Goal: Task Accomplishment & Management: Use online tool/utility

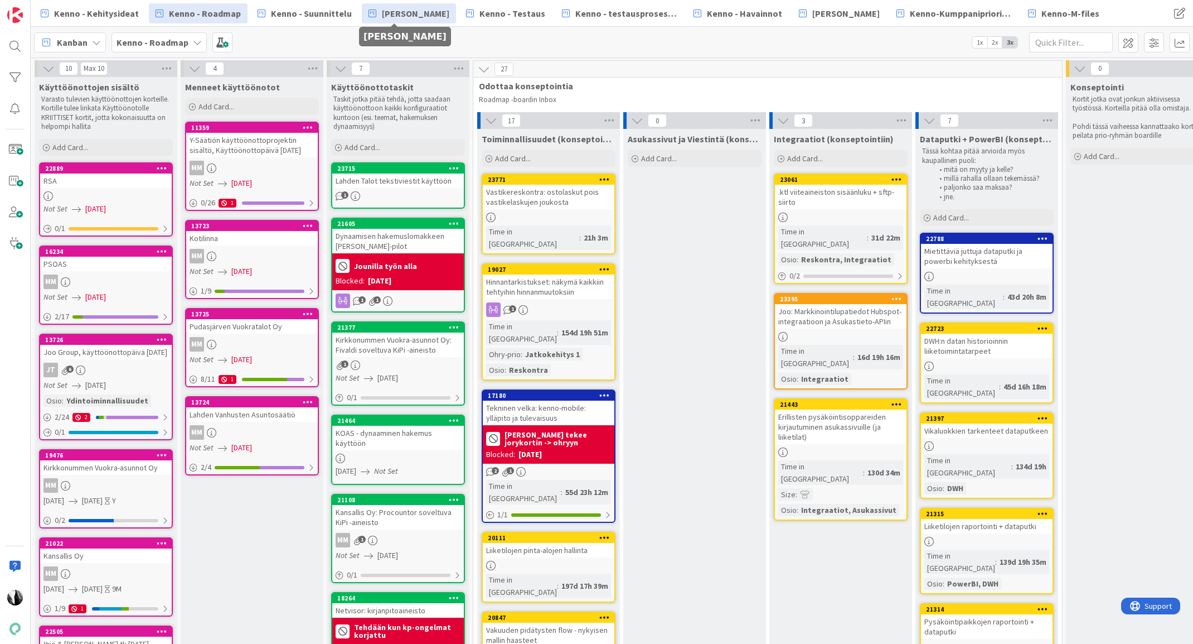
click at [421, 14] on span "[PERSON_NAME]" at bounding box center [415, 13] width 67 height 13
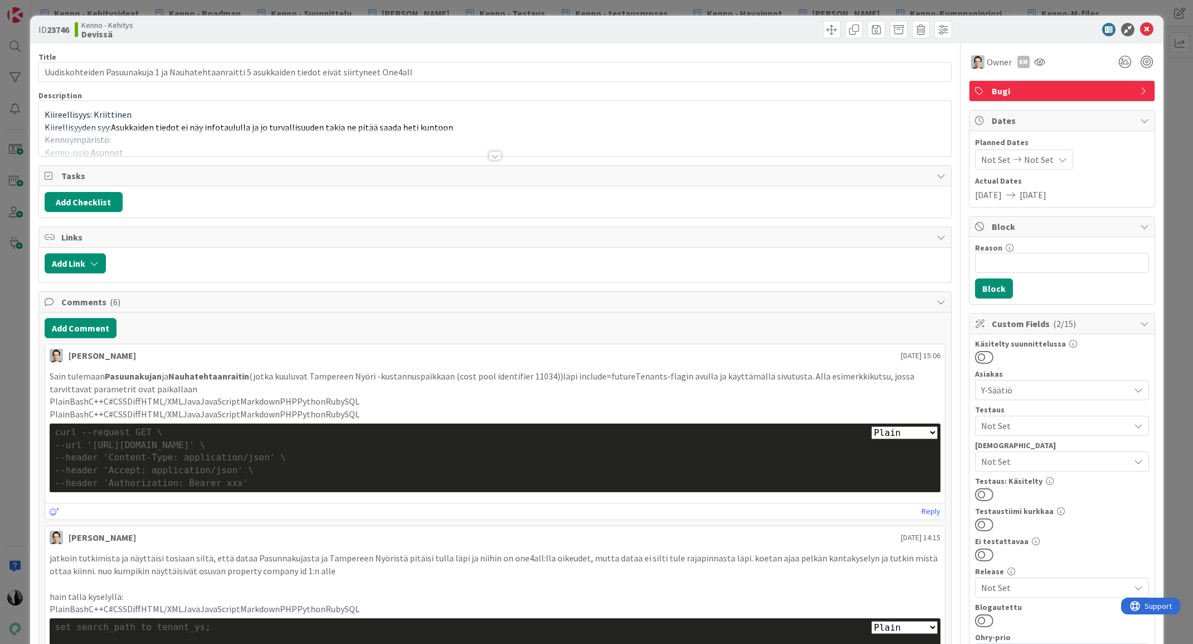
click at [495, 153] on div at bounding box center [495, 155] width 12 height 9
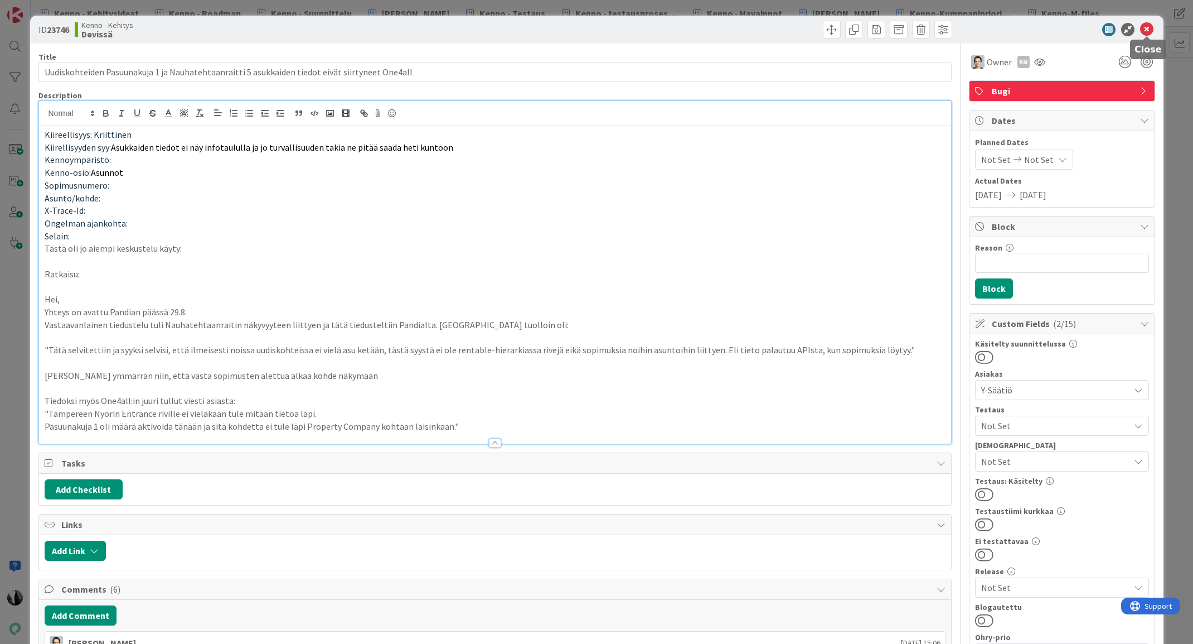
click at [1147, 28] on icon at bounding box center [1146, 29] width 13 height 13
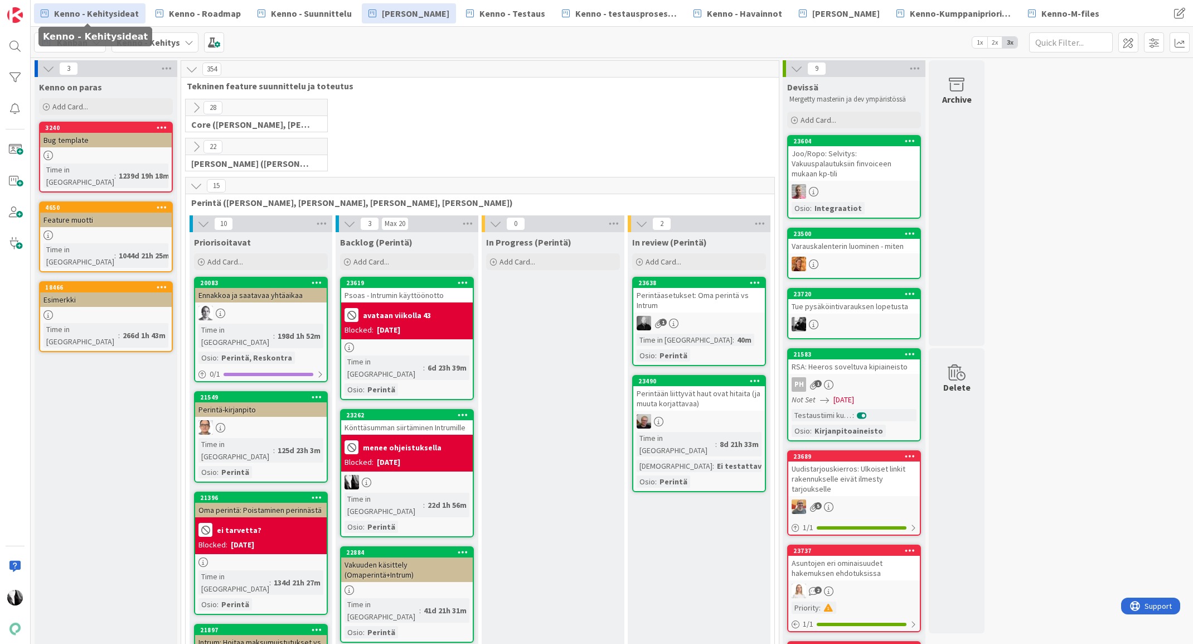
click at [112, 12] on span "Kenno - Kehitysideat" at bounding box center [96, 13] width 85 height 13
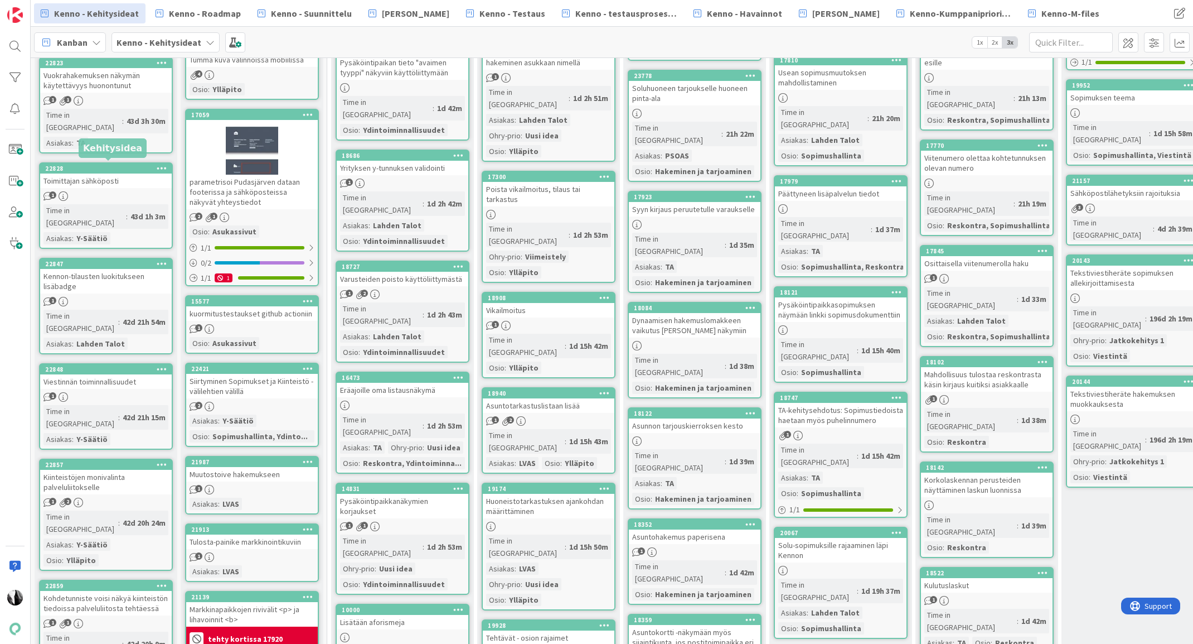
scroll to position [238, 0]
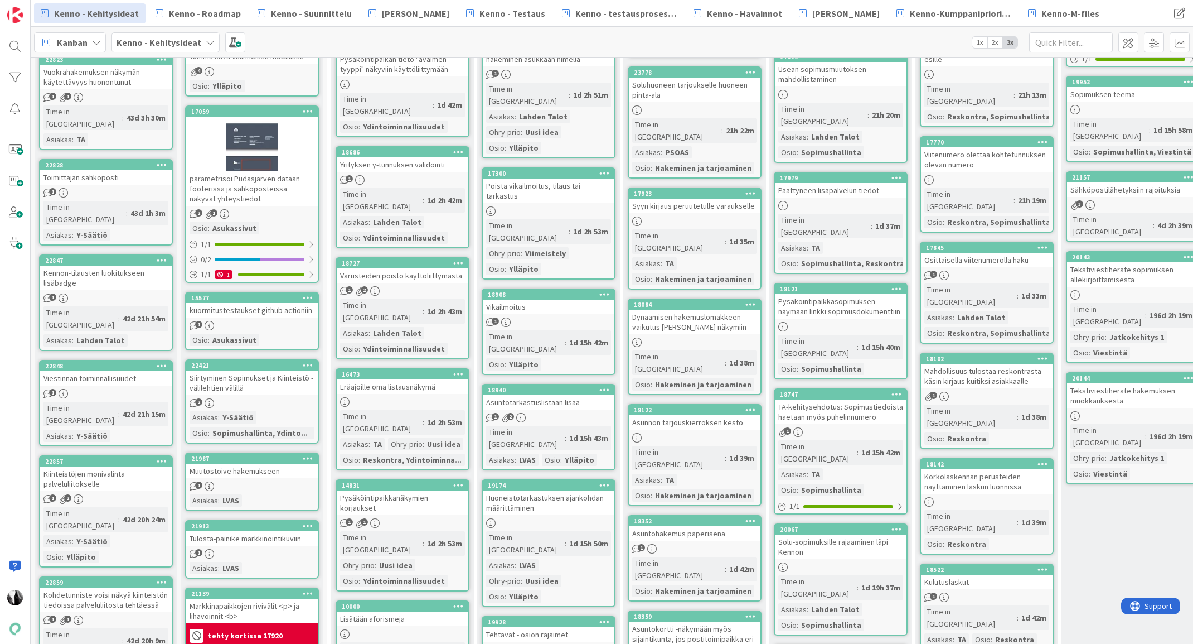
click at [125, 371] on div "Viestinnän toiminnallisuudet" at bounding box center [106, 378] width 132 height 14
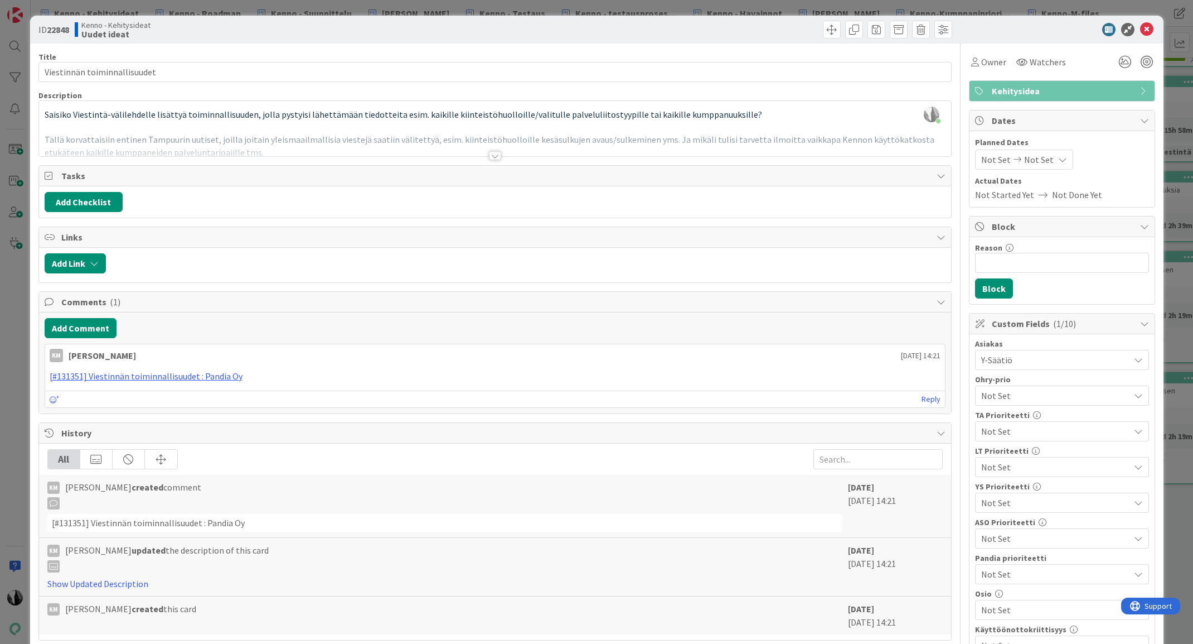
click at [497, 154] on div at bounding box center [495, 155] width 12 height 9
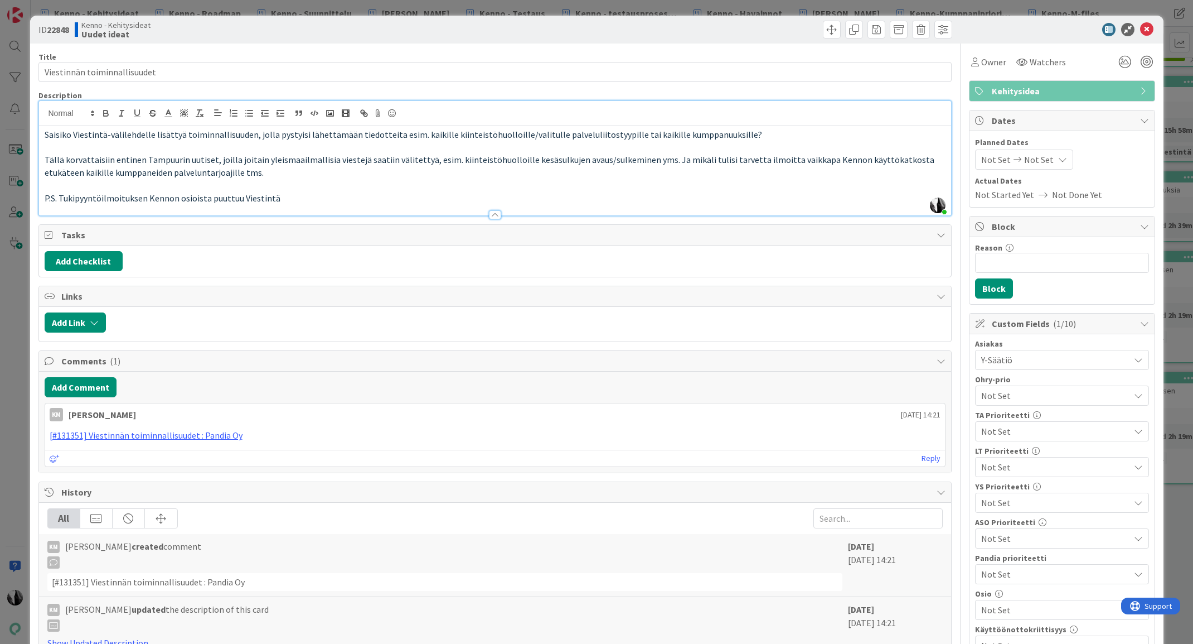
click at [1097, 607] on span "Not Set" at bounding box center [1055, 609] width 148 height 13
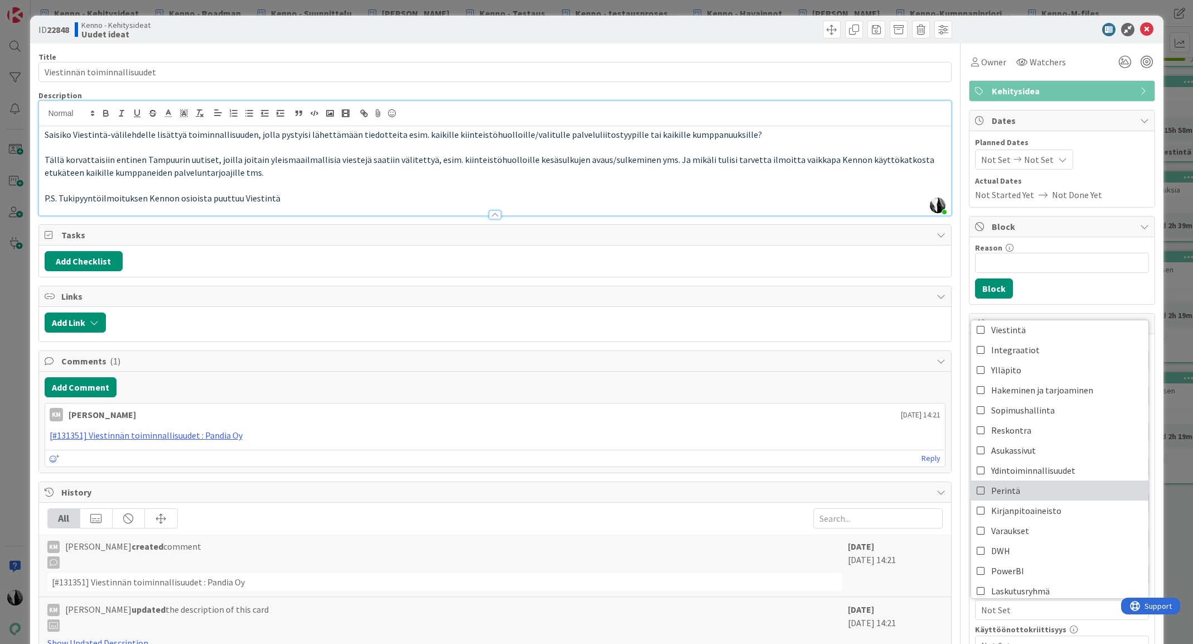
scroll to position [12, 0]
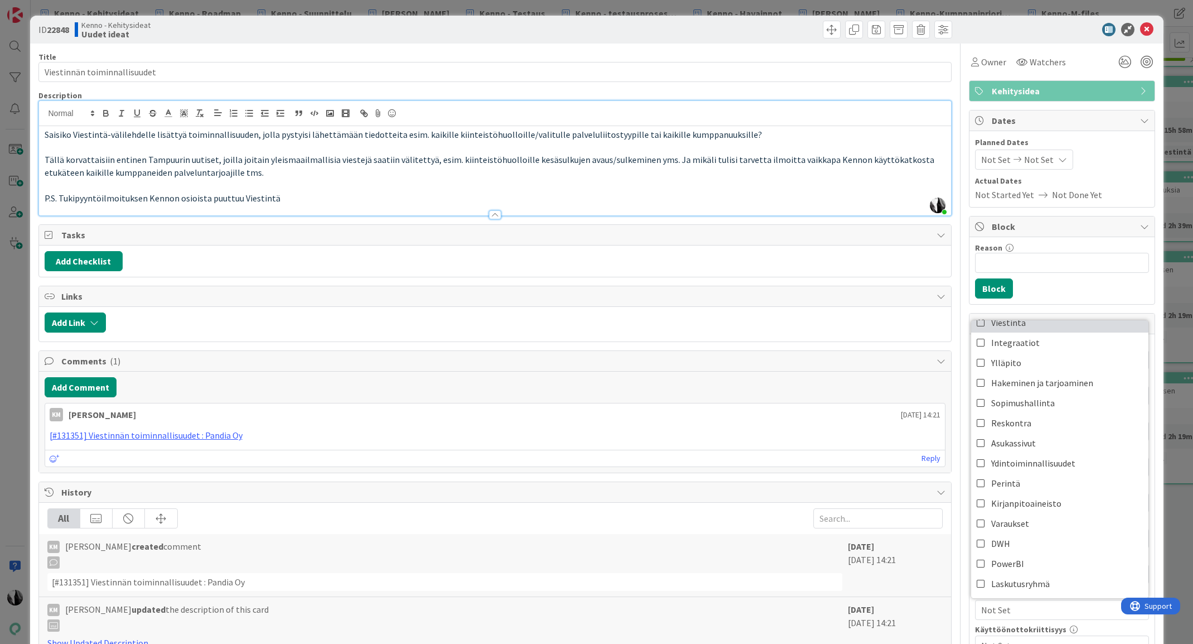
click at [1037, 325] on link "Viestintä" at bounding box center [1059, 322] width 177 height 20
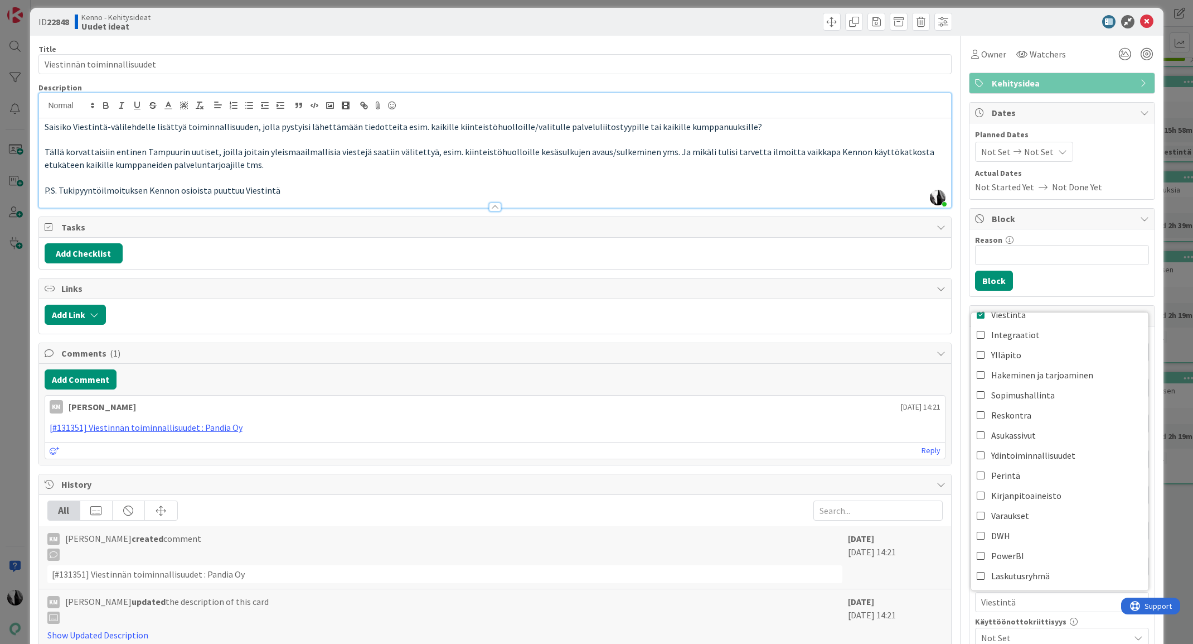
click at [994, 22] on div at bounding box center [1056, 21] width 197 height 13
drag, startPoint x: 1149, startPoint y: 21, endPoint x: 936, endPoint y: 42, distance: 214.1
click at [1149, 21] on icon at bounding box center [1146, 21] width 13 height 13
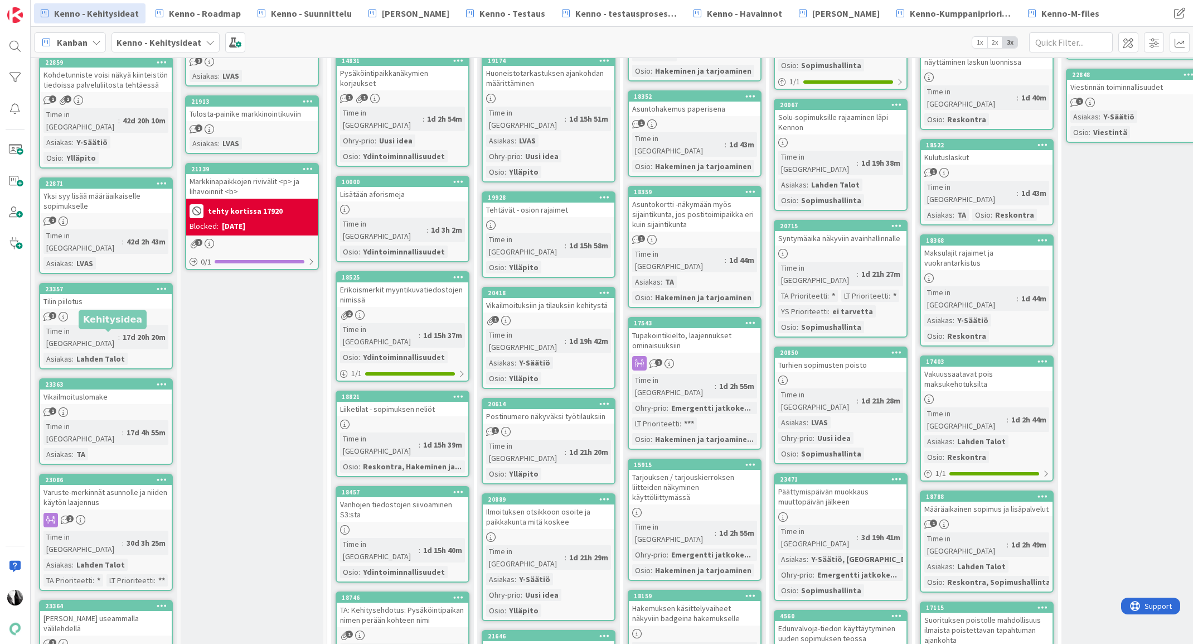
scroll to position [665, 0]
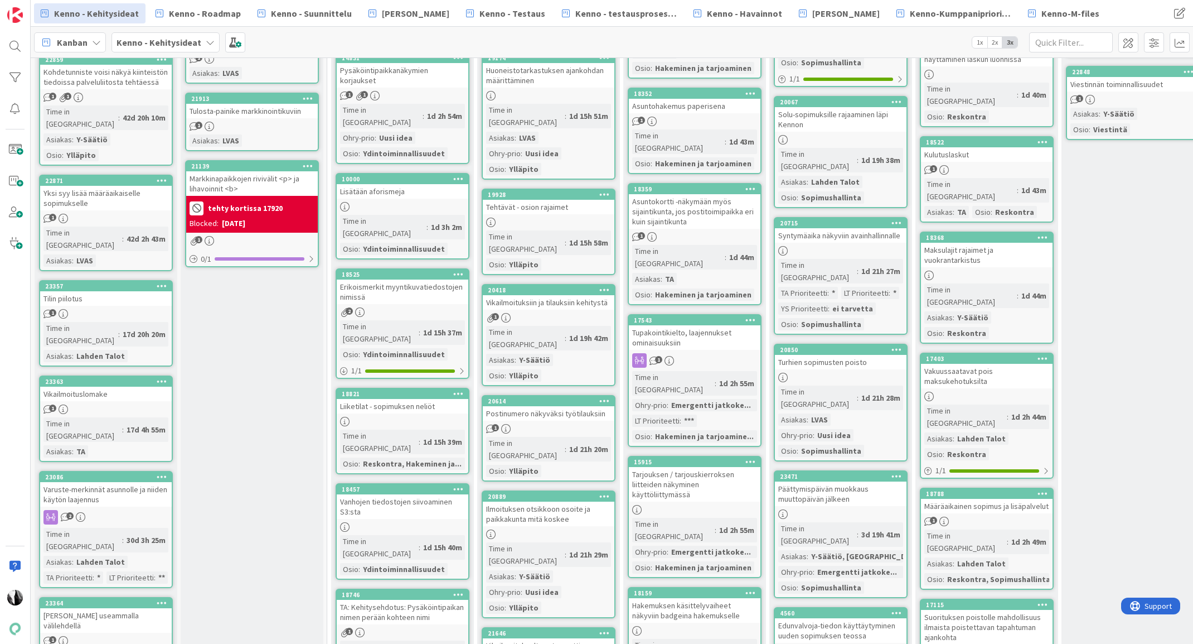
click at [107, 375] on div "23363 Vikailmoituslomake 1 Time in Column : 17d 4h 55m Asiakas : TA" at bounding box center [106, 418] width 134 height 86
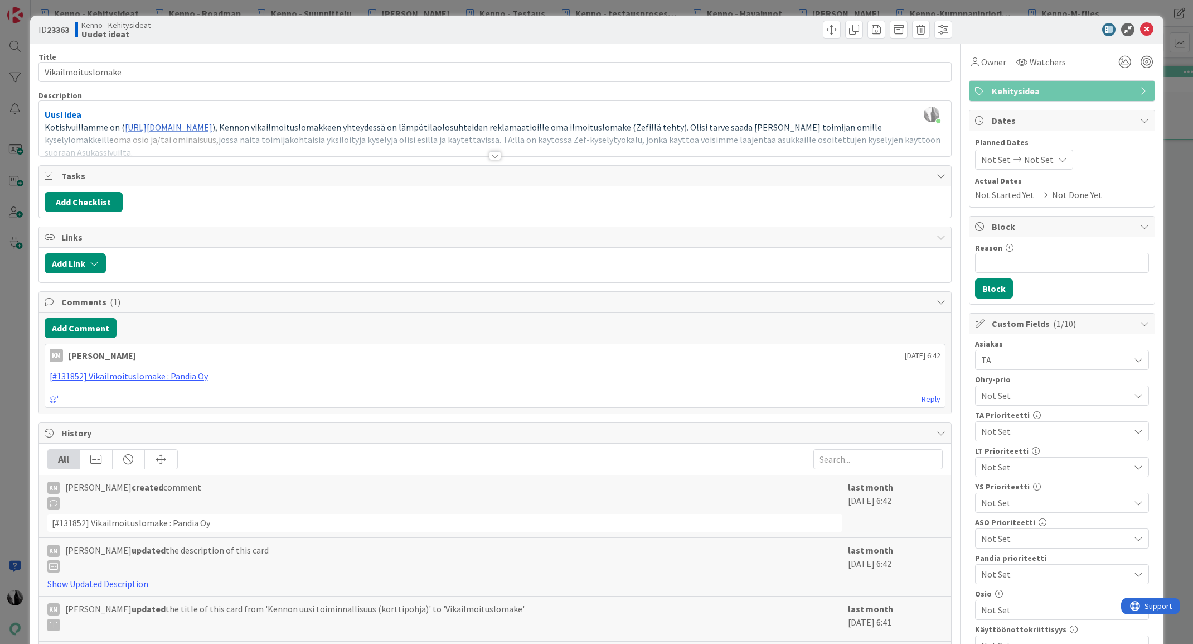
click at [497, 161] on div "Title 18 / 128 Vikailmoituslomake Description Katja Vuoti-Heikkinen just joined…" at bounding box center [494, 476] width 913 height 867
click at [495, 154] on div at bounding box center [495, 155] width 12 height 9
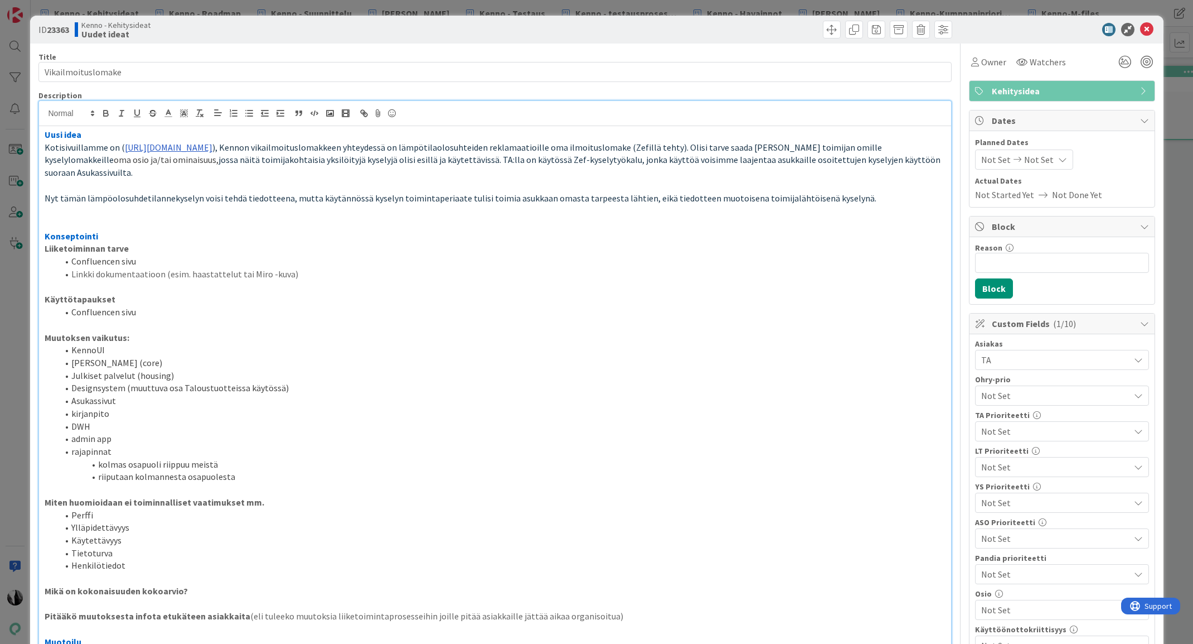
drag, startPoint x: 1081, startPoint y: 29, endPoint x: 1169, endPoint y: 33, distance: 88.2
click at [1081, 29] on div at bounding box center [1056, 29] width 197 height 13
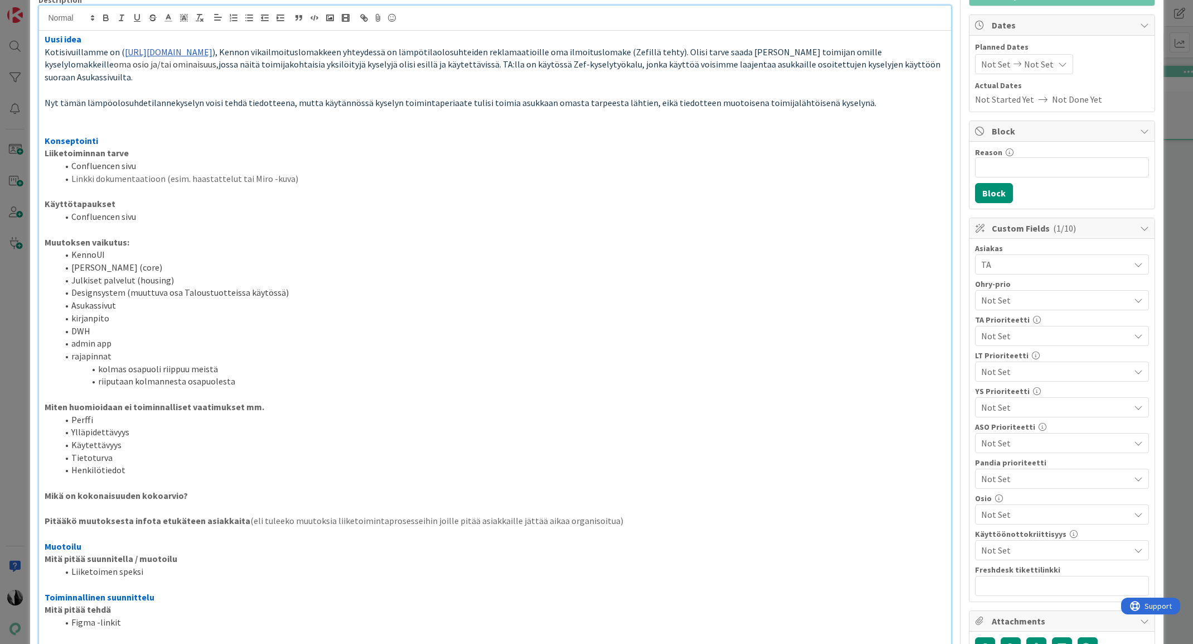
scroll to position [99, 0]
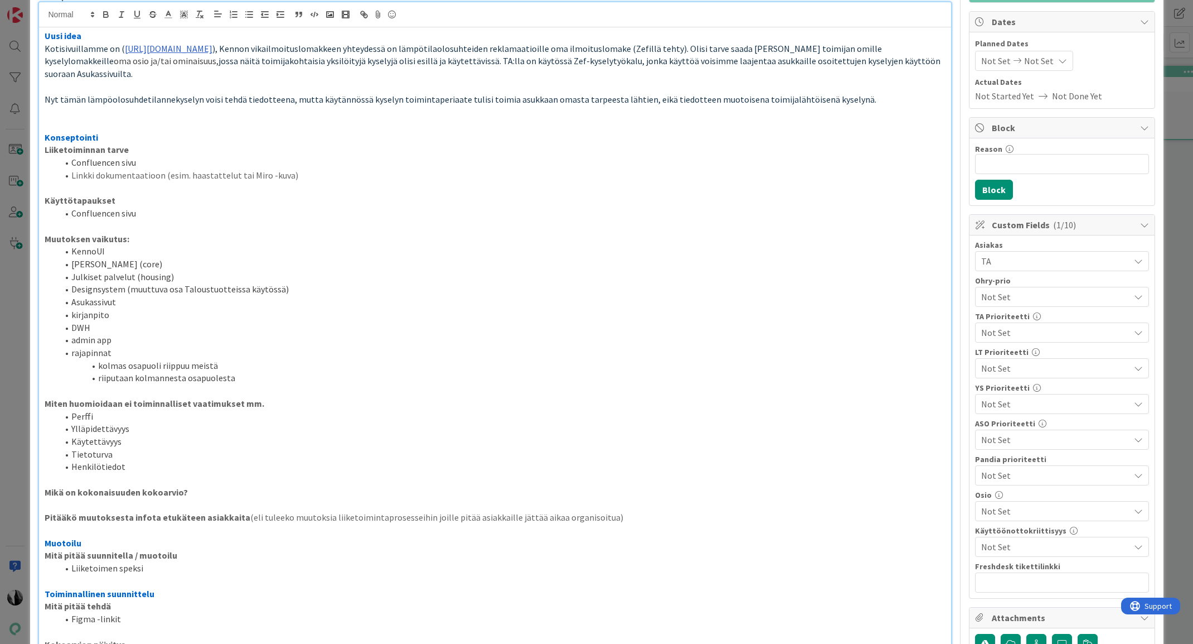
click at [1071, 511] on span "Not Set" at bounding box center [1055, 510] width 148 height 13
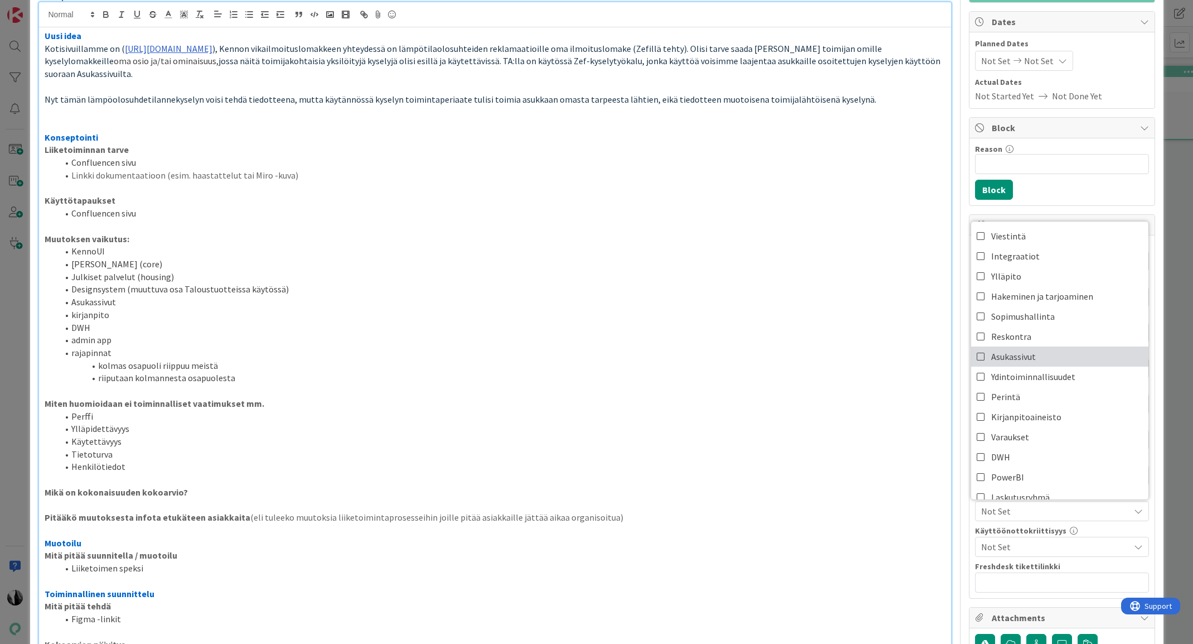
click at [1028, 355] on span "Asukassivut" at bounding box center [1014, 356] width 45 height 17
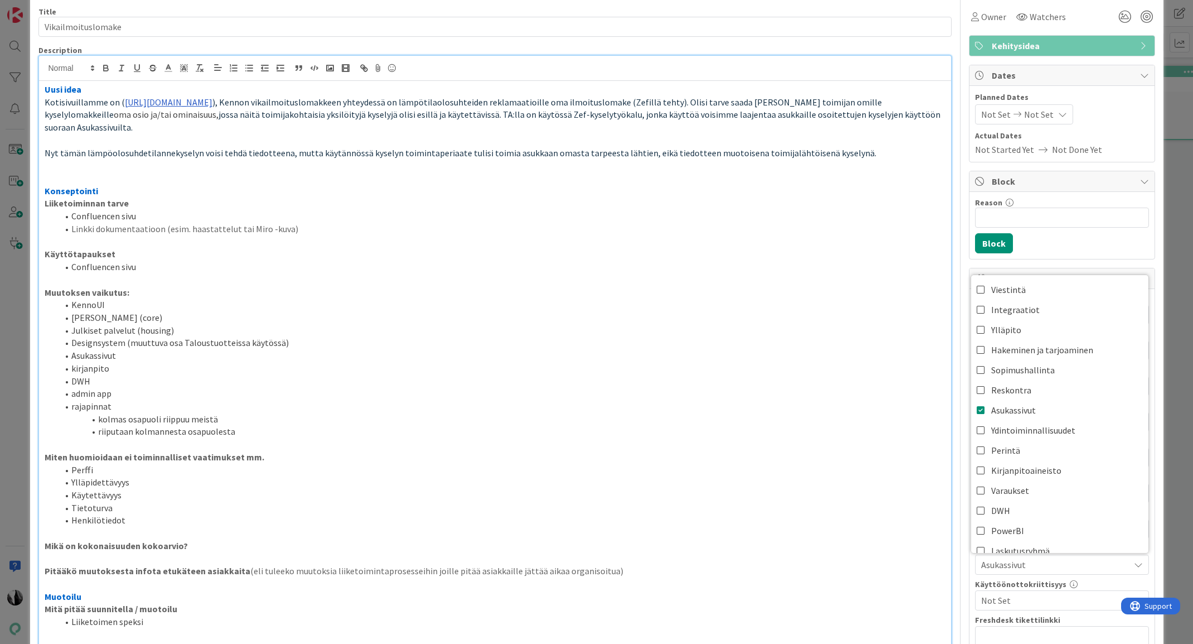
scroll to position [0, 0]
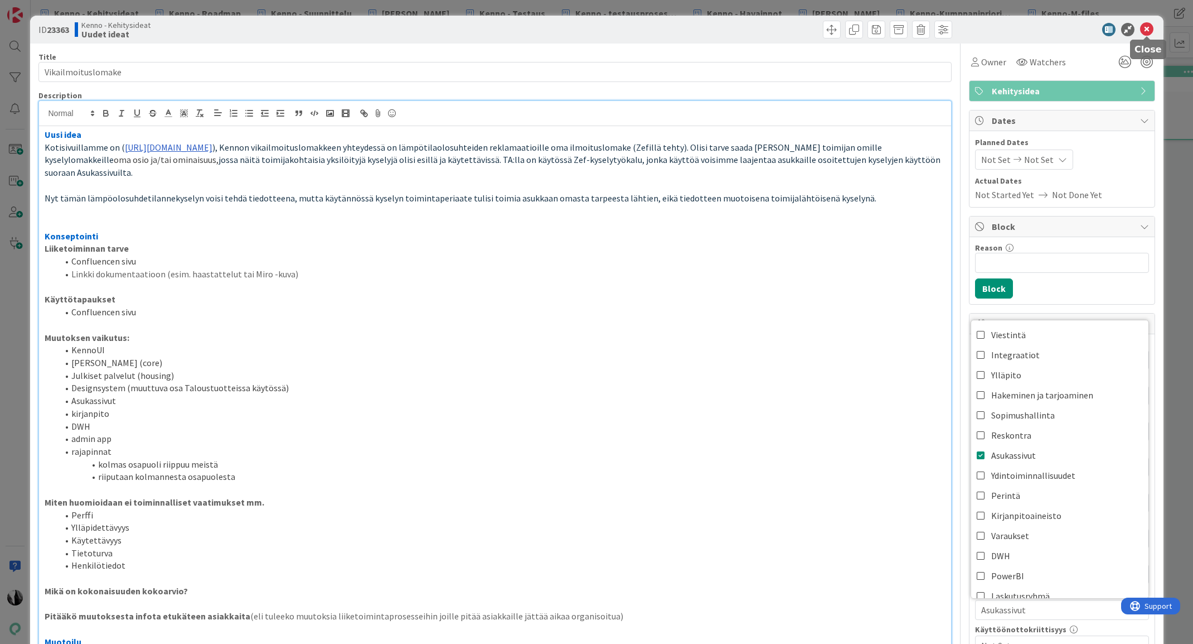
drag, startPoint x: 1147, startPoint y: 26, endPoint x: 1079, endPoint y: 41, distance: 69.1
click at [1147, 26] on icon at bounding box center [1146, 29] width 13 height 13
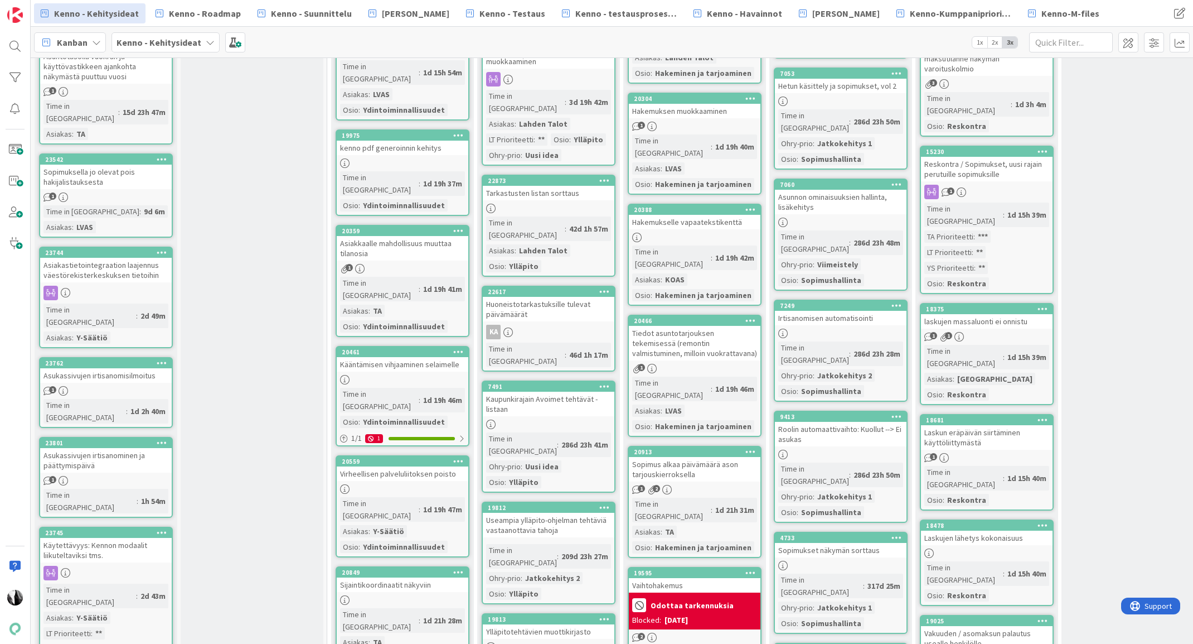
scroll to position [1608, 0]
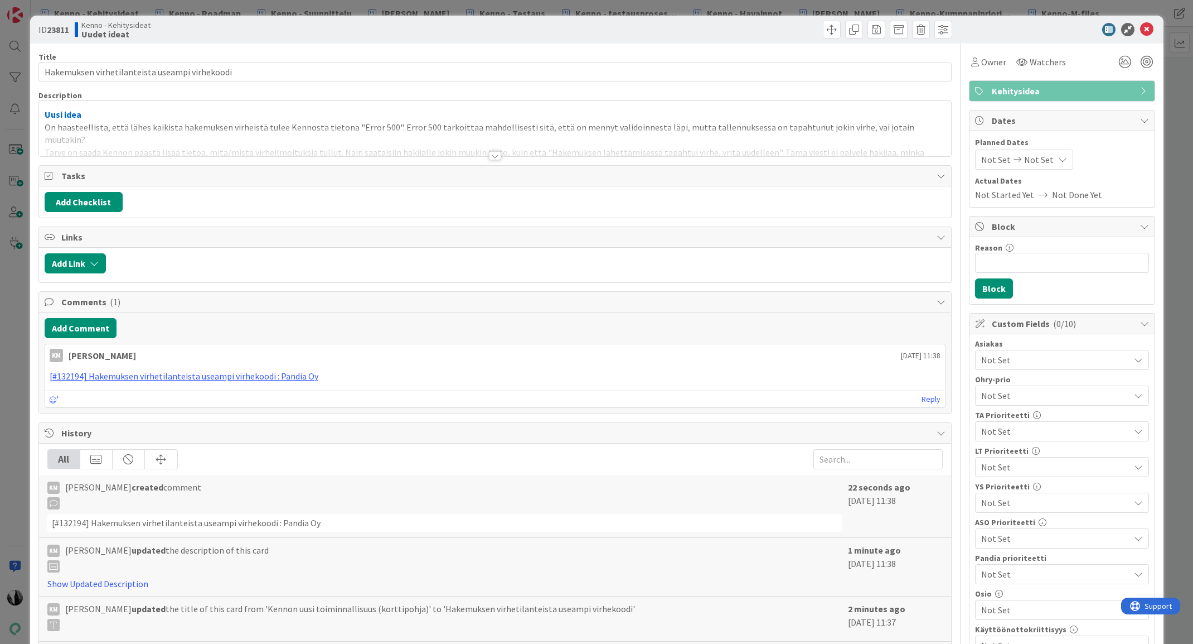
click at [497, 154] on div at bounding box center [495, 155] width 12 height 9
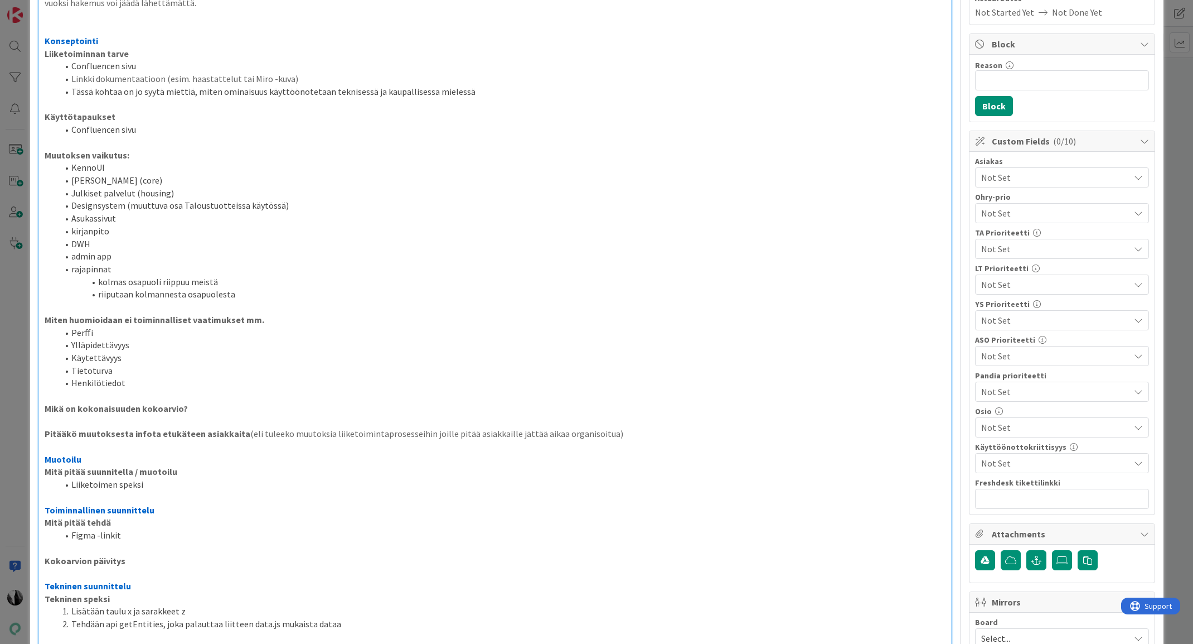
scroll to position [167, 0]
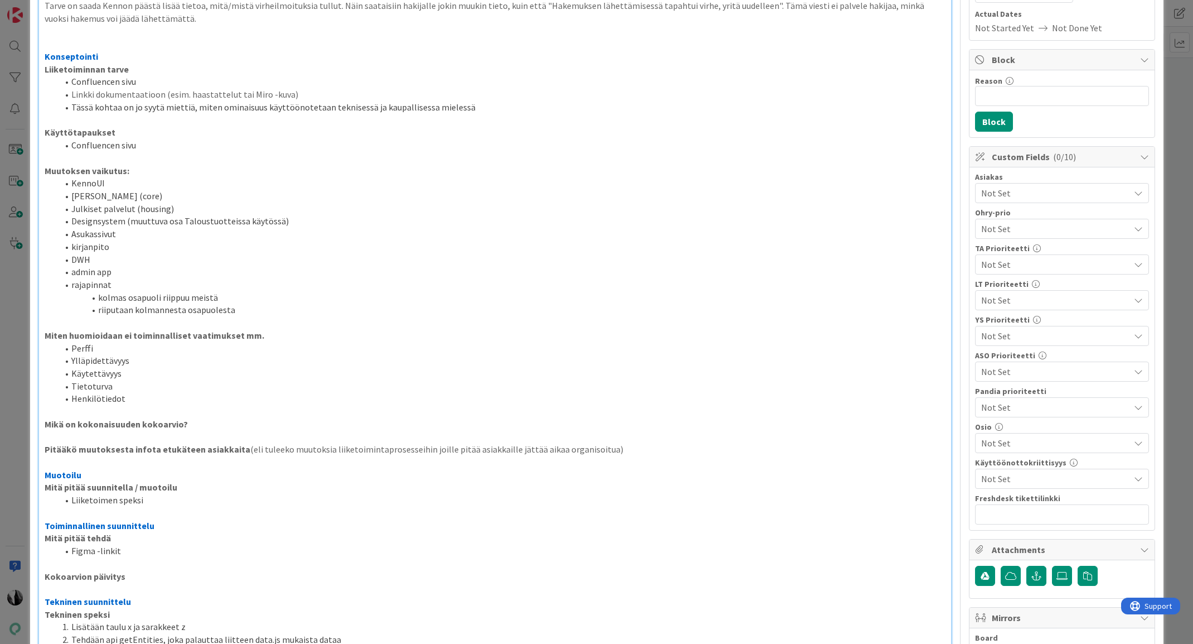
click at [1030, 441] on span "Not Set" at bounding box center [1055, 442] width 148 height 13
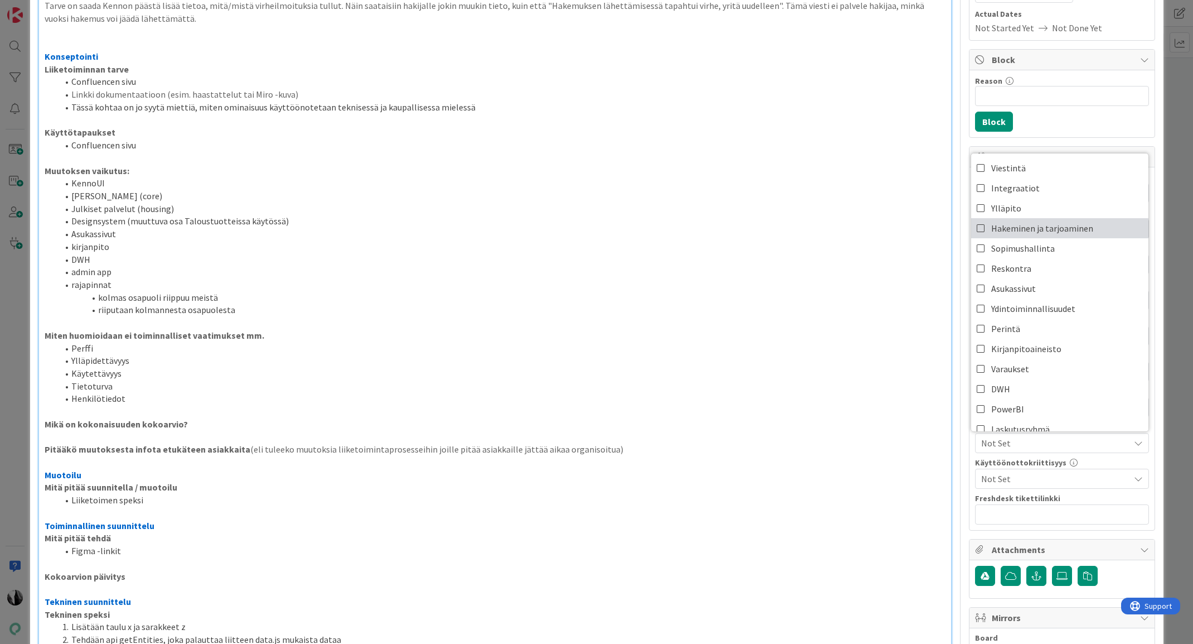
click at [1062, 229] on span "Hakeminen ja tarjoaminen" at bounding box center [1043, 228] width 102 height 17
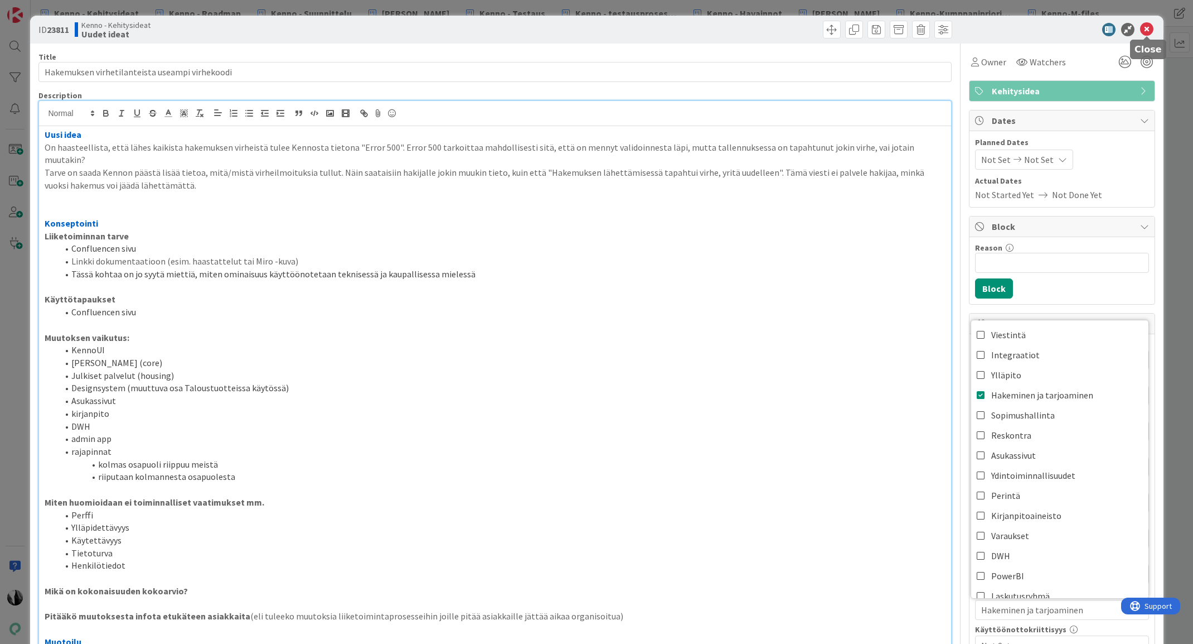
click at [1146, 27] on icon at bounding box center [1146, 29] width 13 height 13
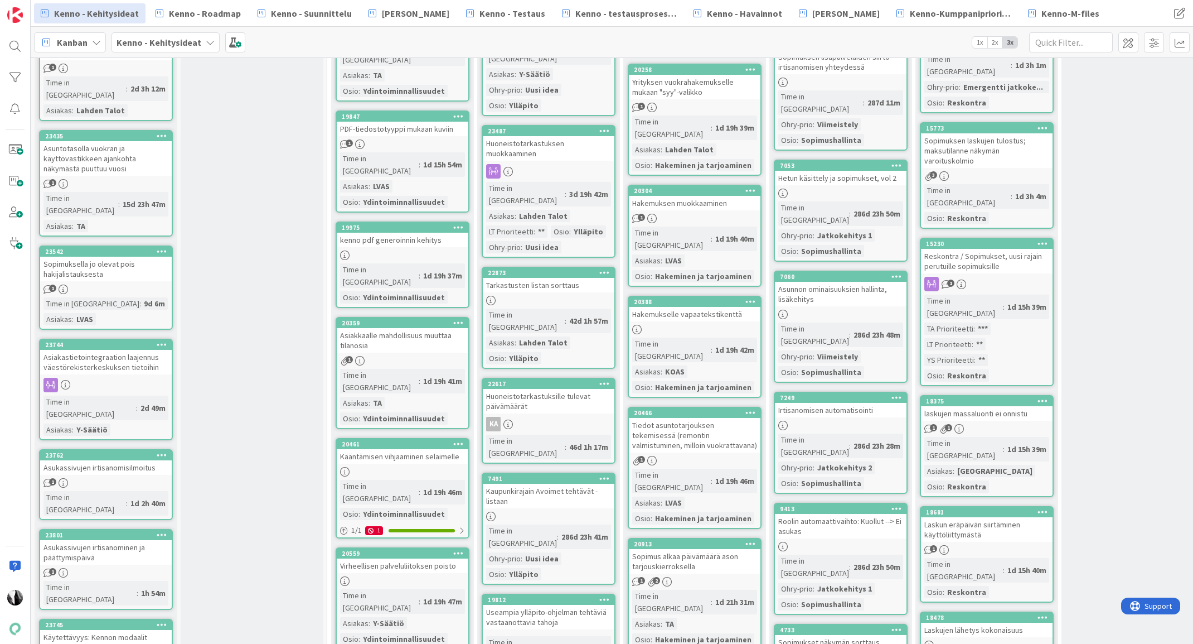
scroll to position [1489, 0]
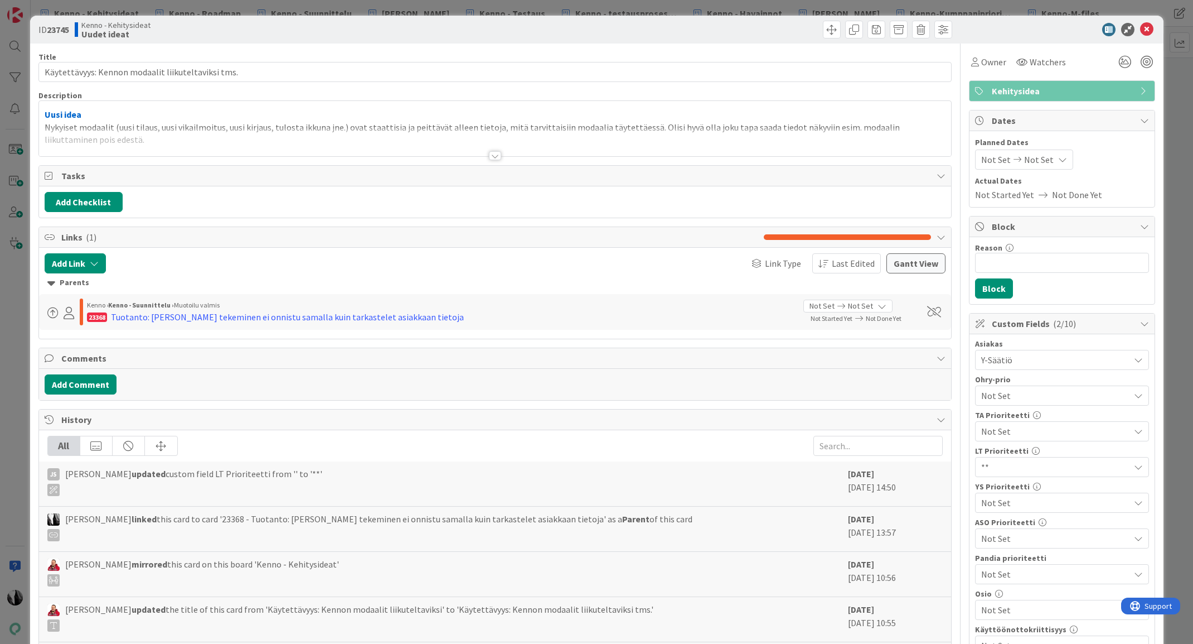
drag, startPoint x: 495, startPoint y: 156, endPoint x: 755, endPoint y: 144, distance: 259.6
click at [495, 156] on div at bounding box center [495, 155] width 12 height 9
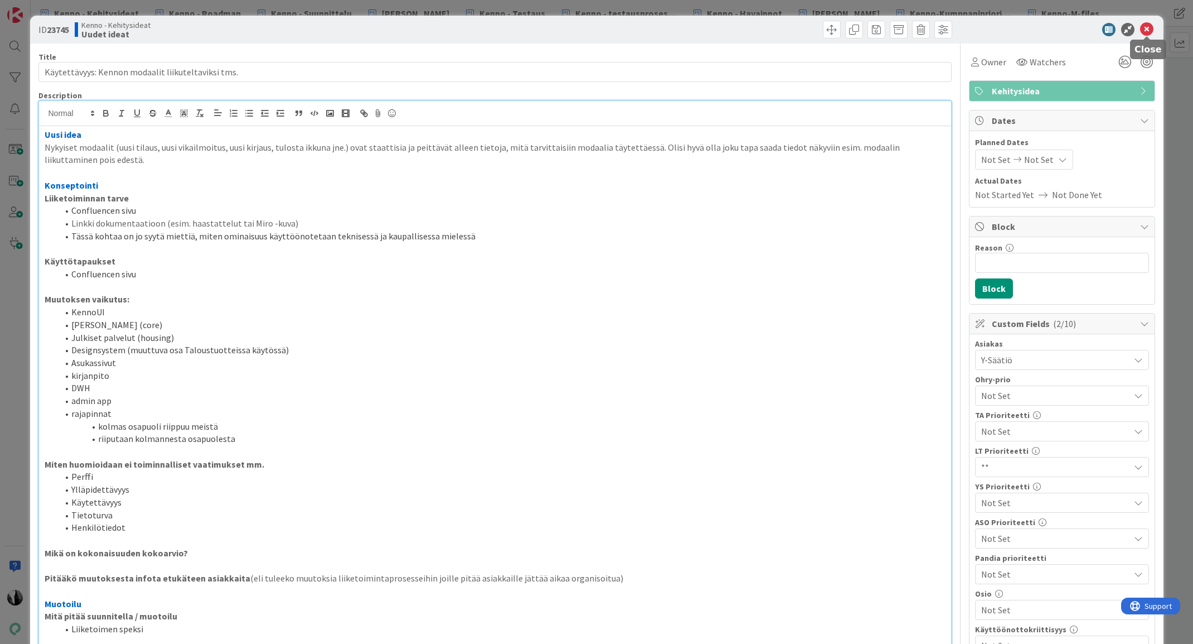
click at [1151, 30] on icon at bounding box center [1146, 29] width 13 height 13
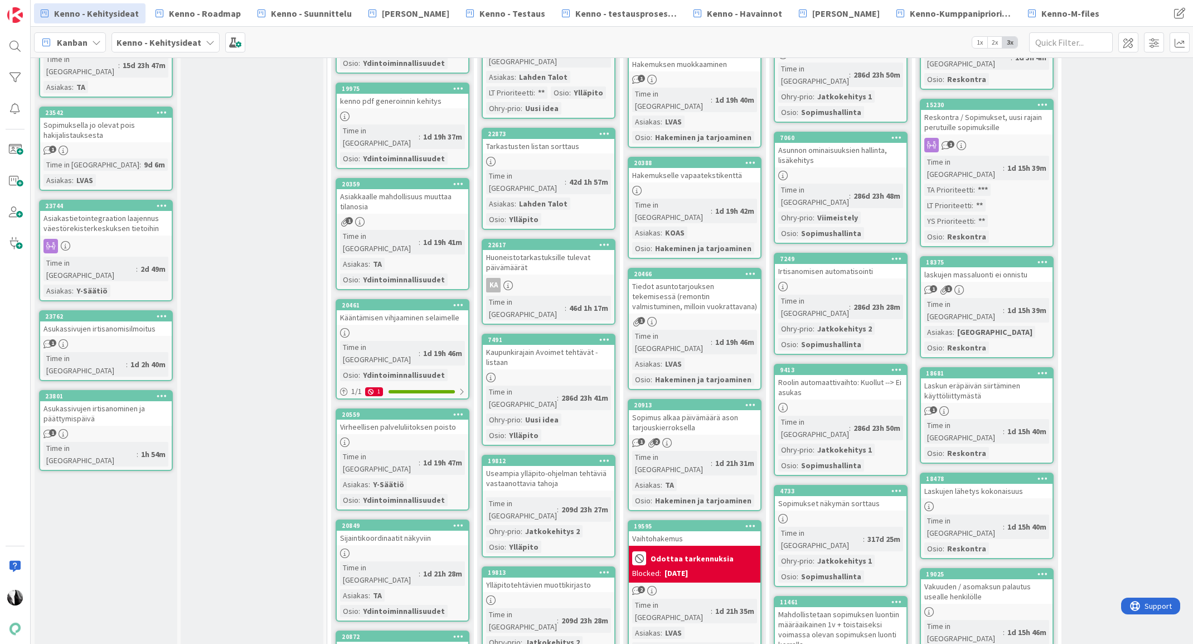
scroll to position [1642, 0]
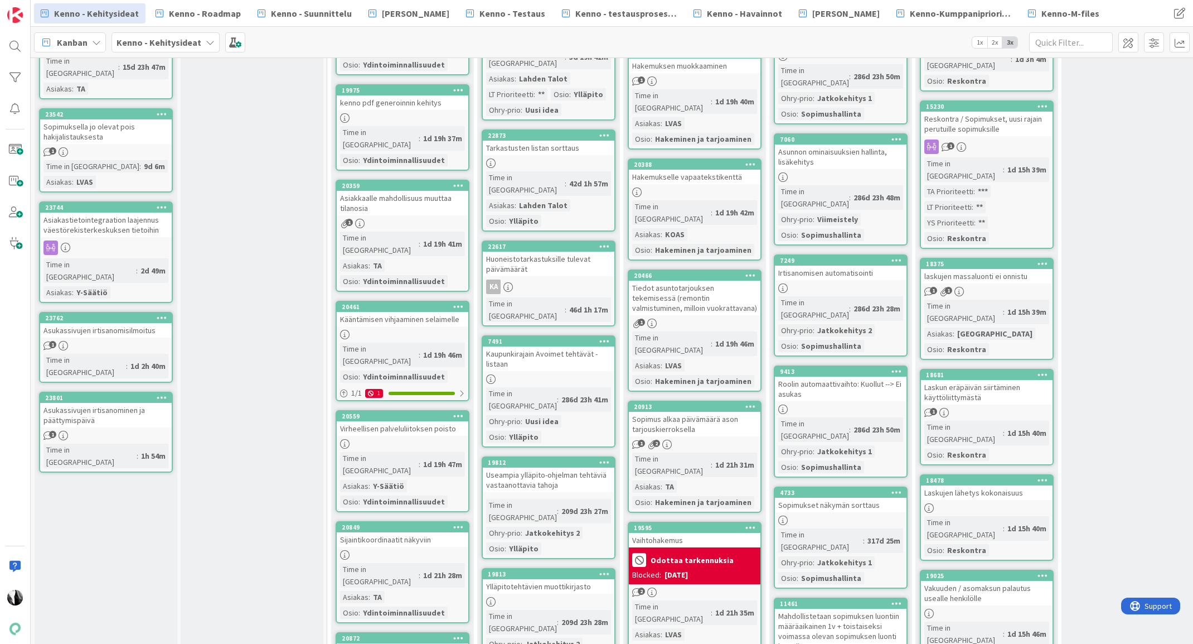
click at [113, 403] on div "Asukassivujen irtisanominen ja päättymispäivä" at bounding box center [106, 415] width 132 height 25
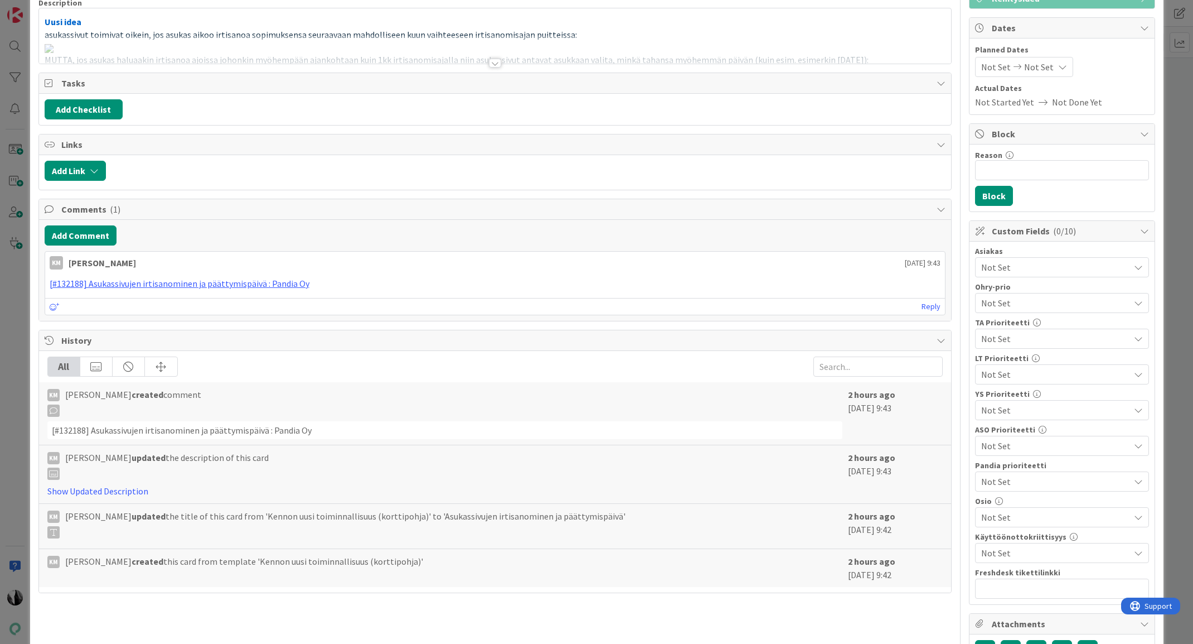
scroll to position [106, 0]
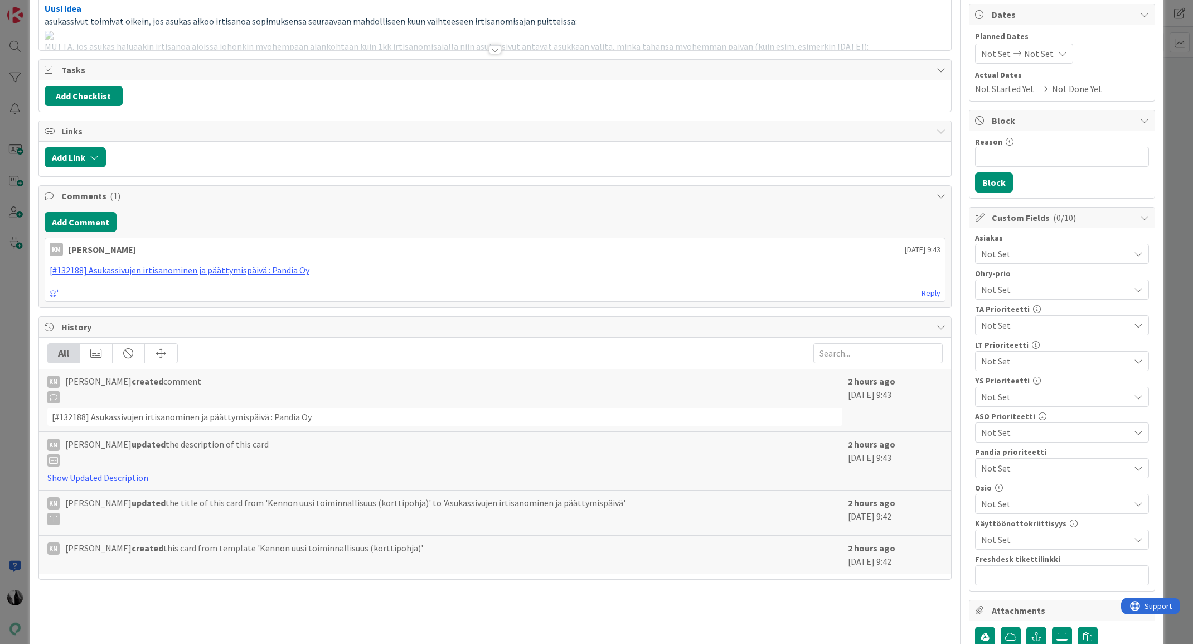
click at [1029, 507] on span "Not Set" at bounding box center [1055, 503] width 148 height 13
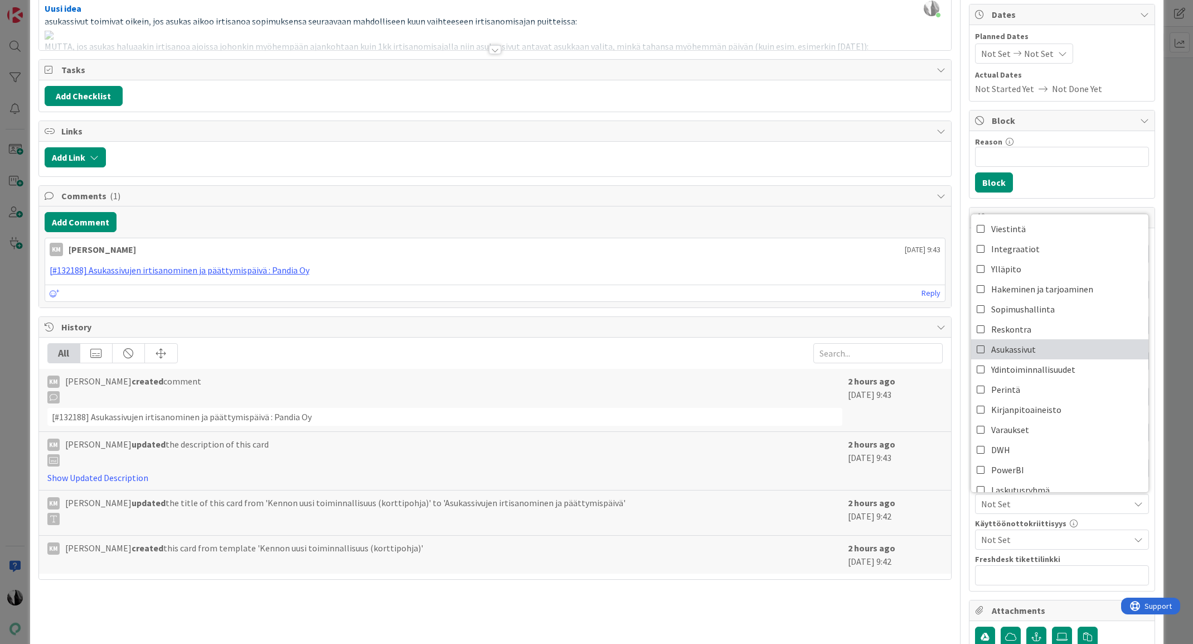
click at [1041, 351] on link "Asukassivut" at bounding box center [1059, 349] width 177 height 20
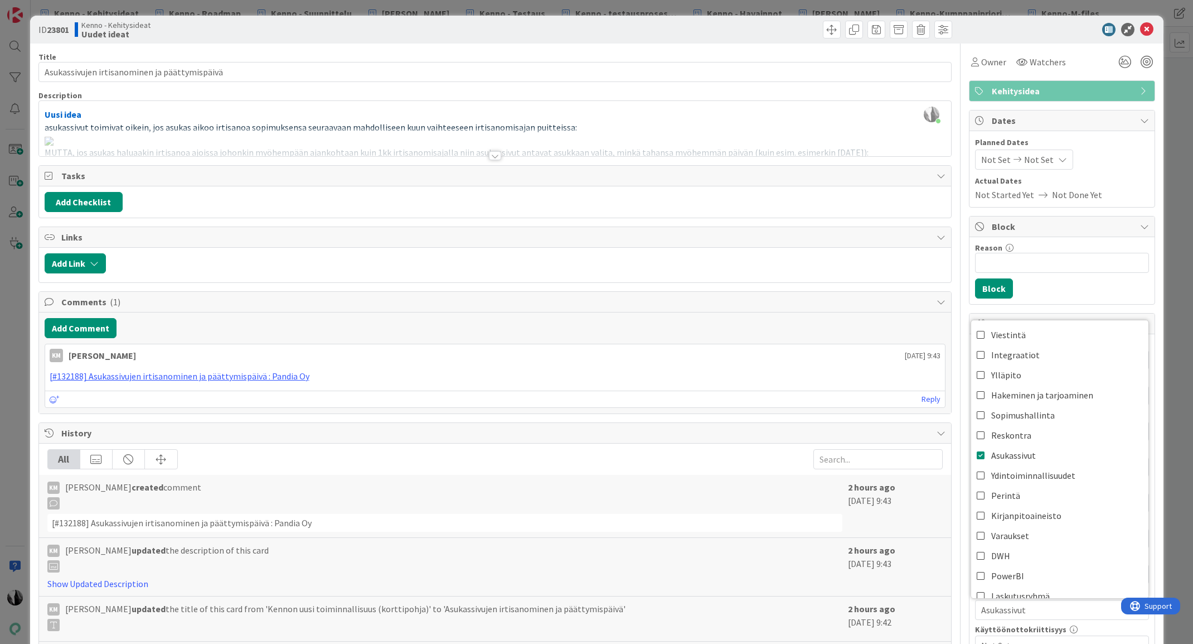
click at [497, 155] on div at bounding box center [495, 155] width 12 height 9
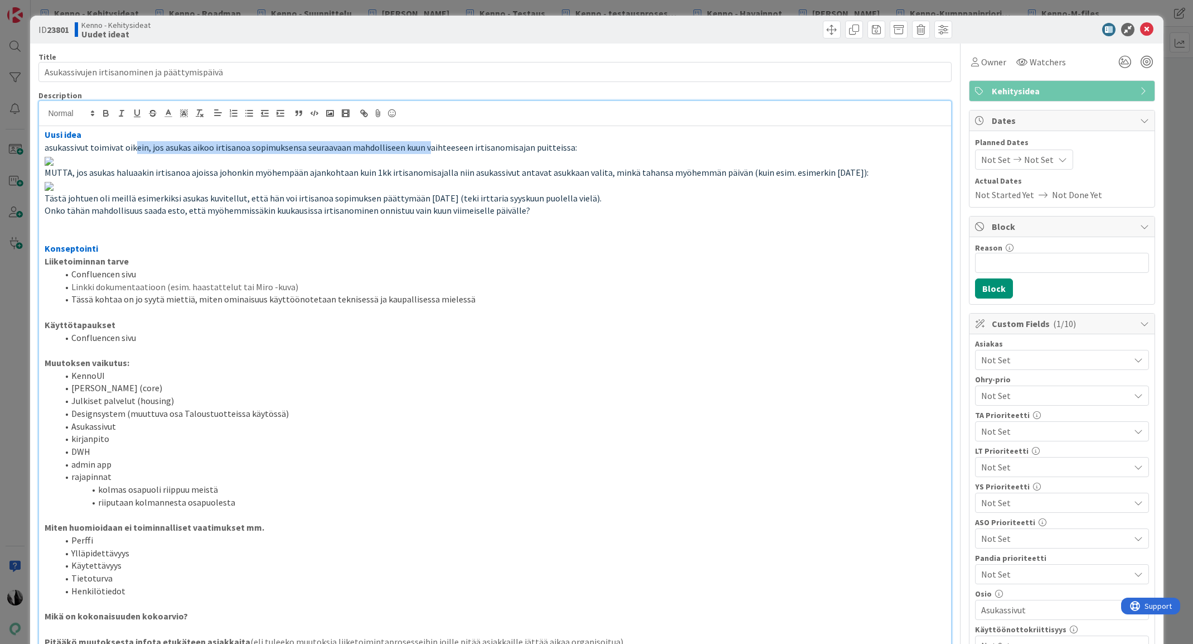
drag, startPoint x: 148, startPoint y: 153, endPoint x: 424, endPoint y: 148, distance: 276.1
click at [424, 148] on span "asukassivut toimivat oikein, jos asukas aikoo irtisanoa sopimuksensa seuraavaan…" at bounding box center [311, 147] width 533 height 11
click at [831, 29] on span at bounding box center [832, 30] width 18 height 18
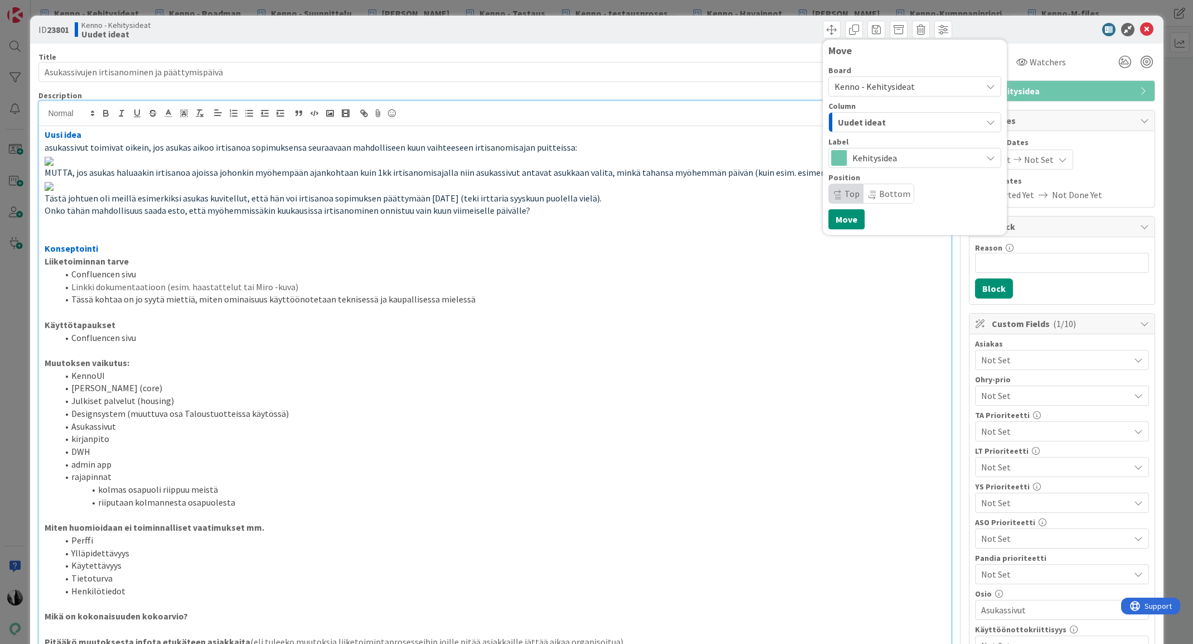
click at [916, 88] on span "Kenno - Kehitysideat" at bounding box center [906, 87] width 142 height 16
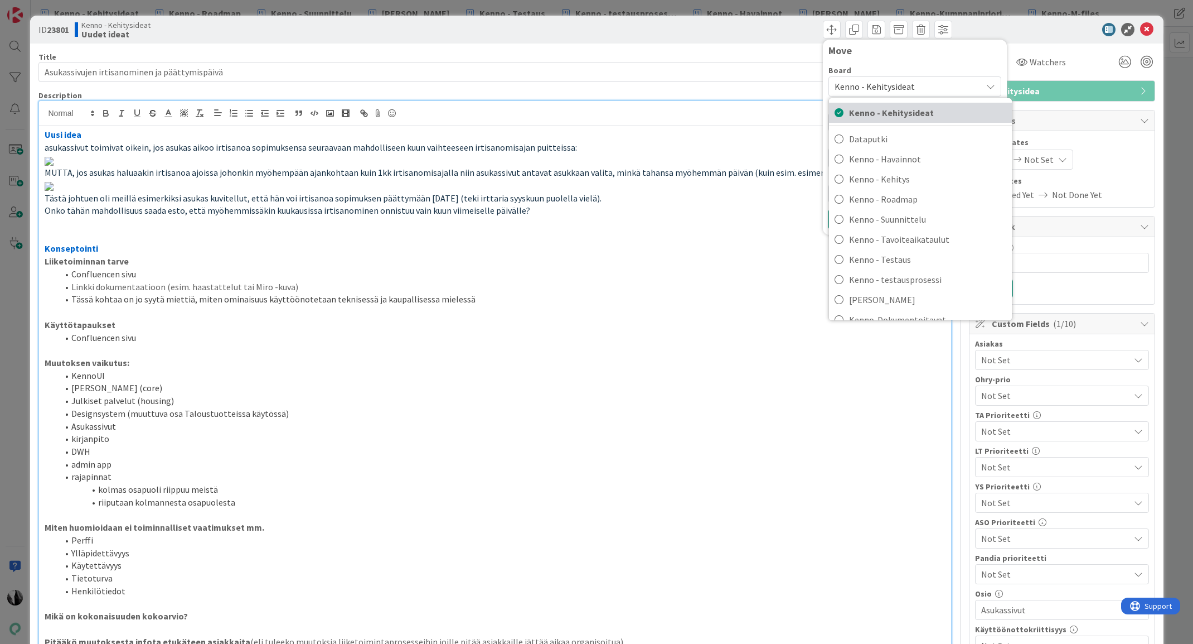
click at [906, 112] on span "Kenno - Kehitysideat" at bounding box center [927, 112] width 157 height 17
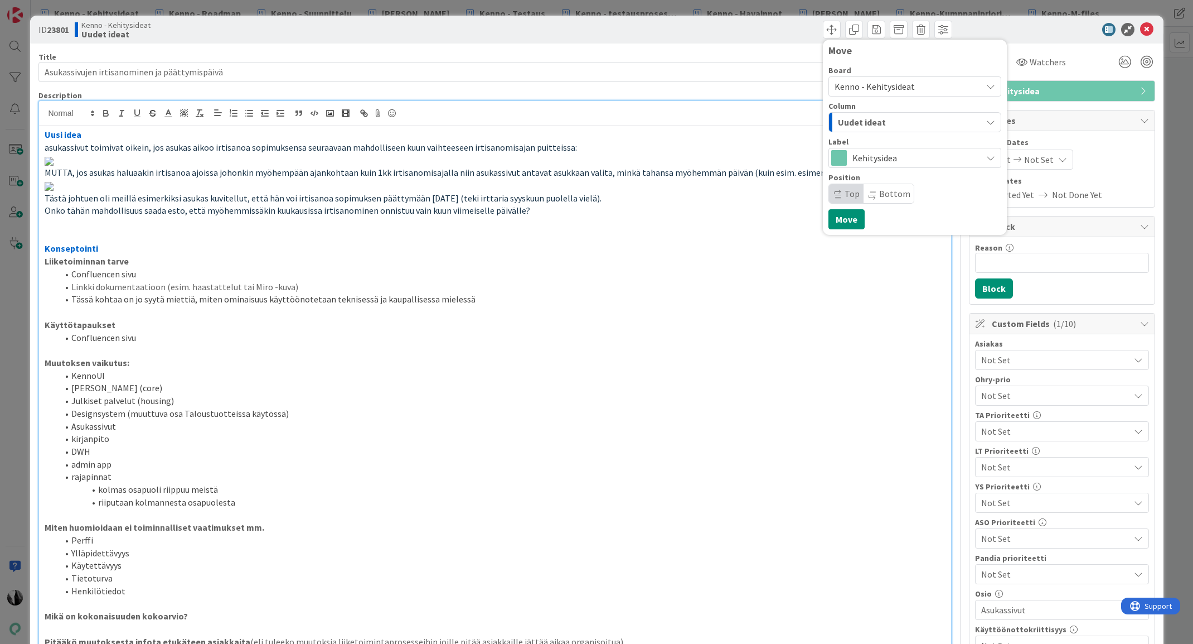
click at [915, 84] on span "Kenno - Kehitysideat" at bounding box center [906, 87] width 142 height 16
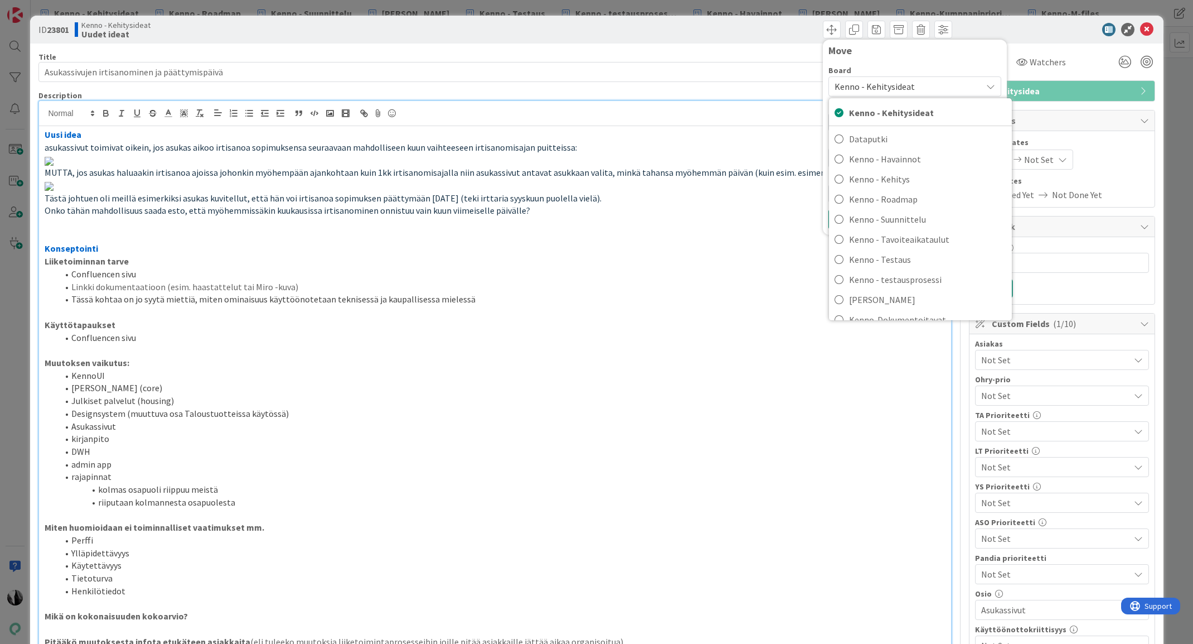
drag, startPoint x: 791, startPoint y: 224, endPoint x: 851, endPoint y: 167, distance: 82.5
click at [791, 166] on p at bounding box center [495, 159] width 901 height 13
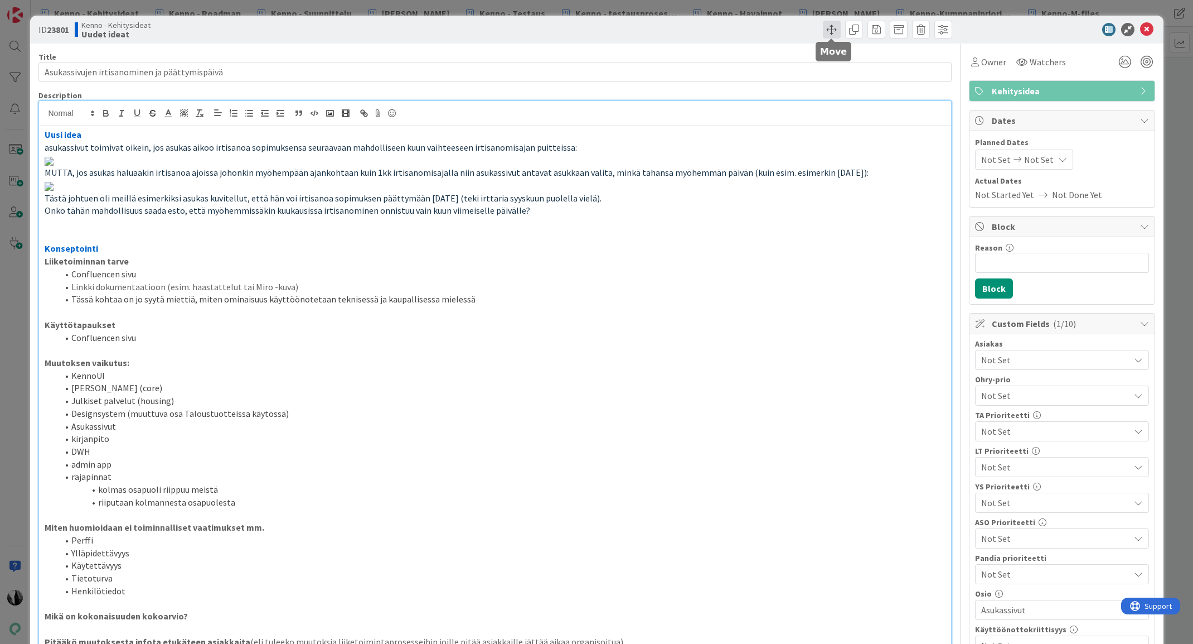
click at [826, 26] on span at bounding box center [832, 30] width 18 height 18
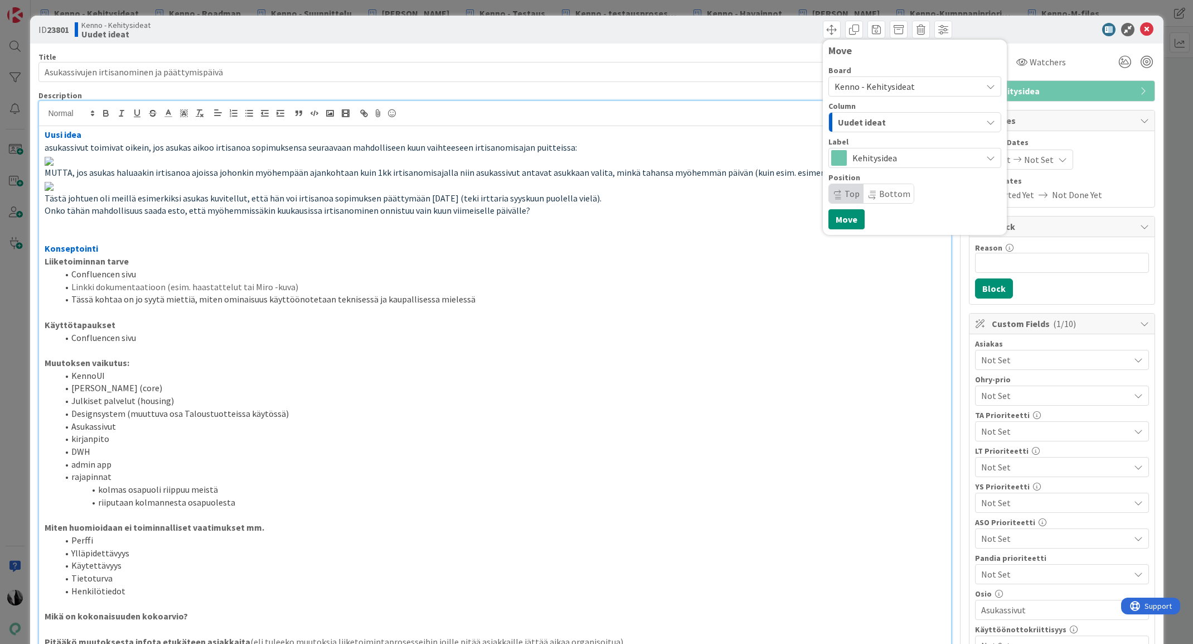
click at [881, 123] on span "Uudet ideat" at bounding box center [862, 122] width 48 height 14
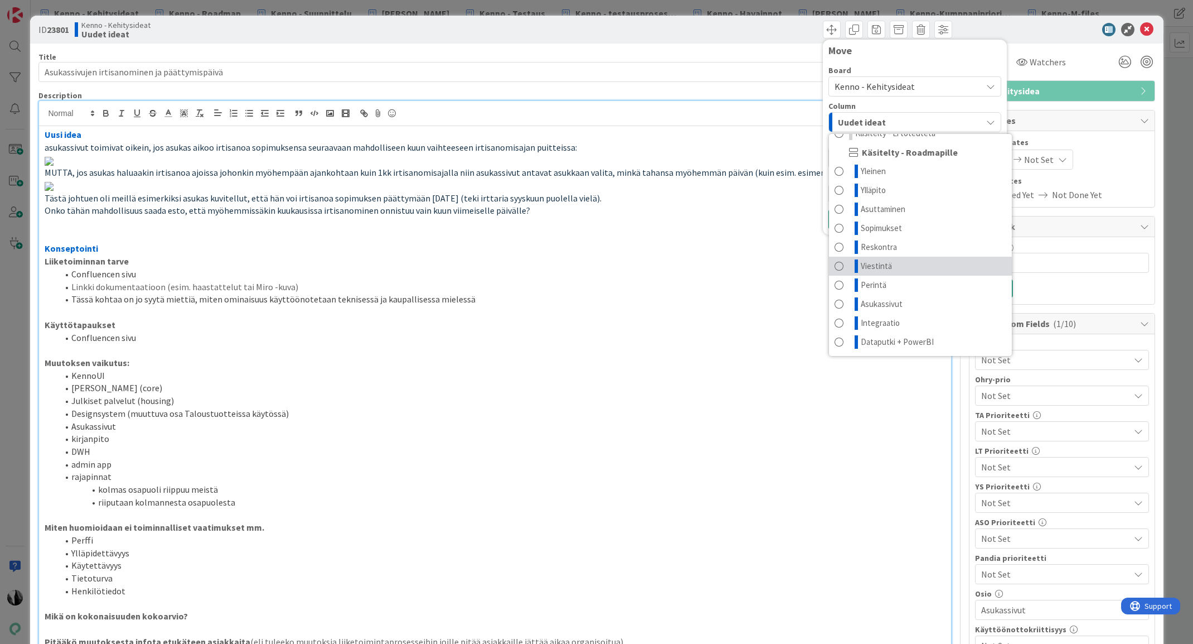
scroll to position [46, 0]
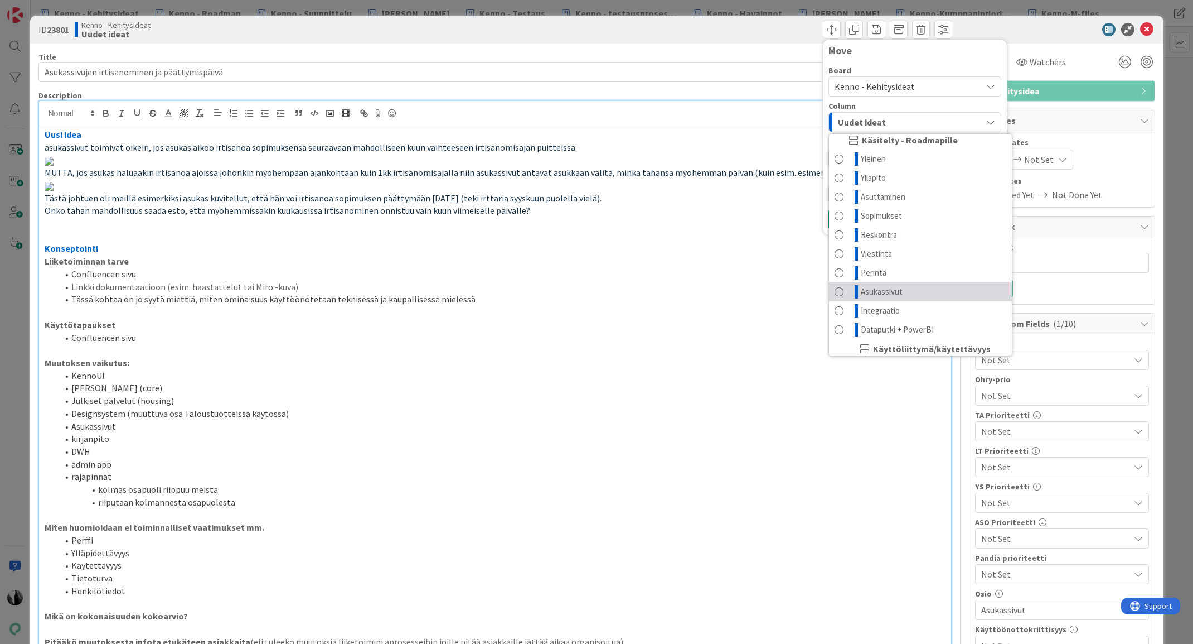
drag, startPoint x: 907, startPoint y: 292, endPoint x: 912, endPoint y: 289, distance: 6.2
click at [906, 292] on link "Asukassivut" at bounding box center [920, 291] width 183 height 19
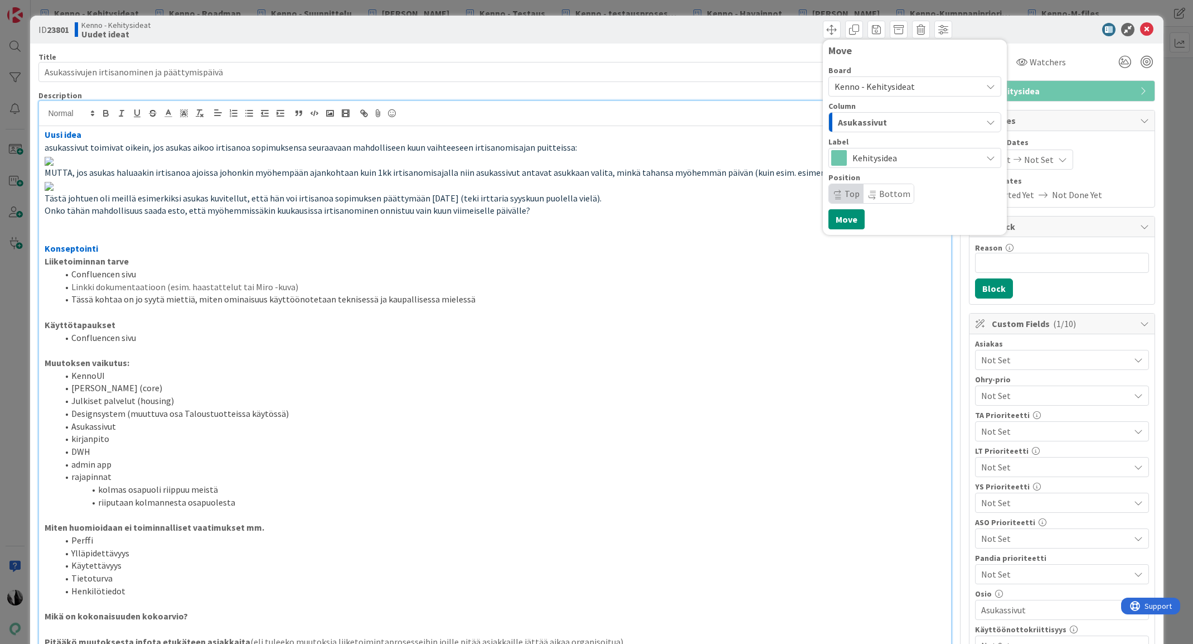
click at [895, 198] on span "Bottom" at bounding box center [894, 193] width 31 height 11
drag, startPoint x: 856, startPoint y: 219, endPoint x: 953, endPoint y: 179, distance: 104.8
click at [856, 219] on button "Move" at bounding box center [847, 219] width 36 height 20
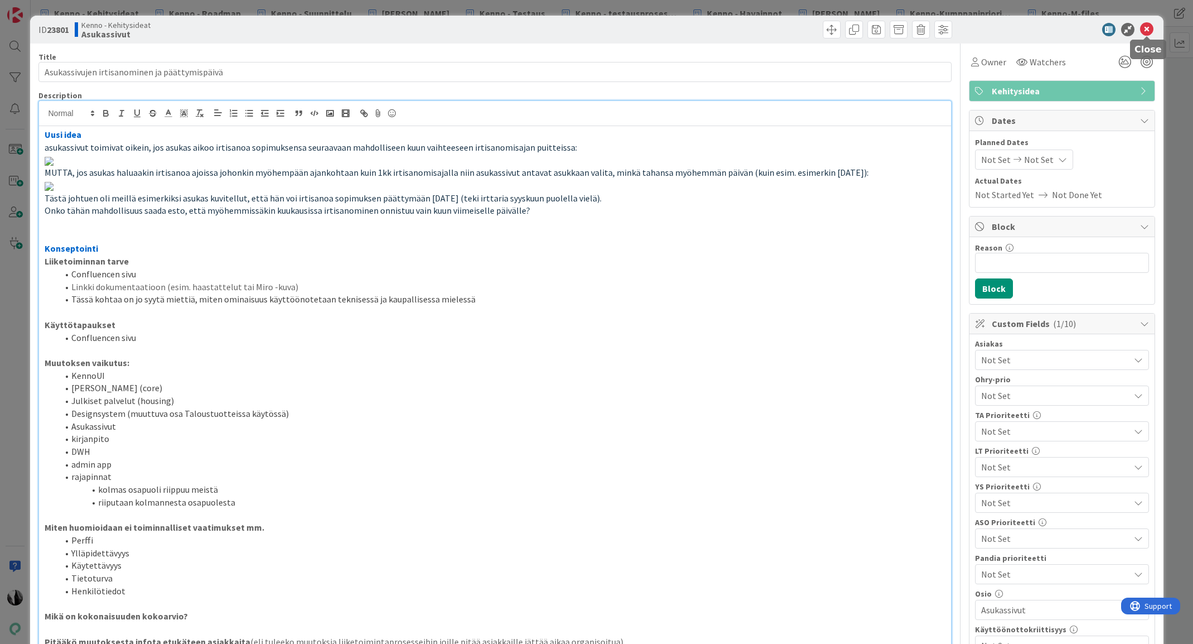
click at [1147, 29] on icon at bounding box center [1146, 29] width 13 height 13
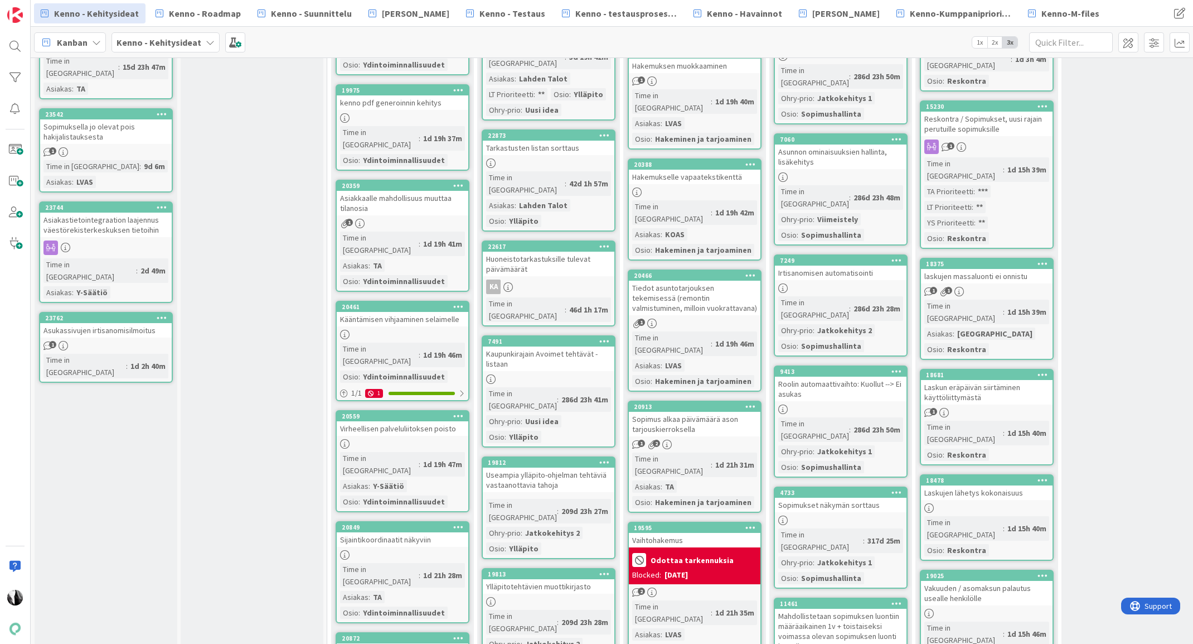
click at [134, 341] on div "1" at bounding box center [106, 345] width 132 height 9
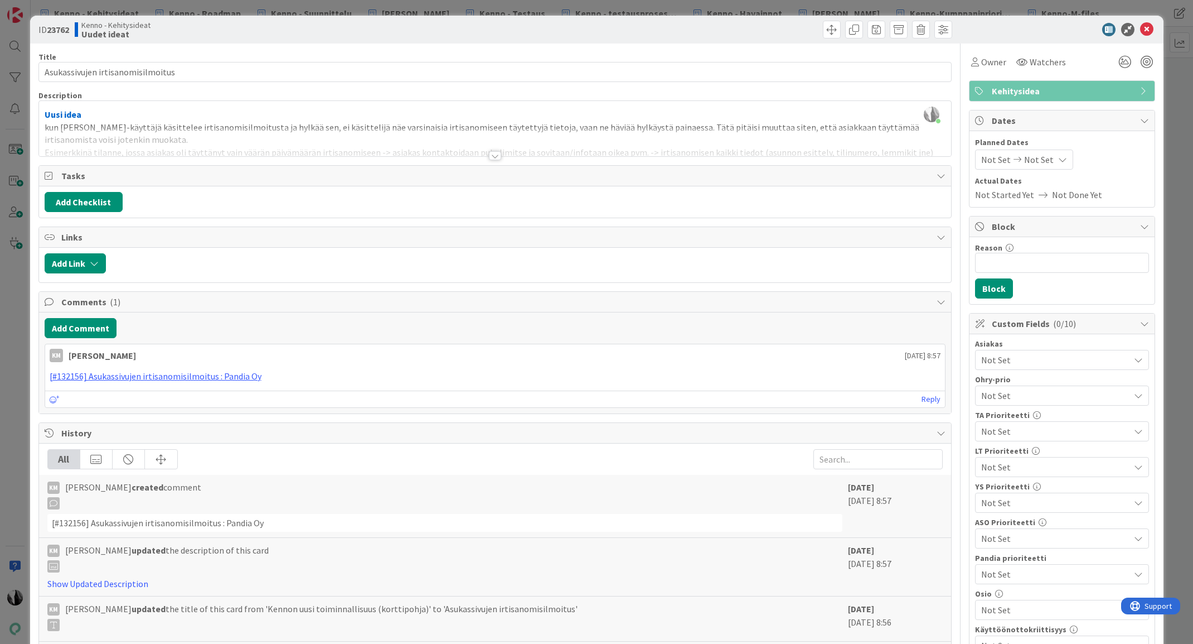
click at [494, 154] on div at bounding box center [495, 155] width 12 height 9
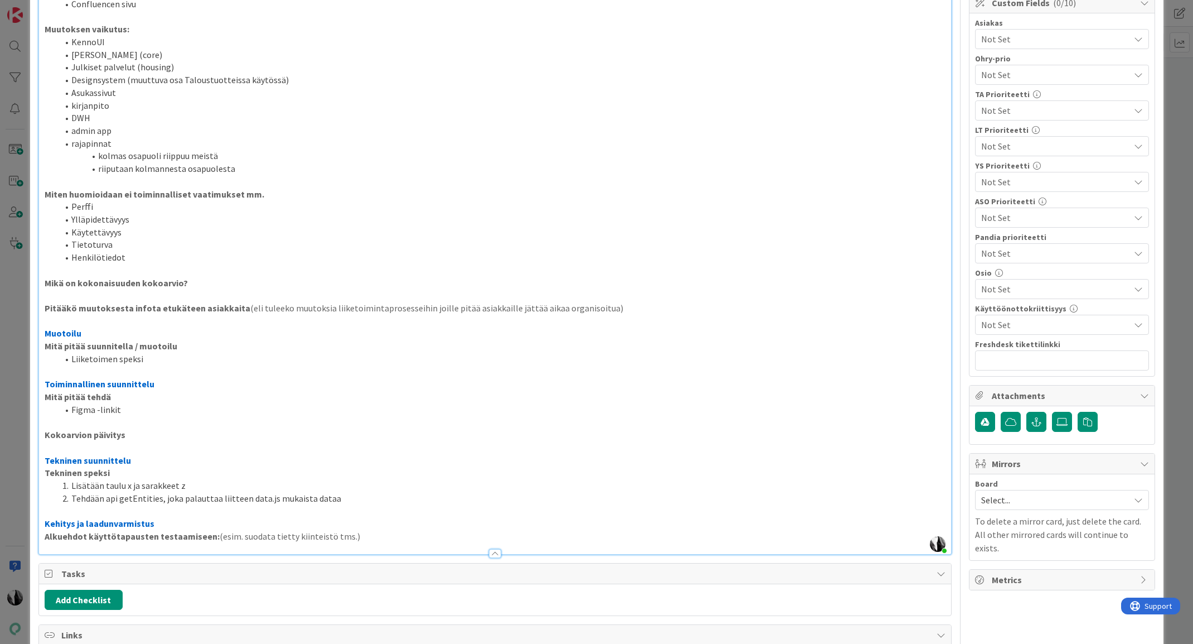
scroll to position [326, 0]
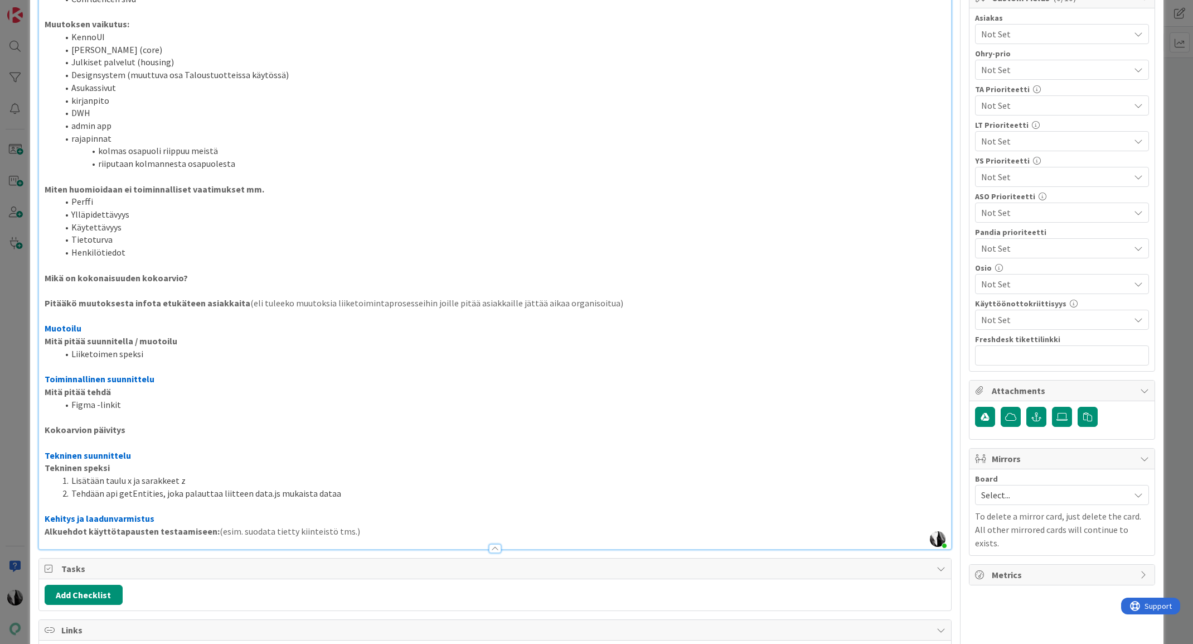
click at [1037, 283] on span "Not Set" at bounding box center [1055, 283] width 148 height 13
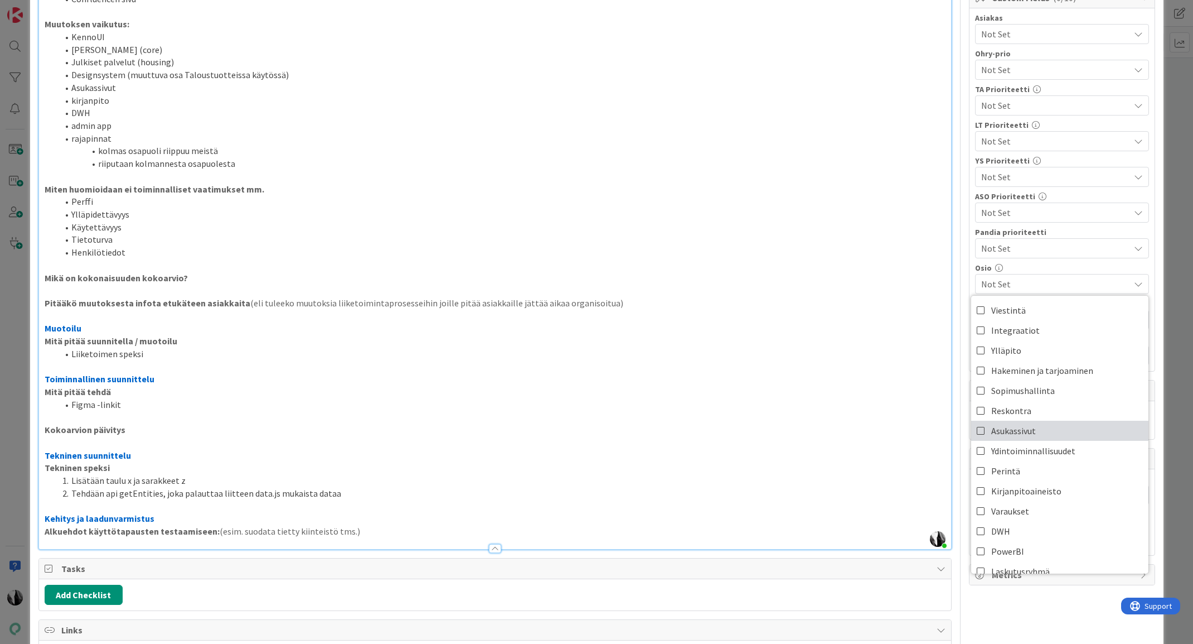
click at [1050, 426] on link "Asukassivut" at bounding box center [1059, 430] width 177 height 20
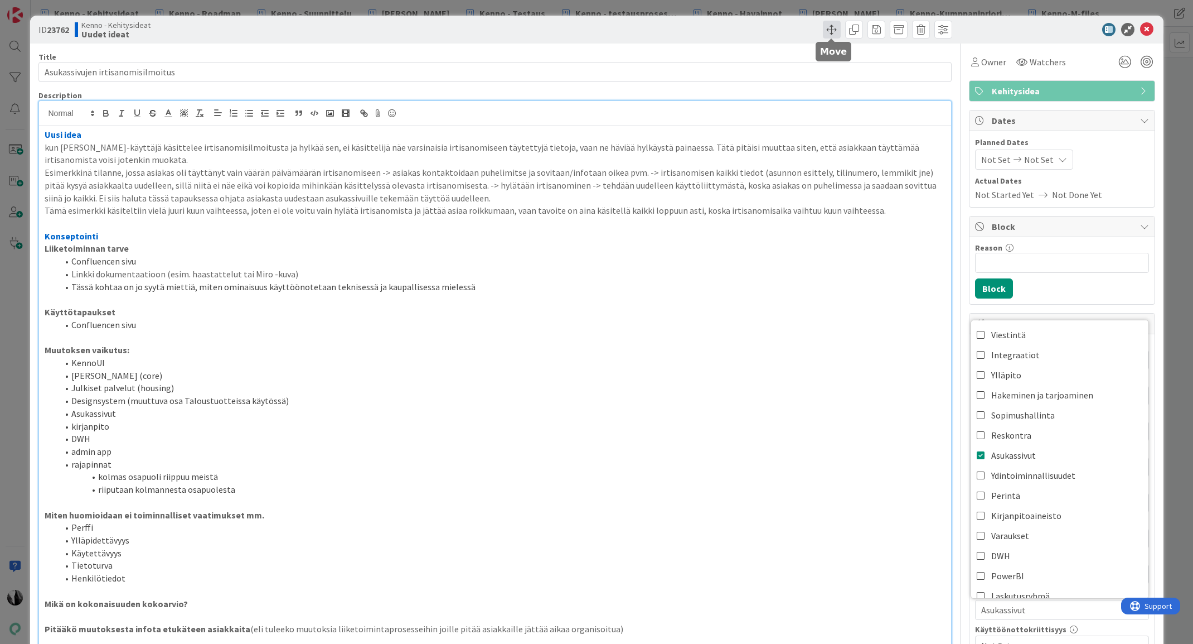
click at [833, 30] on span at bounding box center [832, 30] width 18 height 18
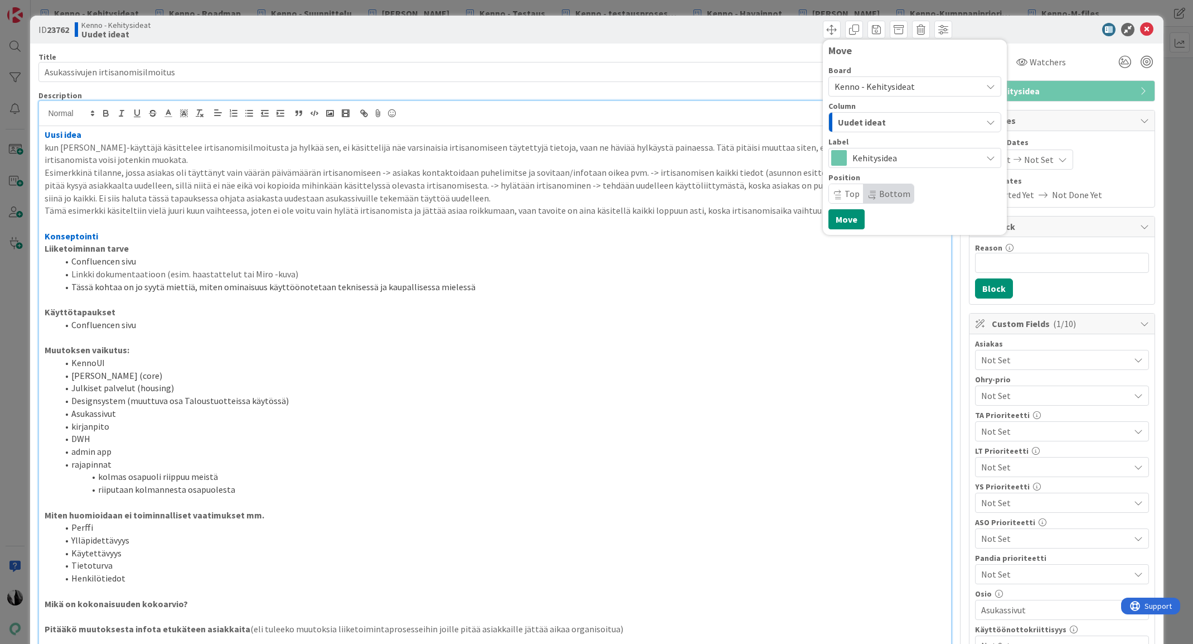
click at [878, 121] on span "Uudet ideat" at bounding box center [862, 122] width 48 height 14
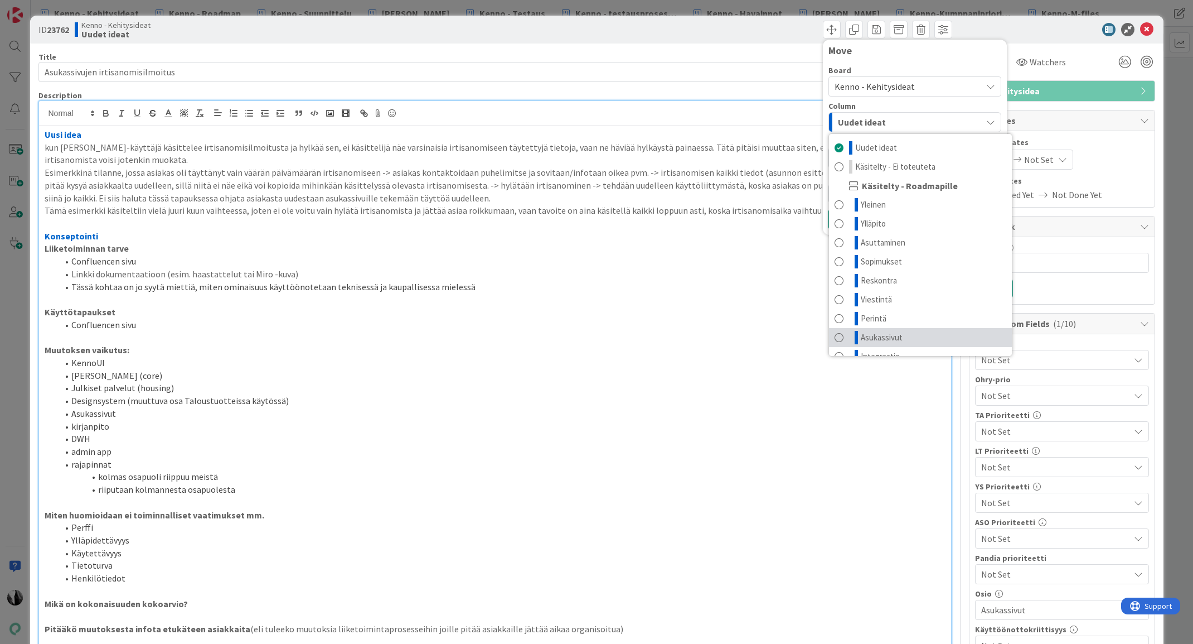
click at [899, 332] on span "Asukassivut" at bounding box center [882, 337] width 42 height 13
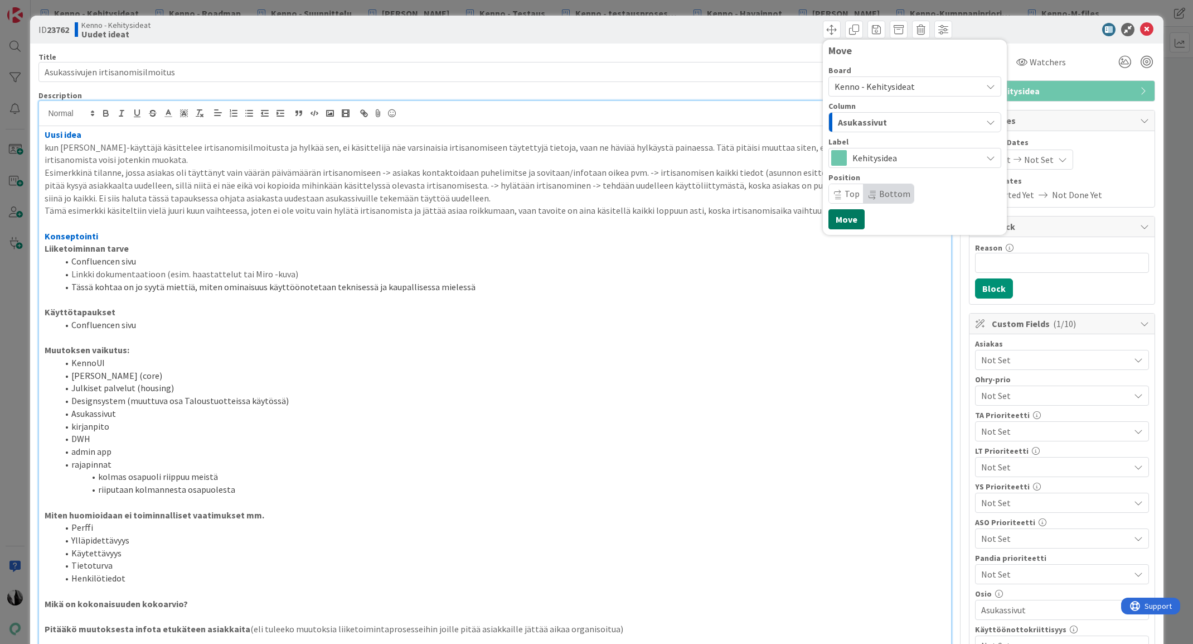
drag, startPoint x: 843, startPoint y: 216, endPoint x: 986, endPoint y: 113, distance: 177.0
click at [845, 215] on button "Move" at bounding box center [847, 219] width 36 height 20
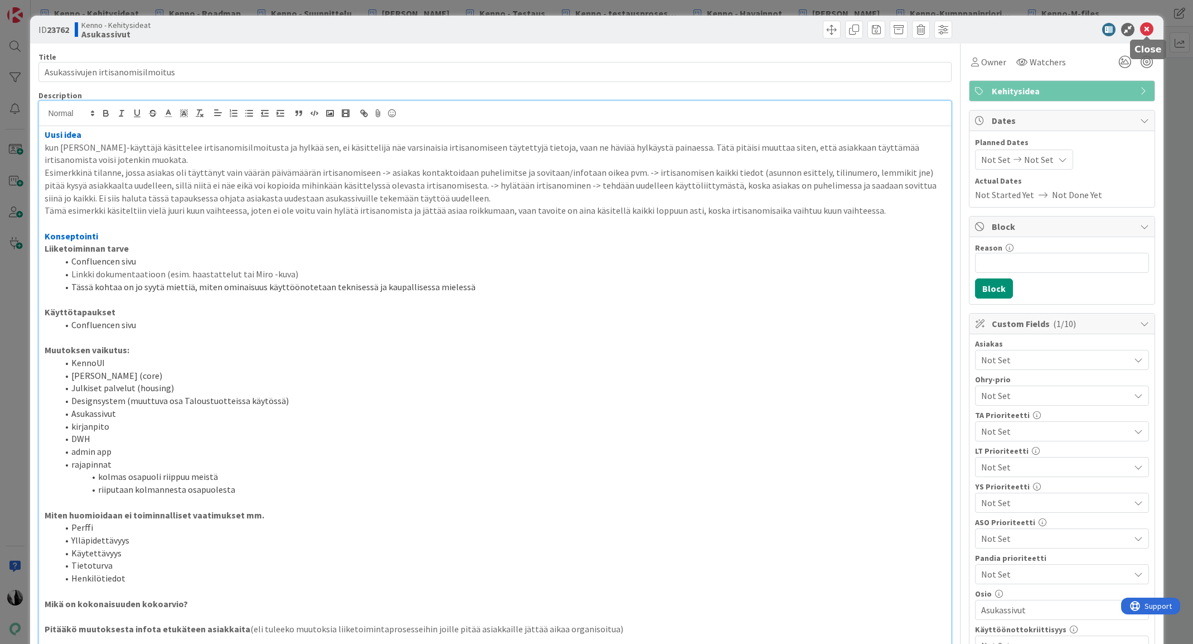
click at [1147, 29] on icon at bounding box center [1146, 29] width 13 height 13
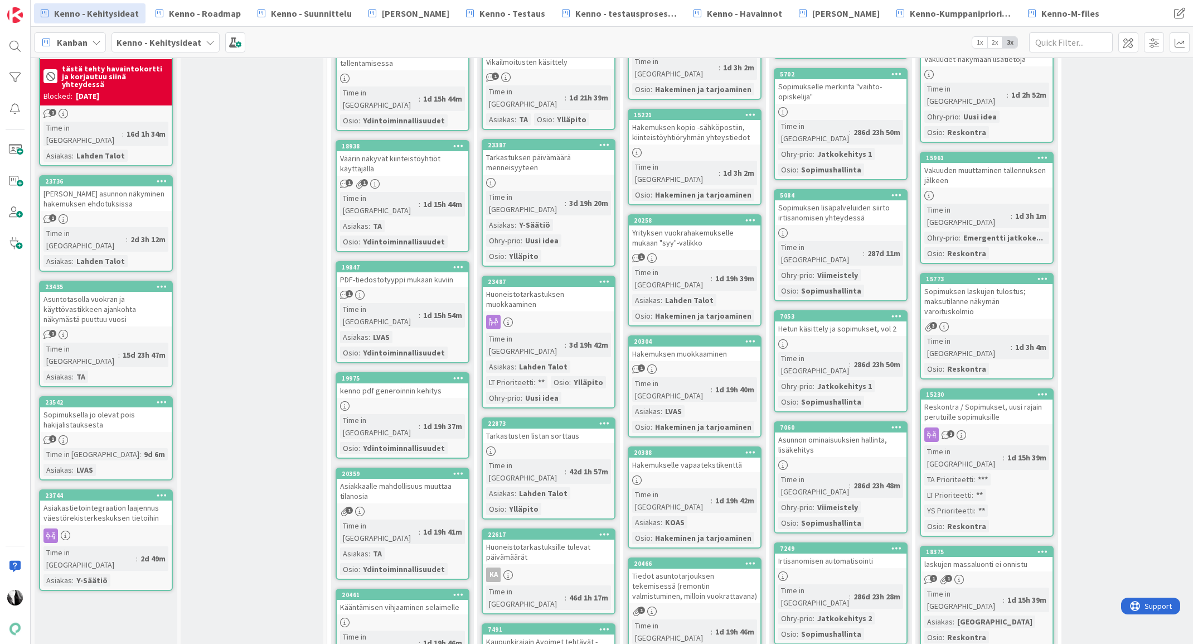
click at [85, 500] on div "Asiakastietointegraation laajennus väestörekisterkeskuksen tietoihin" at bounding box center [106, 512] width 132 height 25
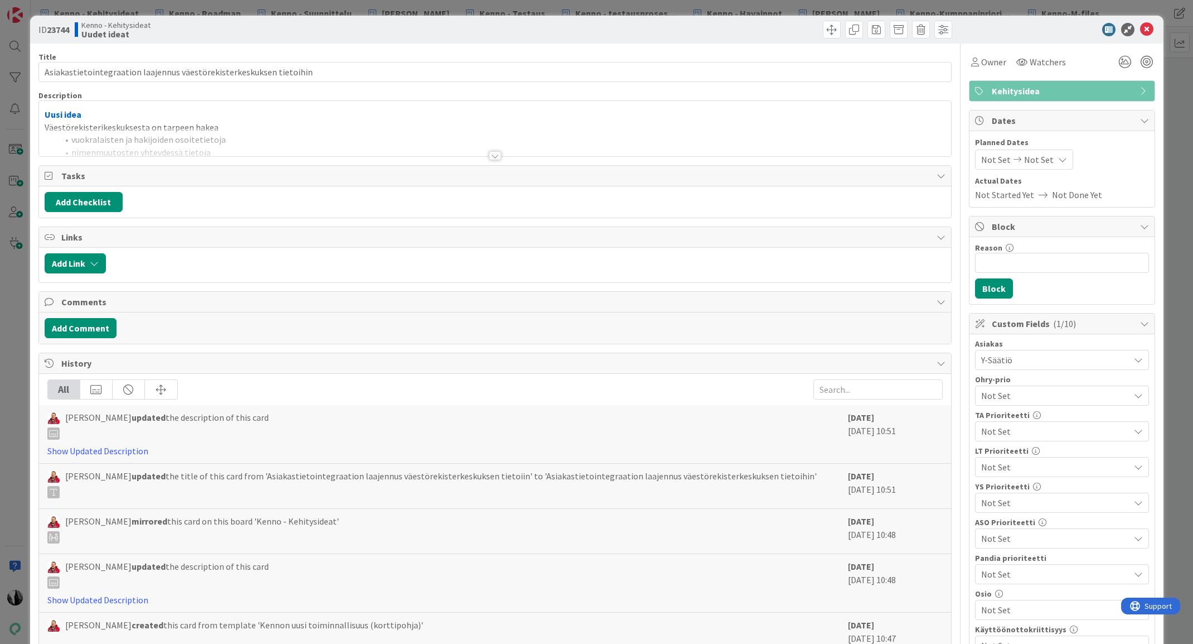
click at [497, 158] on div at bounding box center [495, 155] width 12 height 9
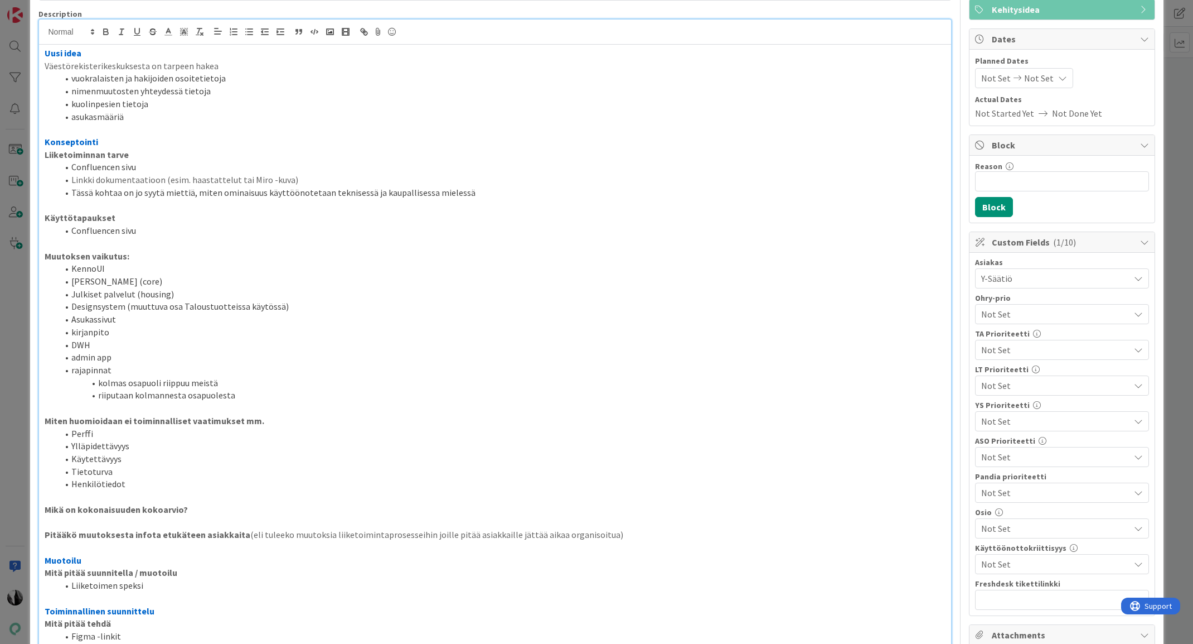
scroll to position [91, 0]
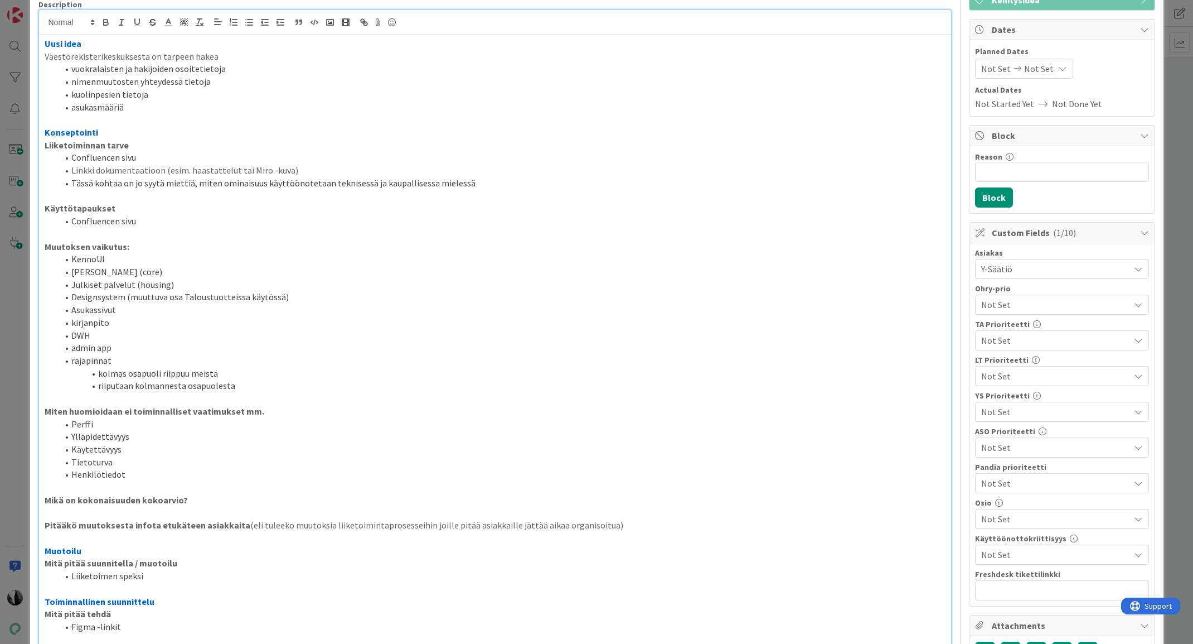
click at [1071, 518] on span "Not Set" at bounding box center [1055, 518] width 148 height 13
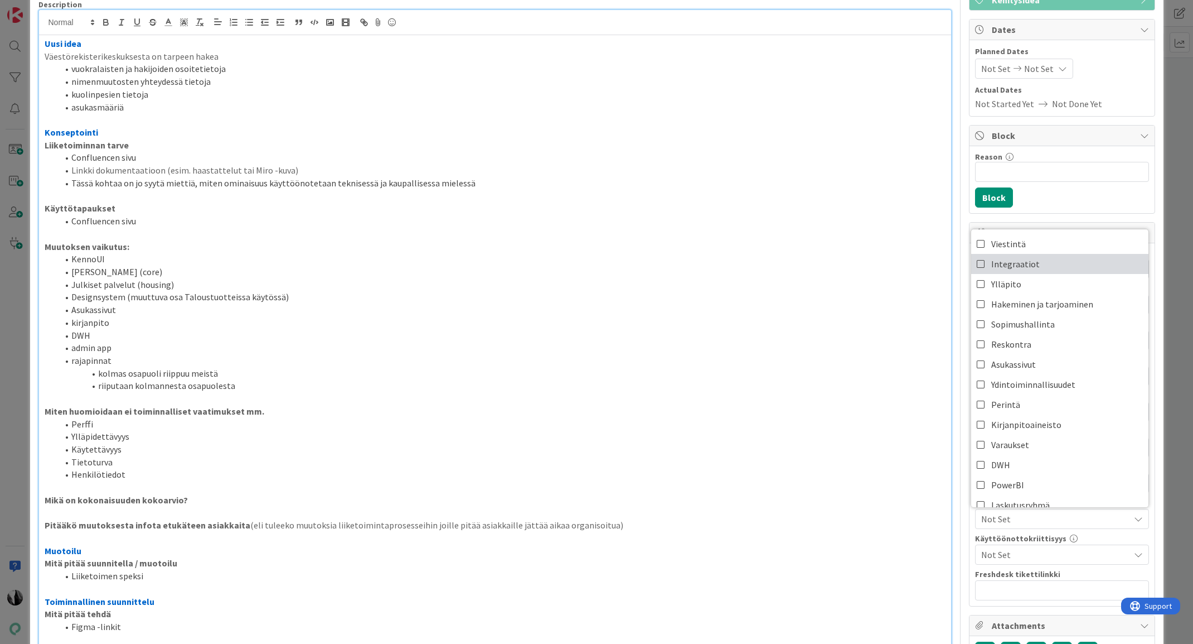
click at [1029, 267] on span "Integraatiot" at bounding box center [1016, 263] width 49 height 17
click at [899, 271] on li "Kennon ydin (core)" at bounding box center [502, 271] width 888 height 13
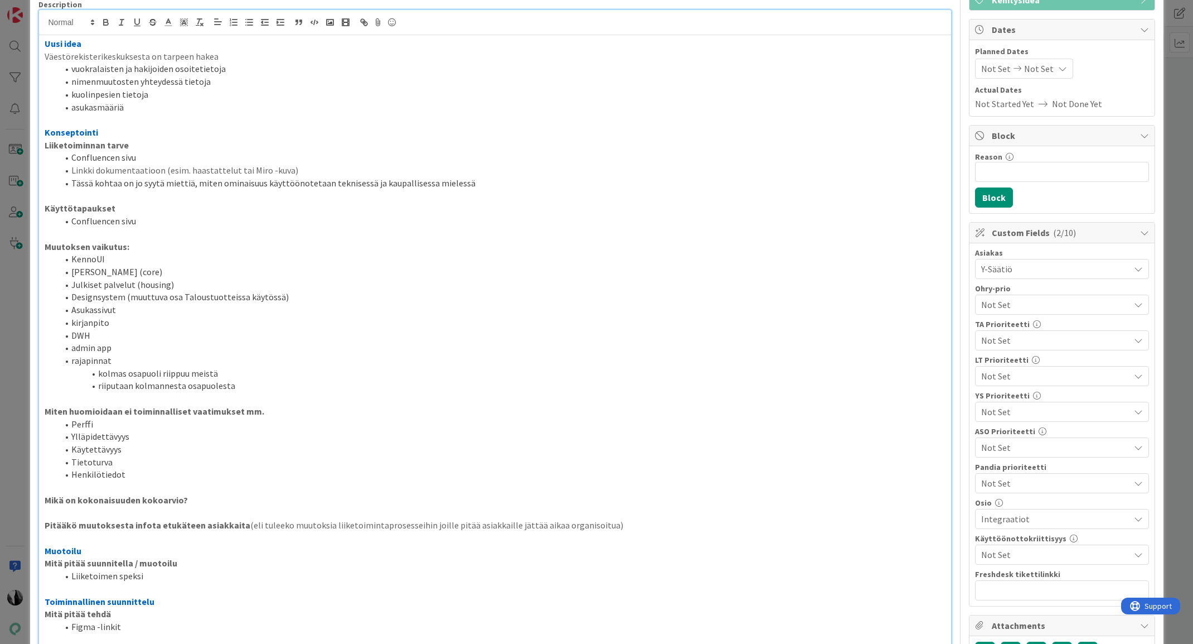
scroll to position [0, 0]
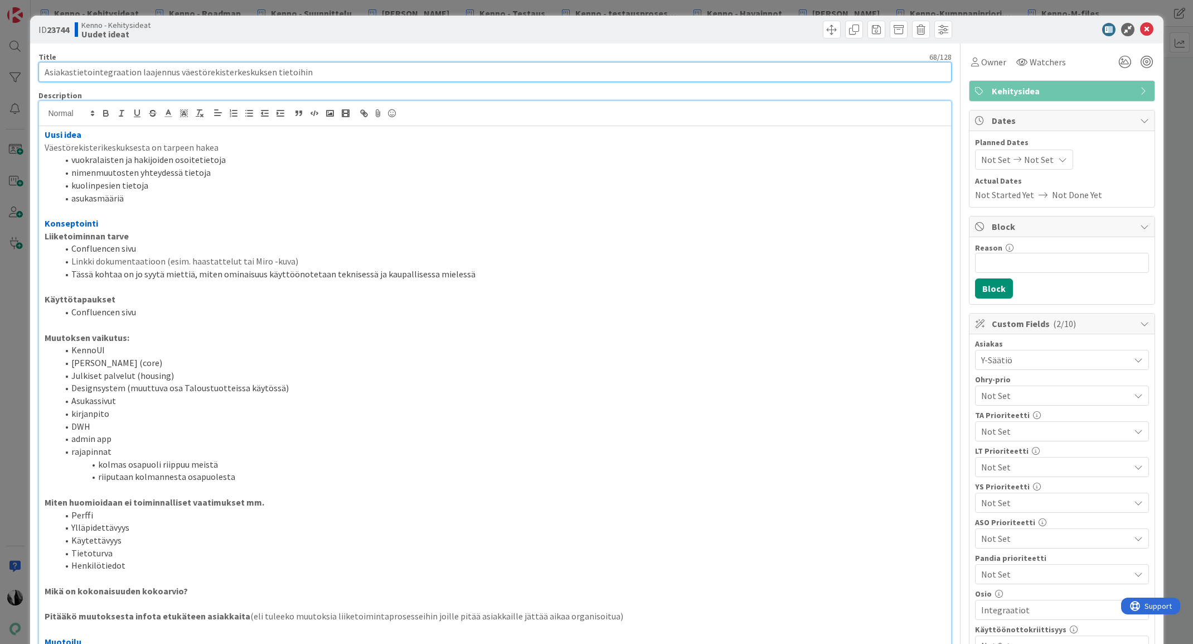
click at [311, 73] on input "Asiakastietointegraation laajennus väestörekisterkeskuksen tietoihin" at bounding box center [494, 72] width 913 height 20
type input "Asiakastietointegraation laajennus väestörekisterkeskuksen tietoihin (VRK-integ…"
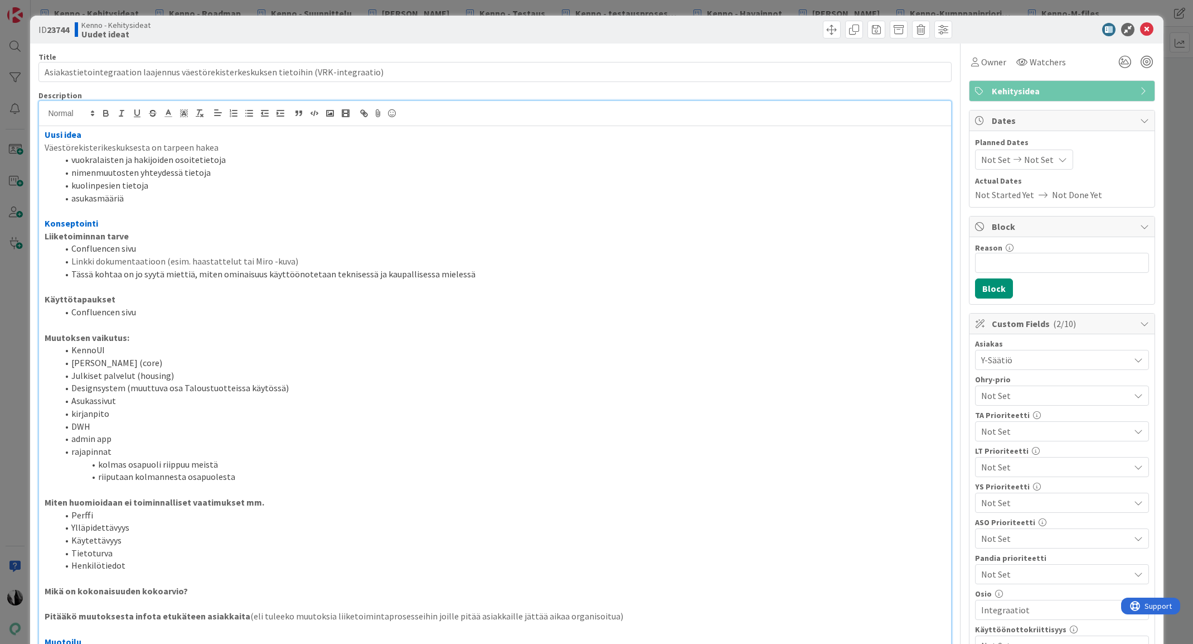
click at [146, 200] on li "asukasmääriä" at bounding box center [502, 198] width 888 height 13
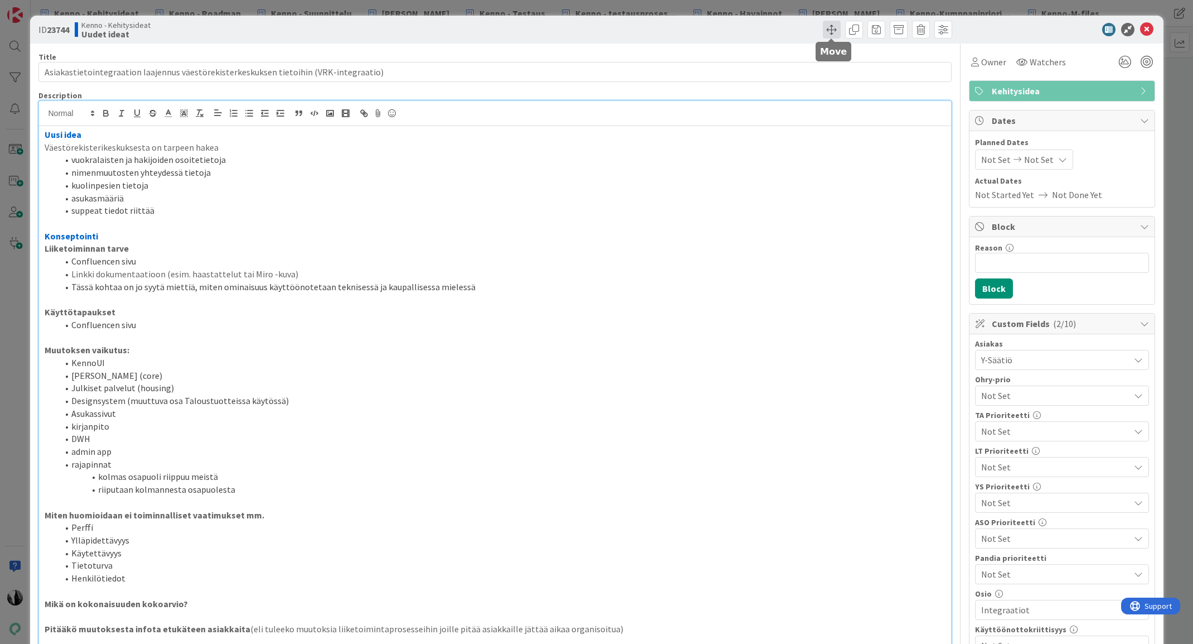
click at [826, 26] on span at bounding box center [832, 30] width 18 height 18
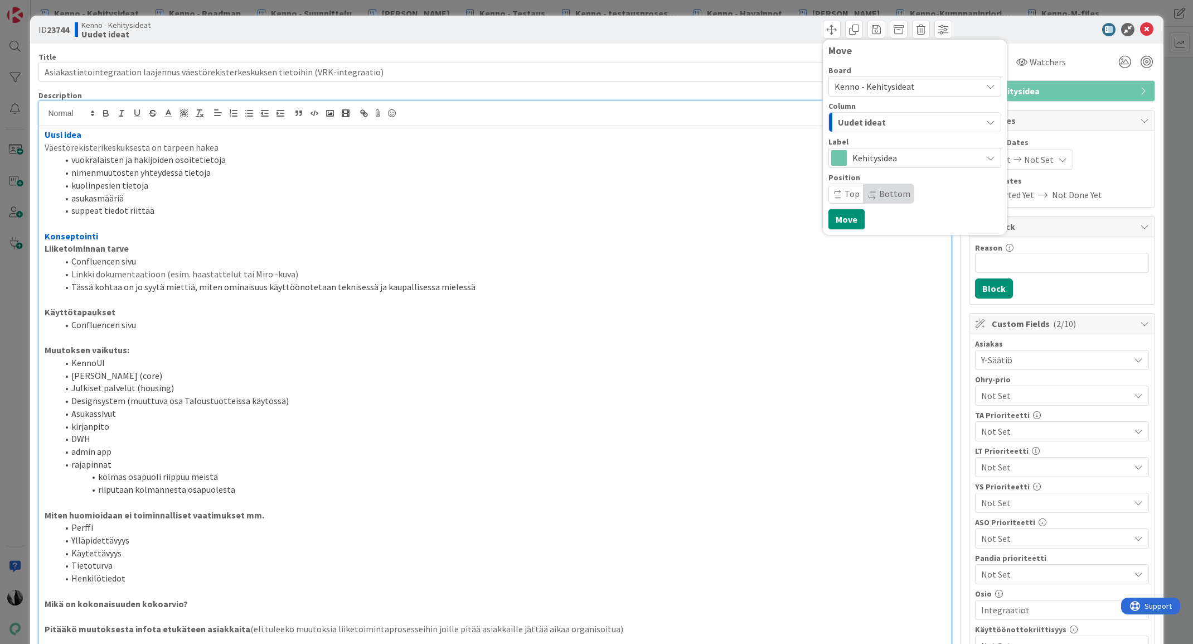
click at [892, 121] on div "Uudet ideat" at bounding box center [908, 122] width 147 height 18
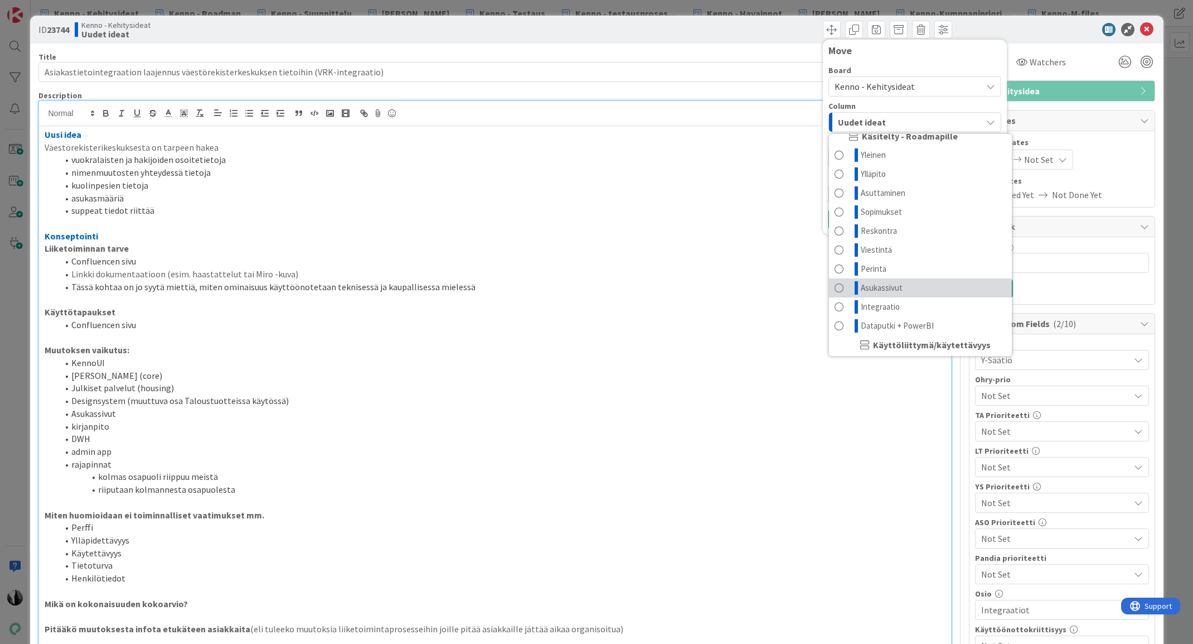
scroll to position [51, 0]
click at [903, 304] on link "Integraatio" at bounding box center [920, 305] width 183 height 19
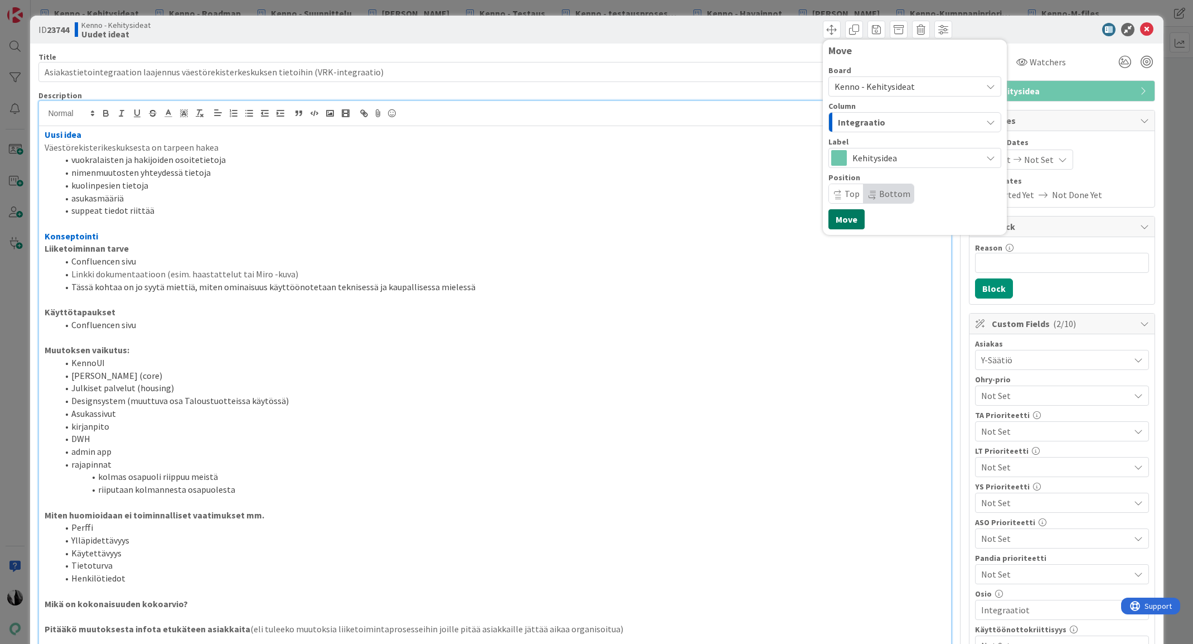
drag, startPoint x: 835, startPoint y: 221, endPoint x: 912, endPoint y: 193, distance: 82.0
click at [836, 221] on button "Move" at bounding box center [847, 219] width 36 height 20
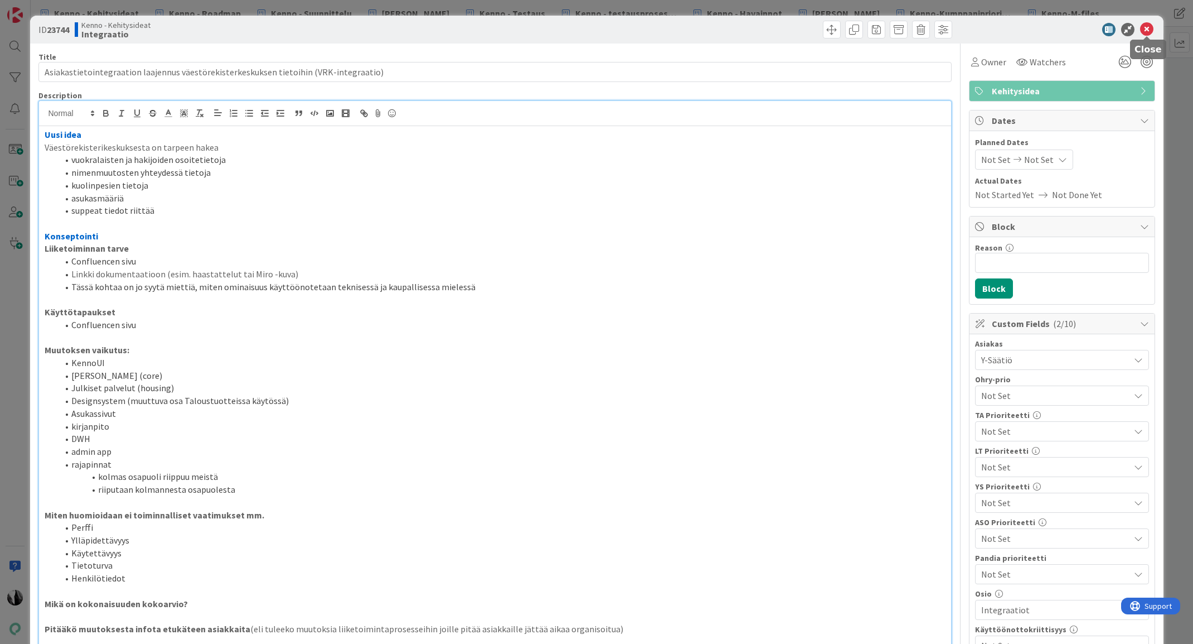
click at [1147, 28] on icon at bounding box center [1146, 29] width 13 height 13
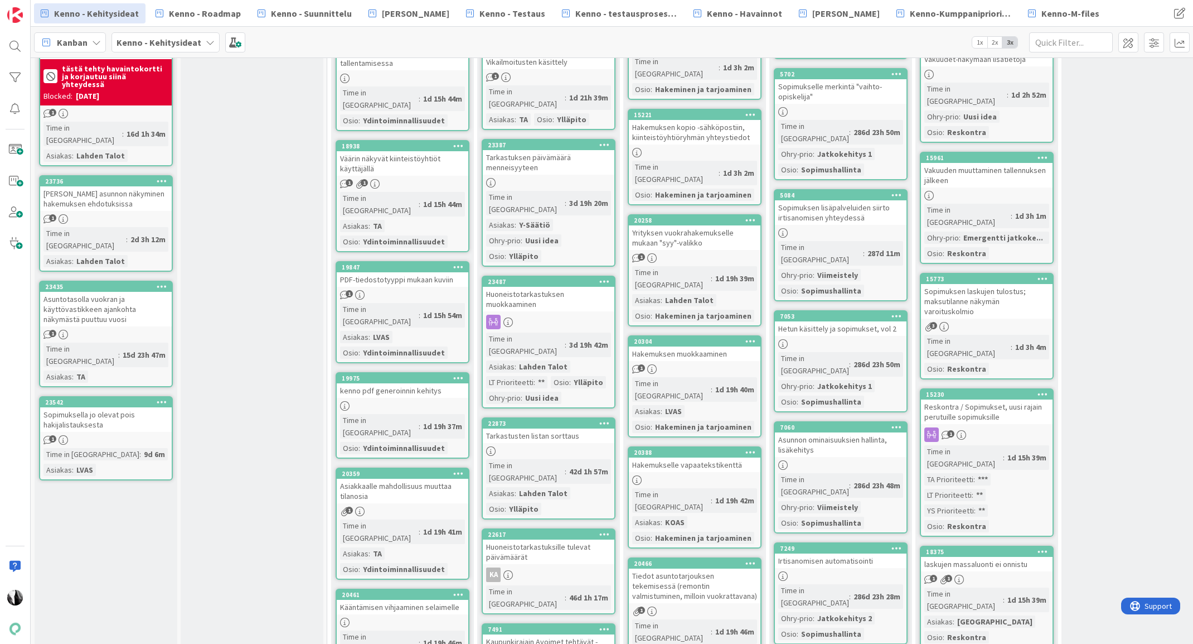
click at [100, 407] on div "Sopimuksella jo olevat pois hakijalistauksesta" at bounding box center [106, 419] width 132 height 25
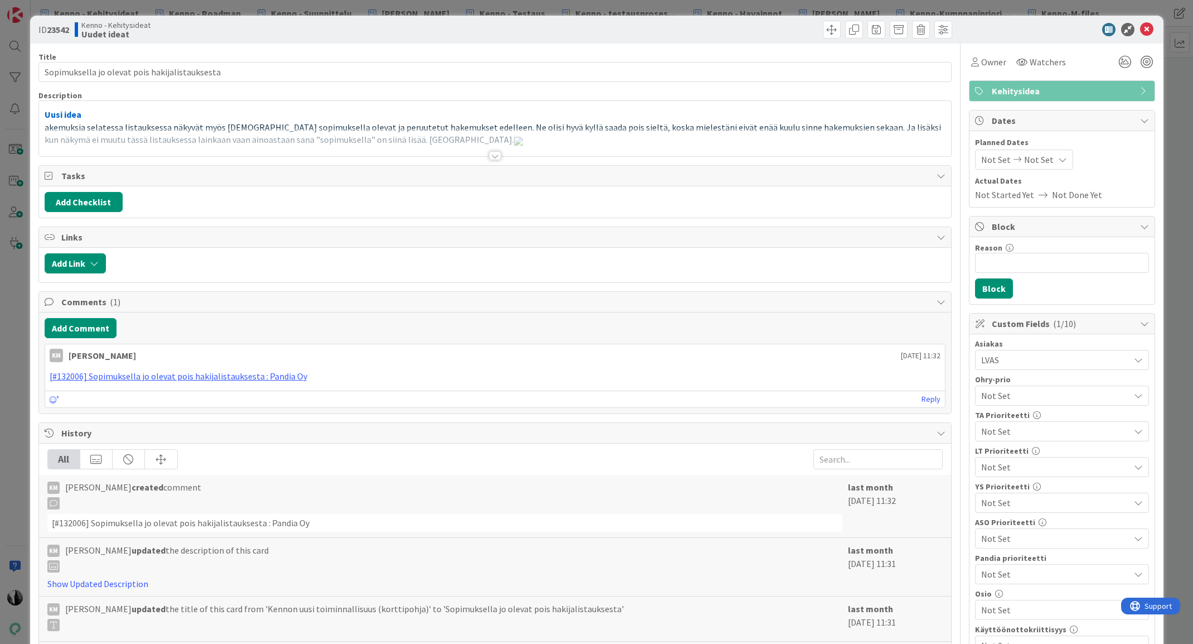
click at [44, 128] on div at bounding box center [495, 142] width 912 height 28
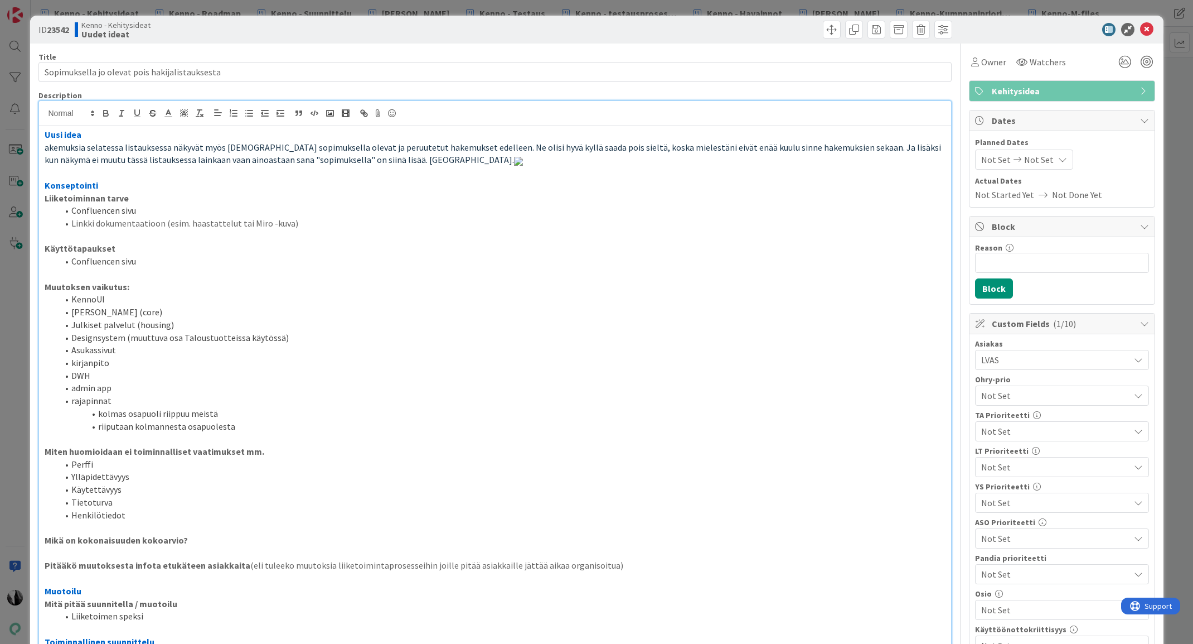
click at [45, 148] on span "akemuksia selatessa listauksessa näkyvät myös jo sopimuksella olevat ja peruute…" at bounding box center [494, 154] width 898 height 24
click at [1046, 26] on div at bounding box center [1056, 29] width 197 height 13
click at [1147, 26] on icon at bounding box center [1146, 29] width 13 height 13
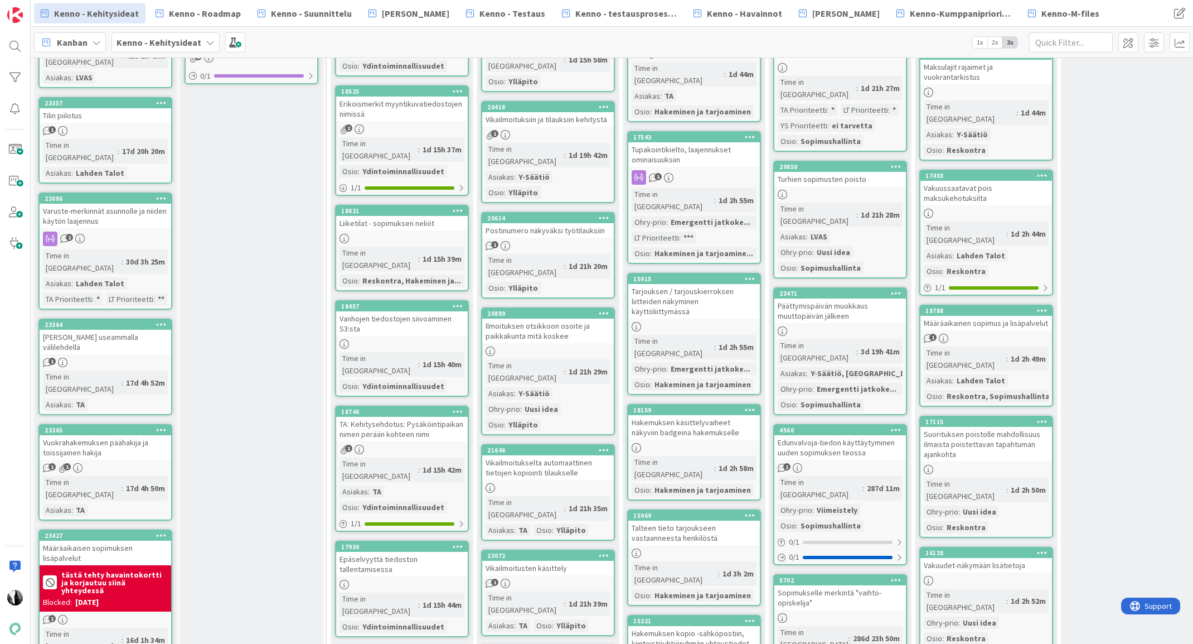
scroll to position [846, 1]
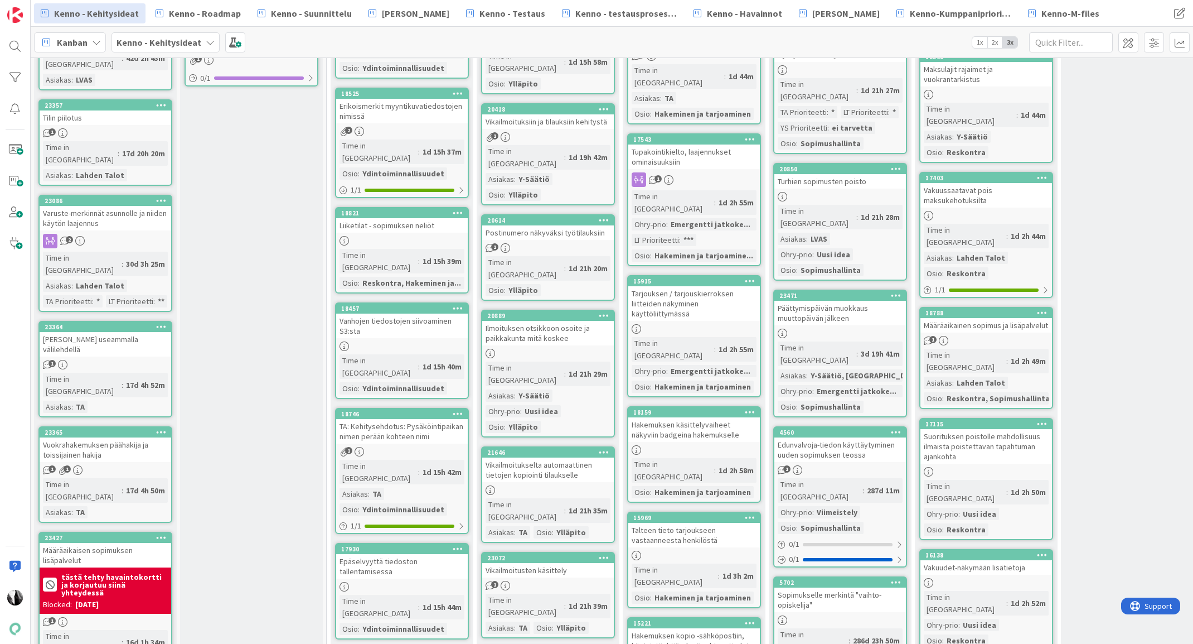
click at [119, 437] on div "Vuokrahakemuksen päähakija ja toissijainen hakija" at bounding box center [106, 449] width 132 height 25
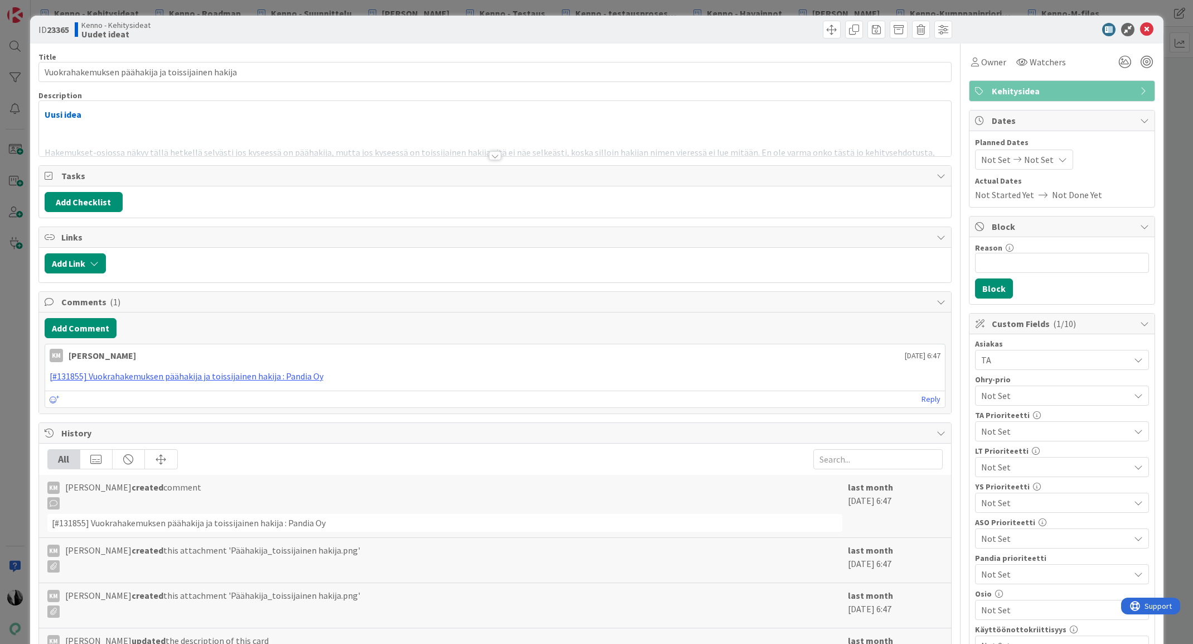
click at [495, 155] on div at bounding box center [495, 155] width 12 height 9
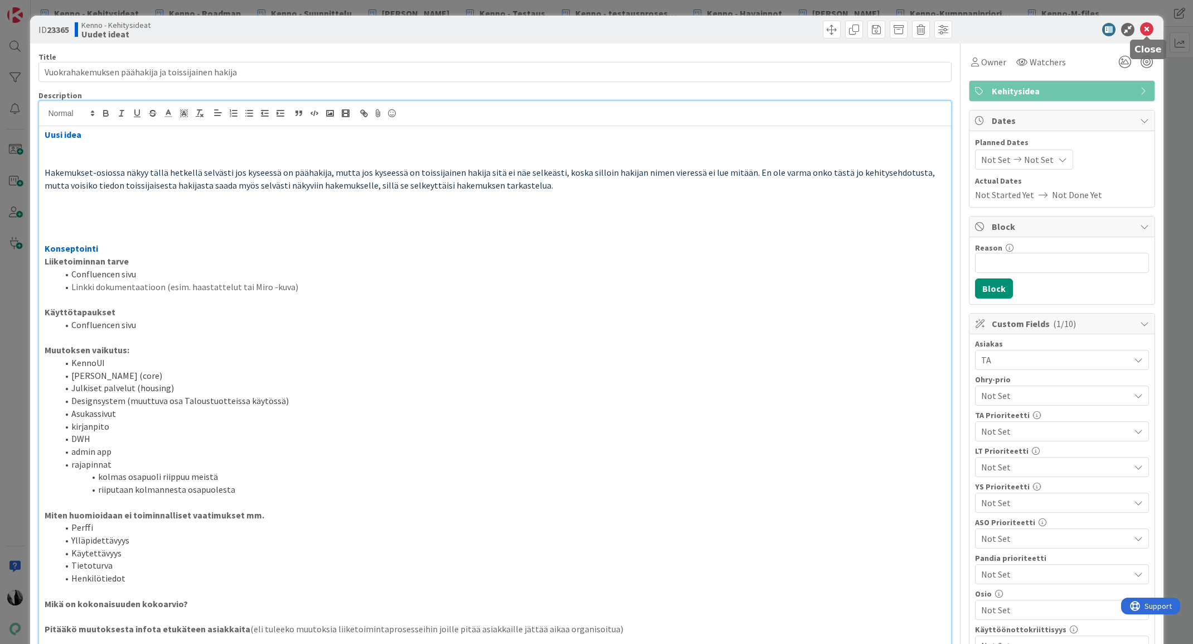
click at [1148, 28] on icon at bounding box center [1146, 29] width 13 height 13
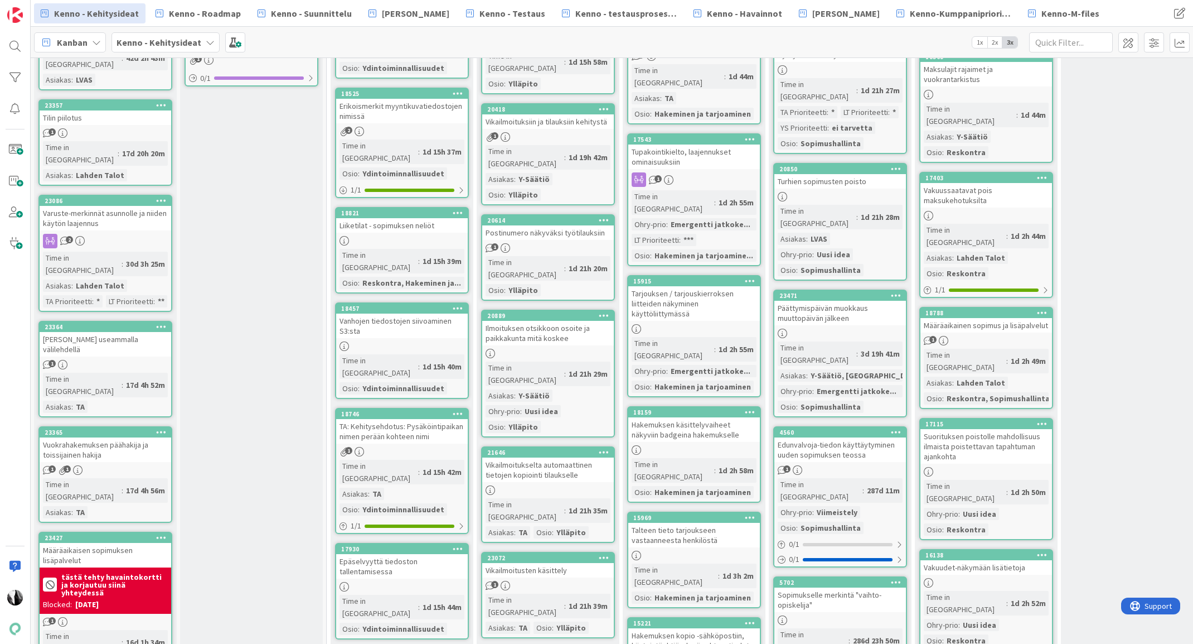
click at [90, 332] on div "Kenno selaimen useammalla välilehdellä" at bounding box center [106, 344] width 132 height 25
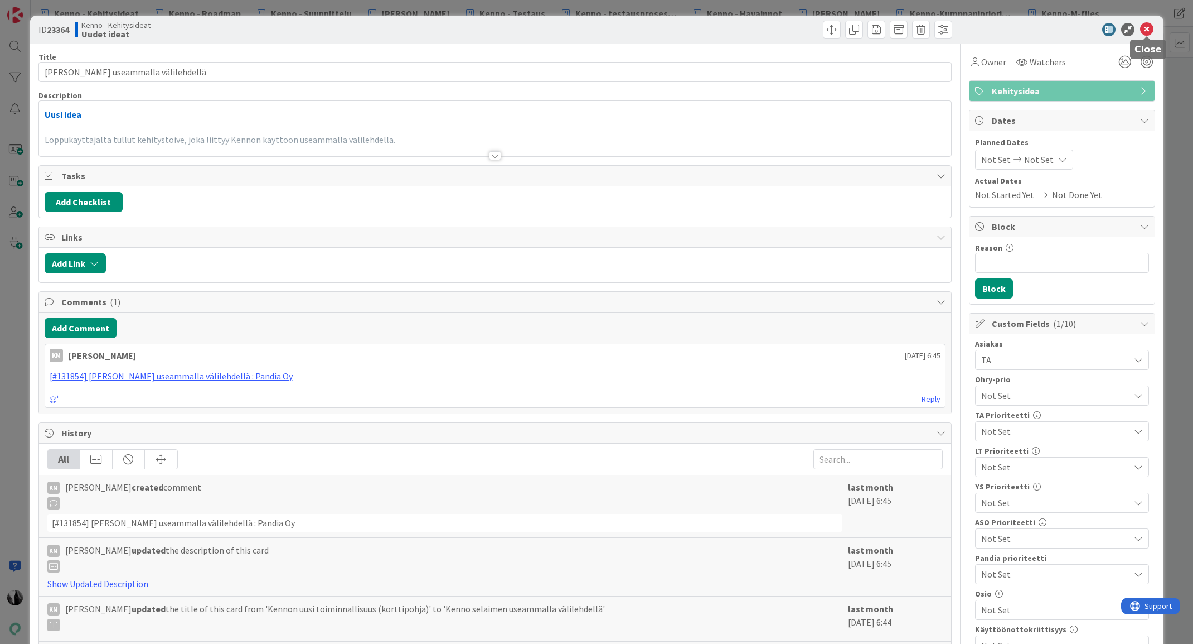
click at [1145, 28] on icon at bounding box center [1146, 29] width 13 height 13
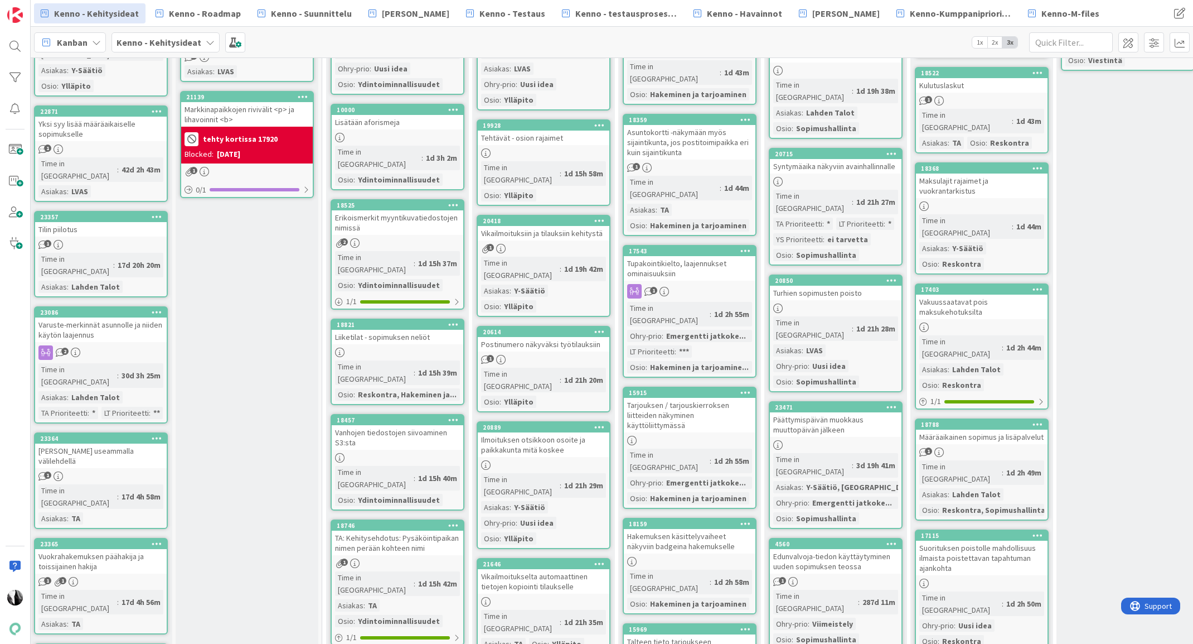
scroll to position [734, 18]
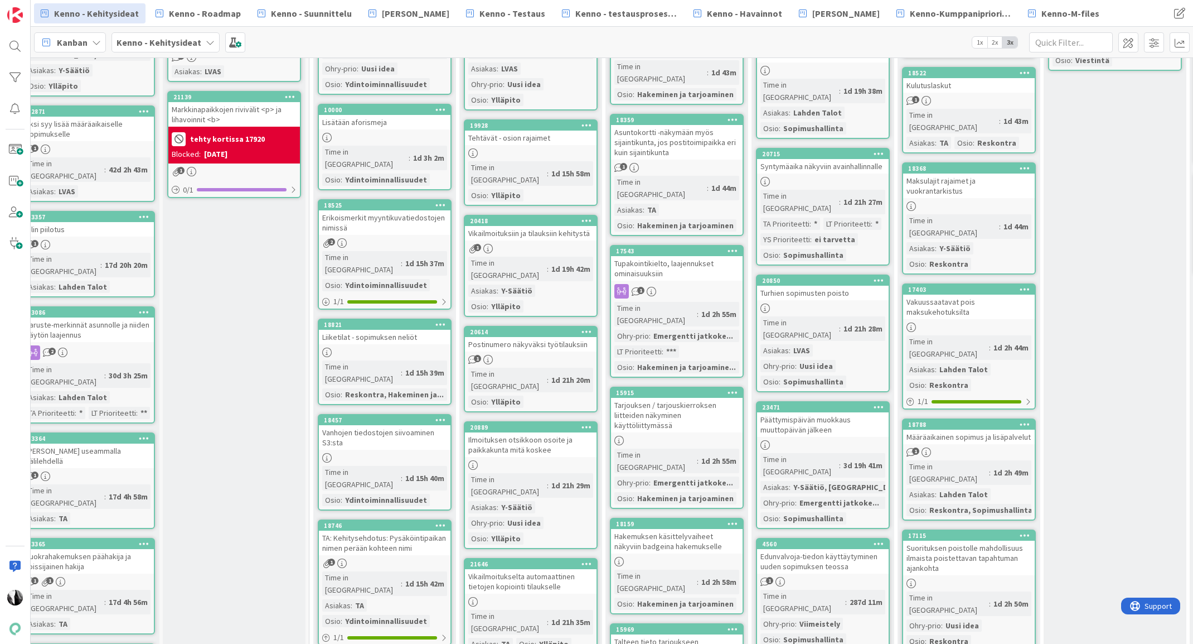
click at [99, 443] on div "Kenno selaimen useammalla välilehdellä" at bounding box center [88, 455] width 132 height 25
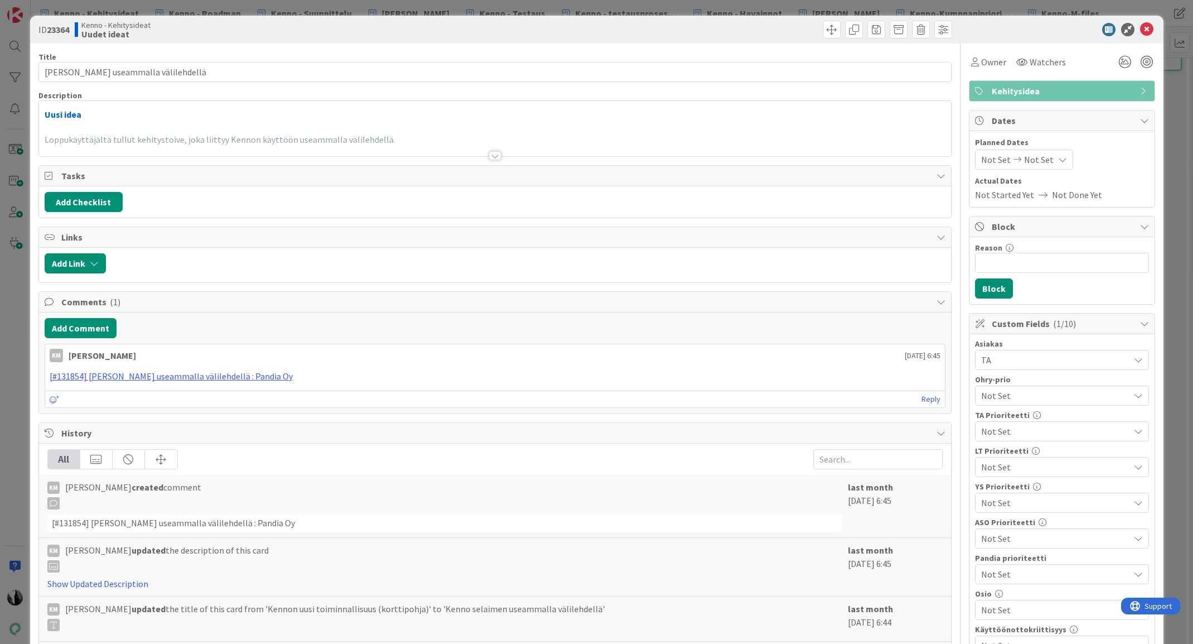
click at [492, 153] on div at bounding box center [495, 155] width 12 height 9
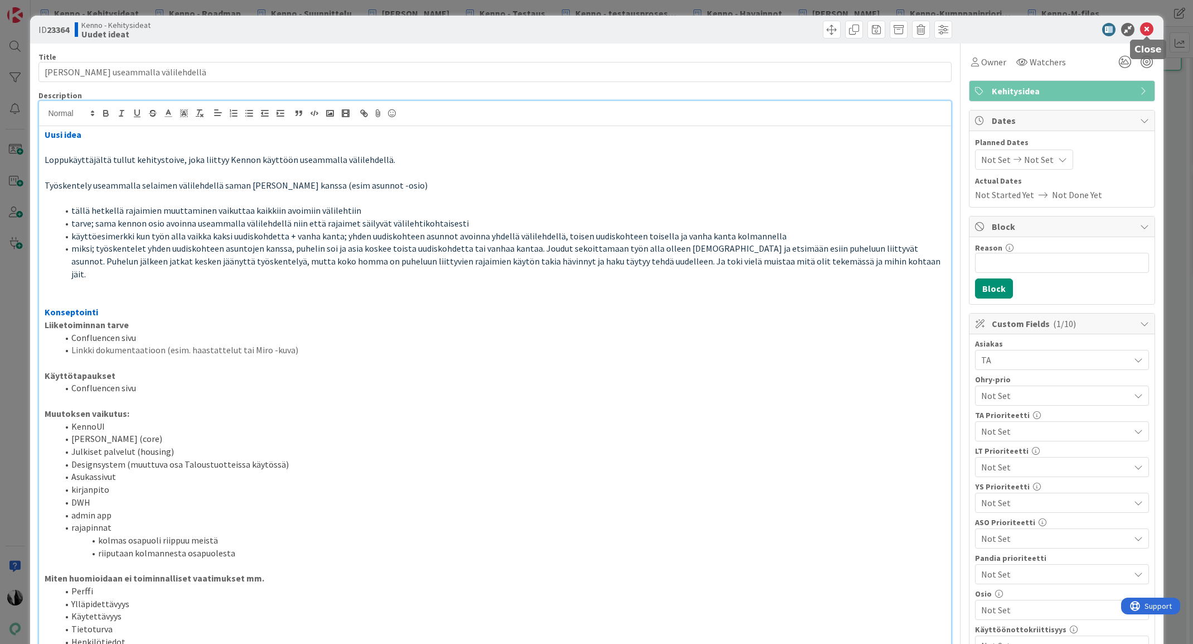
click at [1145, 26] on icon at bounding box center [1146, 29] width 13 height 13
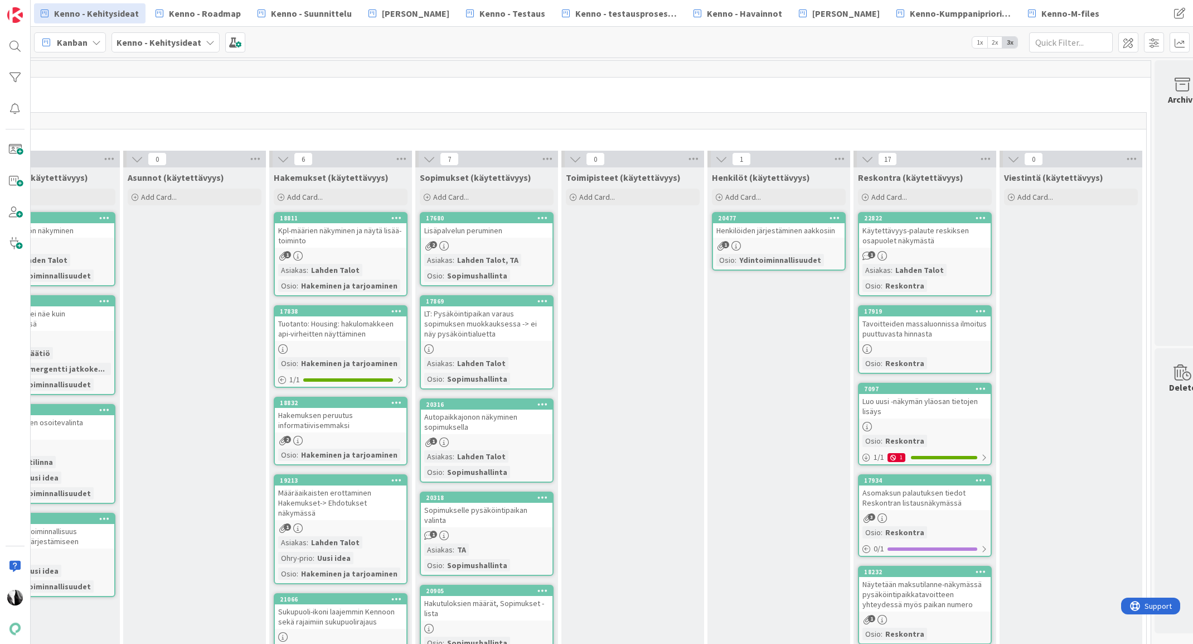
scroll to position [0, 2115]
click at [452, 195] on span "Add Card..." at bounding box center [449, 197] width 36 height 10
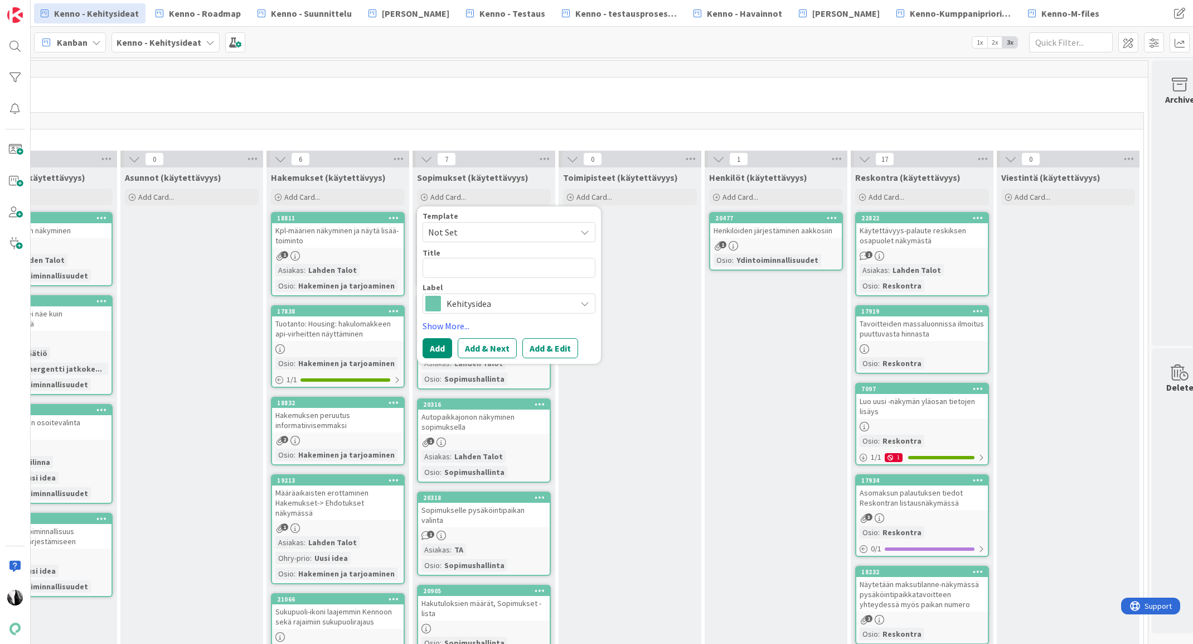
click at [529, 265] on textarea at bounding box center [509, 268] width 173 height 20
click at [506, 271] on textarea at bounding box center [509, 268] width 173 height 20
type textarea "x"
type textarea "S"
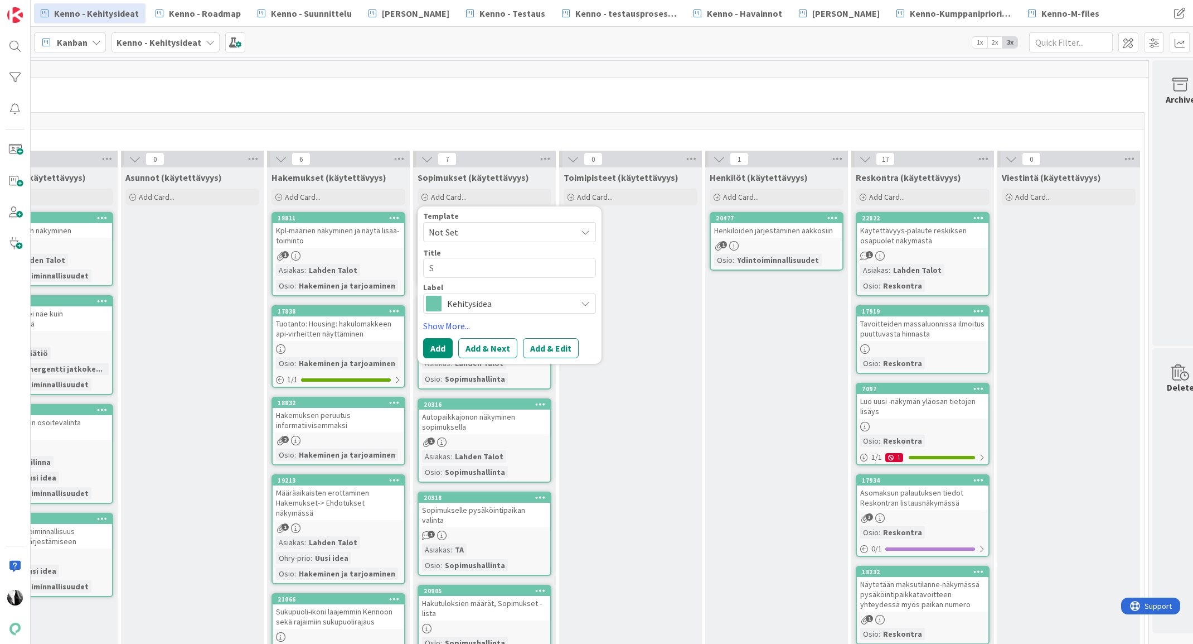
type textarea "x"
type textarea "Si"
type textarea "x"
type textarea "Sii"
type textarea "x"
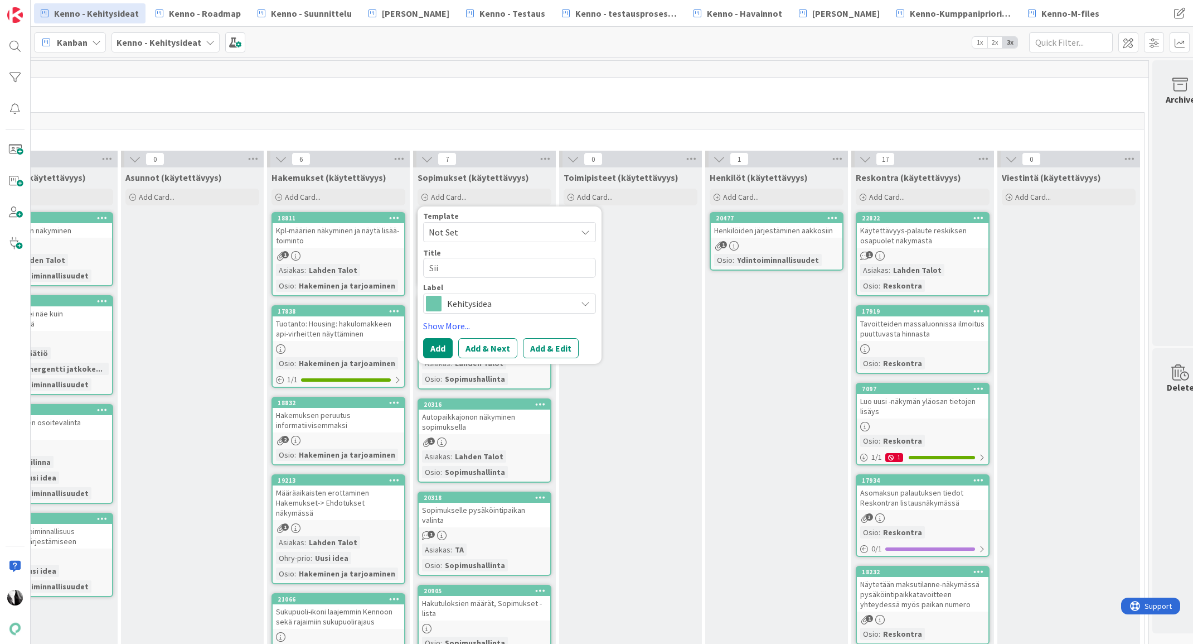
type textarea "Siir"
type textarea "x"
type textarea "Siirt"
type textarea "x"
type textarea "Siirty"
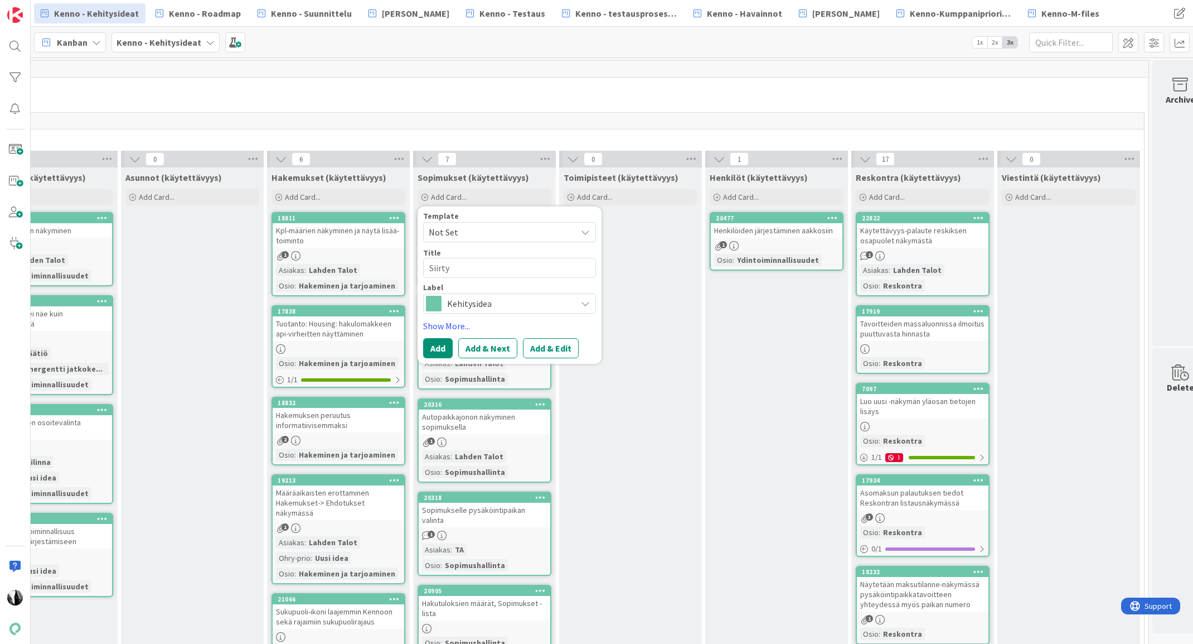
type textarea "x"
type textarea "Siirtym"
type textarea "x"
type textarea "Siirtymi"
type textarea "x"
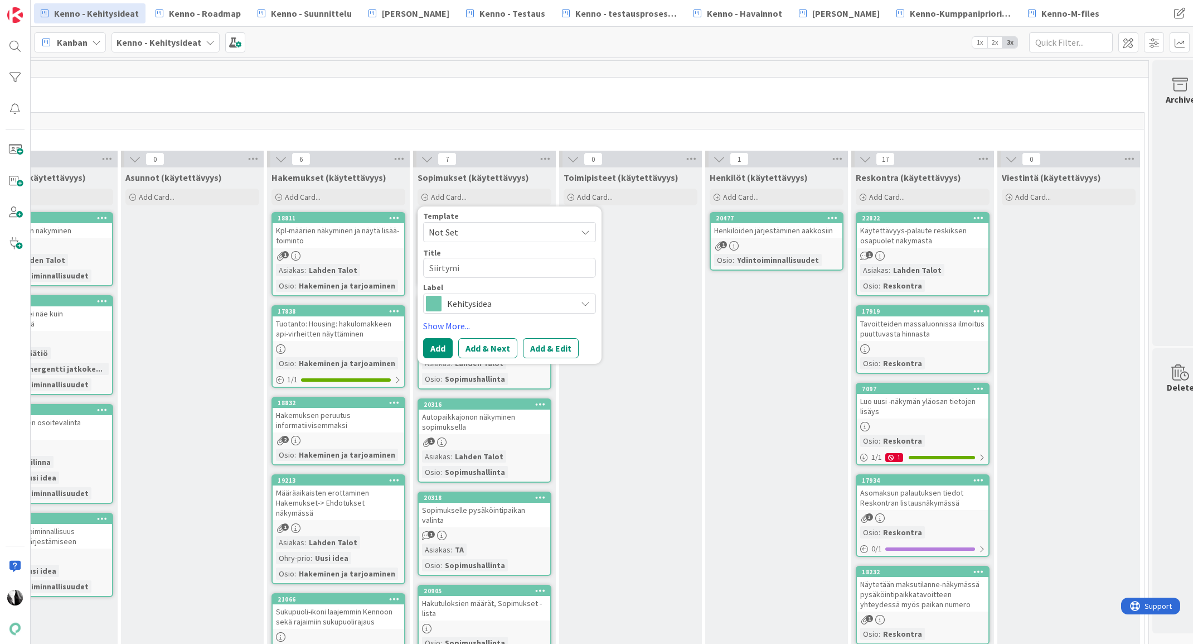
type textarea "Siirtymin"
type textarea "x"
type textarea "Siirtymine"
type textarea "x"
type textarea "Siirtyminen"
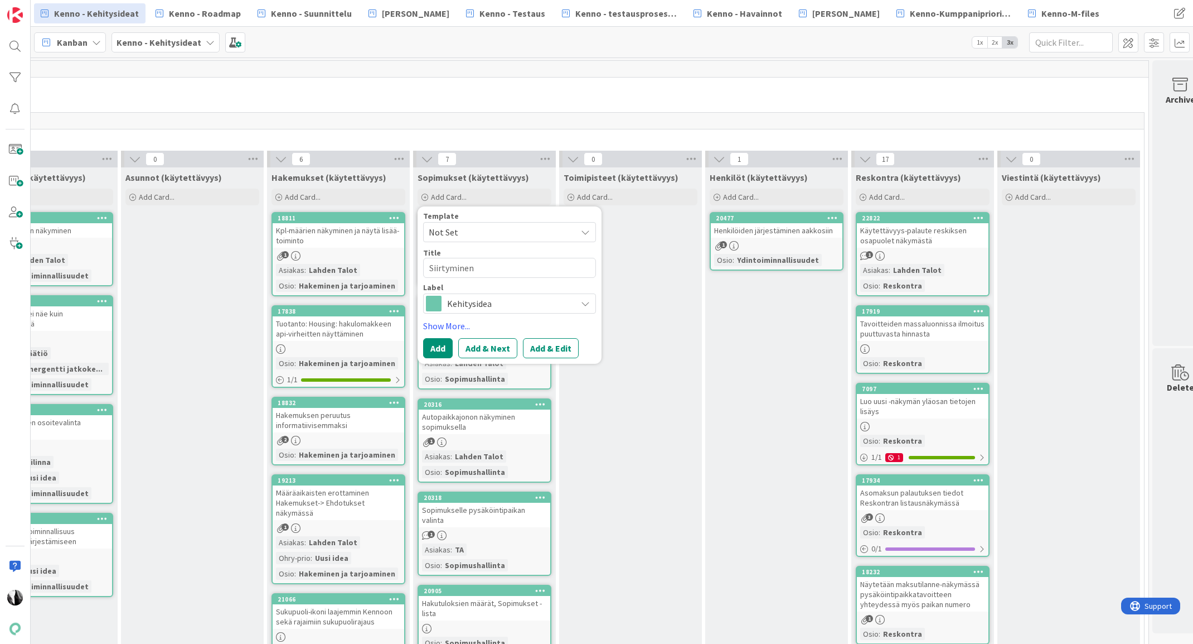
type textarea "x"
type textarea "Siirtyminen"
type textarea "x"
type textarea "Siirtyminen D"
type textarea "x"
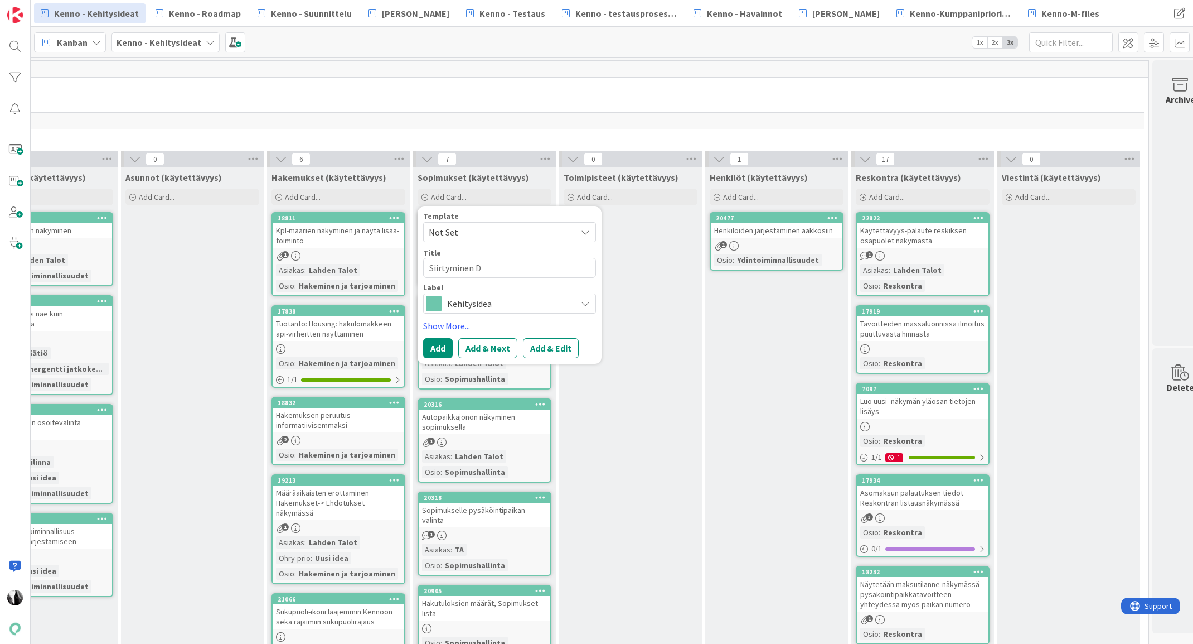
type textarea "Siirtyminen Do"
type textarea "x"
type textarea "Siirtyminen Doc"
type textarea "x"
type textarea "Siirtyminen Docu"
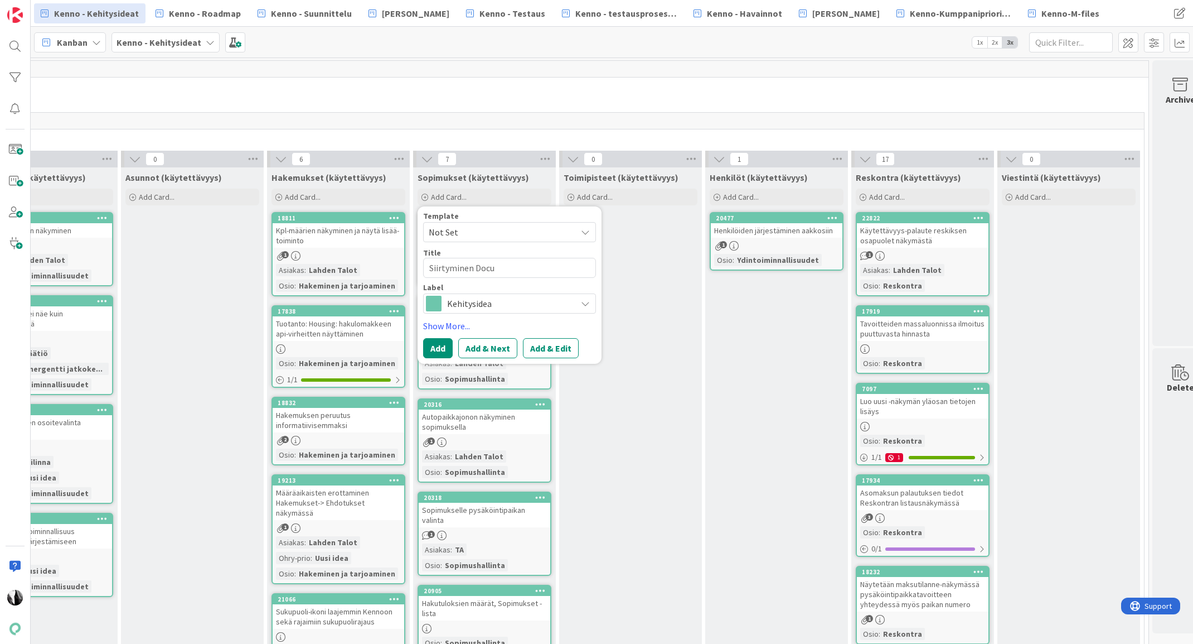
type textarea "x"
type textarea "Siirtyminen Docue"
type textarea "x"
type textarea "Siirtyminen Docuee"
type textarea "x"
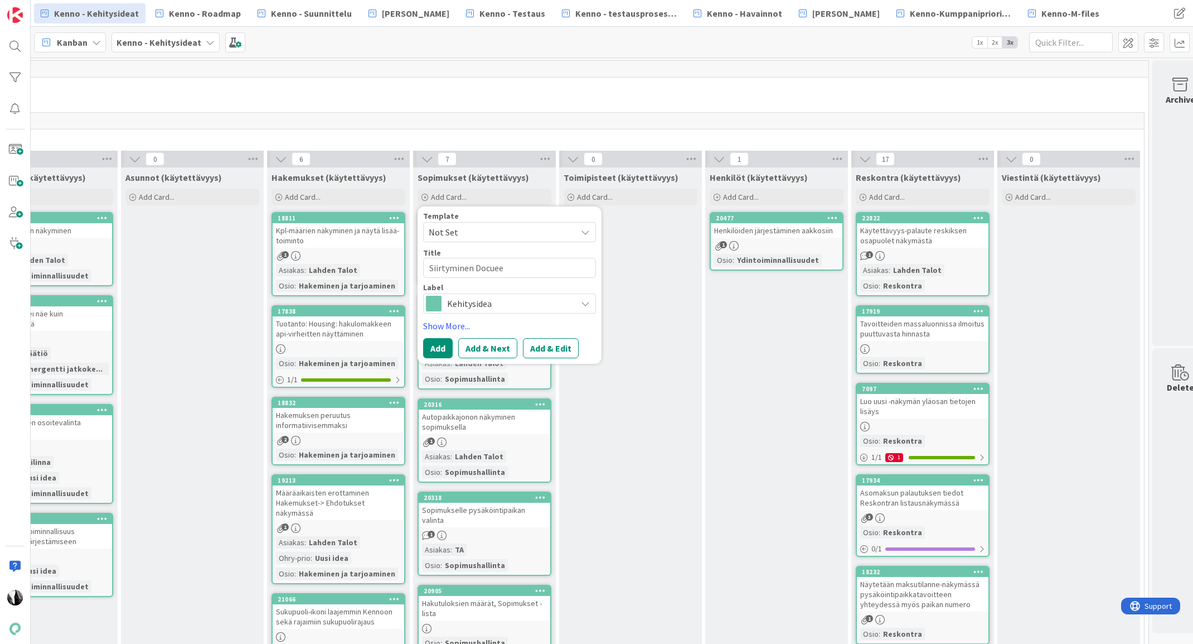
type textarea "Siirtyminen Docueen"
type textarea "x"
type textarea "Siirtyminen Docueen a"
type textarea "x"
type textarea "Siirtyminen Docueen au"
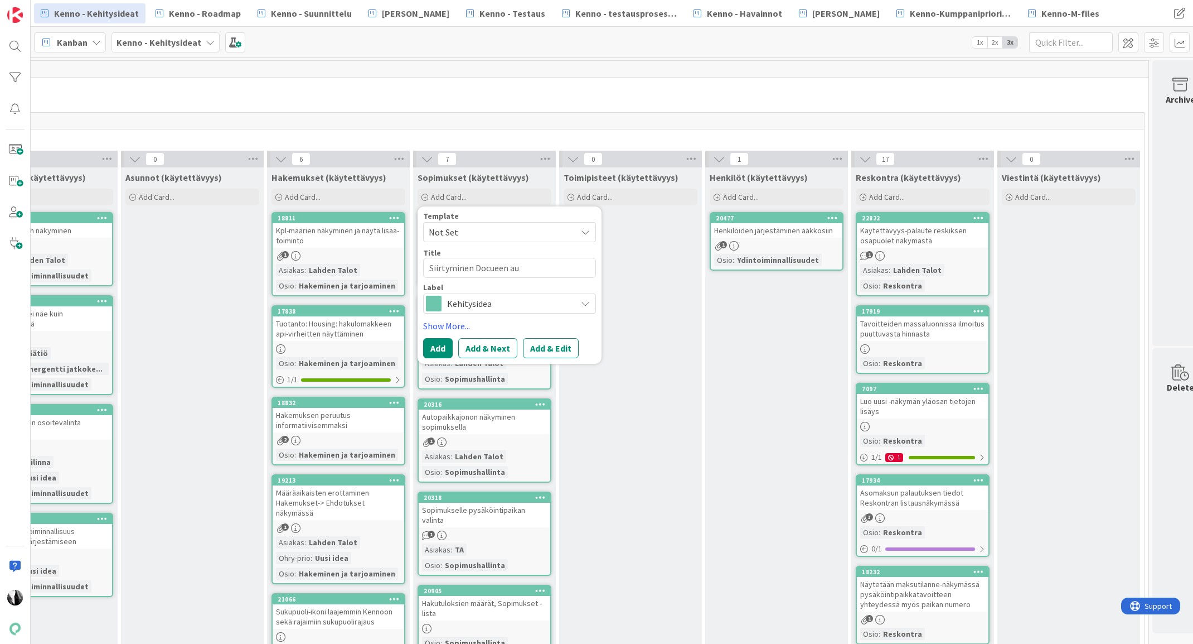
type textarea "x"
type textarea "Siirtyminen Docueen aut"
type textarea "x"
type textarea "Siirtyminen Docueen auto"
type textarea "x"
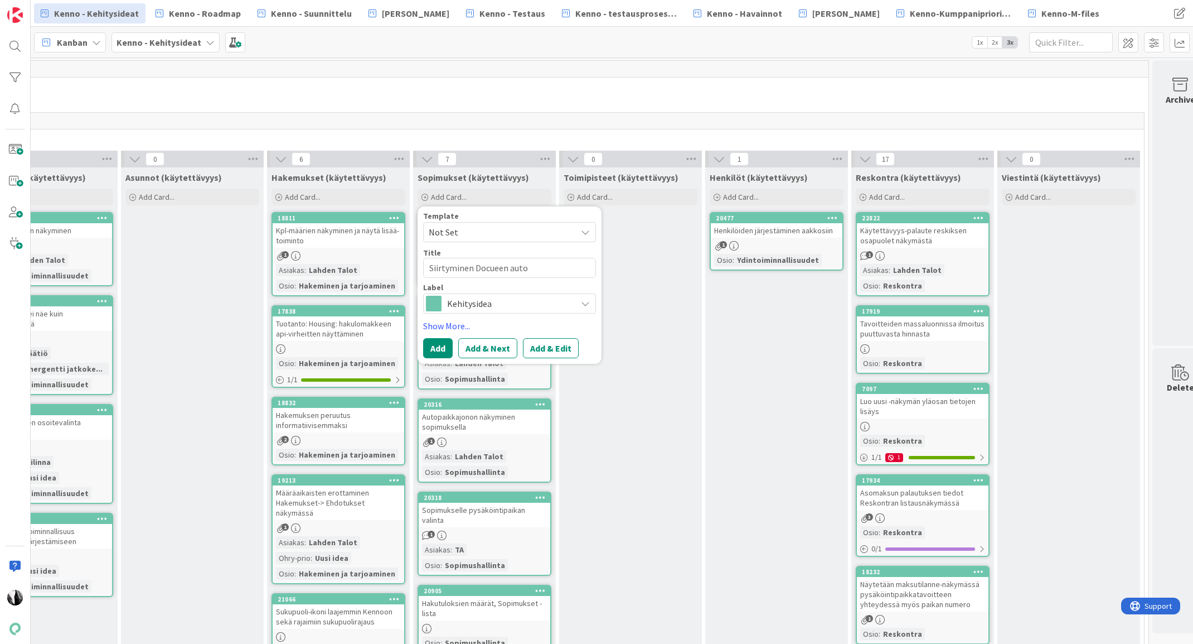
type textarea "Siirtyminen Docueen autom"
type textarea "x"
type textarea "Siirtyminen Docueen automa"
type textarea "x"
type textarea "Siirtyminen Docueen automaa"
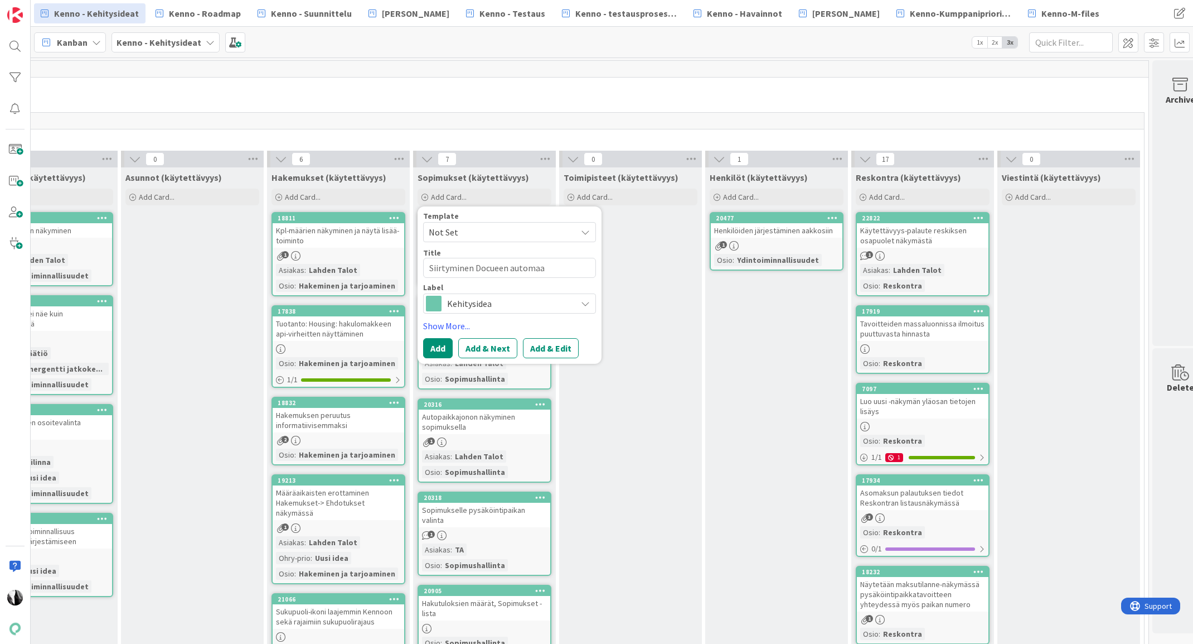
type textarea "x"
type textarea "Siirtyminen Docueen automaat"
type textarea "x"
type textarea "Siirtyminen Docueen automaatt"
type textarea "x"
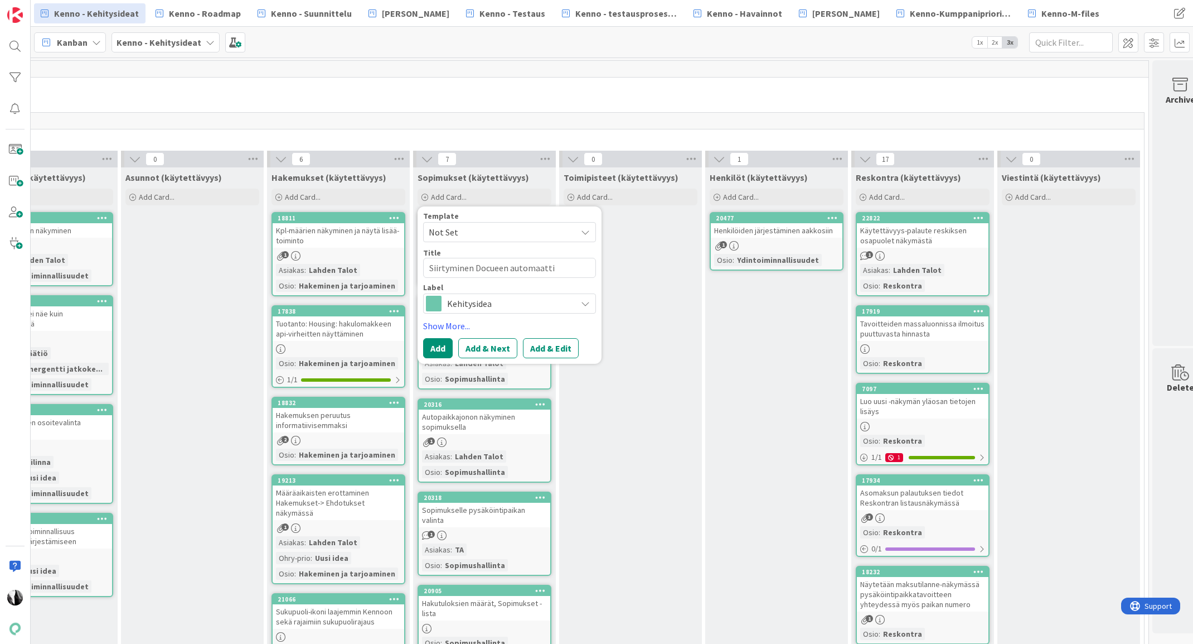
type textarea "Siirtyminen Docueen automaattis"
type textarea "x"
type textarea "Siirtyminen Docueen automaattise"
type textarea "x"
type textarea "Siirtyminen Docueen automaattises"
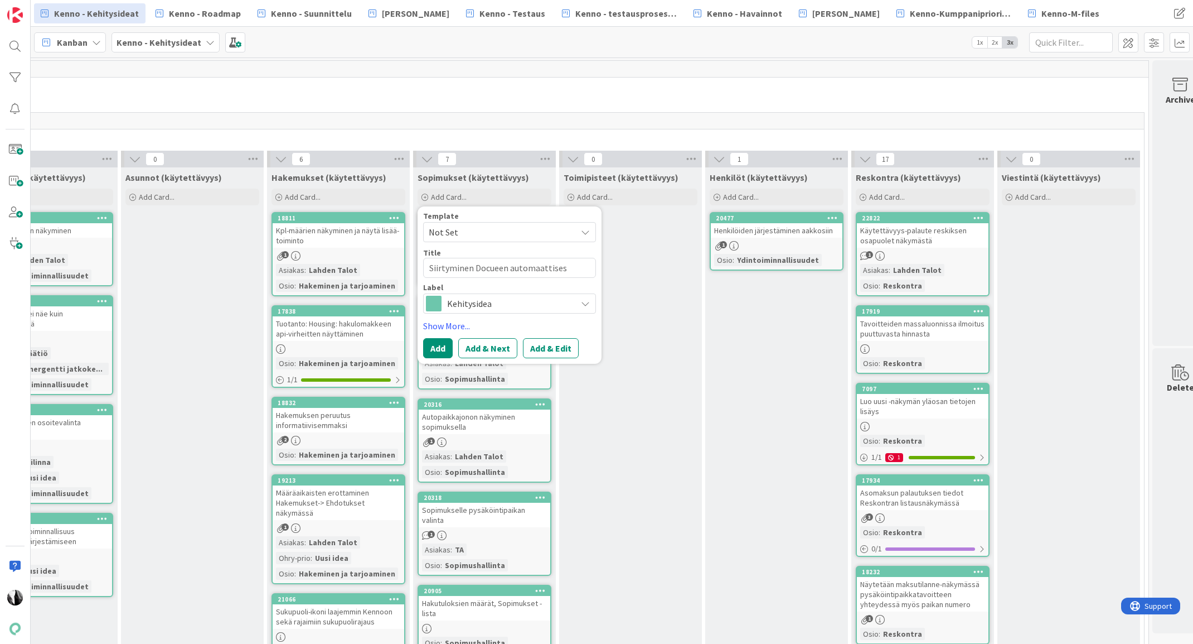
type textarea "x"
type textarea "Siirtyminen Docueen automaattisest"
type textarea "x"
type textarea "Siirtyminen Docueen automaattisesti"
click at [453, 322] on link "Show More..." at bounding box center [509, 325] width 173 height 13
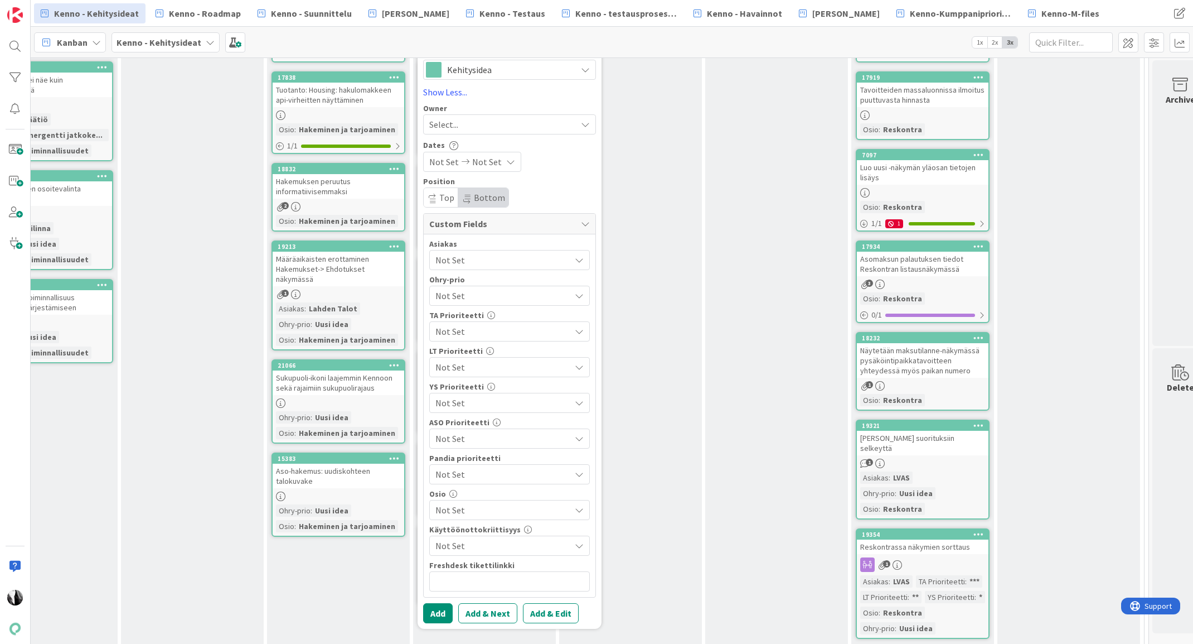
scroll to position [236, 2114]
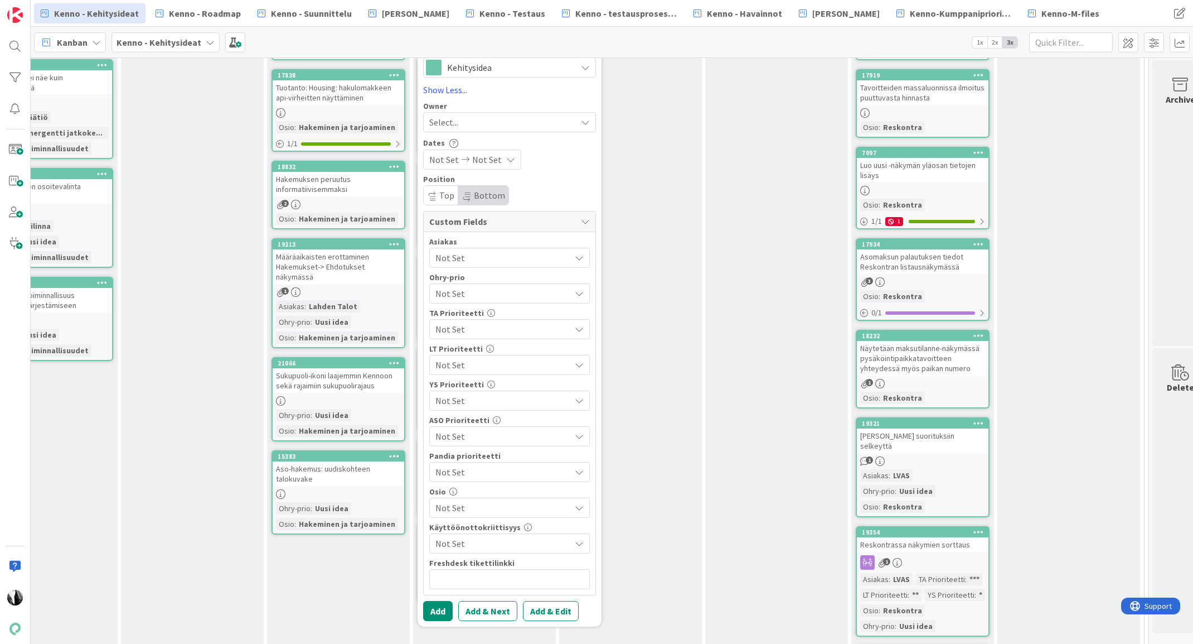
click at [537, 506] on span "Not Set" at bounding box center [503, 507] width 135 height 13
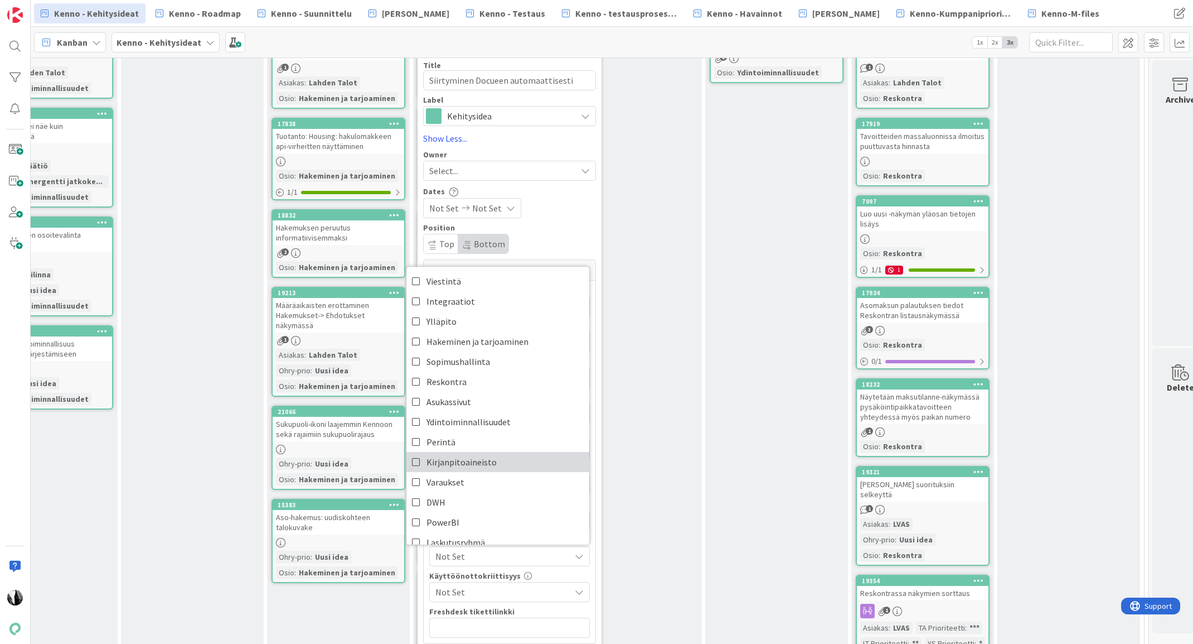
scroll to position [186, 2114]
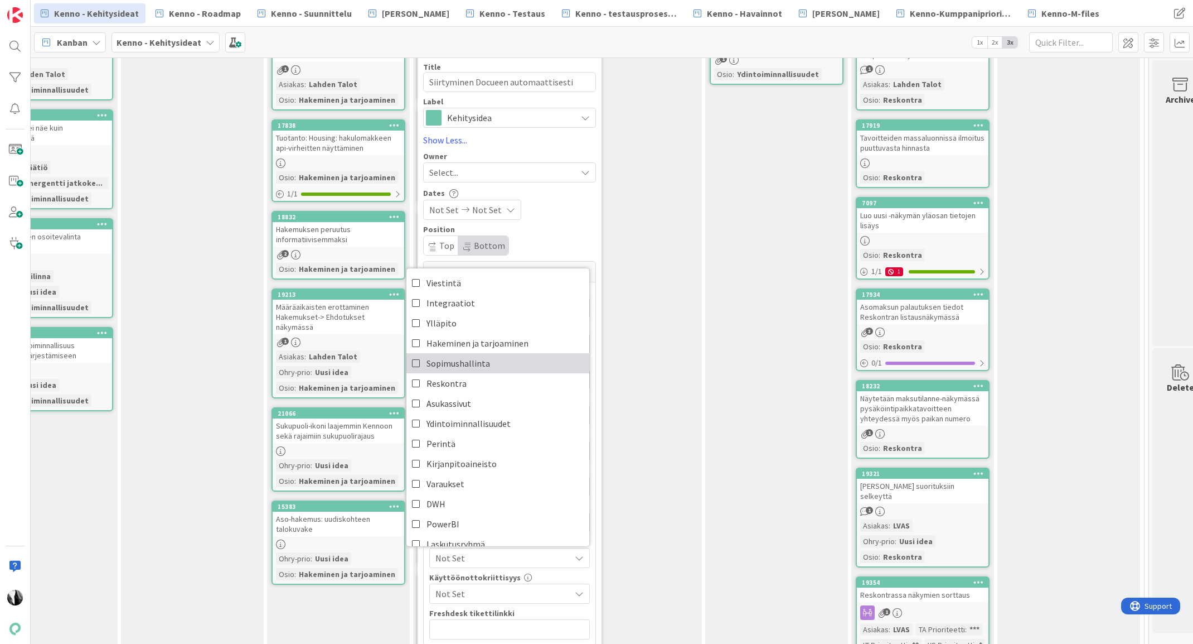
click at [478, 360] on span "Sopimushallinta" at bounding box center [459, 363] width 64 height 17
click at [543, 229] on div "Position" at bounding box center [509, 229] width 173 height 8
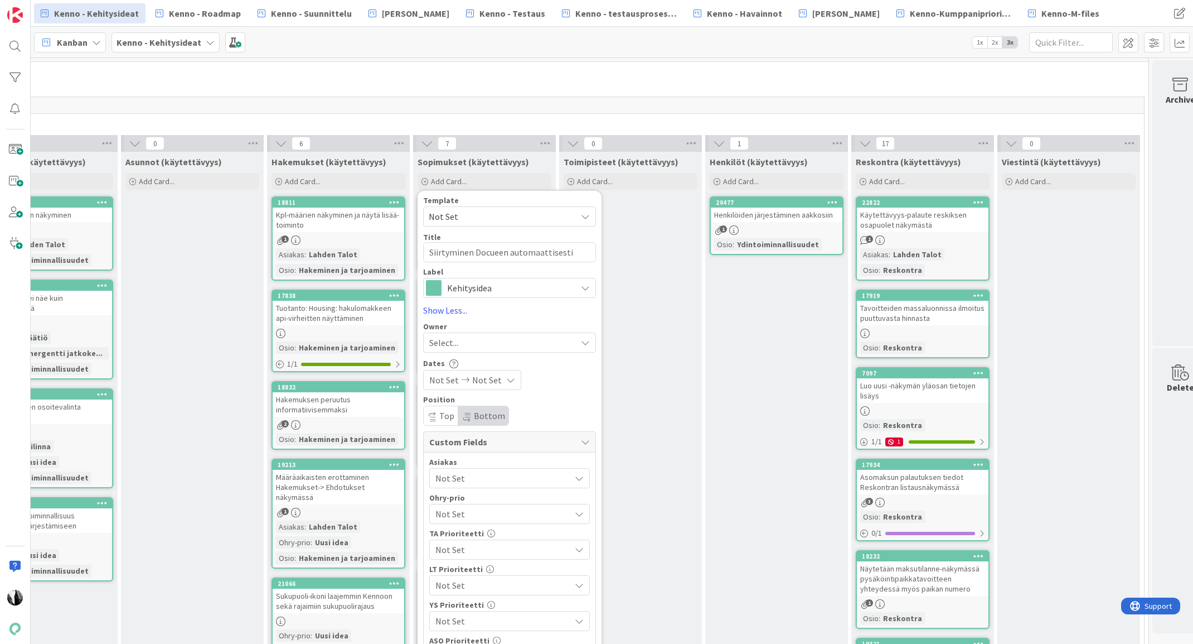
scroll to position [0, 2114]
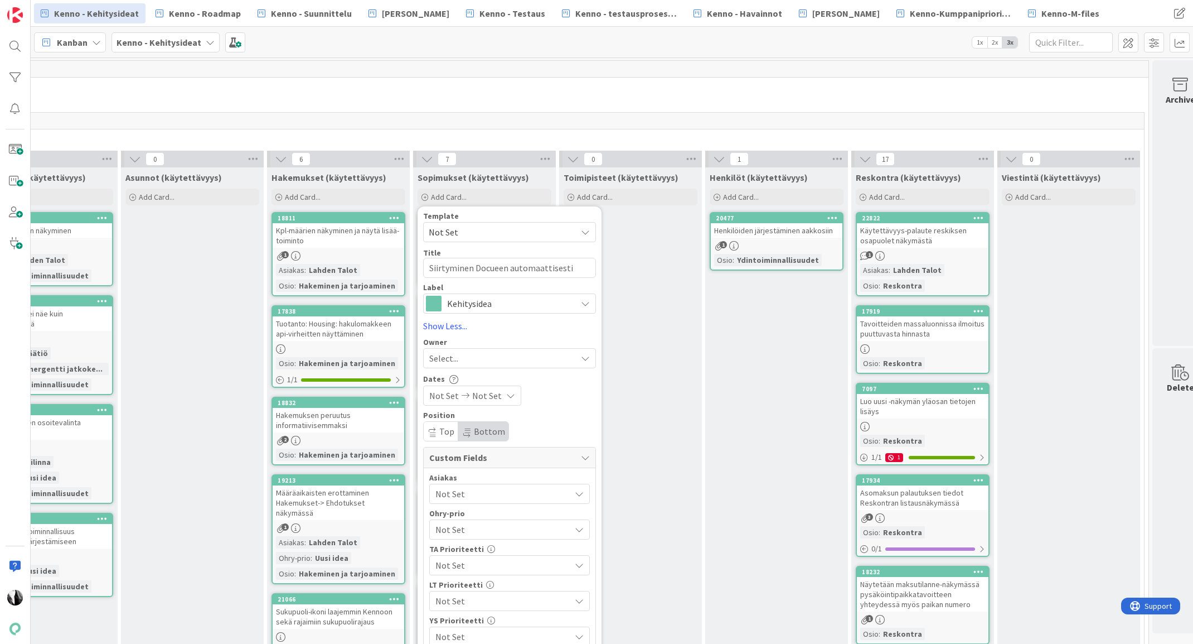
click at [489, 229] on span "Not Set" at bounding box center [498, 232] width 139 height 14
click at [497, 279] on span "Kennon uusi toiminnallisuus (korttipohja)" at bounding box center [518, 280] width 159 height 14
type textarea "x"
type textarea "Kennon uusi toiminnallisuus (korttipohja)"
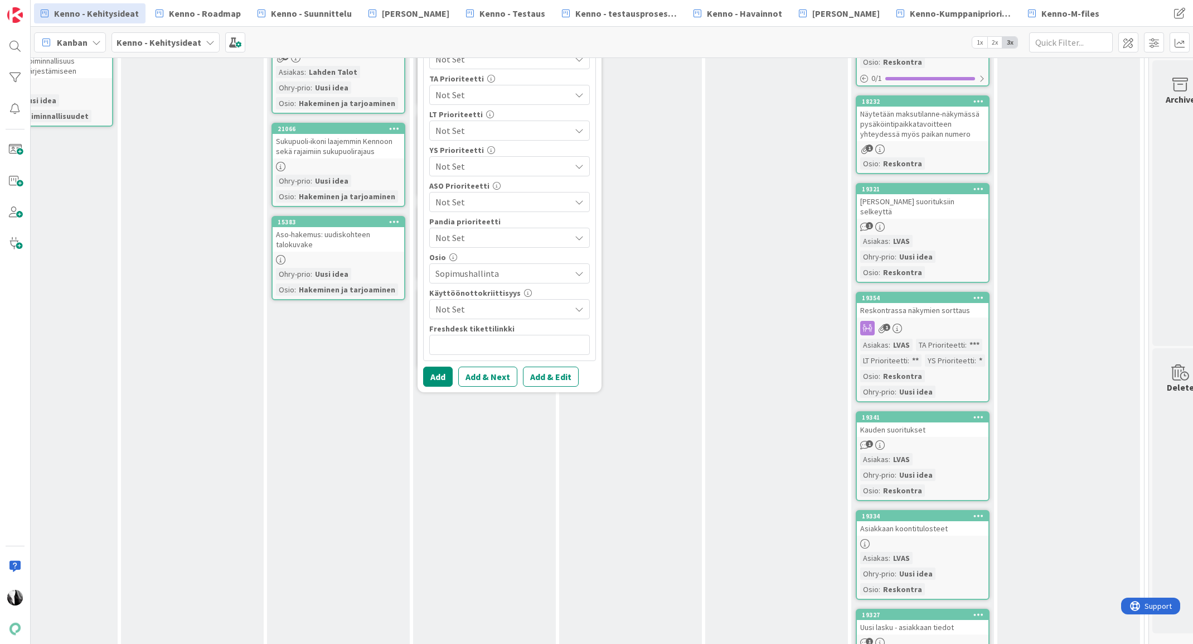
scroll to position [472, 2114]
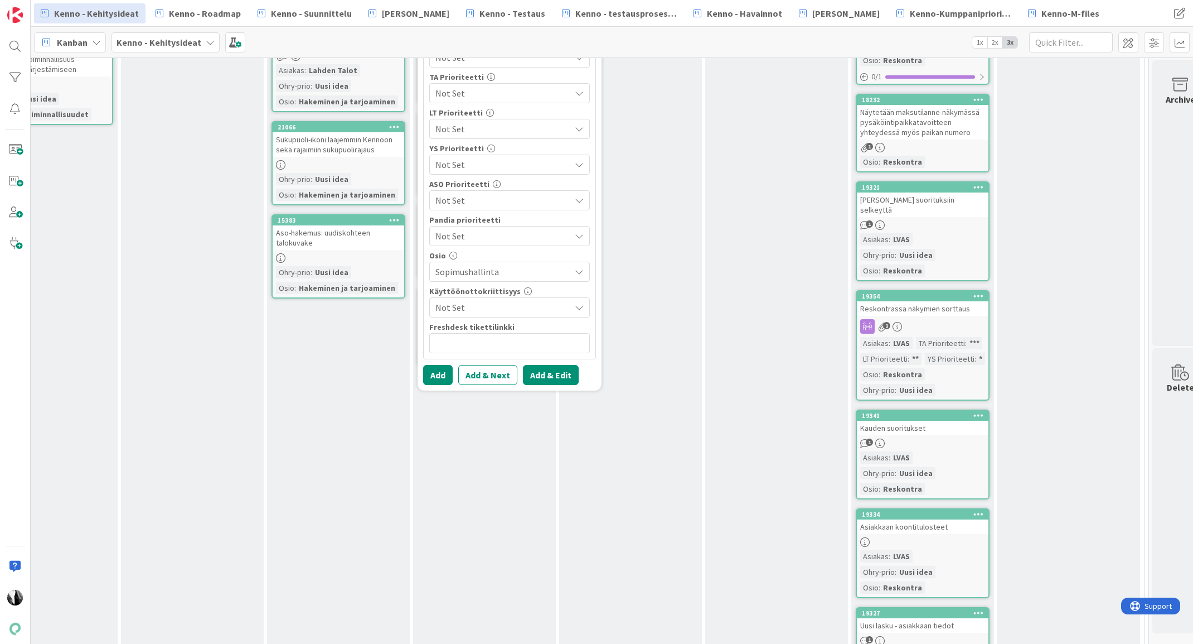
click at [554, 374] on button "Add & Edit" at bounding box center [551, 375] width 56 height 20
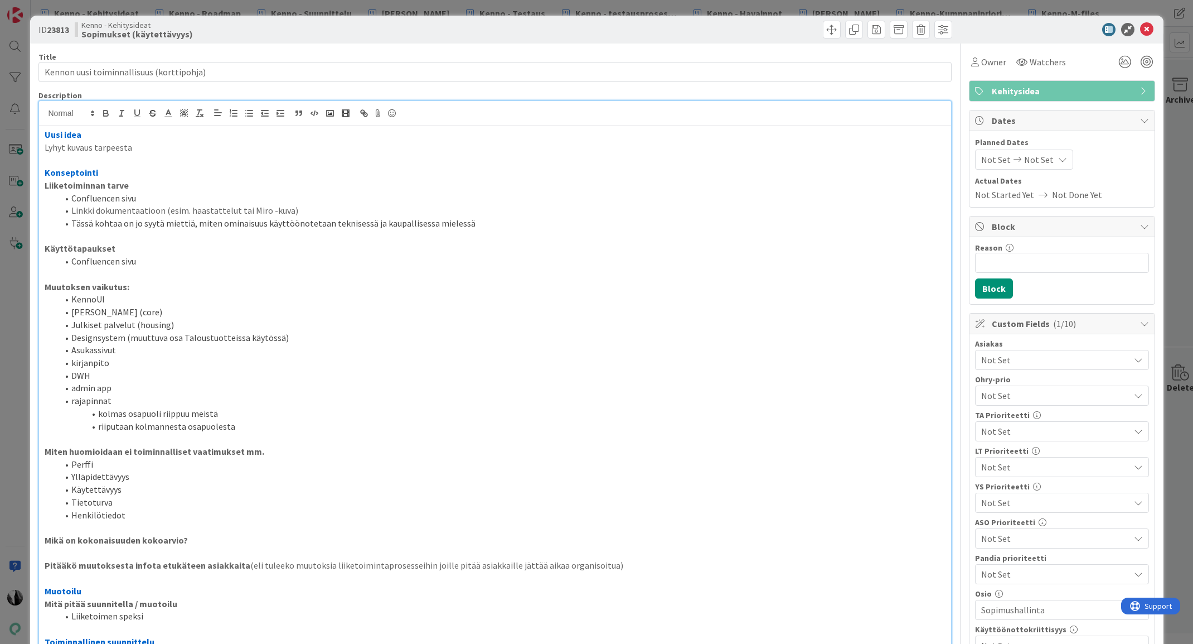
drag, startPoint x: 45, startPoint y: 127, endPoint x: 137, endPoint y: 129, distance: 91.5
click at [138, 128] on div "Uusi idea Lyhyt kuvaus tarpeesta Konseptointi Liiketoiminnan tarve Confluencen …" at bounding box center [495, 468] width 912 height 685
click at [43, 149] on div "Uusi idea Lyhyt kuvaus tarpeesta Konseptointi Liiketoiminnan tarve Confluencen …" at bounding box center [495, 468] width 912 height 685
drag, startPoint x: 78, startPoint y: 147, endPoint x: 189, endPoint y: 149, distance: 111.0
click at [189, 149] on p "Onglma: Lyhyt kuvaus tarpeesta" at bounding box center [495, 147] width 901 height 13
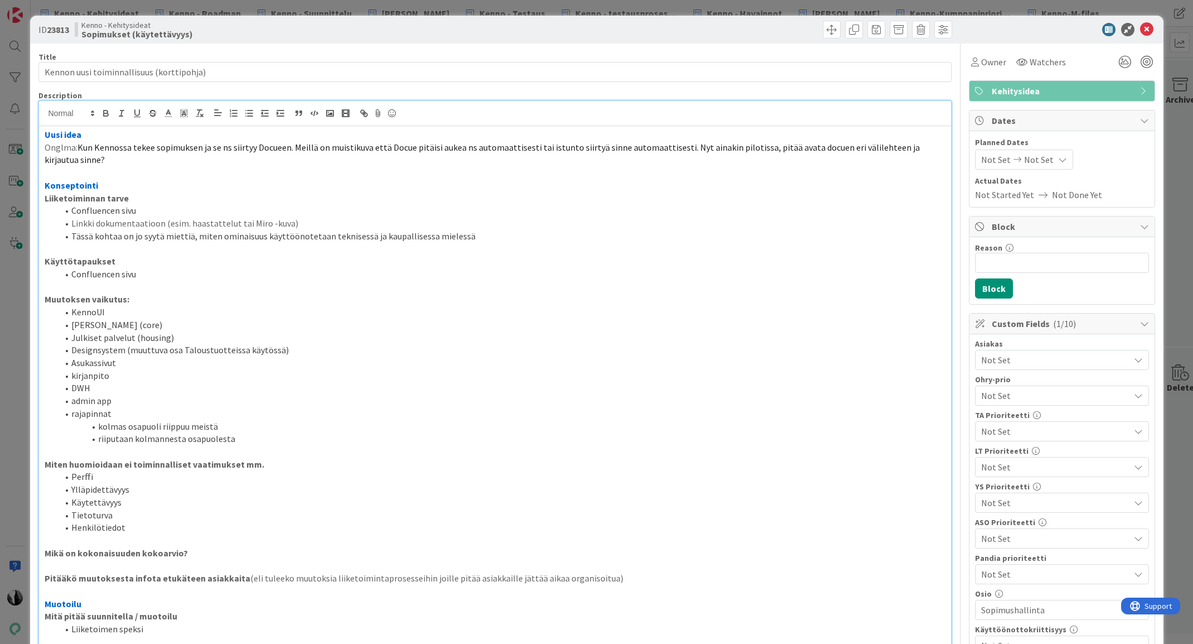
click at [228, 147] on span "Kun Kennossa tekee sopimuksen ja se ns siirtyy Docueen. Meillä on muistikuva et…" at bounding box center [483, 154] width 877 height 24
drag, startPoint x: 296, startPoint y: 147, endPoint x: 406, endPoint y: 148, distance: 109.9
click at [410, 148] on span "Kun Kennossa tekee sopimuksen ja se ns. siirtyy Docueen. Meillä on muistikuva e…" at bounding box center [494, 154] width 899 height 24
click at [389, 148] on span "Kun Kennossa tekee sopimuksen ja se ns. siirtyy Docueen. Meillä on muistikuva e…" at bounding box center [494, 154] width 899 height 24
drag, startPoint x: 295, startPoint y: 147, endPoint x: 389, endPoint y: 148, distance: 93.7
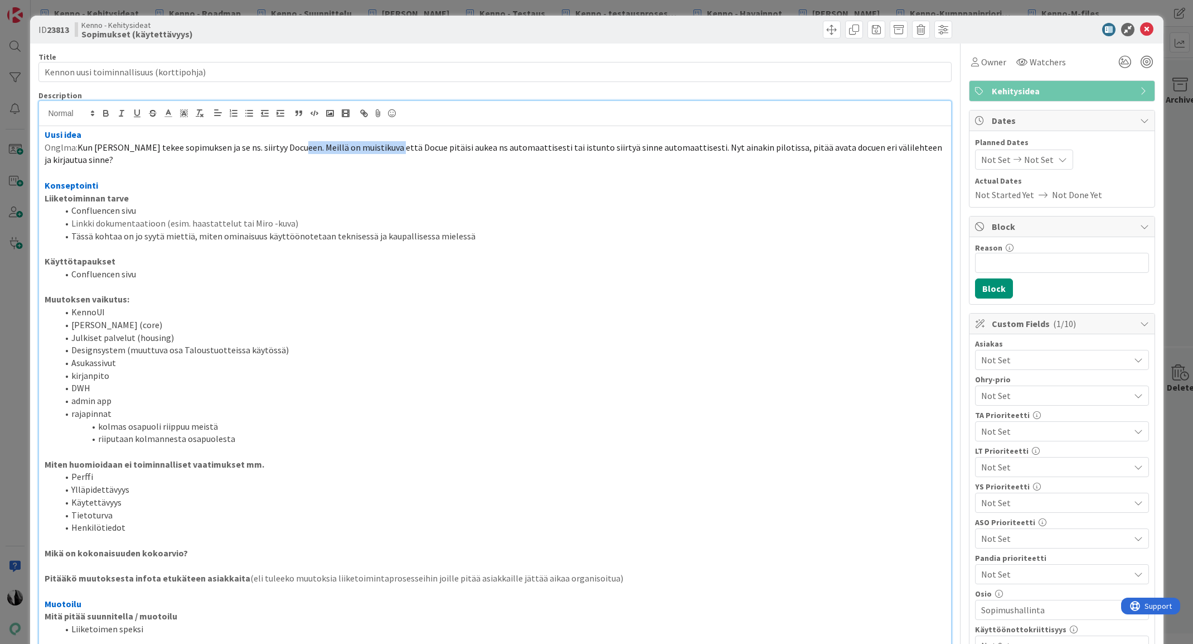
click at [389, 148] on span "Kun Kennossa tekee sopimuksen ja se ns. siirtyy Docueen. Meillä on muistikuva e…" at bounding box center [494, 154] width 899 height 24
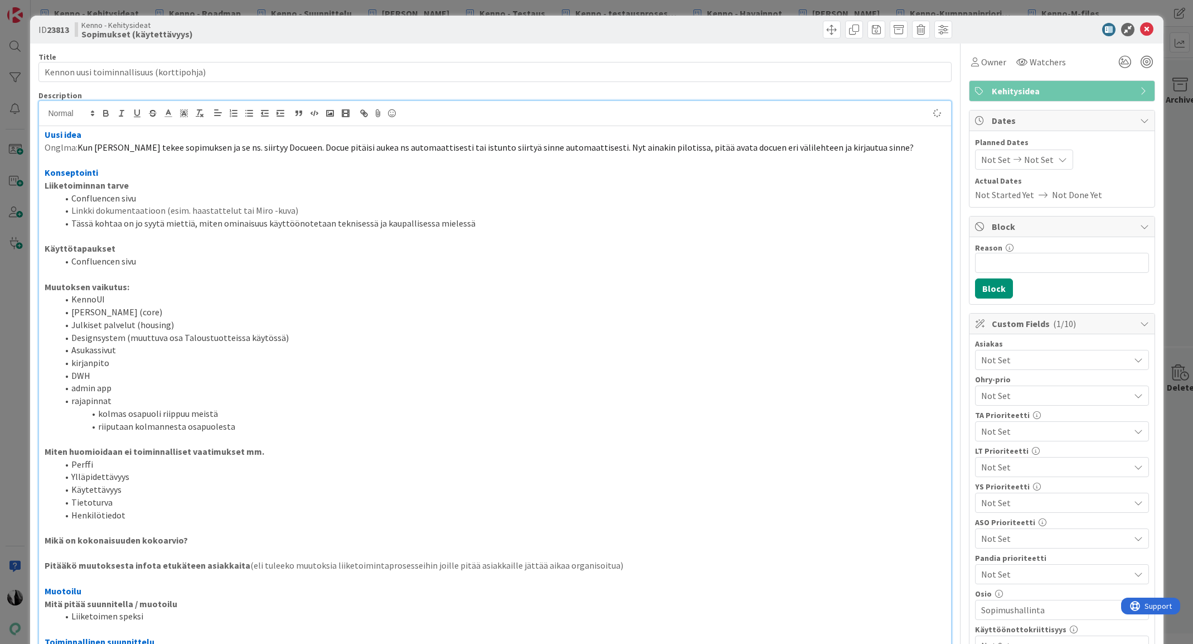
drag, startPoint x: 317, startPoint y: 147, endPoint x: 331, endPoint y: 149, distance: 14.1
click at [318, 147] on span "Kun Kennossa tekee sopimuksen ja se ns. siirtyy Docueen. Docue pitäisi aukea ns…" at bounding box center [496, 147] width 836 height 11
drag, startPoint x: 607, startPoint y: 148, endPoint x: 670, endPoint y: 149, distance: 63.0
click at [670, 149] on span "Kun Kennossa tekee sopimuksen ja se ns. siirtyy Docueen. Docuen pitäisi aukea n…" at bounding box center [498, 147] width 841 height 11
click at [806, 147] on p "Onglma: Kun Kennossa tekee sopimuksen ja se ns. siirtyy Docueen. Docuen pitäisi…" at bounding box center [495, 147] width 901 height 13
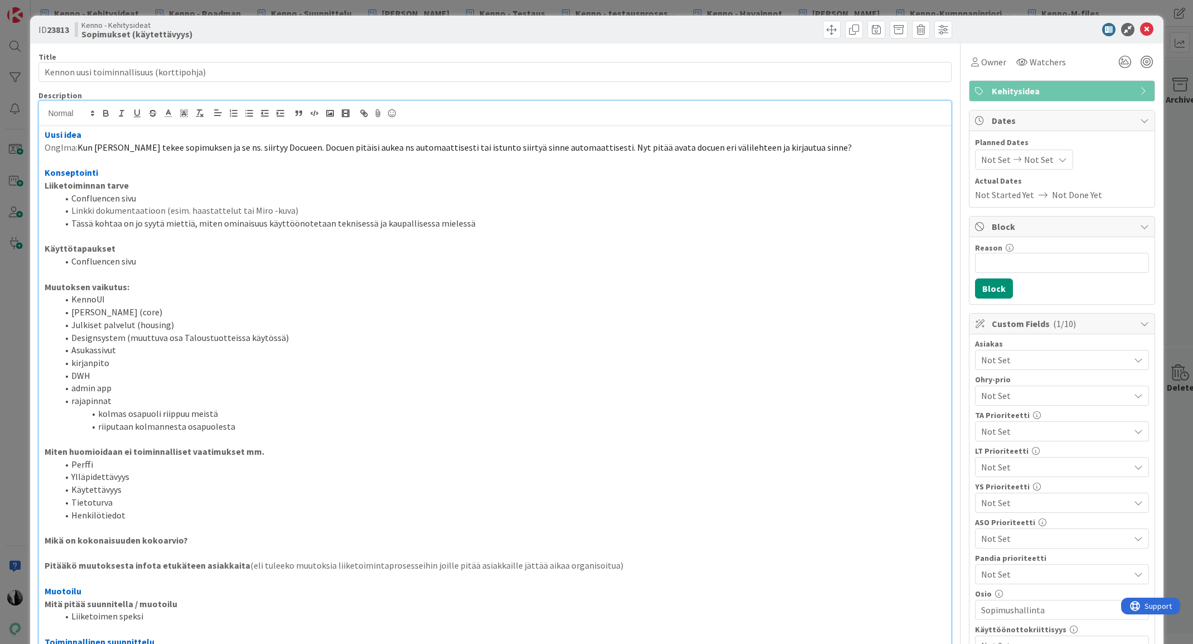
click at [802, 147] on p "Onglma: Kun Kennossa tekee sopimuksen ja se ns. siirtyy Docueen. Docuen pitäisi…" at bounding box center [495, 147] width 901 height 13
click at [655, 149] on span "Kun Kennossa tekee sopimuksen ja se ns. siirtyy Docueen. Docuen pitäisi aukea n…" at bounding box center [464, 147] width 772 height 11
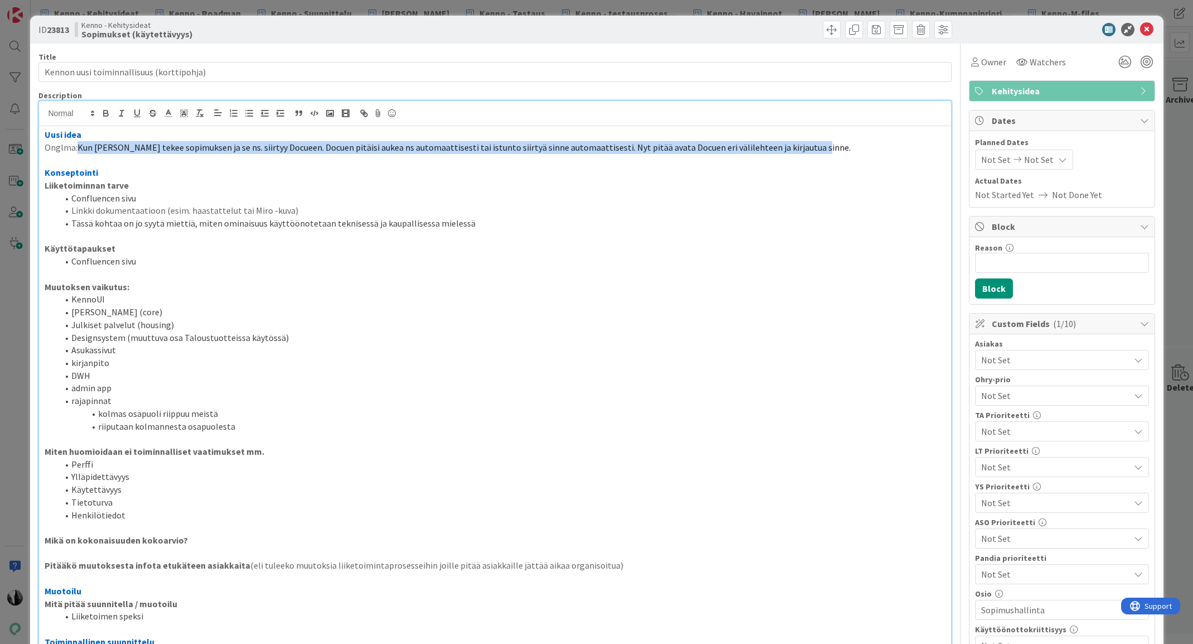
drag, startPoint x: 80, startPoint y: 149, endPoint x: 821, endPoint y: 147, distance: 741.1
click at [821, 147] on p "Onglma: Kun Kennossa tekee sopimuksen ja se ns. siirtyy Docueen. Docuen pitäisi…" at bounding box center [495, 147] width 901 height 13
click at [197, 111] on icon "button" at bounding box center [200, 113] width 10 height 10
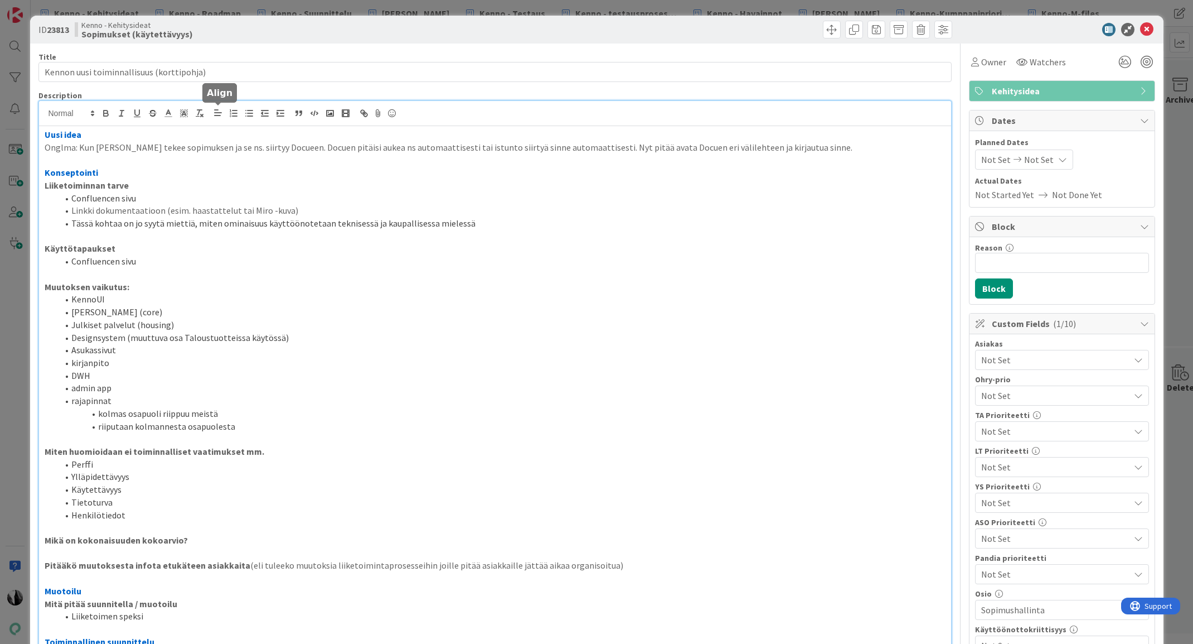
drag, startPoint x: 634, startPoint y: 238, endPoint x: 642, endPoint y: 236, distance: 8.4
click at [637, 237] on p at bounding box center [495, 236] width 901 height 13
click at [1022, 29] on div at bounding box center [1056, 29] width 197 height 13
click at [1146, 28] on icon at bounding box center [1146, 29] width 13 height 13
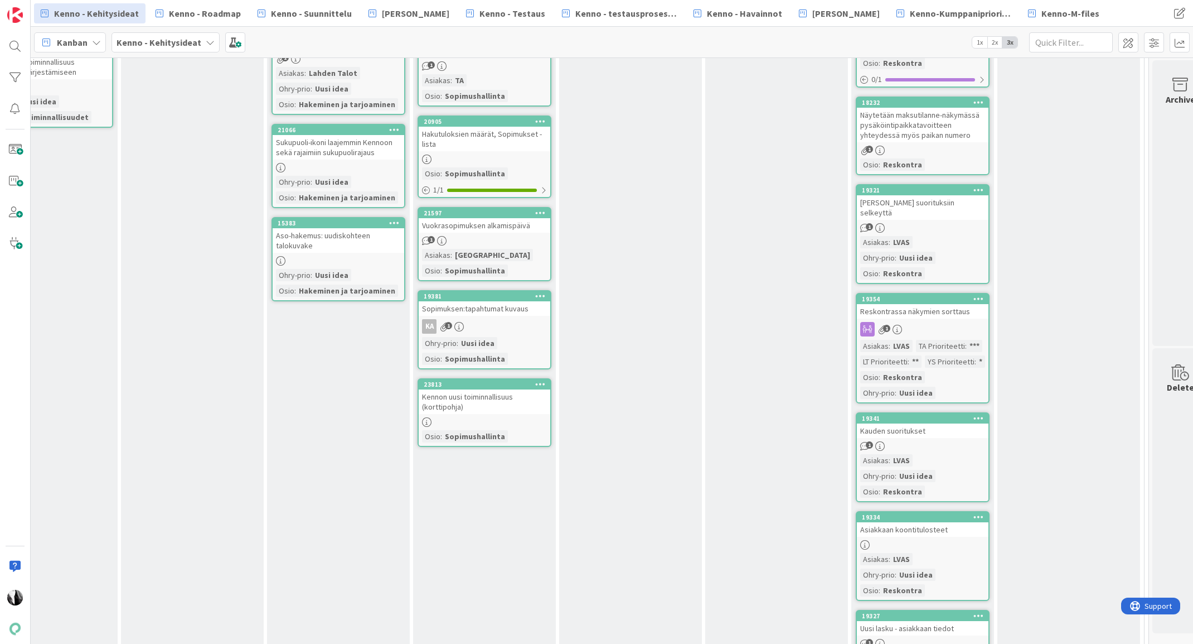
scroll to position [469, 2118]
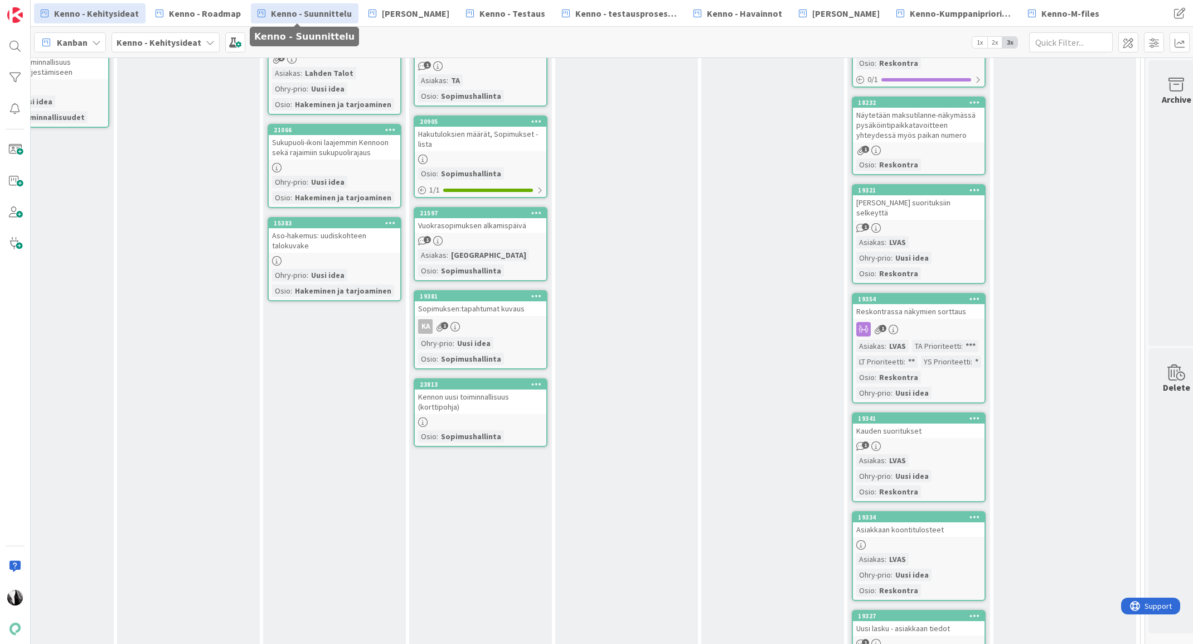
click at [287, 21] on link "Kenno - Suunnittelu" at bounding box center [305, 13] width 108 height 20
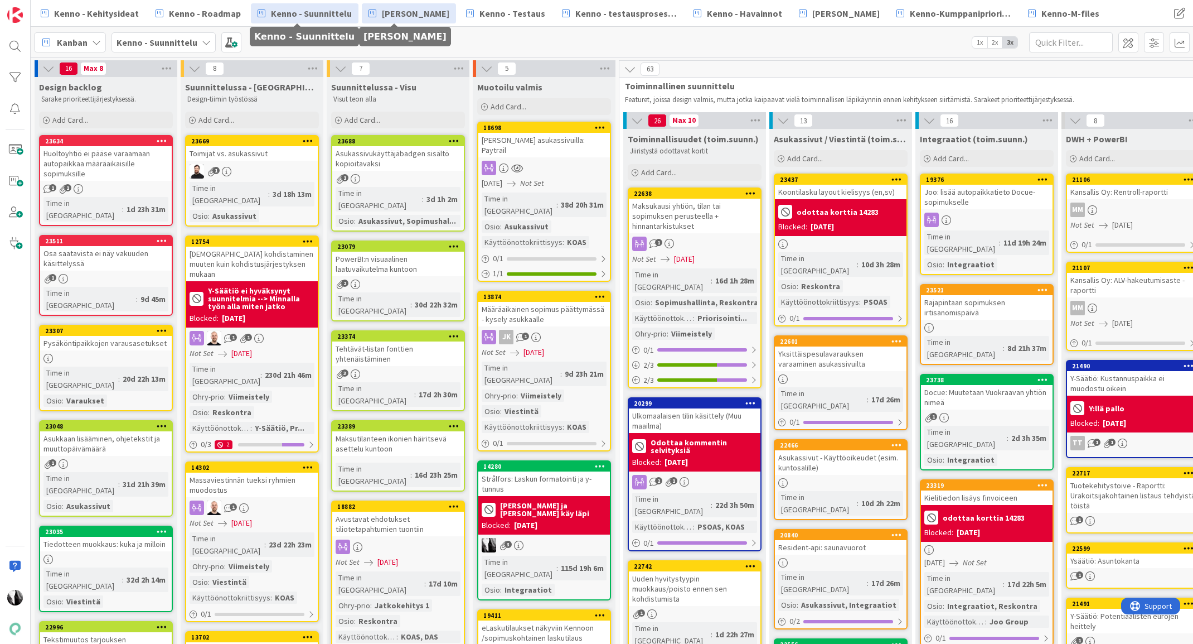
click at [420, 16] on span "[PERSON_NAME]" at bounding box center [415, 13] width 67 height 13
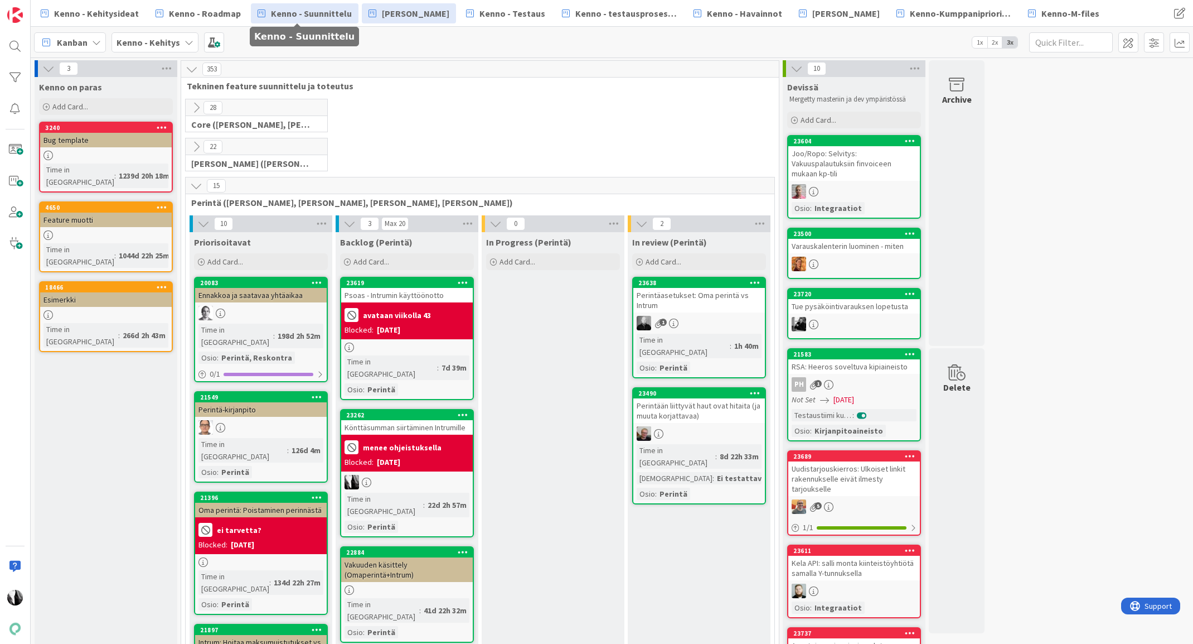
click at [309, 15] on span "Kenno - Suunnittelu" at bounding box center [311, 13] width 81 height 13
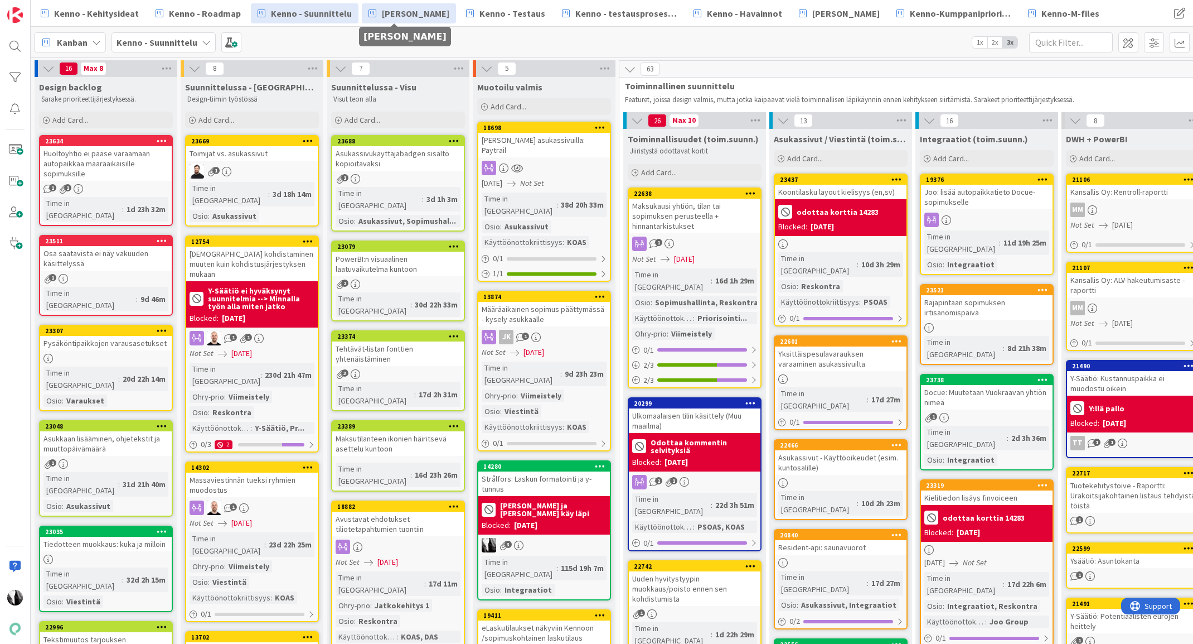
click at [415, 16] on span "[PERSON_NAME]" at bounding box center [415, 13] width 67 height 13
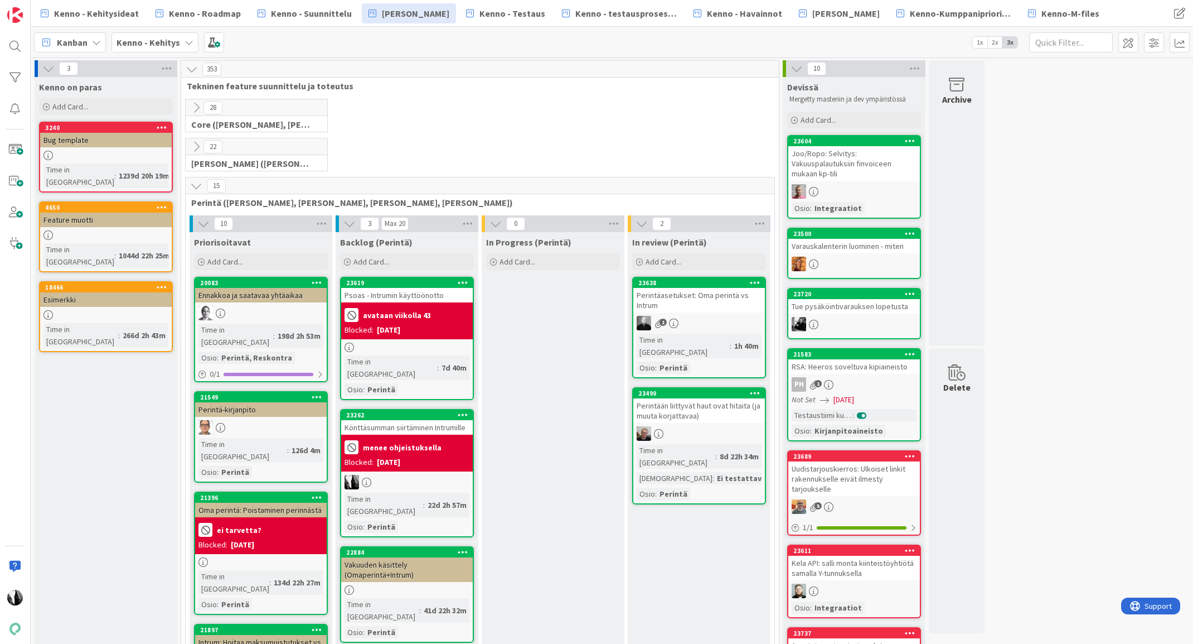
scroll to position [6, 0]
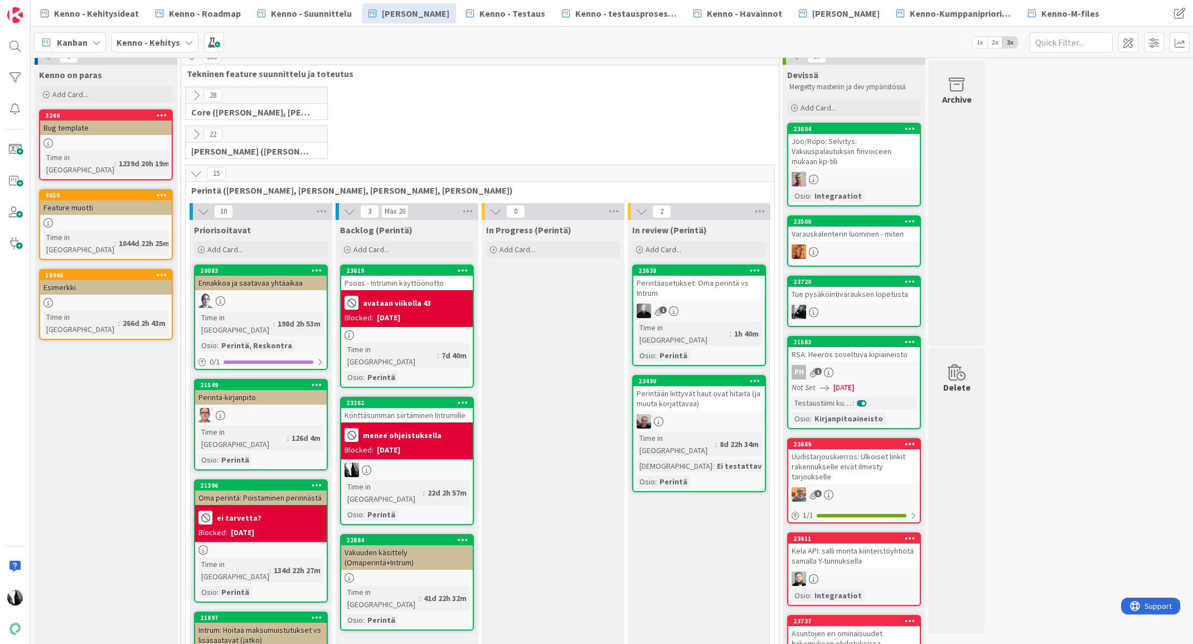
click at [691, 388] on div "Perintään liittyvät haut ovat hitaita (ja muuta korjattavaa)" at bounding box center [699, 398] width 132 height 25
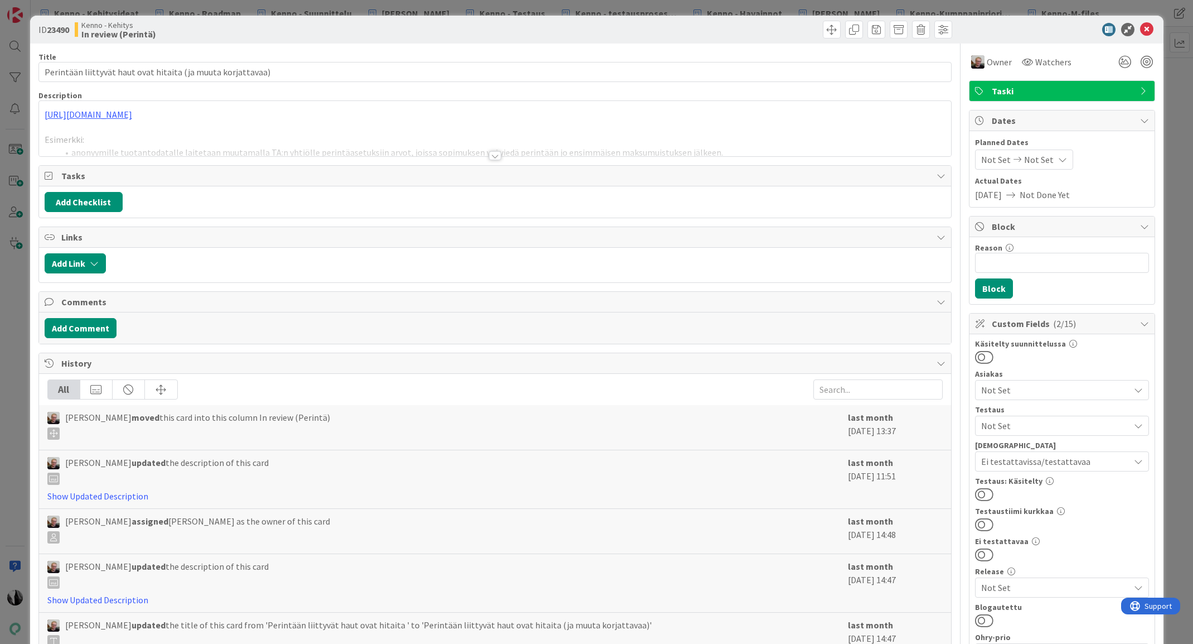
click at [496, 156] on div at bounding box center [495, 155] width 12 height 9
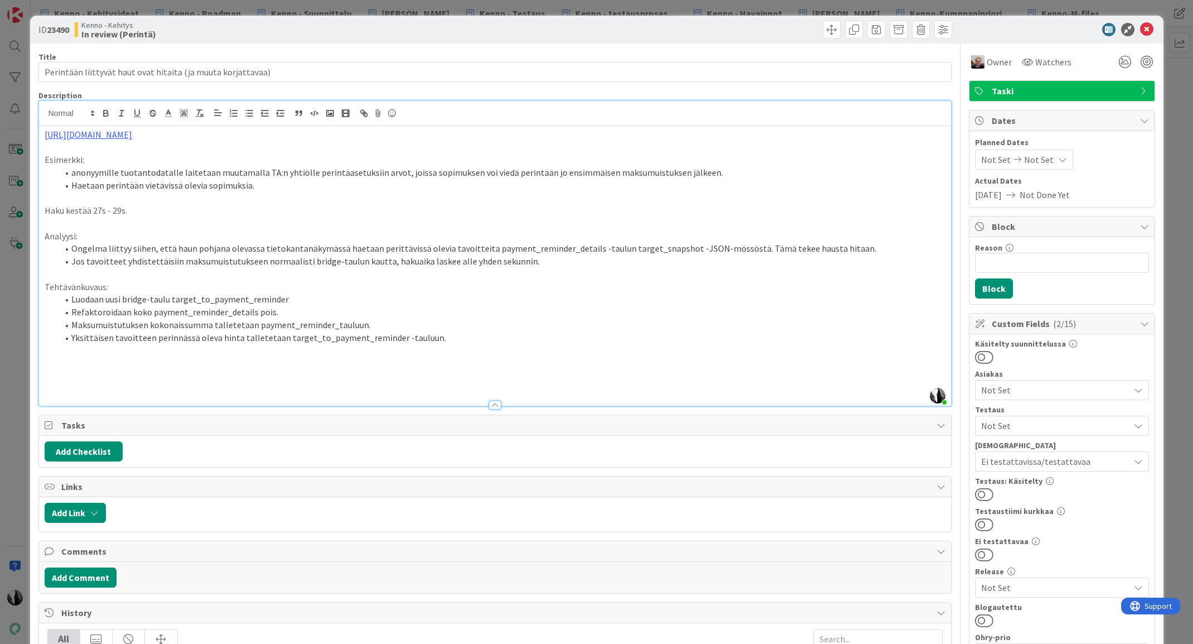
scroll to position [29, 0]
click at [1052, 35] on div at bounding box center [1056, 29] width 197 height 13
click at [1147, 30] on icon at bounding box center [1146, 29] width 13 height 13
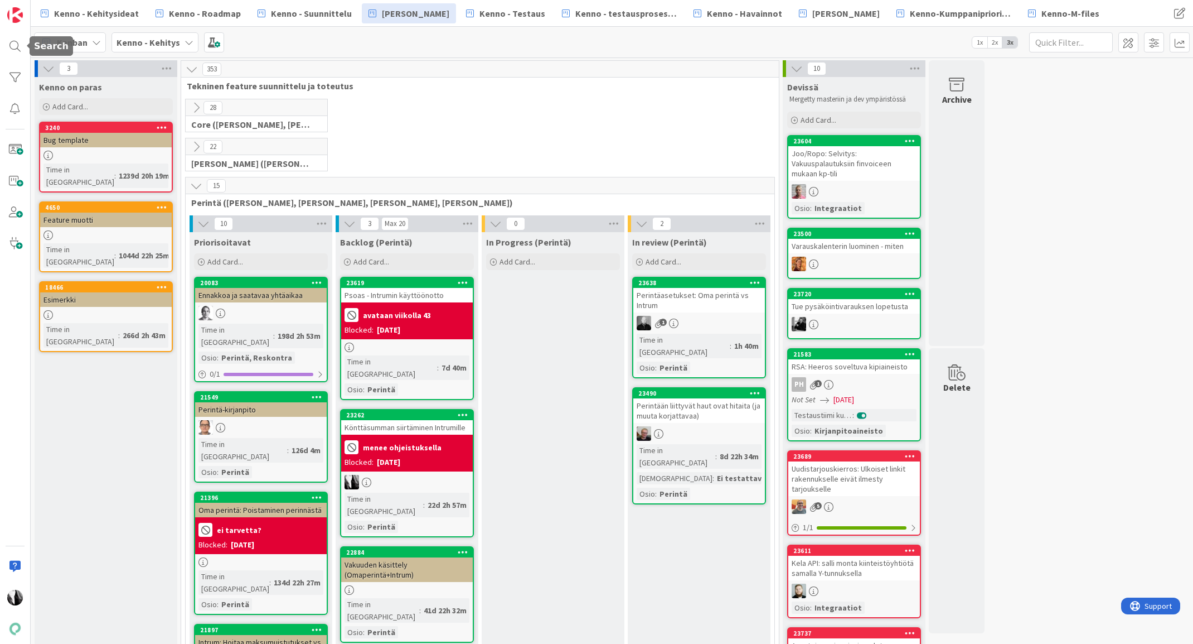
drag, startPoint x: 14, startPoint y: 48, endPoint x: 55, endPoint y: 44, distance: 41.5
click at [14, 48] on div at bounding box center [15, 46] width 22 height 22
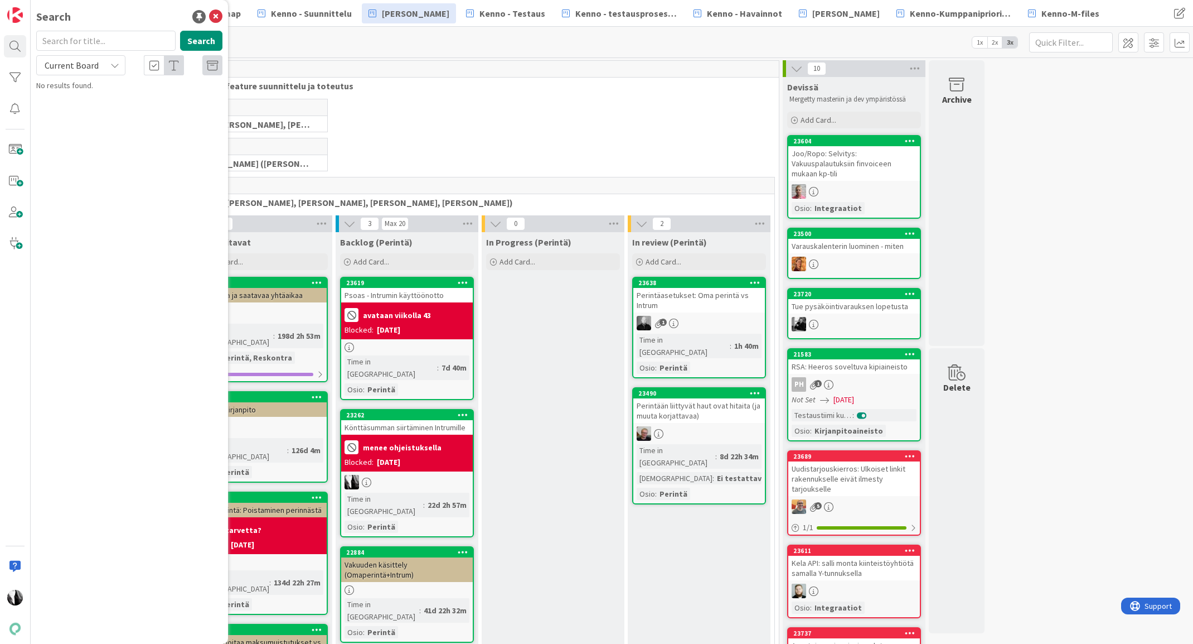
click at [102, 40] on input "text" at bounding box center [105, 41] width 139 height 20
type input "20807"
click at [85, 68] on span "Current Board" at bounding box center [72, 65] width 54 height 11
click at [85, 102] on link "All Boards" at bounding box center [100, 111] width 127 height 20
click at [140, 103] on p "Hinnantarkistuskirje laskutusryhmälle (palvelintoteutus)" at bounding box center [137, 104] width 171 height 23
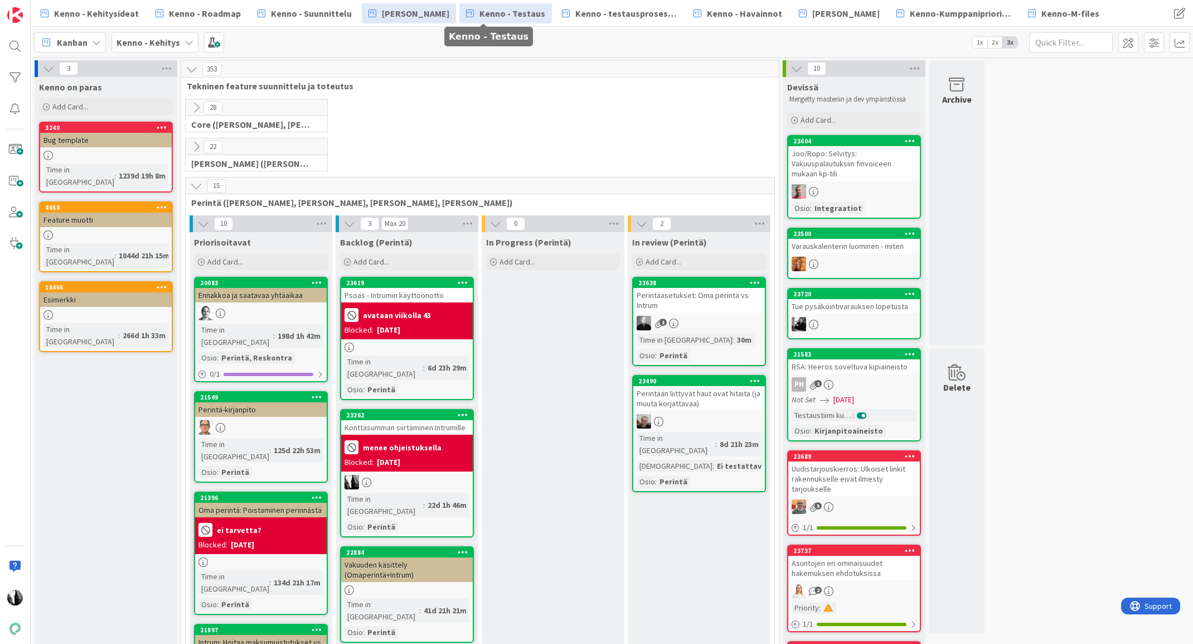
click at [505, 16] on span "Kenno - Testaus" at bounding box center [513, 13] width 66 height 13
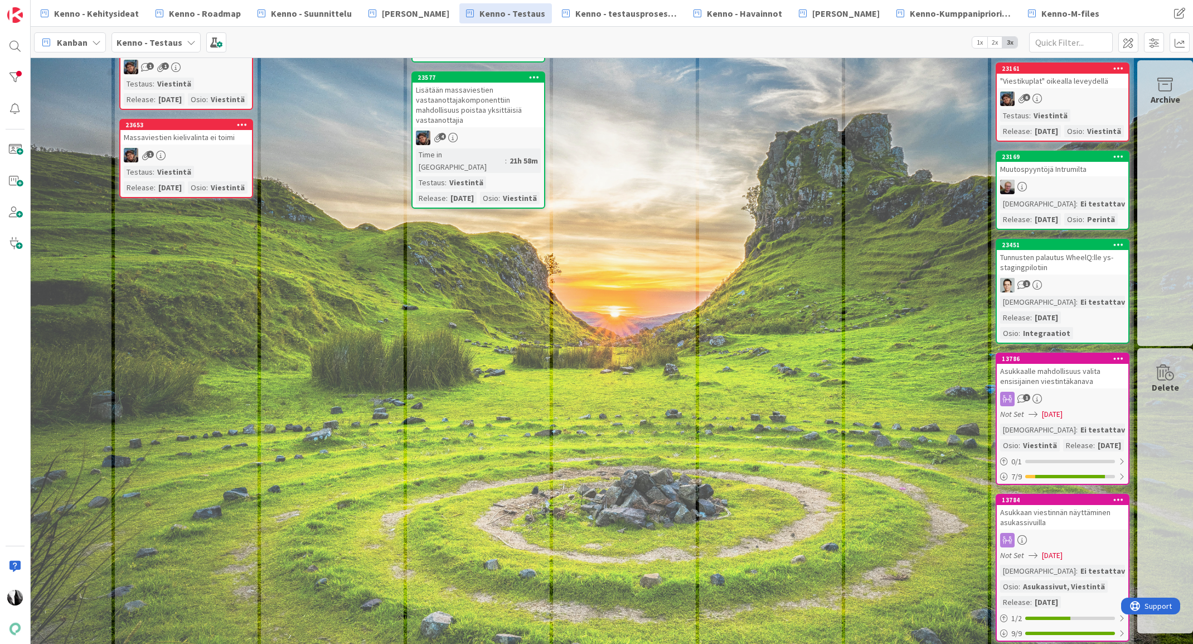
scroll to position [195, 650]
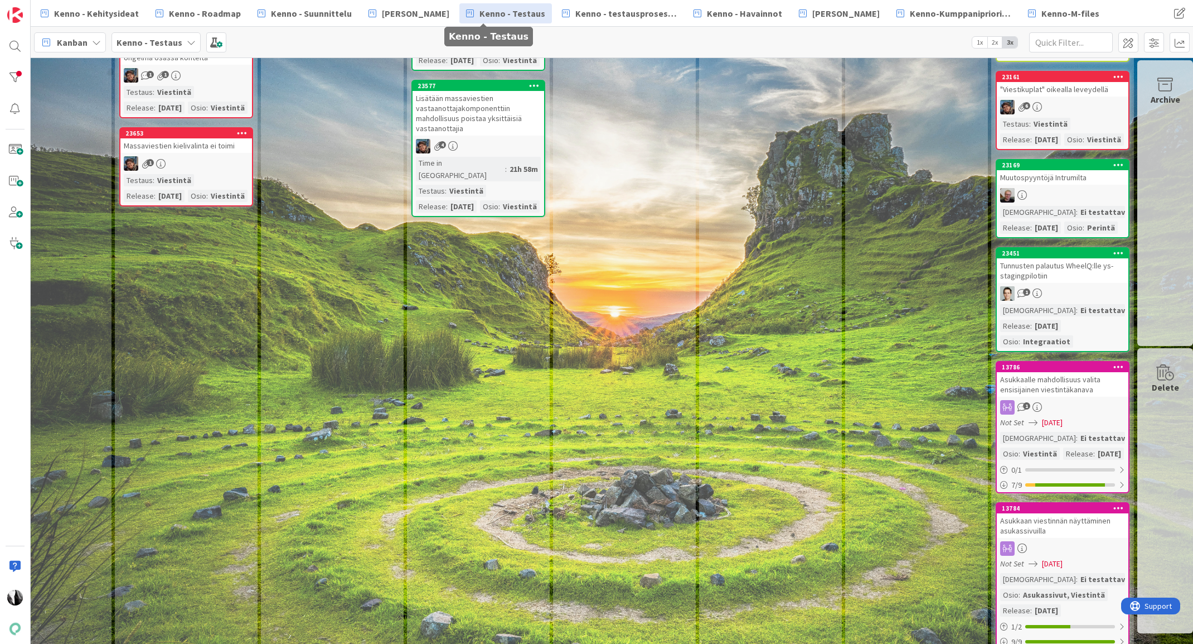
click at [1053, 283] on div "Tunnusten palautus WheelQ:lle ys-stagingpilotiin" at bounding box center [1063, 270] width 132 height 25
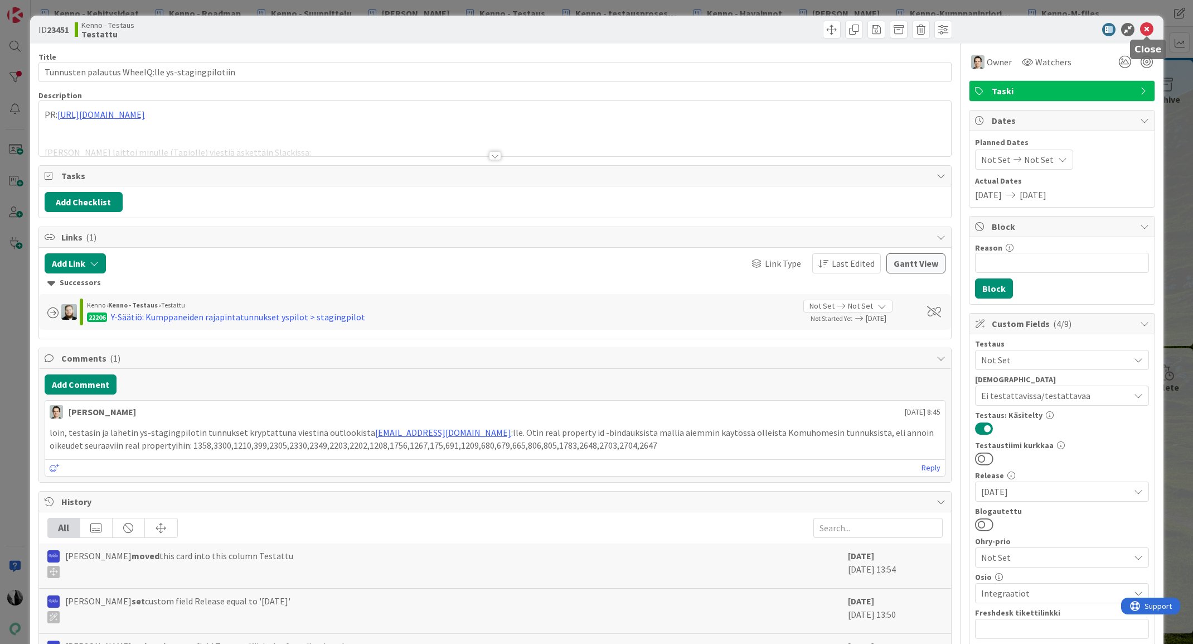
click at [1147, 26] on icon at bounding box center [1146, 29] width 13 height 13
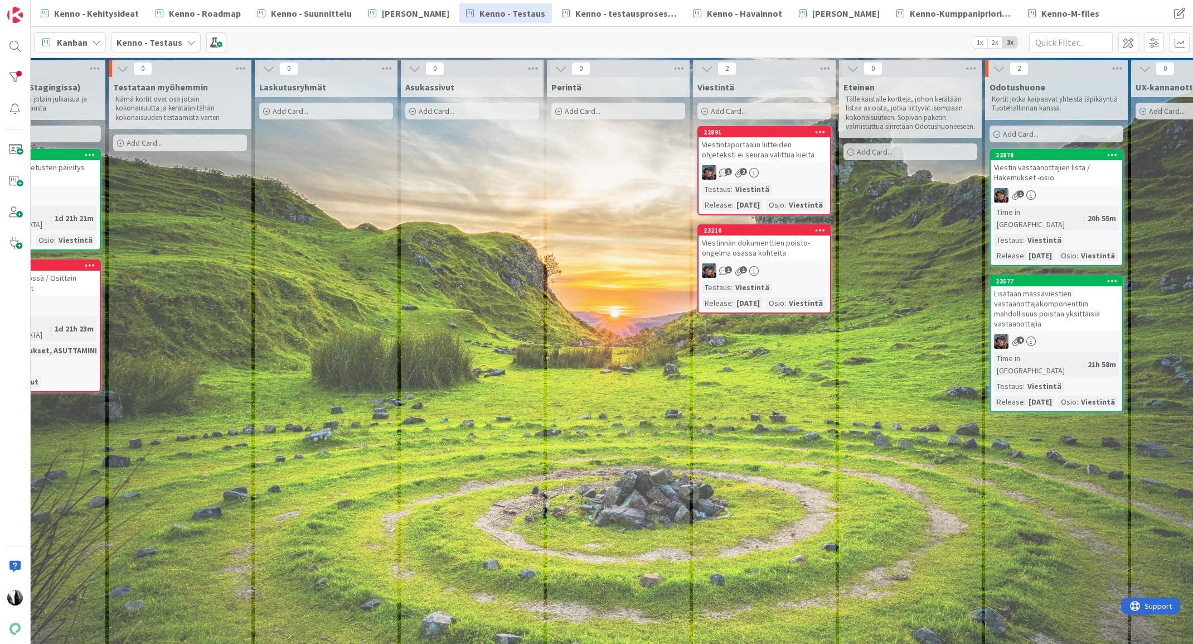
scroll to position [0, 73]
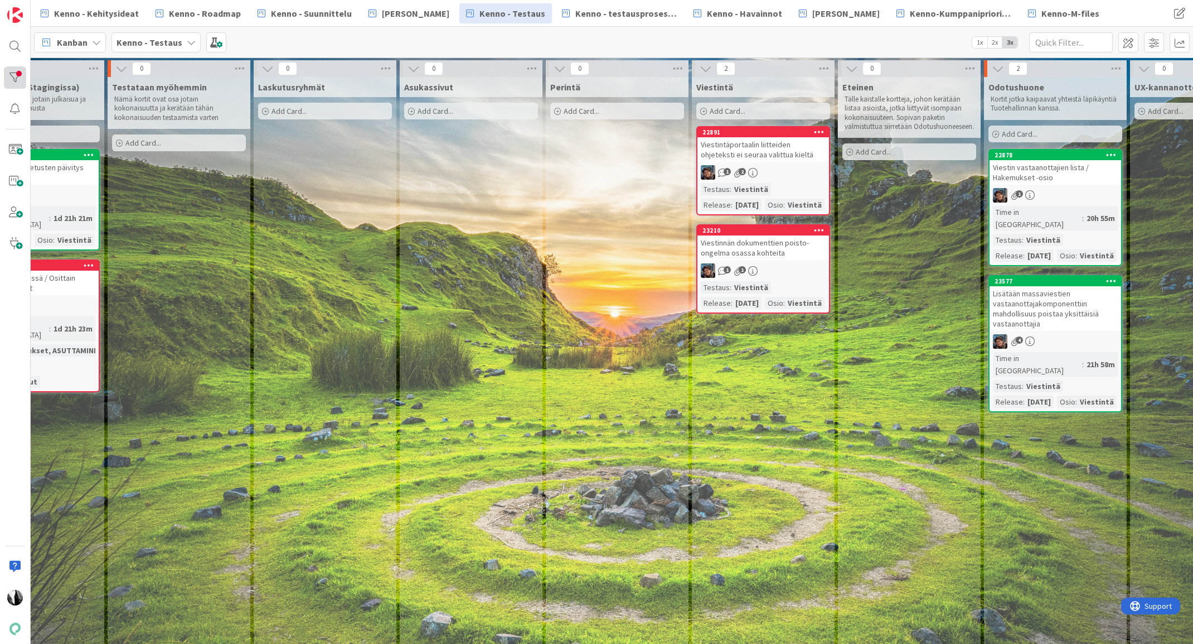
click at [13, 75] on div at bounding box center [15, 77] width 22 height 22
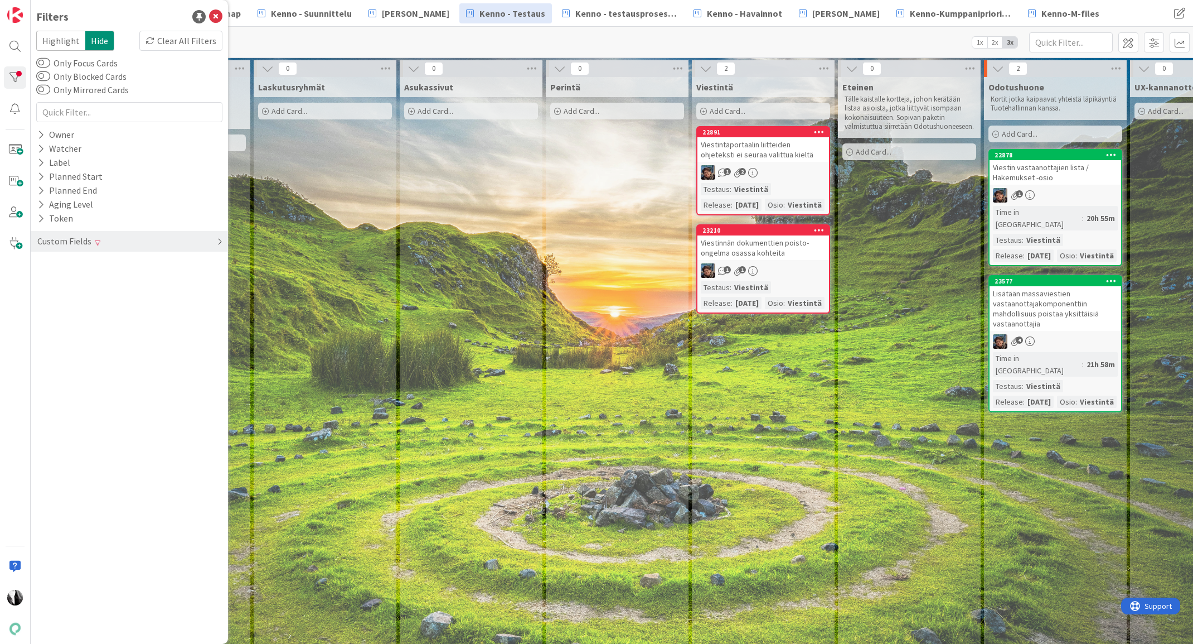
click at [64, 245] on div "Custom Fields" at bounding box center [64, 241] width 56 height 14
click at [99, 321] on div "Release Clear" at bounding box center [129, 320] width 197 height 14
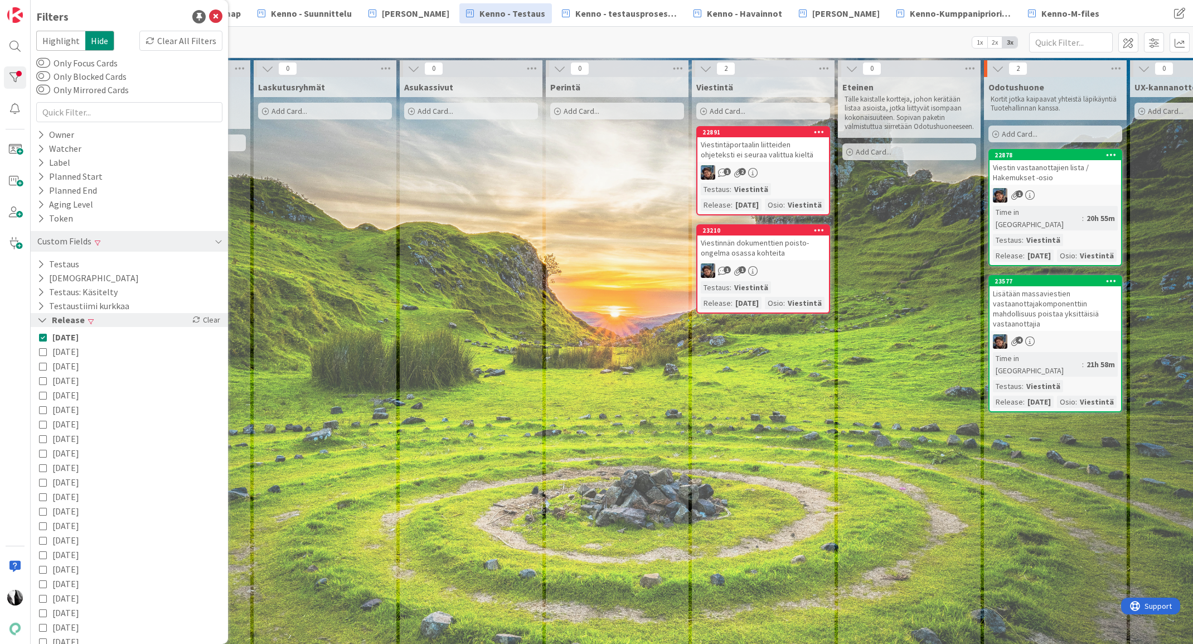
click at [105, 320] on div "Release Clear" at bounding box center [129, 320] width 197 height 14
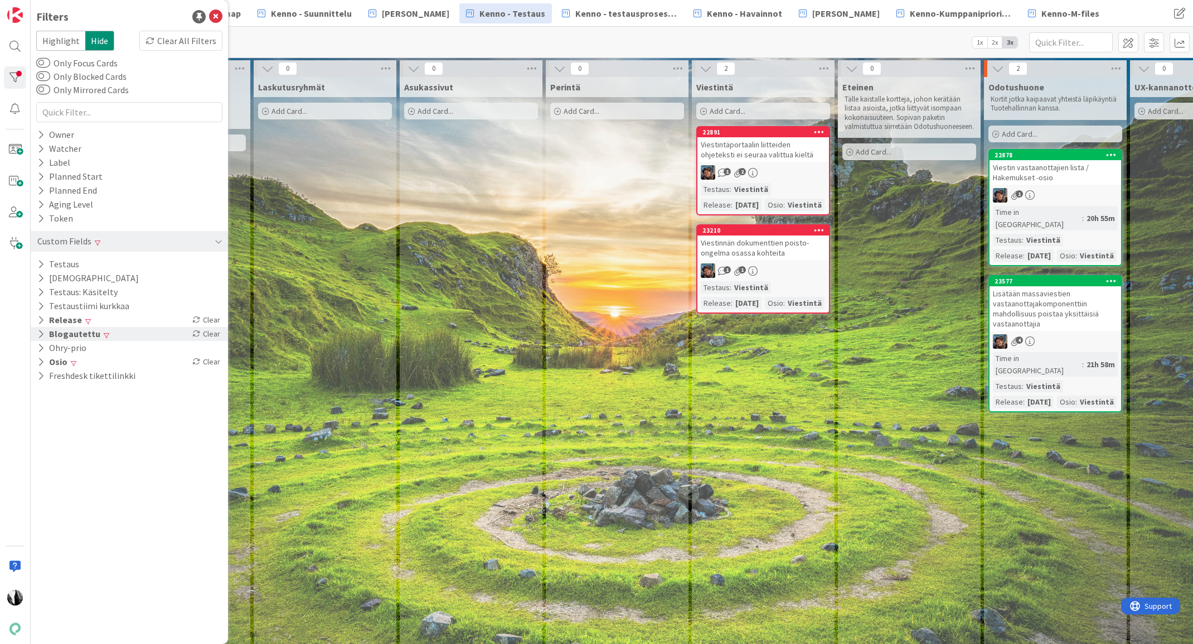
click at [85, 333] on button "Blogautettu" at bounding box center [68, 334] width 65 height 14
click at [85, 333] on button "Blogautettu" at bounding box center [70, 334] width 68 height 14
click at [58, 362] on button "Osio" at bounding box center [52, 362] width 32 height 14
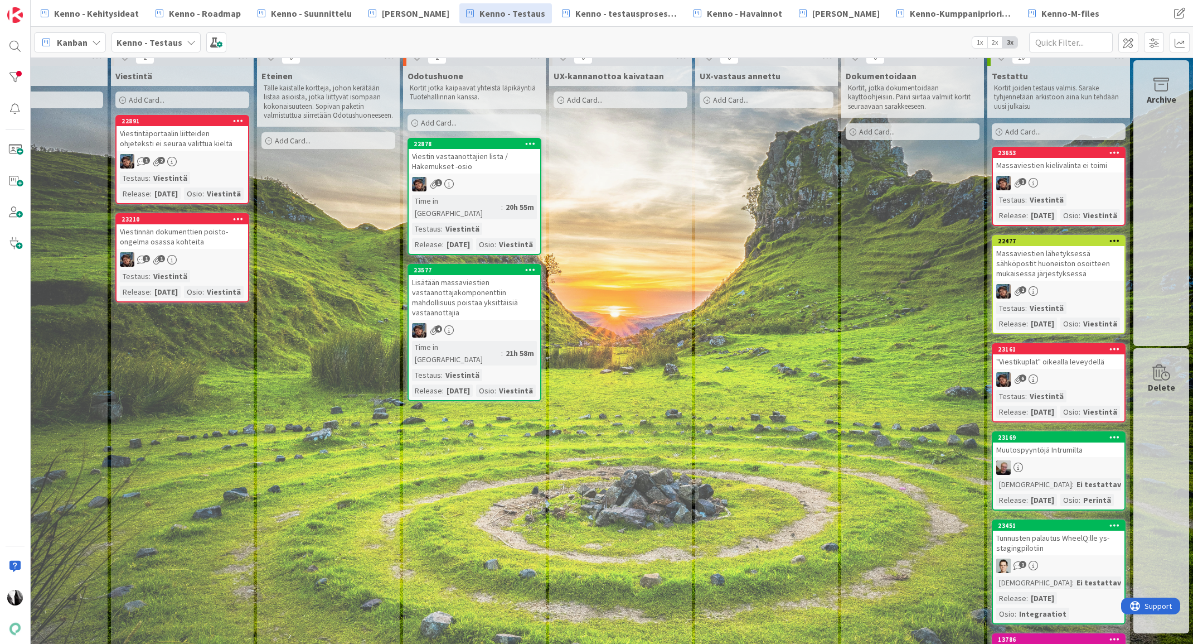
scroll to position [0, 654]
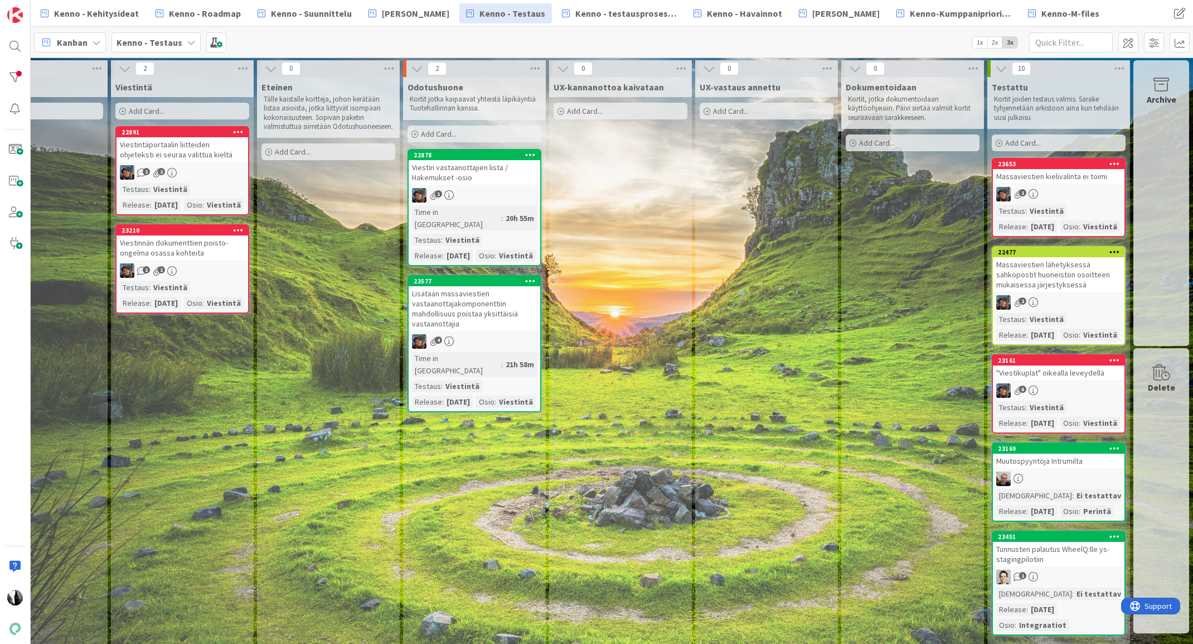
click at [1071, 179] on div "Massaviestien kielivalinta ei toimi" at bounding box center [1059, 176] width 132 height 14
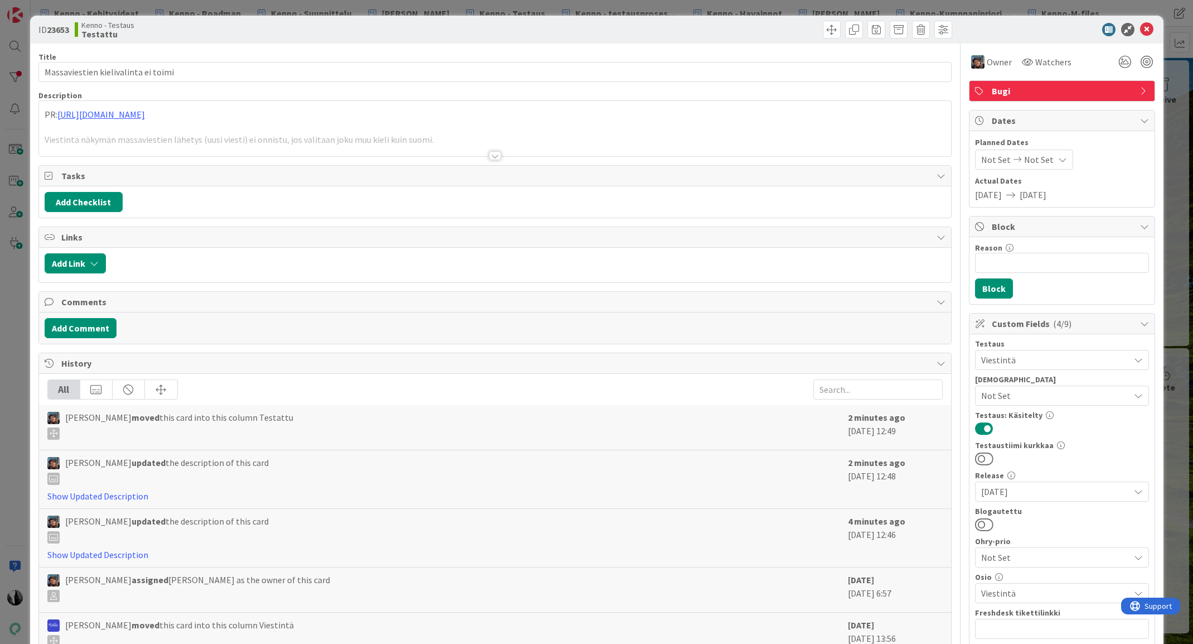
click at [497, 156] on div at bounding box center [495, 155] width 12 height 9
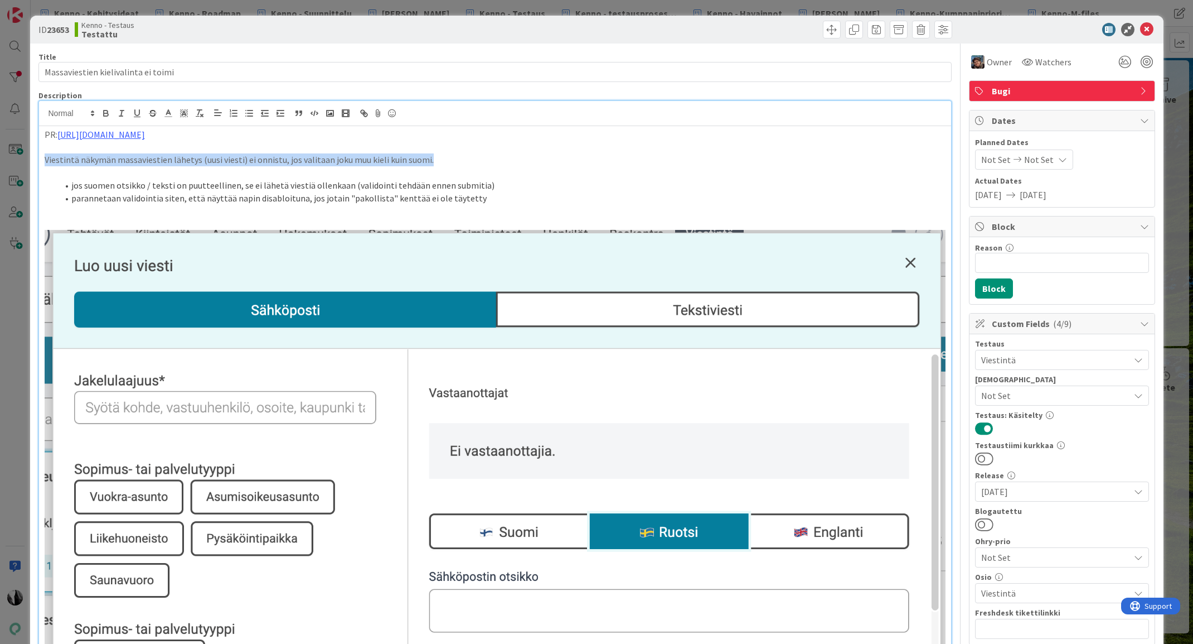
drag, startPoint x: 43, startPoint y: 160, endPoint x: 436, endPoint y: 159, distance: 392.0
click at [436, 159] on div "PR: https://github.com/pandiafi/kenno/pull/8570 Viestintä näkymän massaviestien…" at bounding box center [495, 563] width 912 height 875
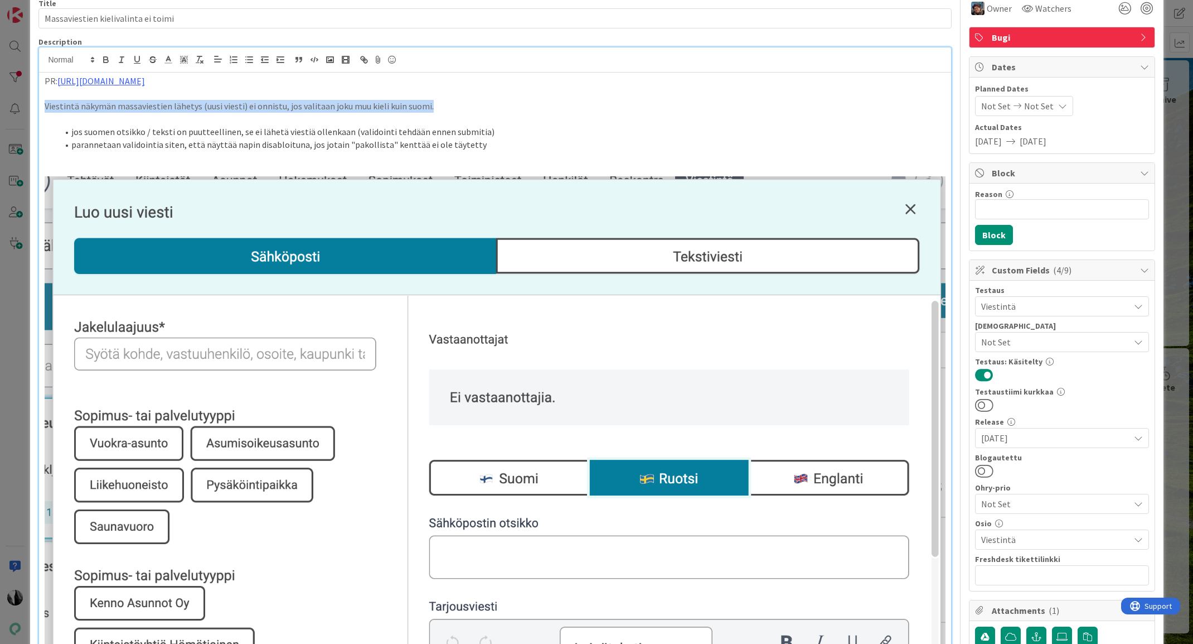
scroll to position [52, 0]
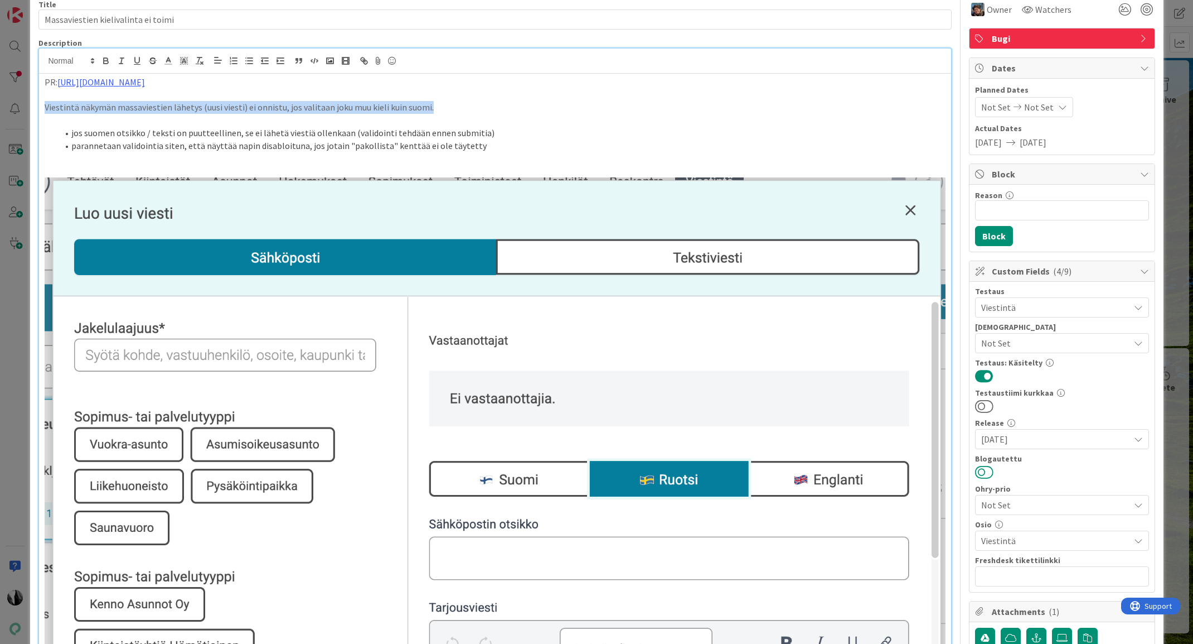
click at [989, 470] on button at bounding box center [984, 472] width 18 height 14
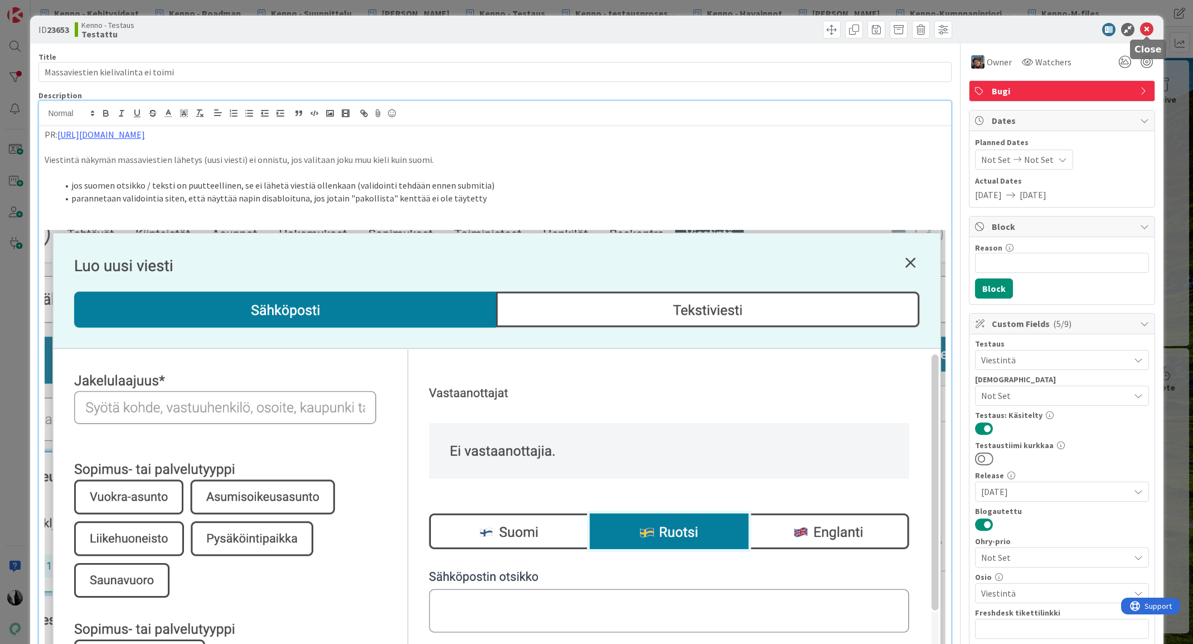
click at [1145, 28] on icon at bounding box center [1146, 29] width 13 height 13
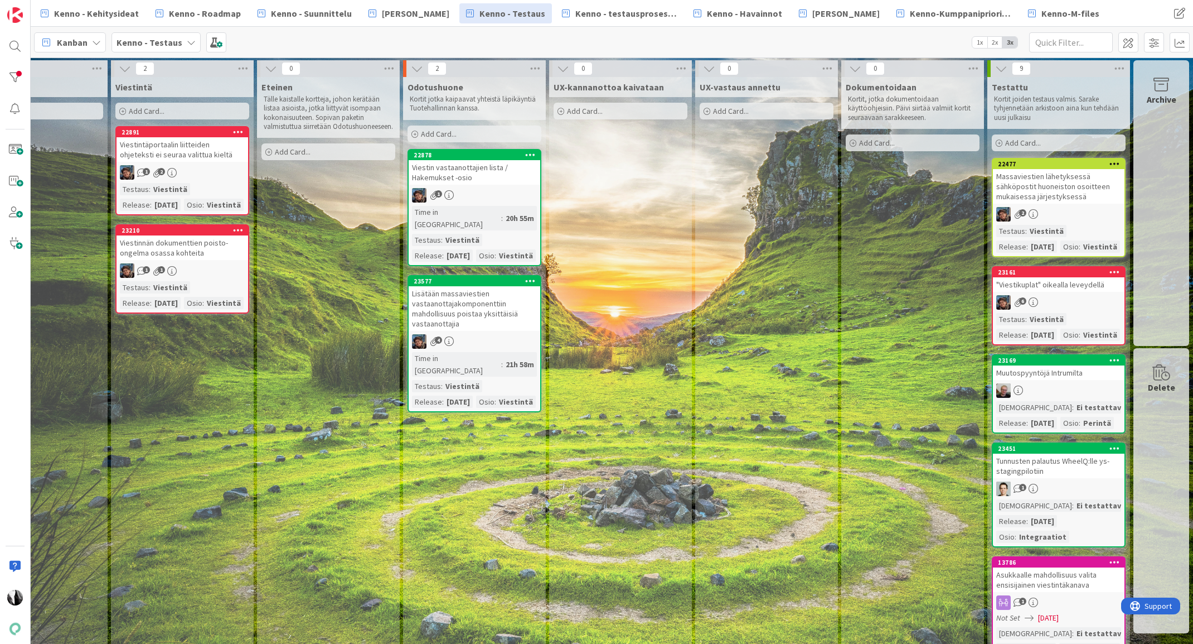
click at [1062, 187] on div "Massaviestien lähetyksessä sähköpostit huoneiston osoitteen mukaisessa järjesty…" at bounding box center [1059, 186] width 132 height 35
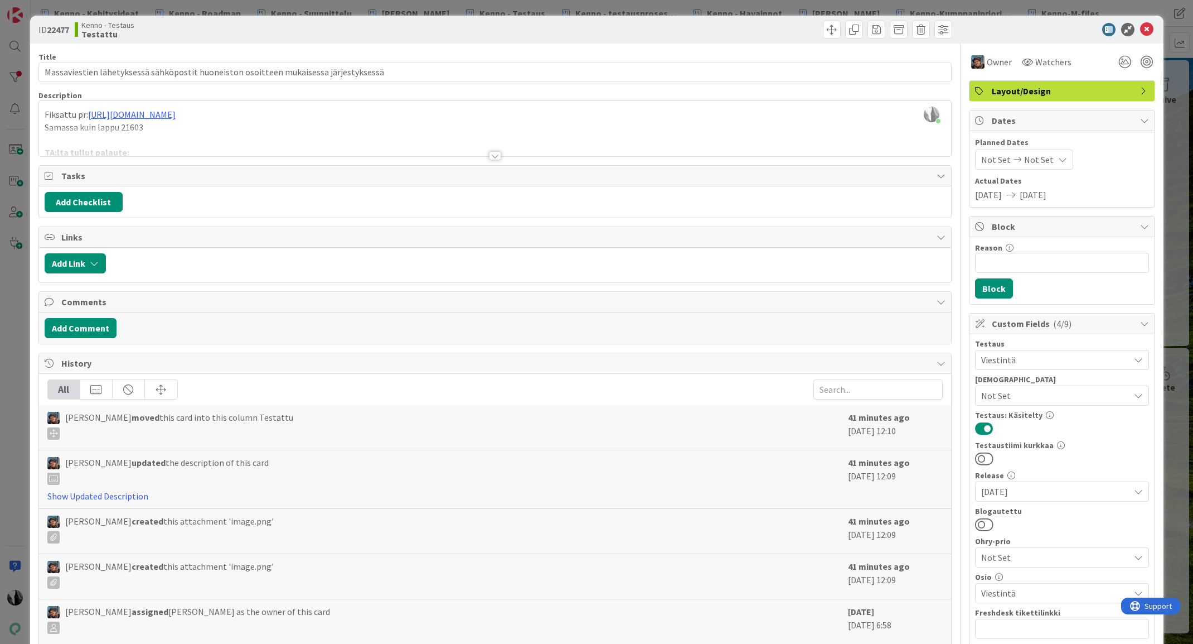
click at [494, 156] on div at bounding box center [495, 155] width 12 height 9
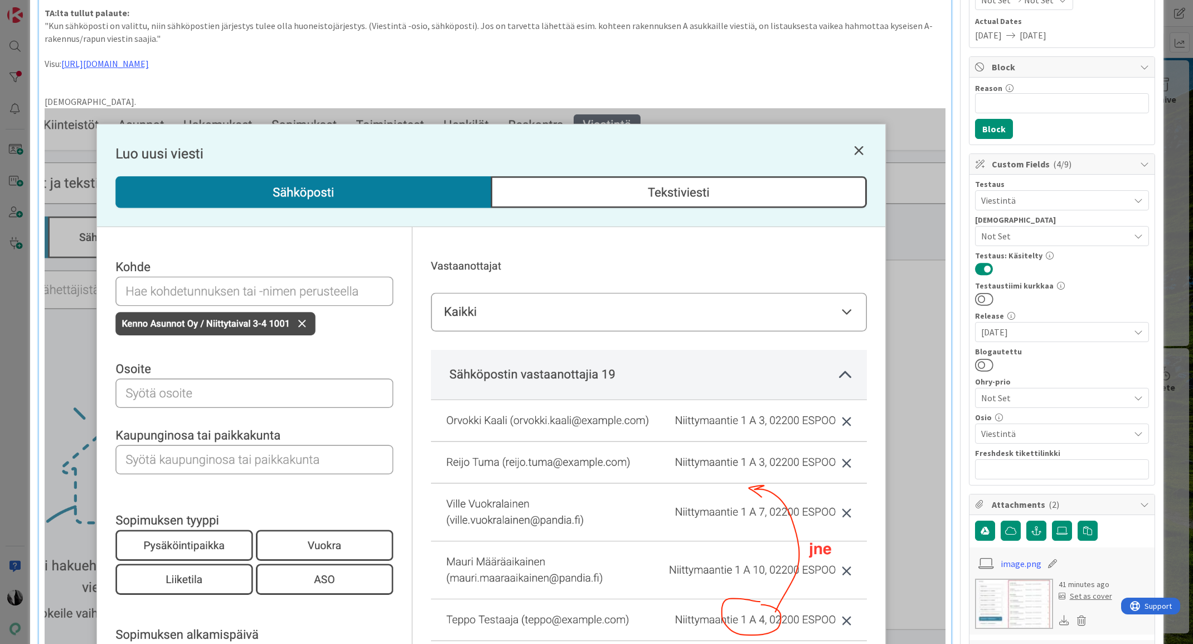
scroll to position [129, 0]
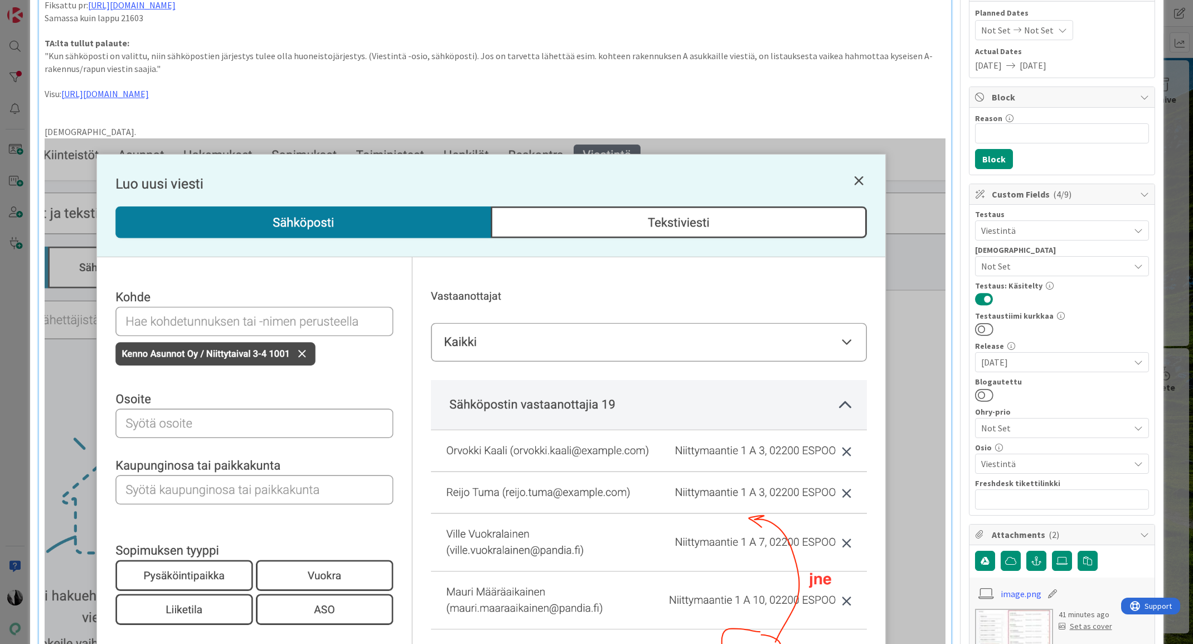
click at [989, 393] on button at bounding box center [984, 395] width 18 height 14
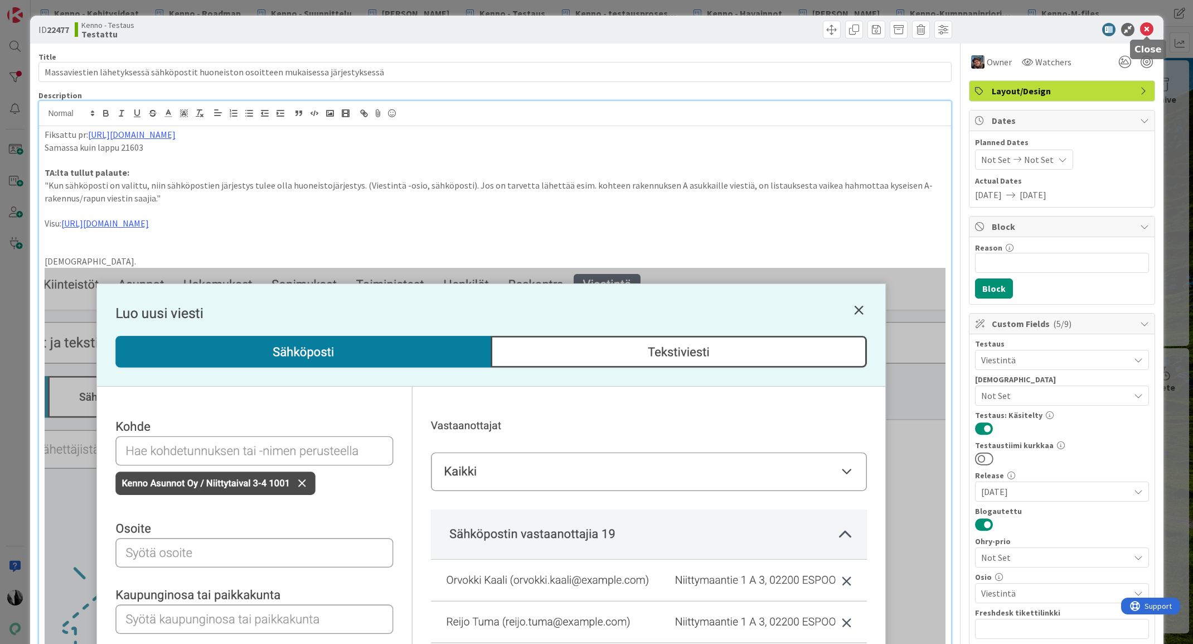
click at [1150, 26] on icon at bounding box center [1146, 29] width 13 height 13
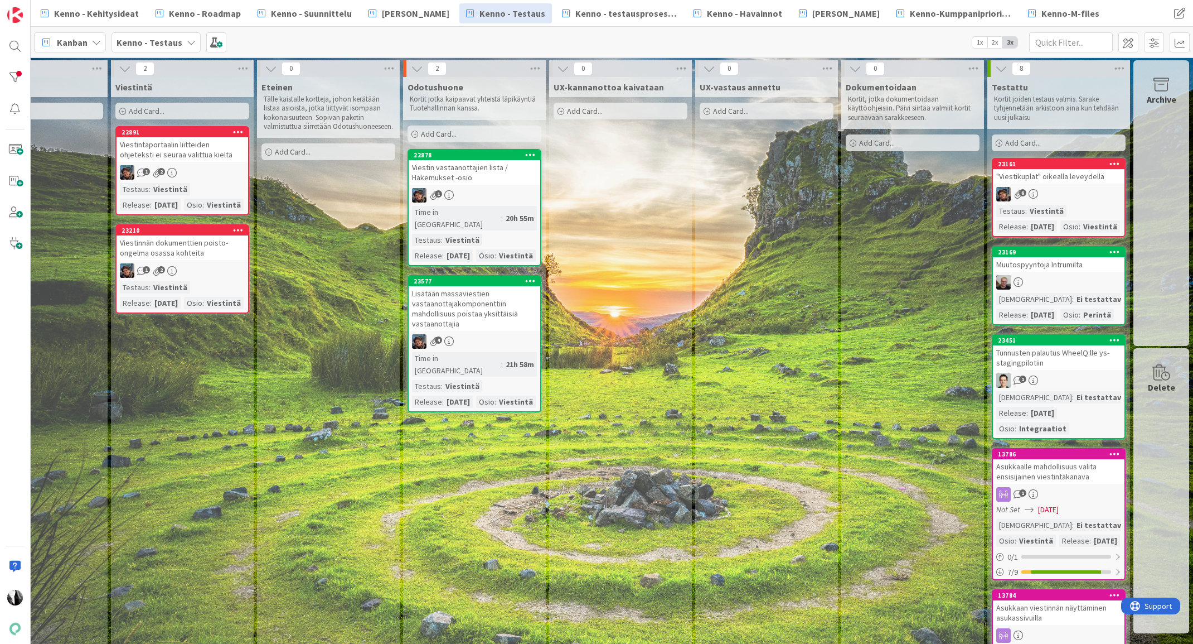
click at [1099, 184] on div "23161 "Viestikuplat" oikealla leveydellä 6 Testaus : Viestintä Release : 2025-1…" at bounding box center [1059, 197] width 134 height 79
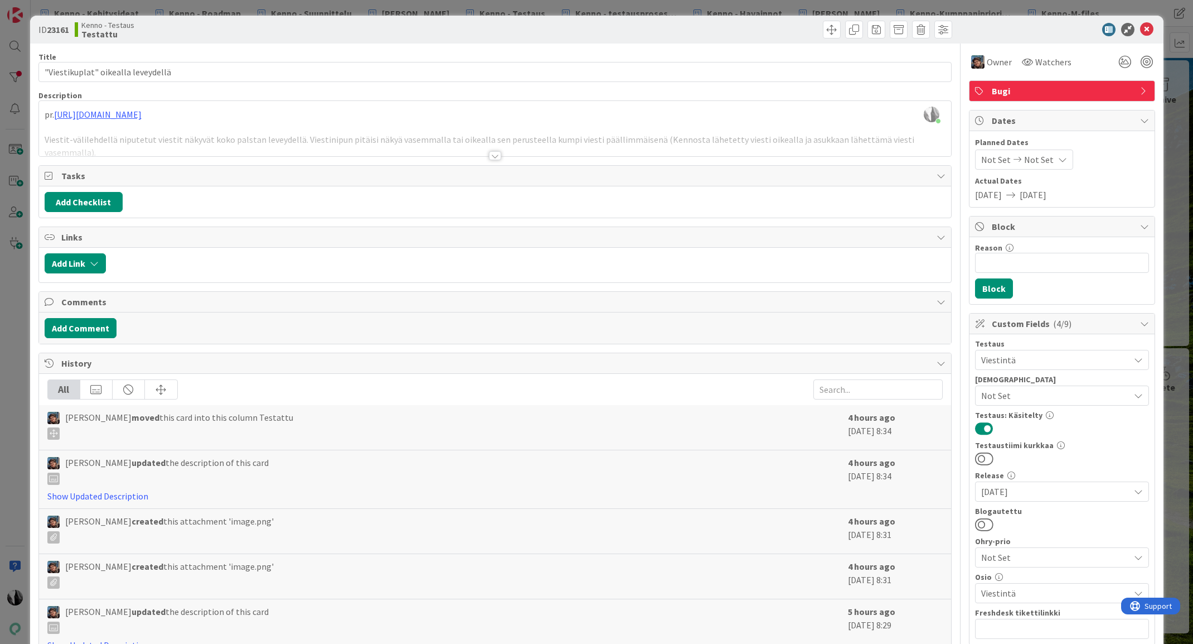
click at [495, 156] on div at bounding box center [495, 155] width 12 height 9
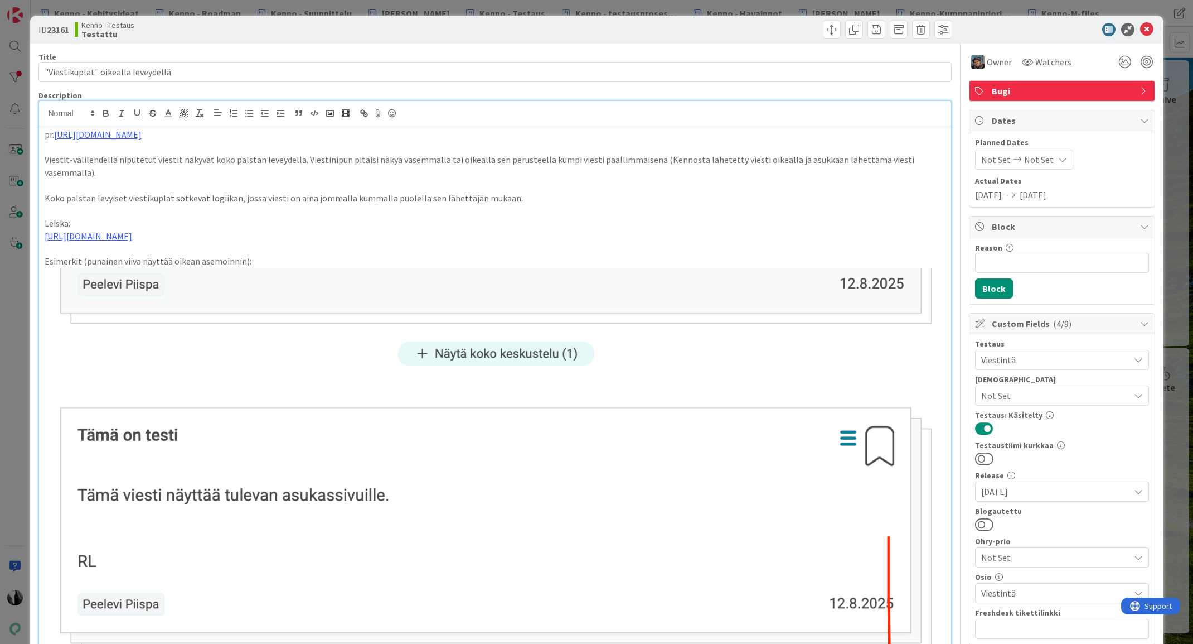
click at [993, 521] on div at bounding box center [1062, 524] width 174 height 14
drag, startPoint x: 990, startPoint y: 522, endPoint x: 1043, endPoint y: 454, distance: 86.1
click at [990, 521] on button at bounding box center [984, 524] width 18 height 14
click at [1147, 32] on icon at bounding box center [1146, 29] width 13 height 13
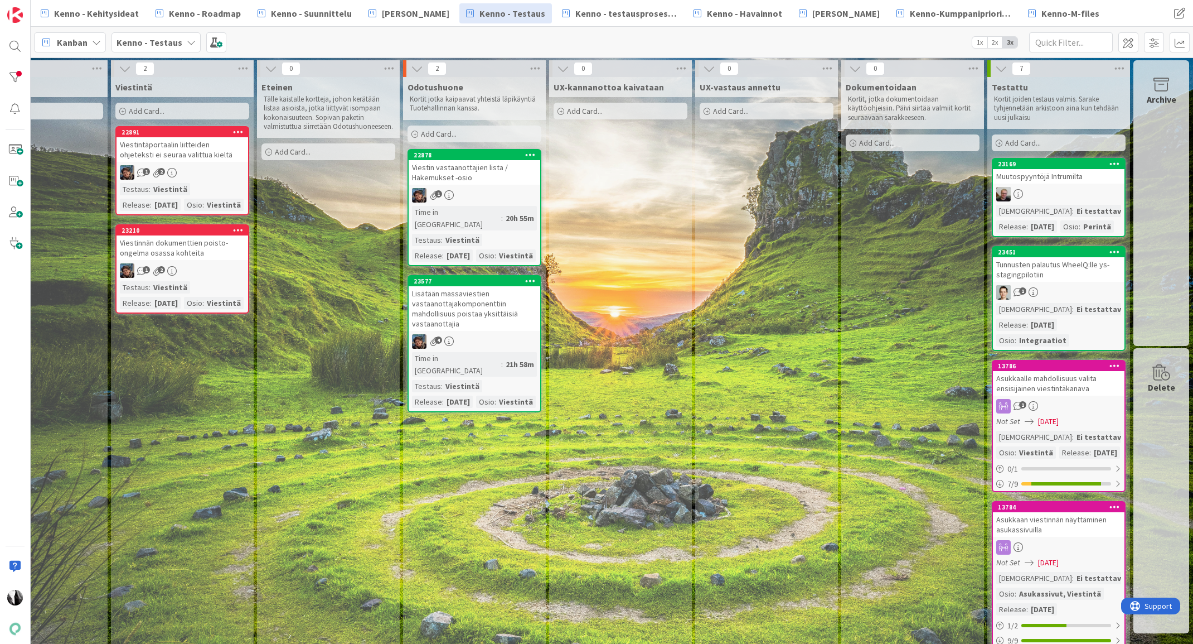
click at [1059, 182] on div "Muutospyyntöjä Intrumilta" at bounding box center [1059, 176] width 132 height 14
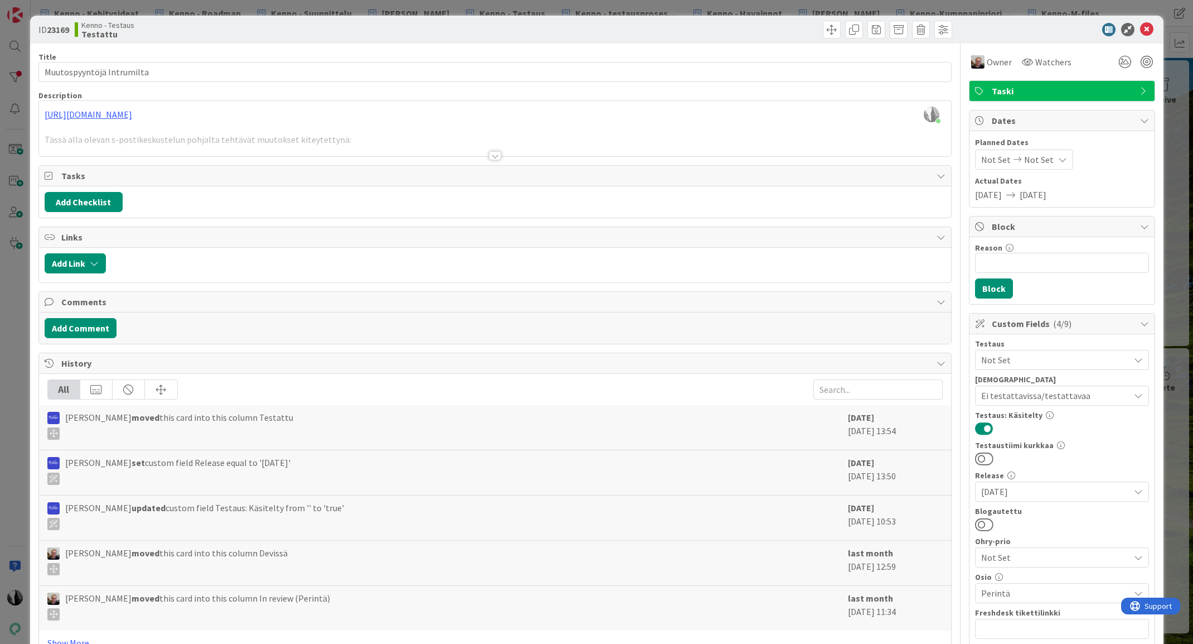
drag, startPoint x: 987, startPoint y: 523, endPoint x: 1058, endPoint y: 447, distance: 104.2
click at [988, 522] on button at bounding box center [984, 524] width 18 height 14
click at [1147, 30] on icon at bounding box center [1146, 29] width 13 height 13
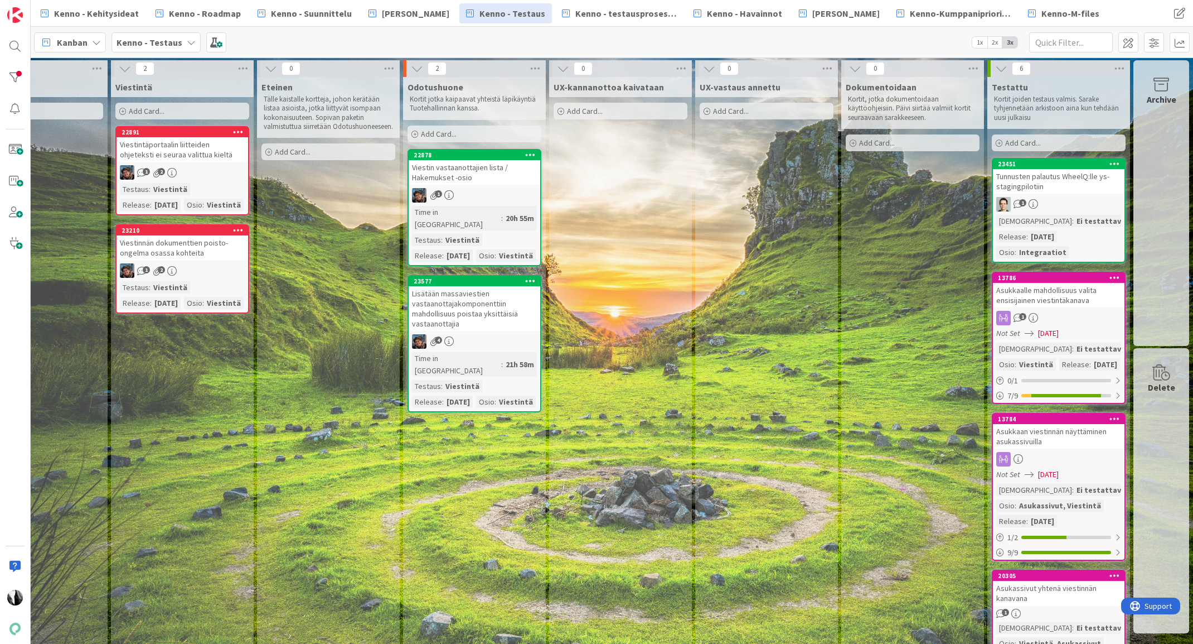
click at [1052, 191] on div "Tunnusten palautus WheelQ:lle ys-stagingpilotiin" at bounding box center [1059, 181] width 132 height 25
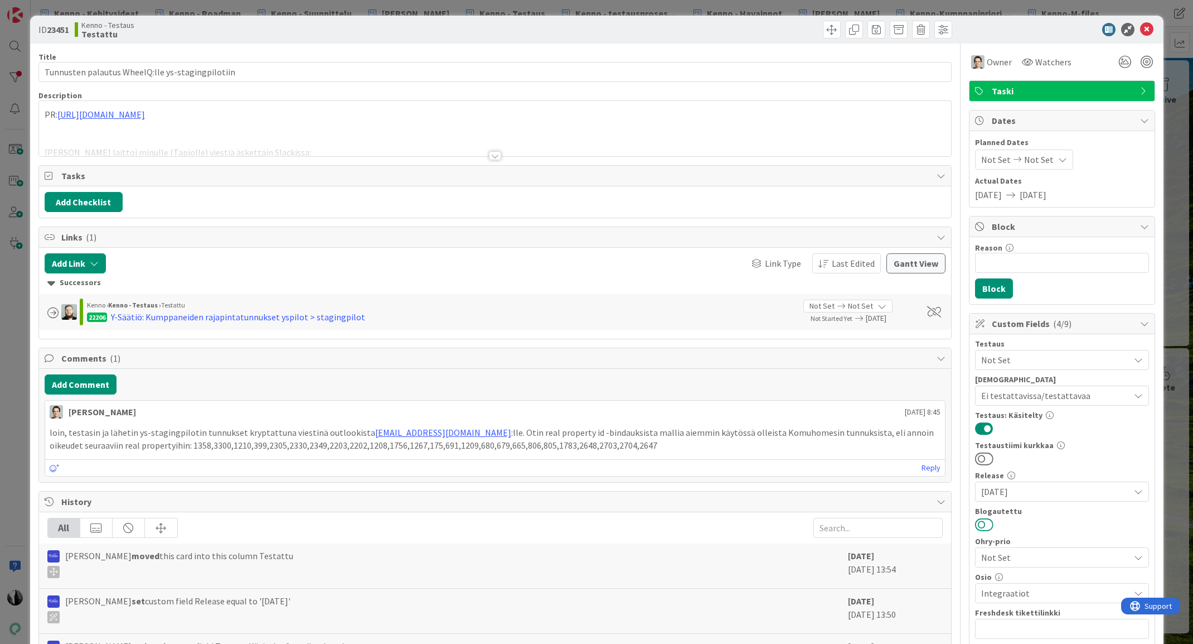
click at [989, 524] on button at bounding box center [984, 524] width 18 height 14
click at [1147, 29] on icon at bounding box center [1146, 29] width 13 height 13
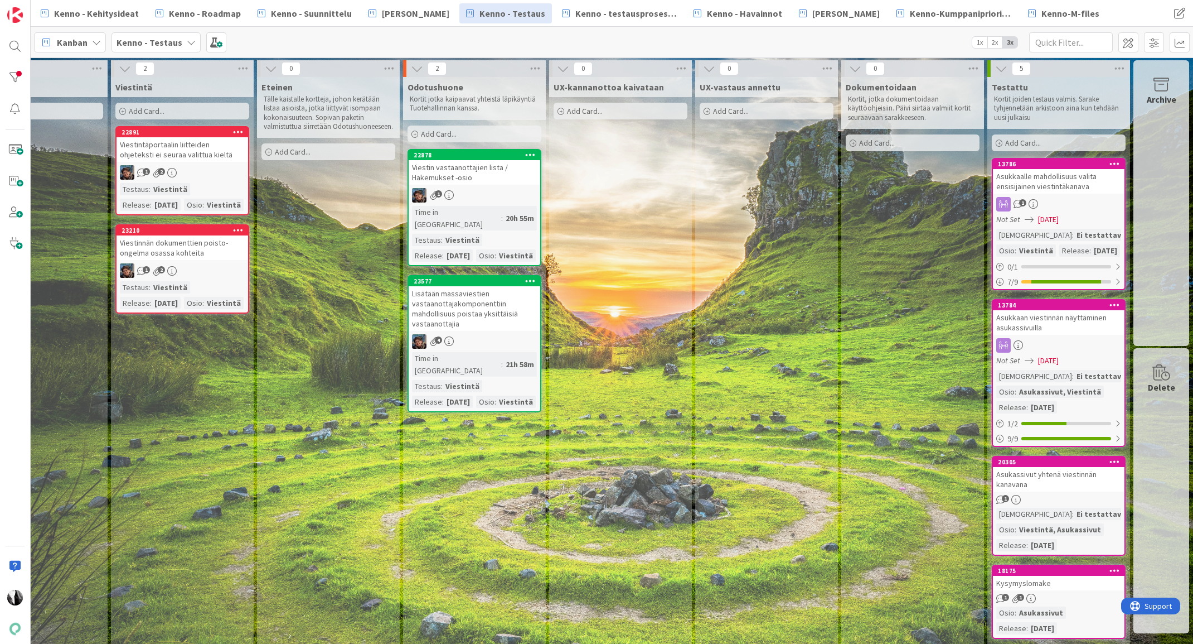
click at [488, 182] on div "Viestin vastaanottajien lista / Hakemukset -osio" at bounding box center [475, 172] width 132 height 25
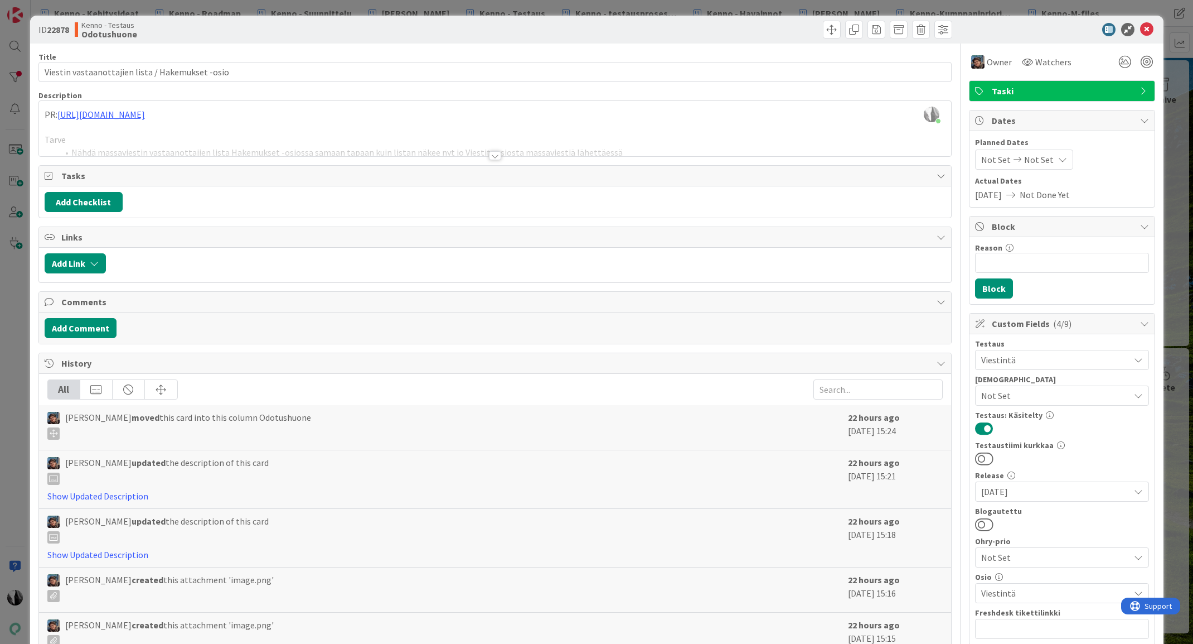
click at [495, 155] on div at bounding box center [495, 155] width 12 height 9
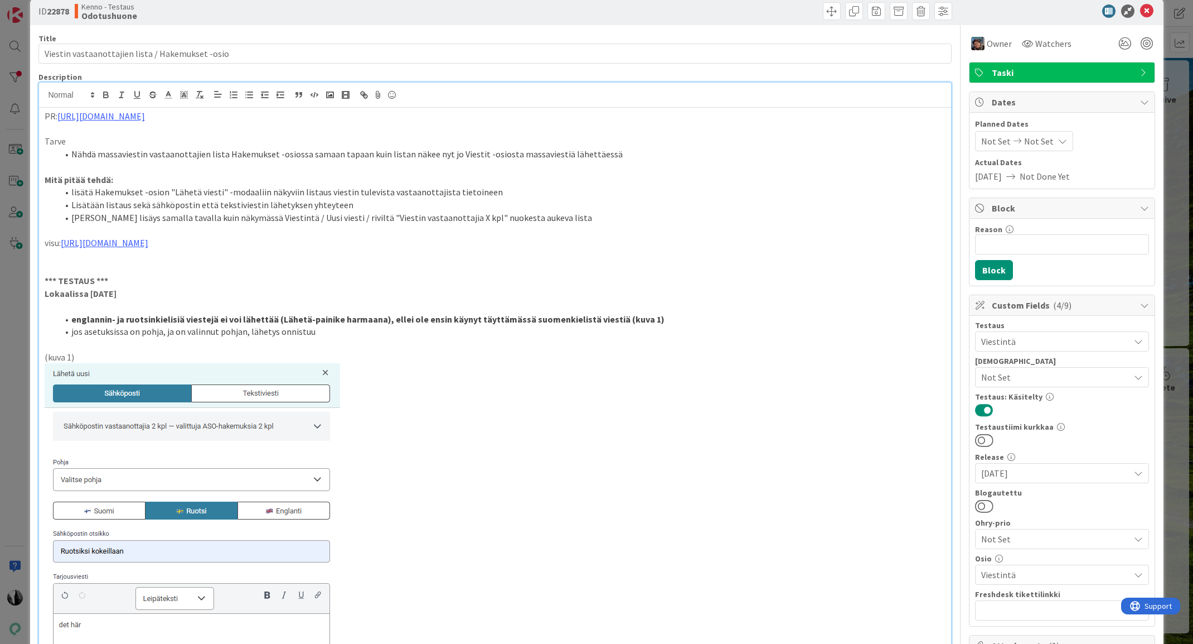
scroll to position [17, 0]
drag, startPoint x: 988, startPoint y: 507, endPoint x: 1032, endPoint y: 496, distance: 46.0
click at [988, 507] on button at bounding box center [984, 507] width 18 height 14
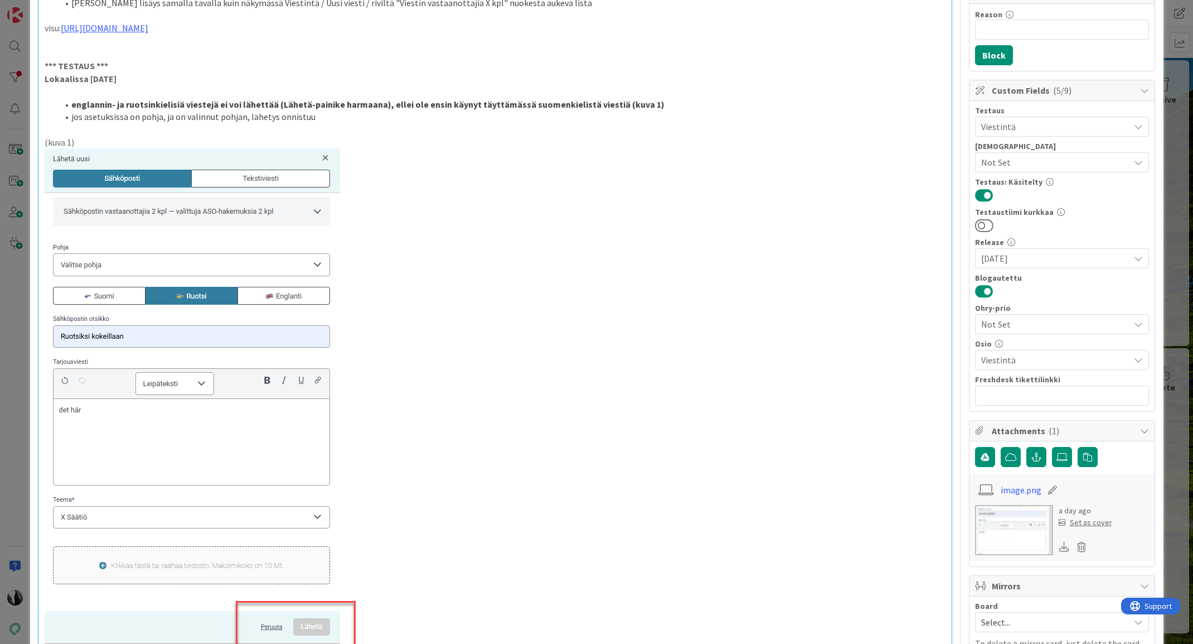
scroll to position [0, 0]
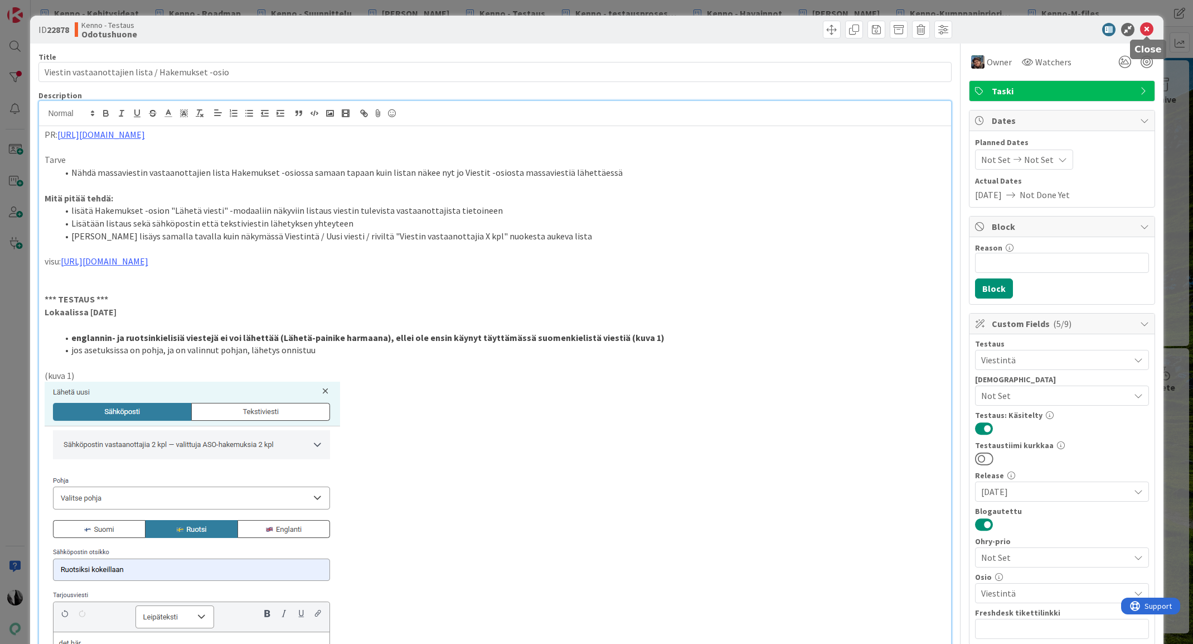
click at [1145, 27] on icon at bounding box center [1146, 29] width 13 height 13
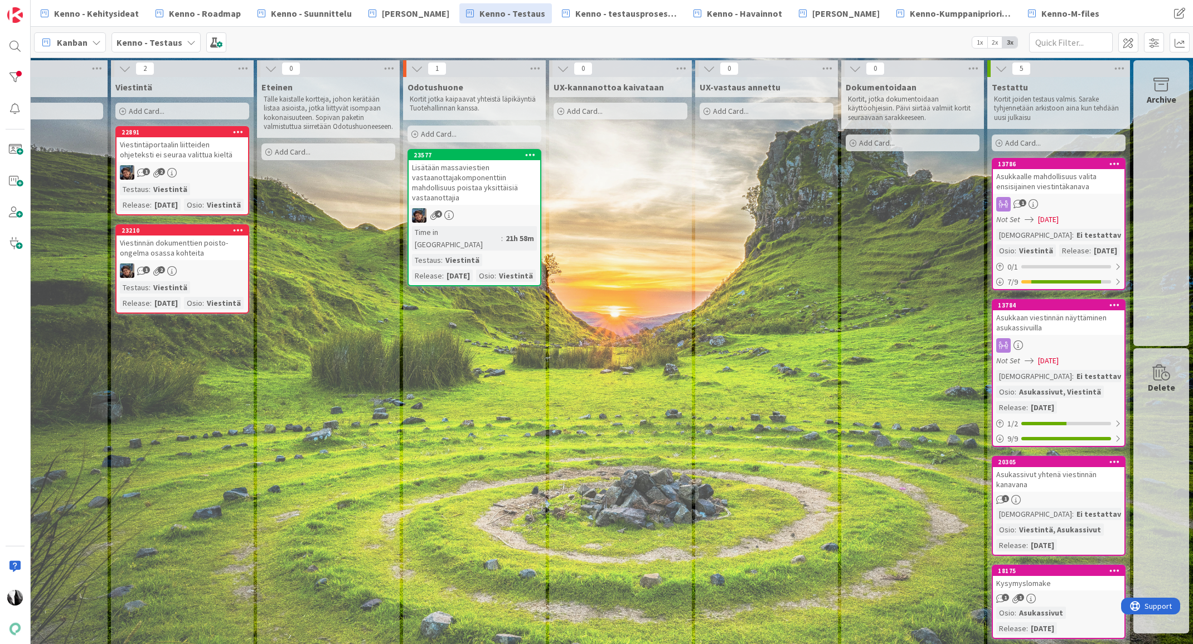
click at [490, 181] on div "Lisätään massaviestien vastaanottajakomponenttiin mahdollisuus poistaa yksittäi…" at bounding box center [475, 182] width 132 height 45
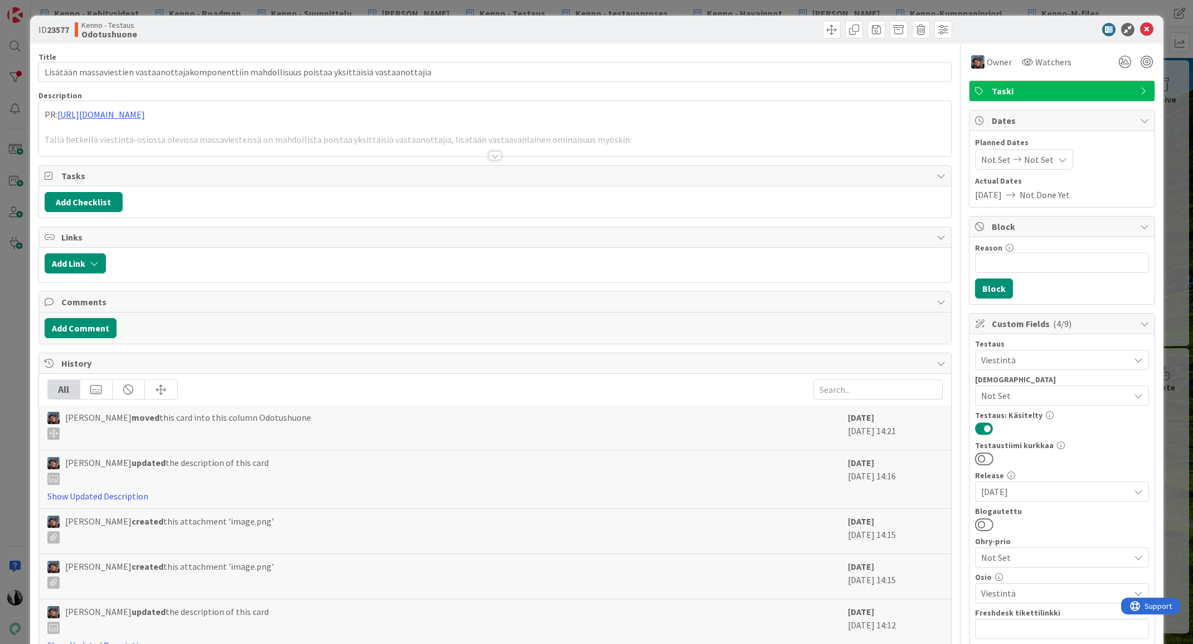
click at [216, 138] on div at bounding box center [495, 142] width 912 height 28
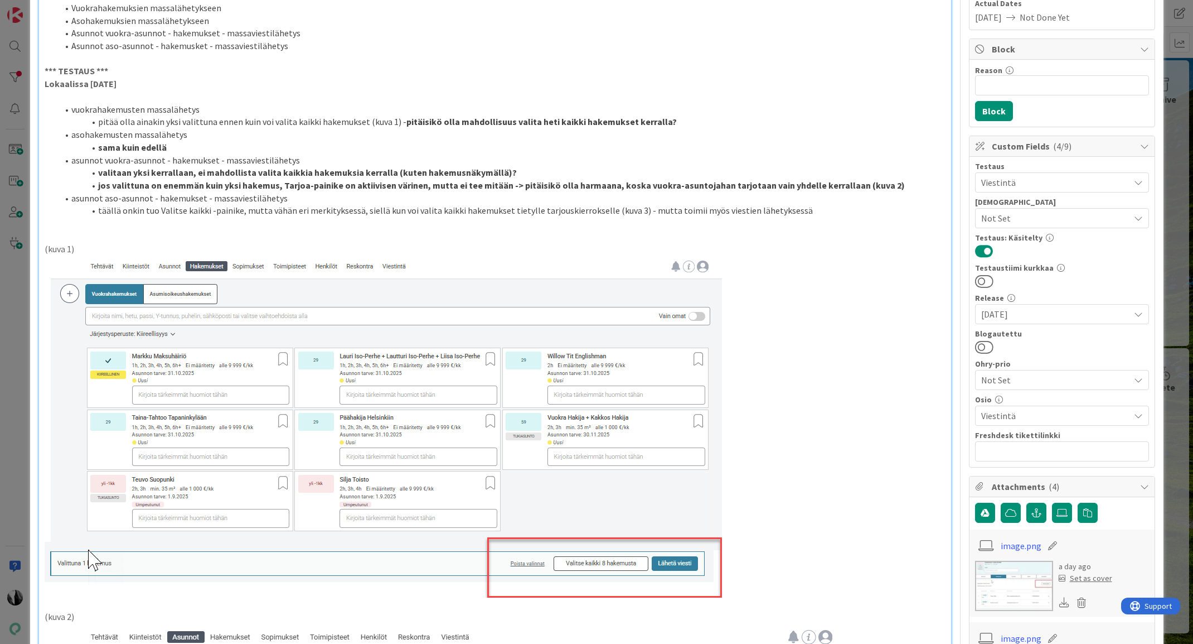
scroll to position [168, 0]
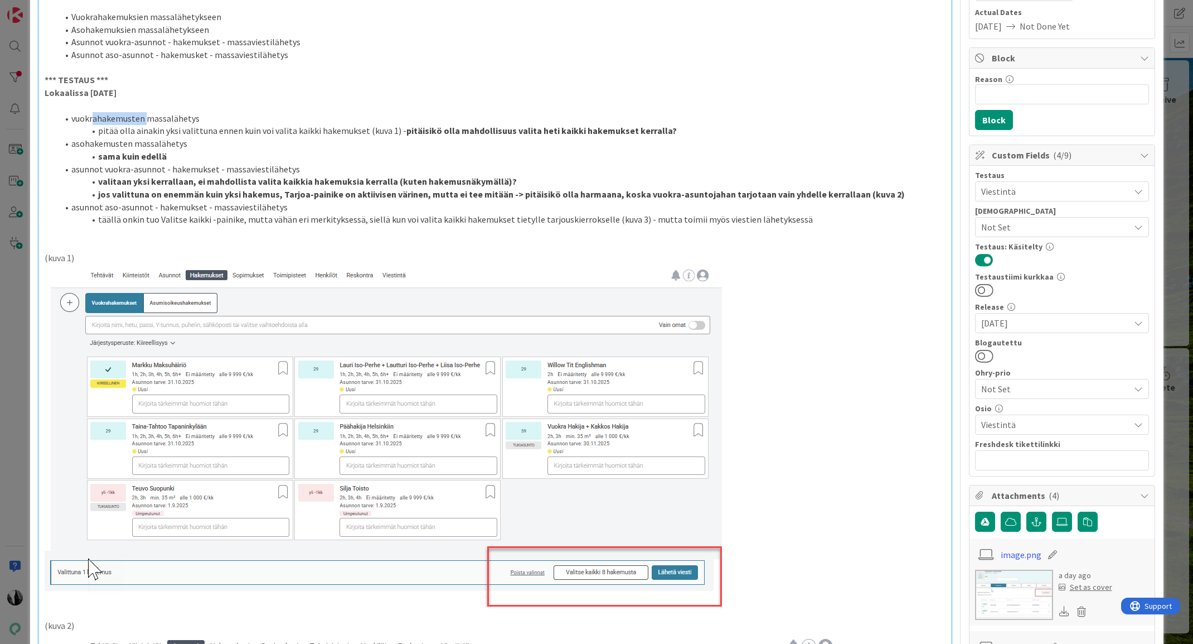
drag, startPoint x: 94, startPoint y: 117, endPoint x: 194, endPoint y: 81, distance: 106.0
click at [146, 117] on li "vuokrahakemusten massalähetys" at bounding box center [502, 118] width 888 height 13
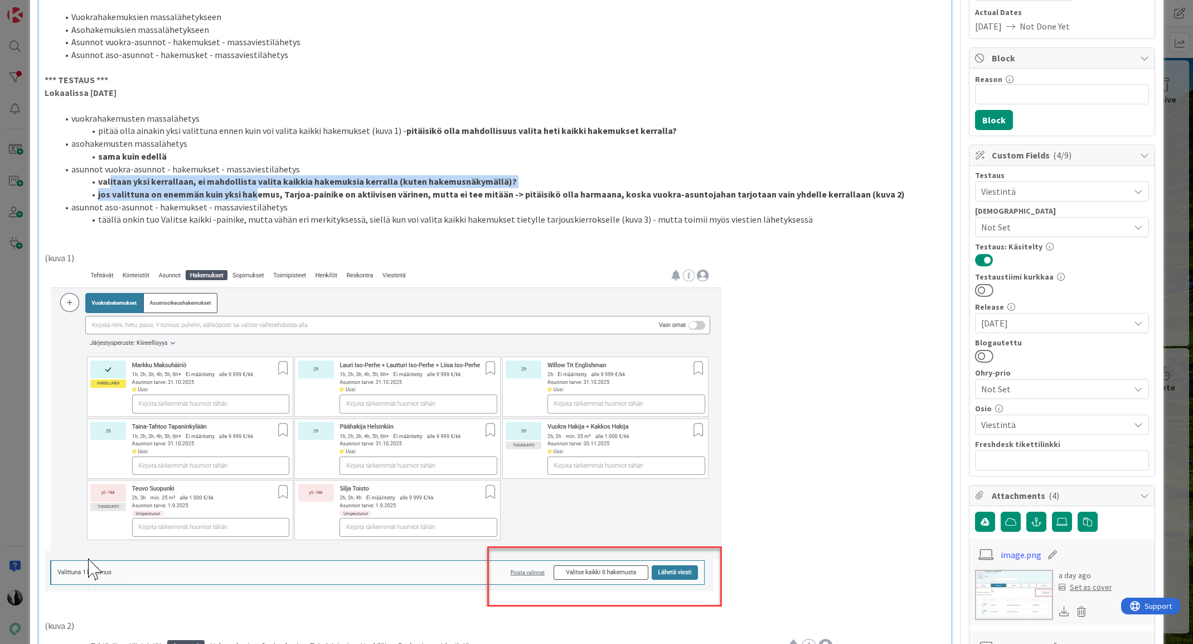
drag, startPoint x: 109, startPoint y: 181, endPoint x: 260, endPoint y: 191, distance: 150.9
click at [254, 192] on ol "vuokrahakemusten massalähetys pitää olla ainakin yksi valittuna ennen kuin voi …" at bounding box center [495, 169] width 901 height 114
click at [990, 355] on button at bounding box center [984, 356] width 18 height 14
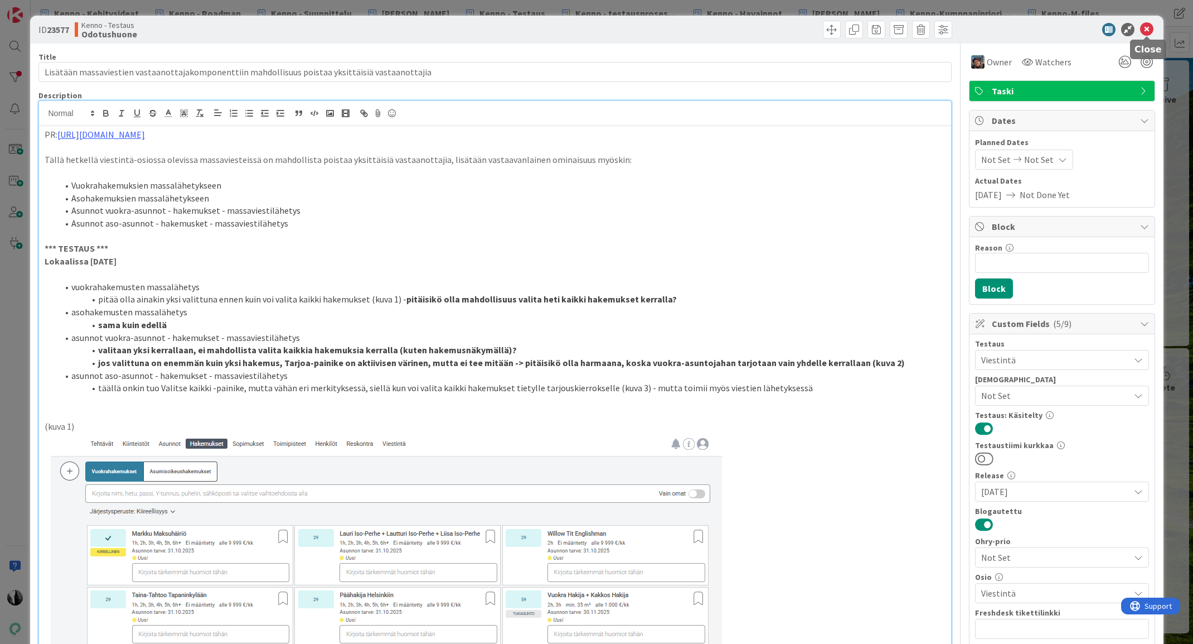
click at [1148, 25] on icon at bounding box center [1146, 29] width 13 height 13
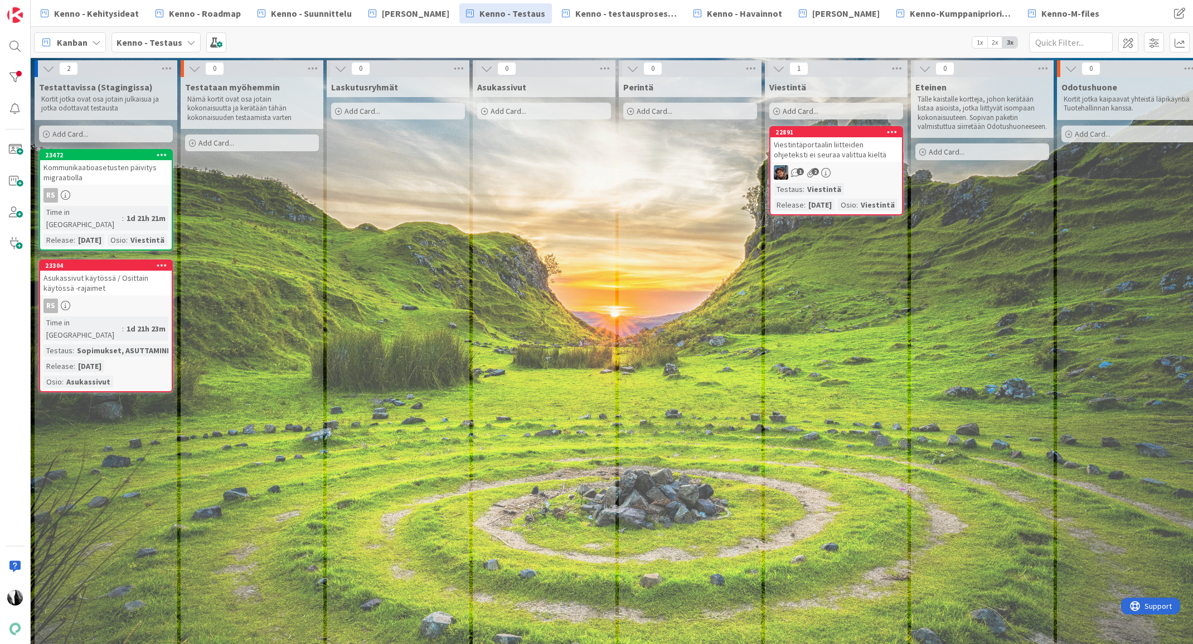
click at [864, 151] on div "Viestintäportaalin liitteiden ohjeteksti ei seuraa valittua kieltä" at bounding box center [837, 149] width 132 height 25
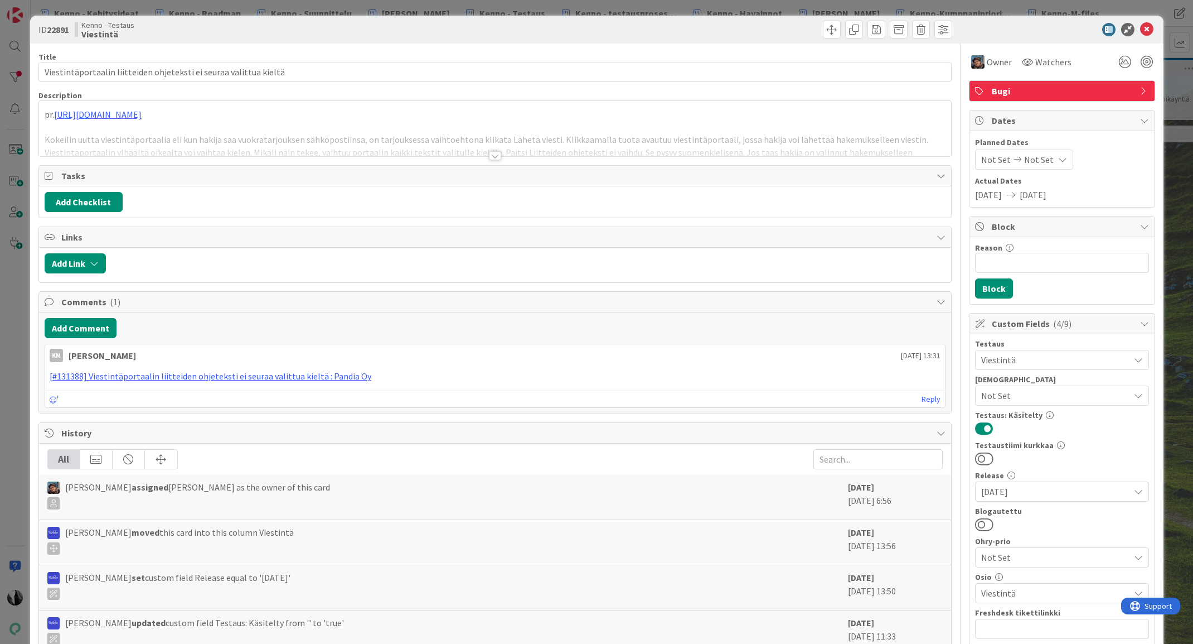
drag, startPoint x: 989, startPoint y: 523, endPoint x: 1036, endPoint y: 447, distance: 89.1
click at [989, 522] on button at bounding box center [984, 524] width 18 height 14
click at [1148, 30] on icon at bounding box center [1146, 29] width 13 height 13
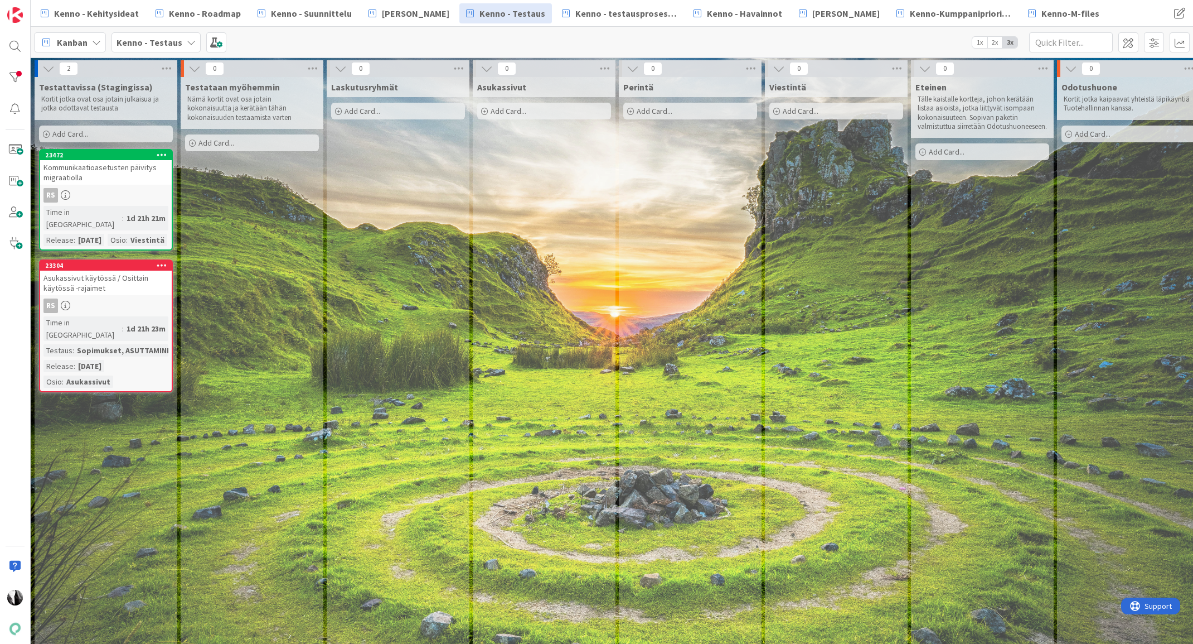
click at [99, 176] on div "Kommunikaatioasetusten päivitys migraatiolla" at bounding box center [106, 172] width 132 height 25
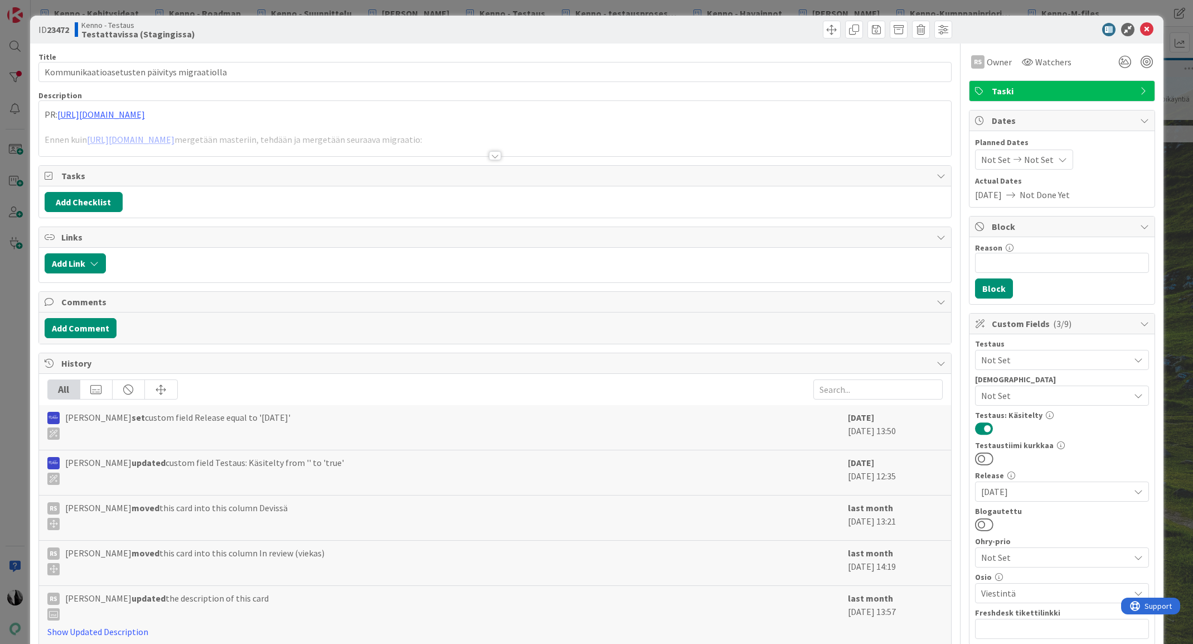
click at [495, 152] on div at bounding box center [495, 155] width 12 height 9
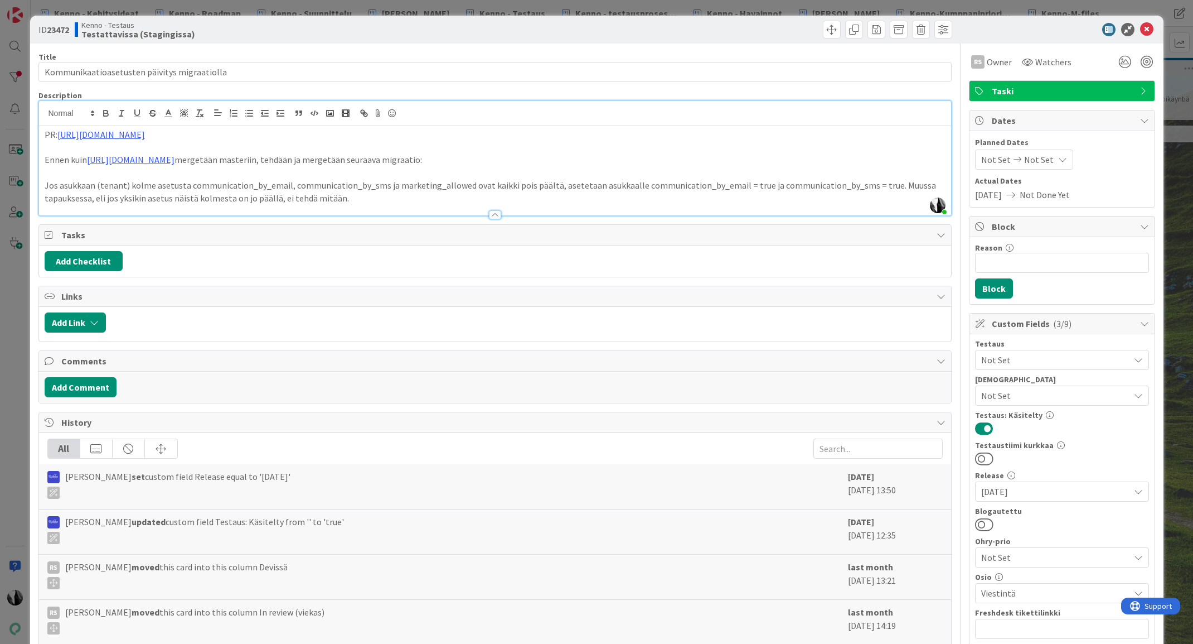
click at [989, 523] on button at bounding box center [984, 524] width 18 height 14
click at [1147, 30] on icon at bounding box center [1146, 29] width 13 height 13
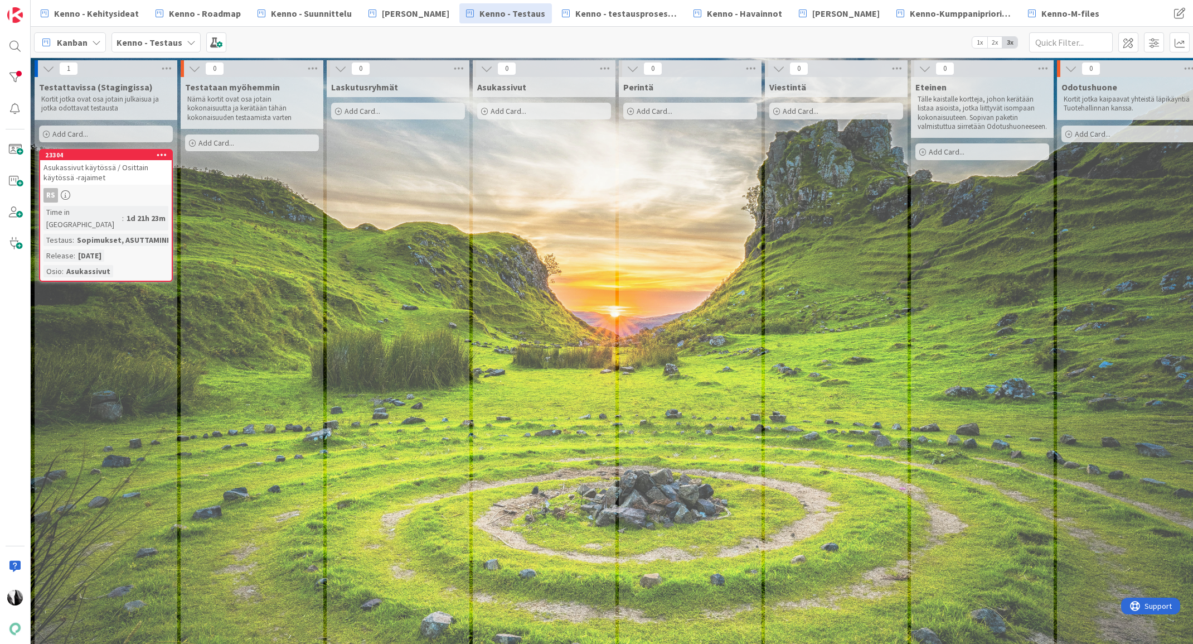
click at [118, 178] on div "Asukassivut käytössä / Osittain käytössä -rajaimet" at bounding box center [106, 172] width 132 height 25
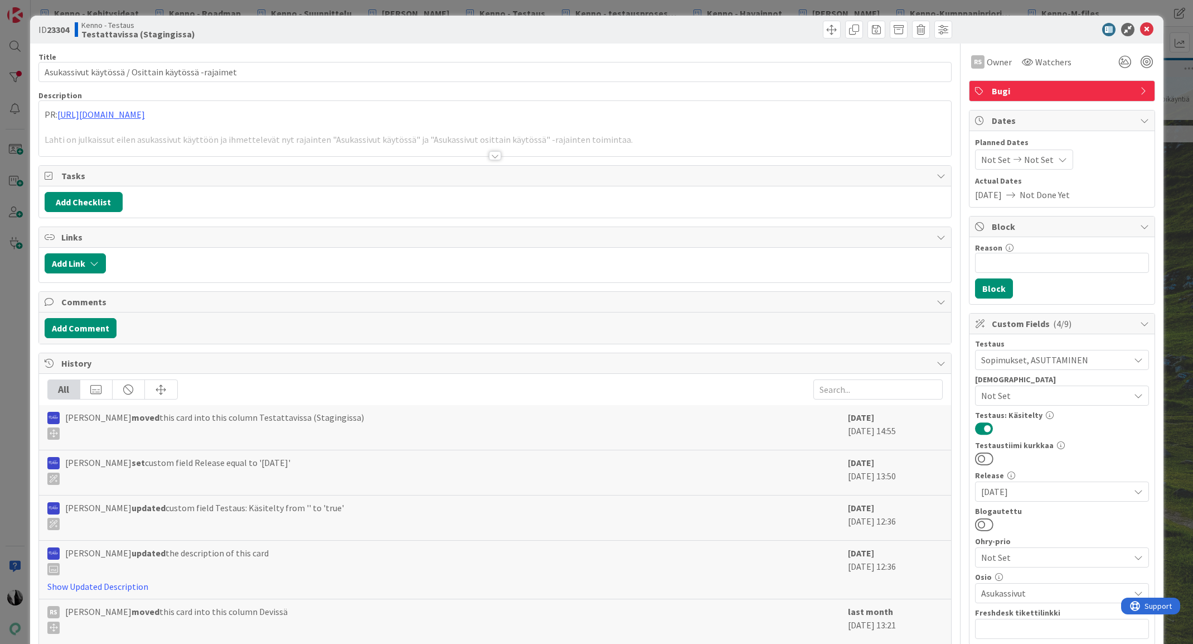
click at [495, 155] on div at bounding box center [495, 155] width 12 height 9
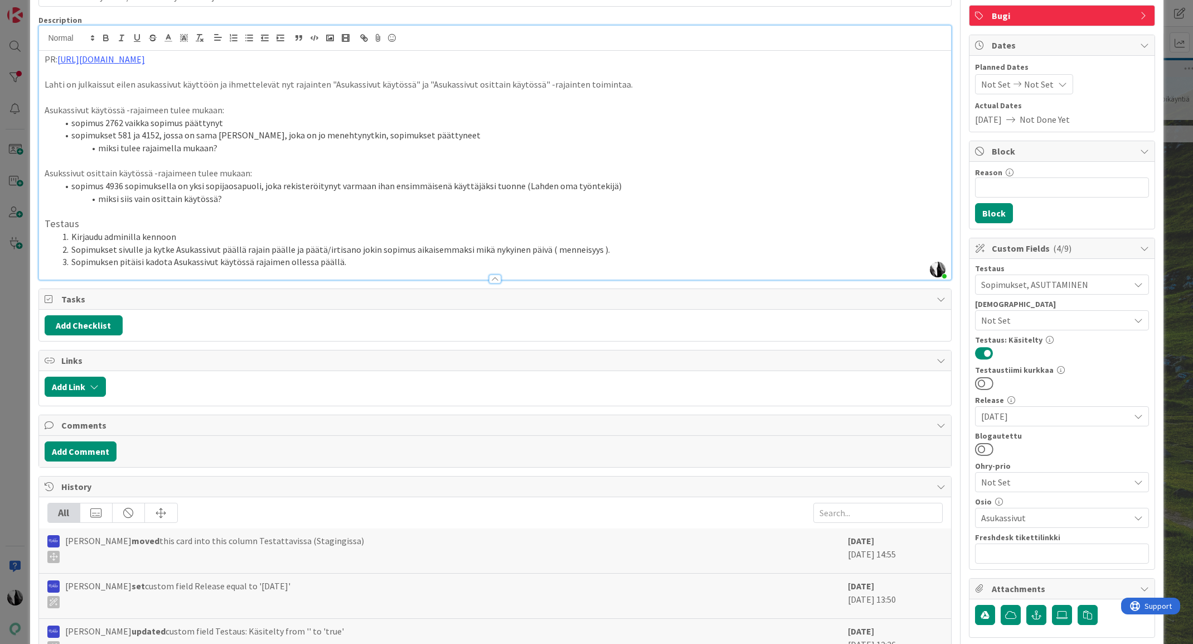
scroll to position [76, 0]
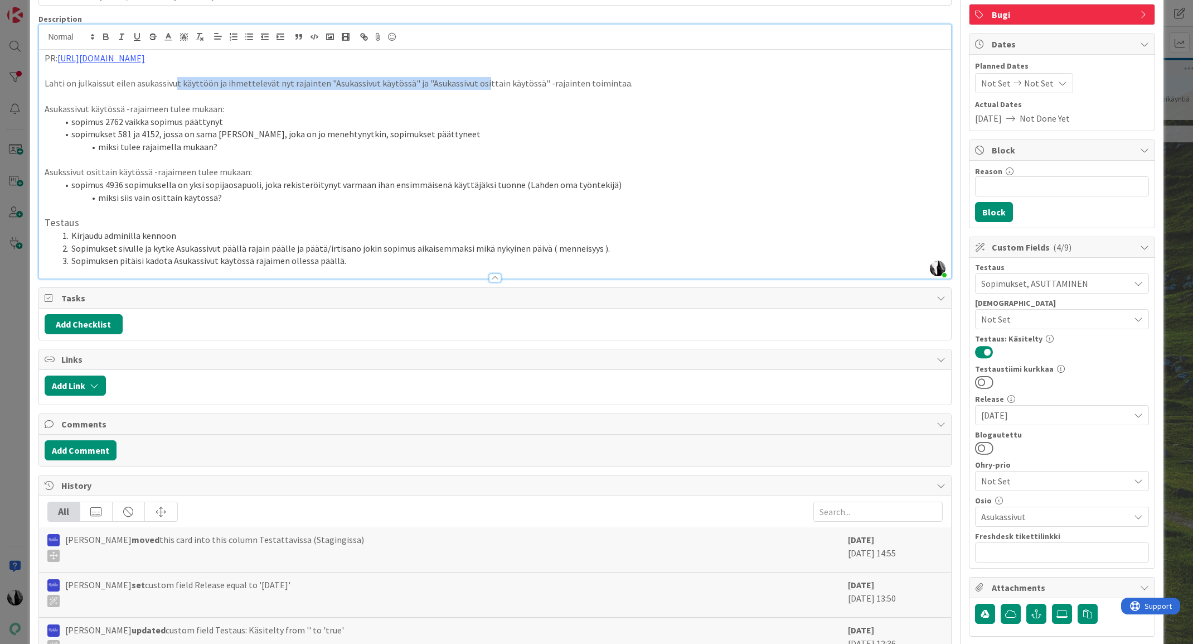
drag, startPoint x: 175, startPoint y: 85, endPoint x: 477, endPoint y: 78, distance: 302.3
click at [477, 78] on p "Lahti on julkaissut eilen asukassivut käyttöön ja ihmettelevät nyt rajainten "A…" at bounding box center [495, 83] width 901 height 13
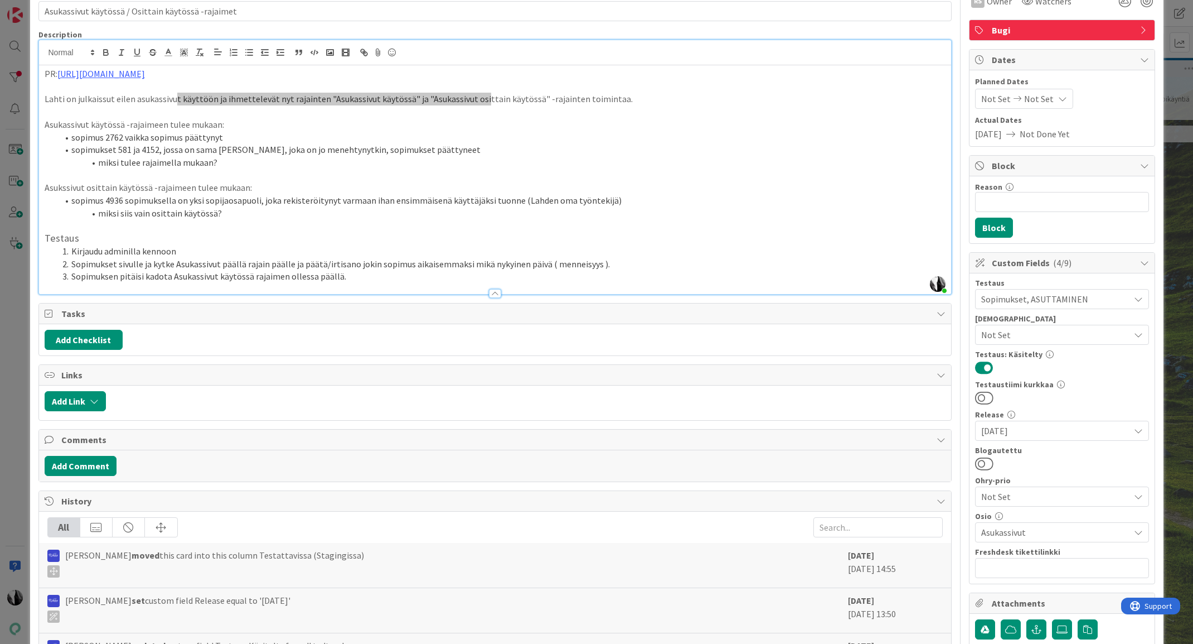
scroll to position [60, 0]
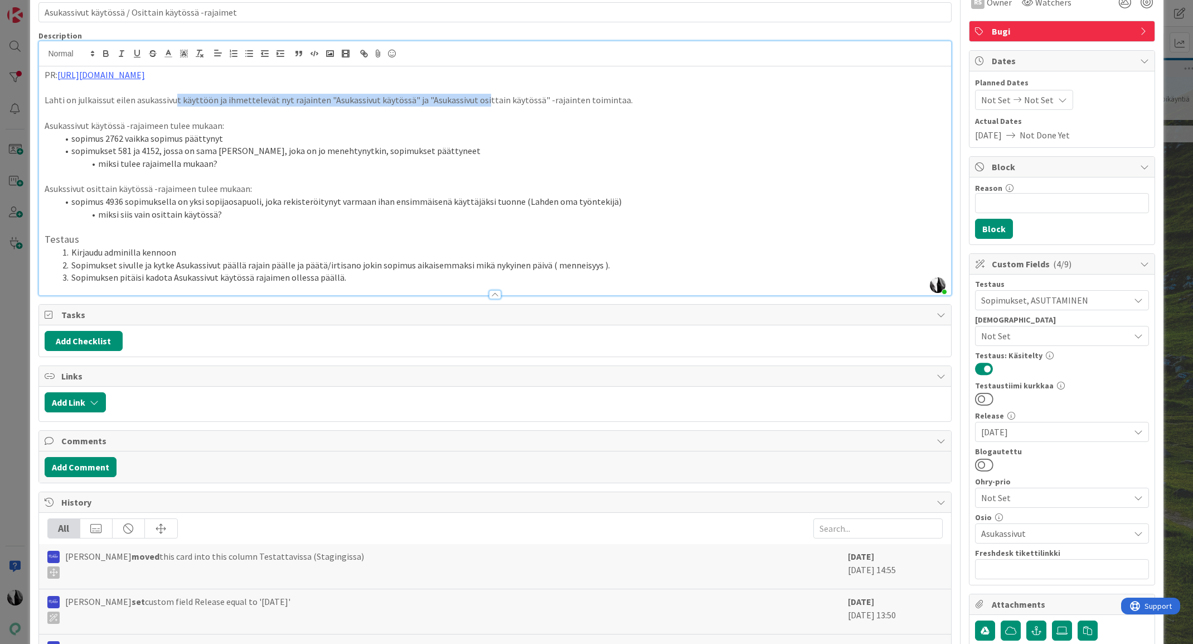
drag, startPoint x: 992, startPoint y: 462, endPoint x: 1096, endPoint y: 440, distance: 106.0
click at [992, 462] on button at bounding box center [984, 464] width 18 height 14
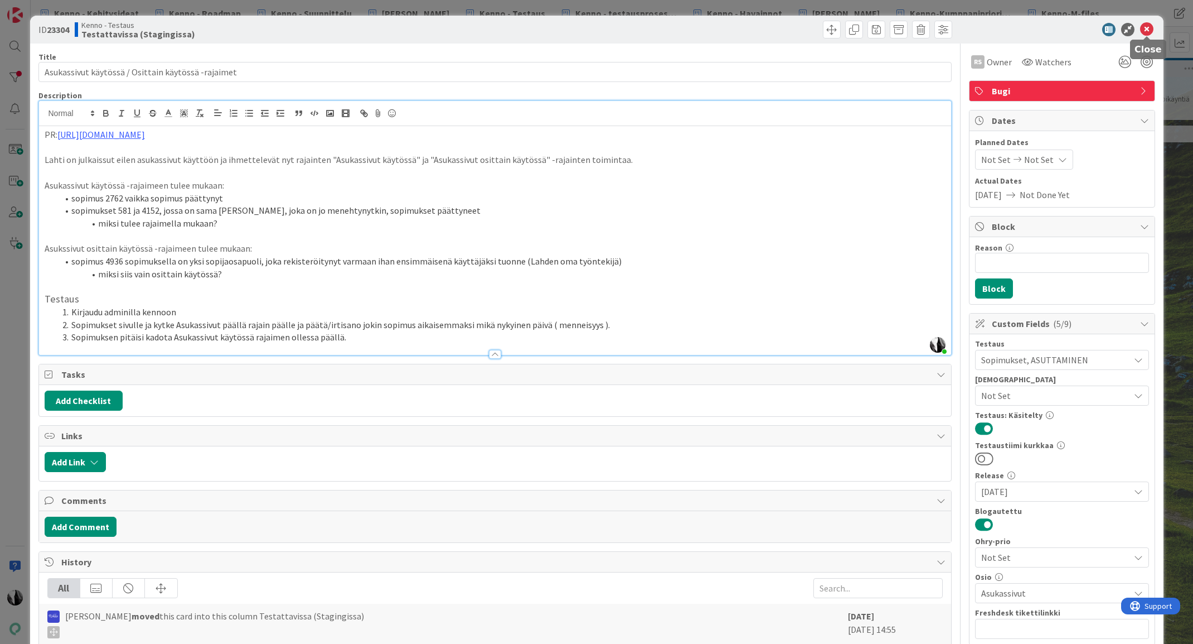
drag, startPoint x: 1145, startPoint y: 26, endPoint x: 568, endPoint y: 337, distance: 656.2
click at [1145, 27] on icon at bounding box center [1146, 29] width 13 height 13
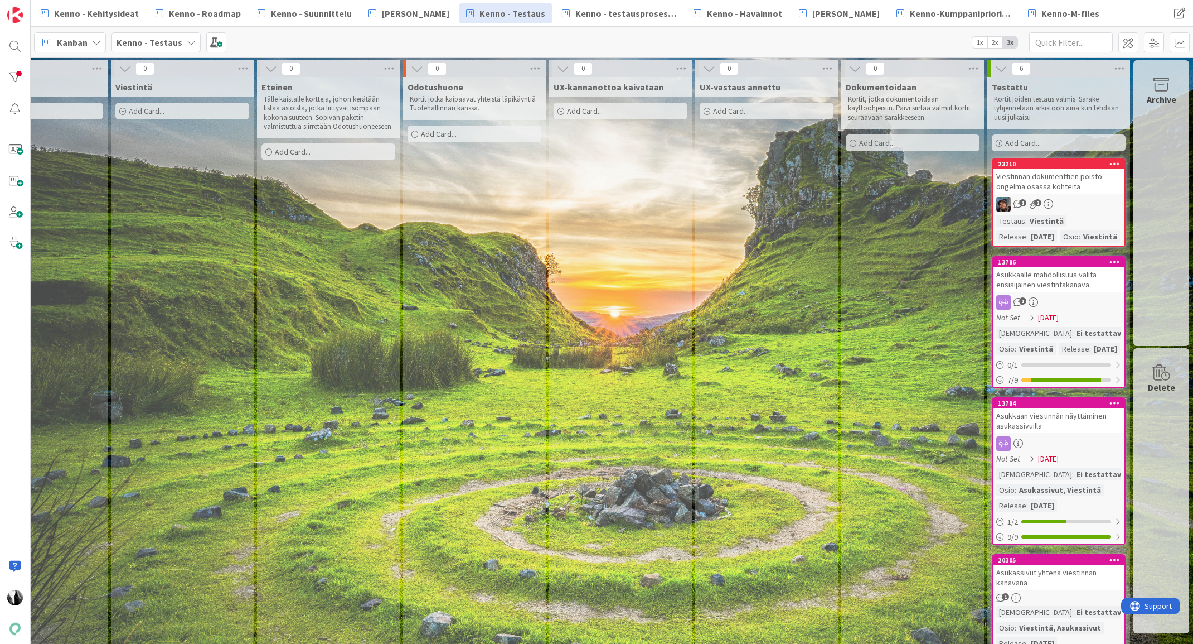
click at [1058, 292] on div "Asukkaalle mahdollisuus valita ensisijainen viestintäkanava" at bounding box center [1059, 279] width 132 height 25
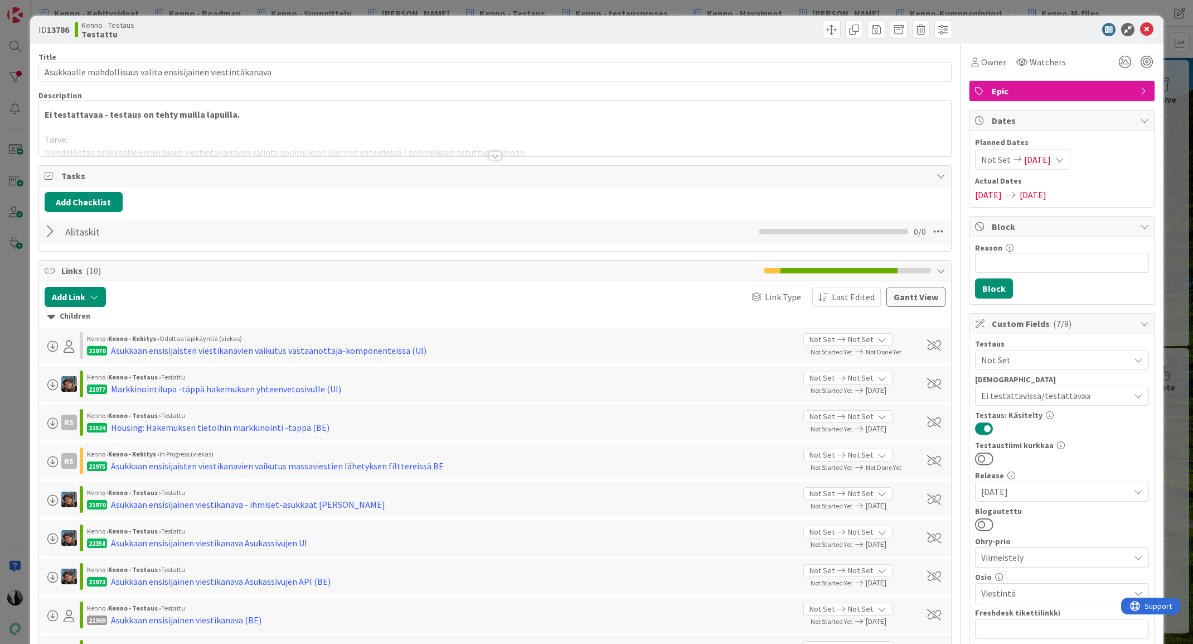
click at [495, 154] on div at bounding box center [495, 155] width 12 height 9
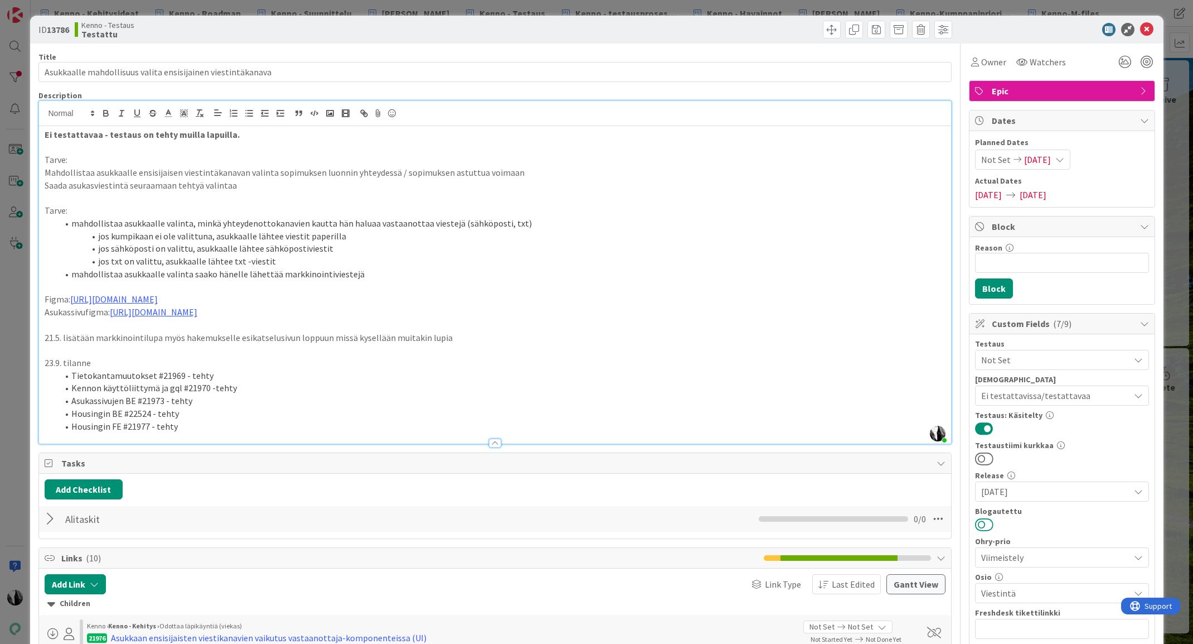
drag, startPoint x: 988, startPoint y: 521, endPoint x: 1086, endPoint y: 434, distance: 131.2
click at [988, 520] on button at bounding box center [984, 524] width 18 height 14
click at [1147, 28] on icon at bounding box center [1146, 29] width 13 height 13
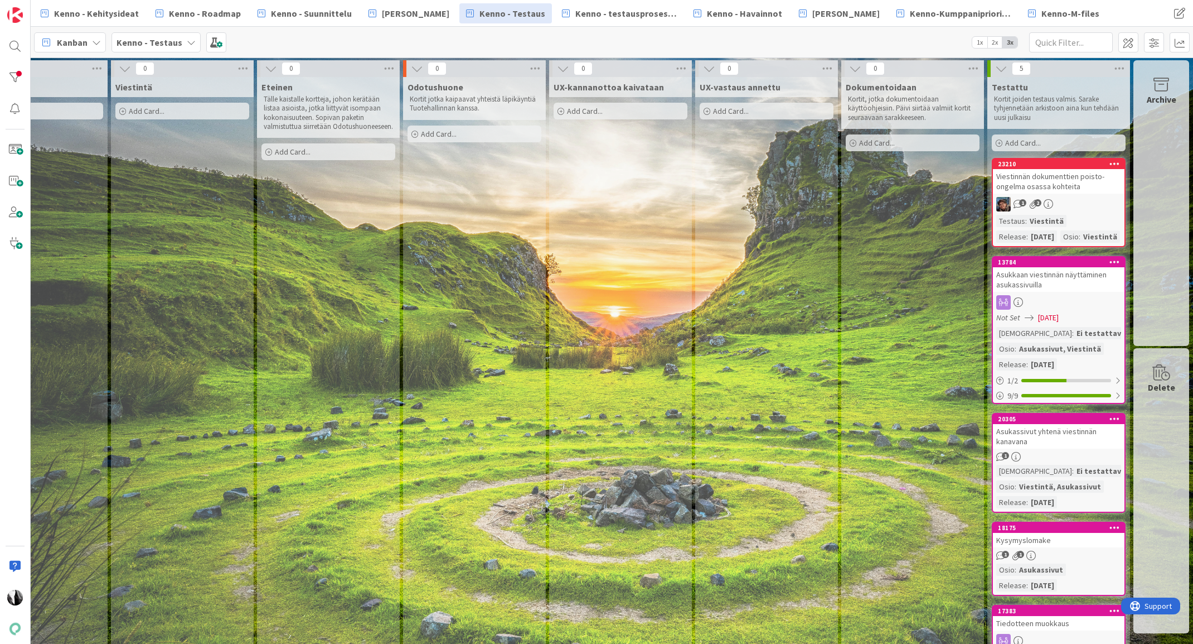
click at [1076, 292] on div "Asukkaan viestinnän näyttäminen asukassivuilla" at bounding box center [1059, 279] width 132 height 25
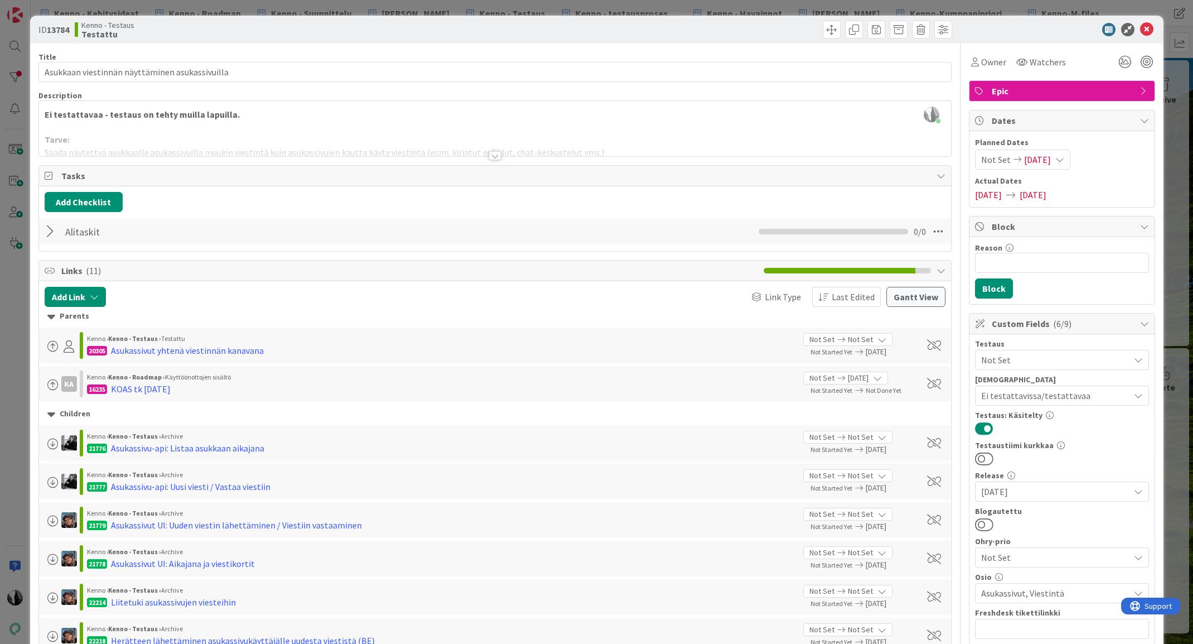
click at [494, 154] on div at bounding box center [495, 155] width 12 height 9
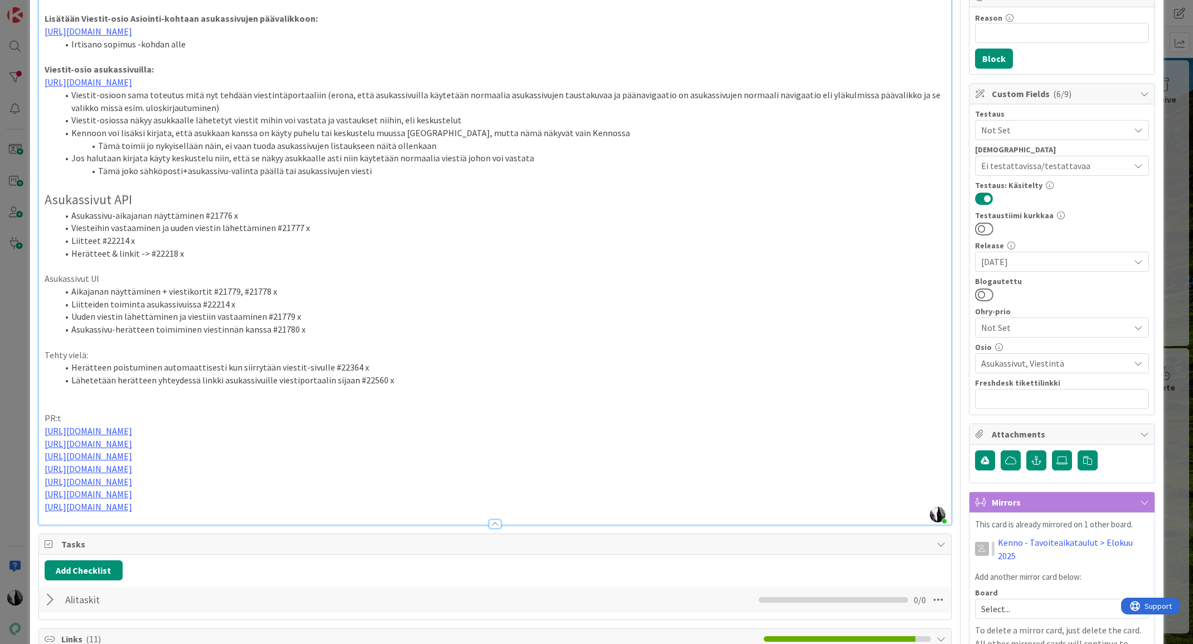
scroll to position [234, 0]
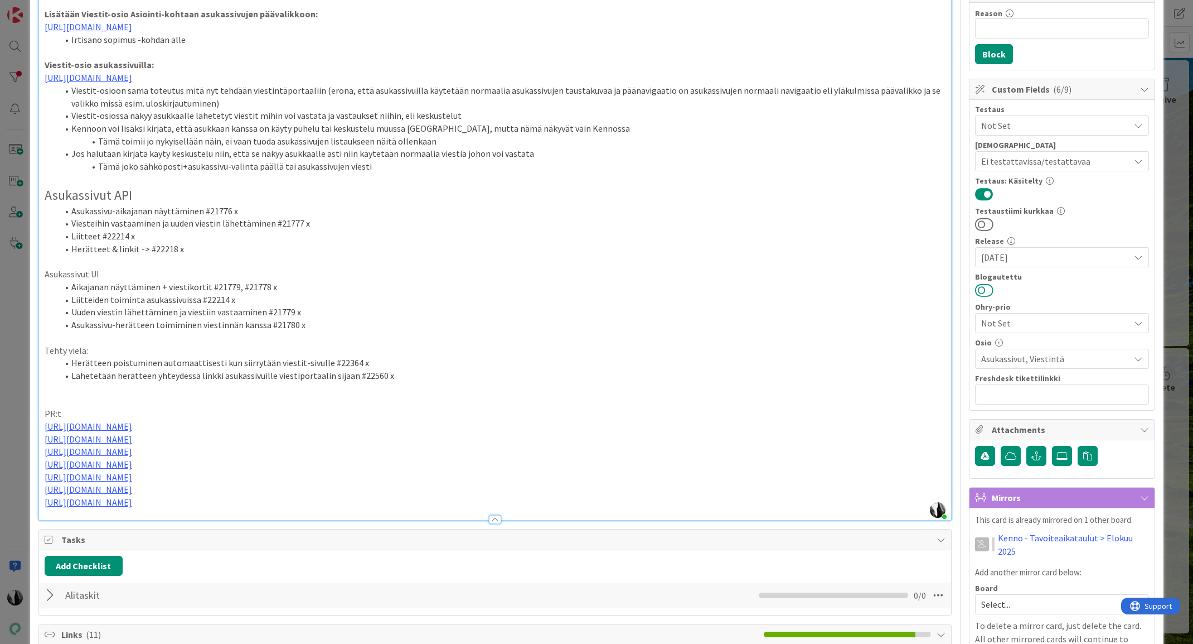
click at [990, 290] on button at bounding box center [984, 290] width 18 height 14
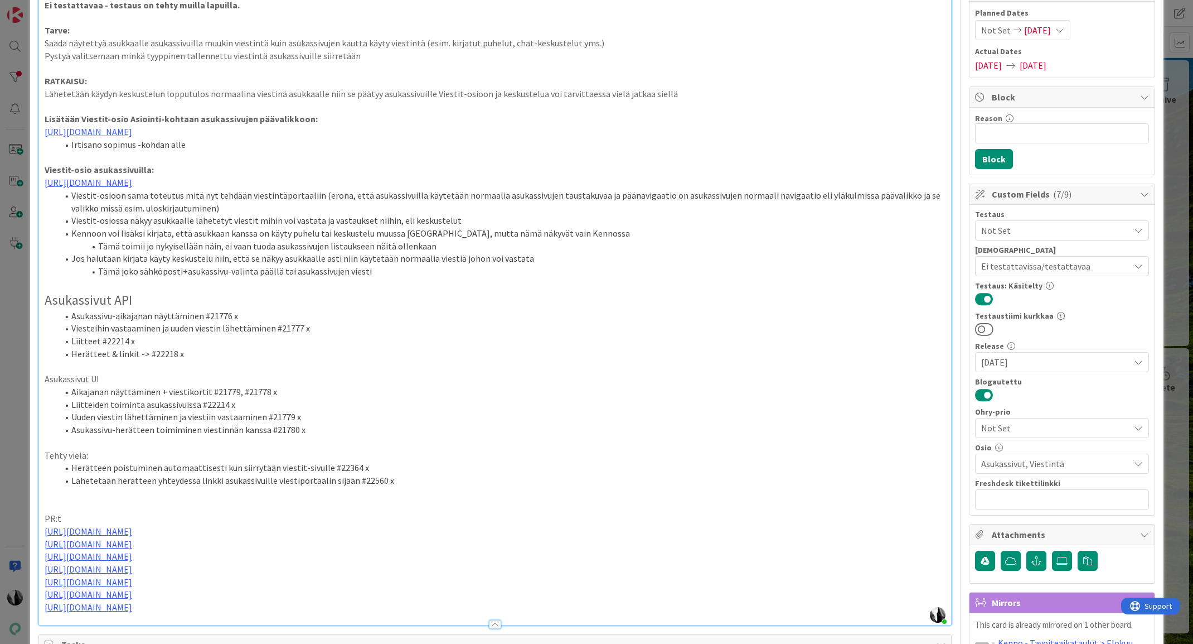
scroll to position [0, 0]
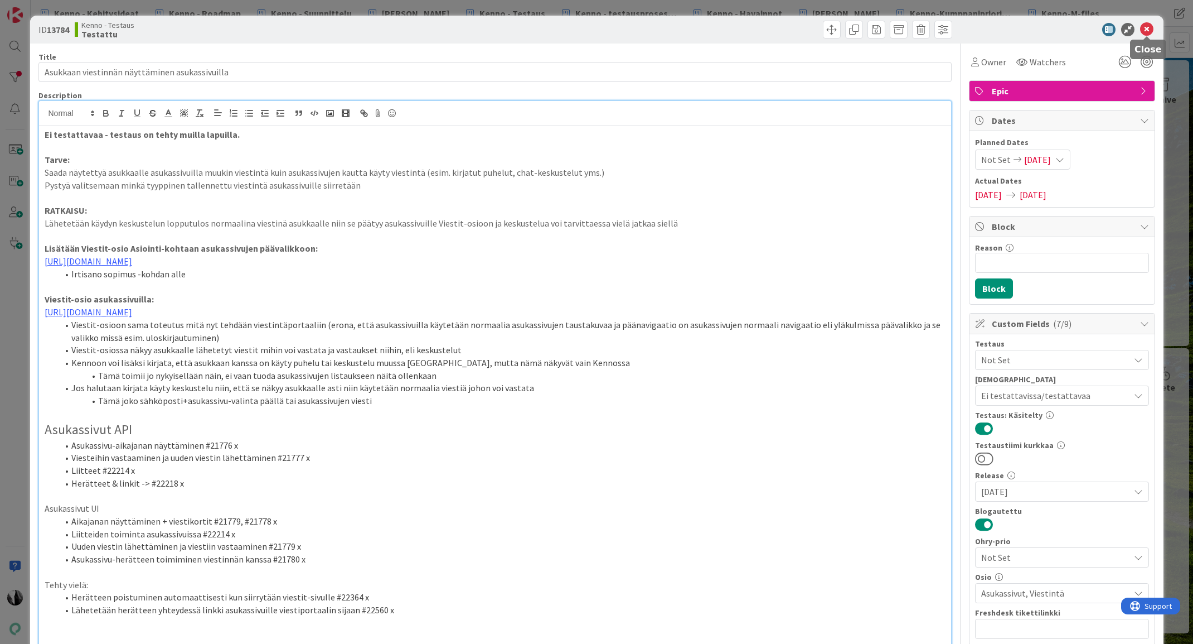
click at [1149, 31] on icon at bounding box center [1146, 29] width 13 height 13
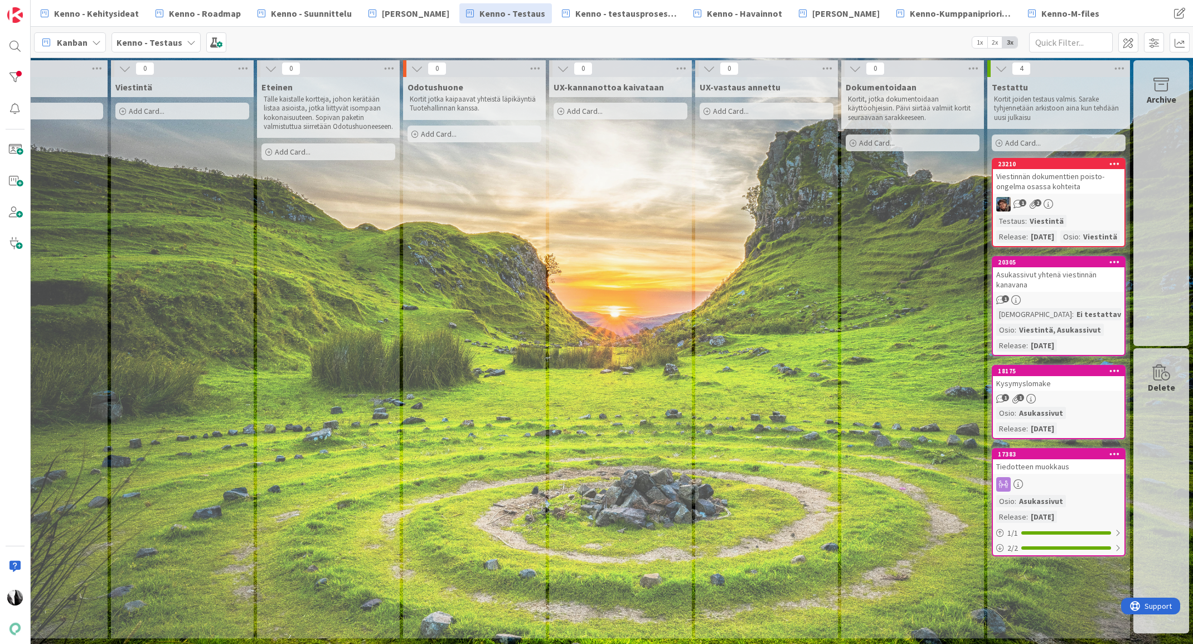
click at [1063, 287] on div "Asukassivut yhtenä viestinnän kanavana" at bounding box center [1059, 279] width 132 height 25
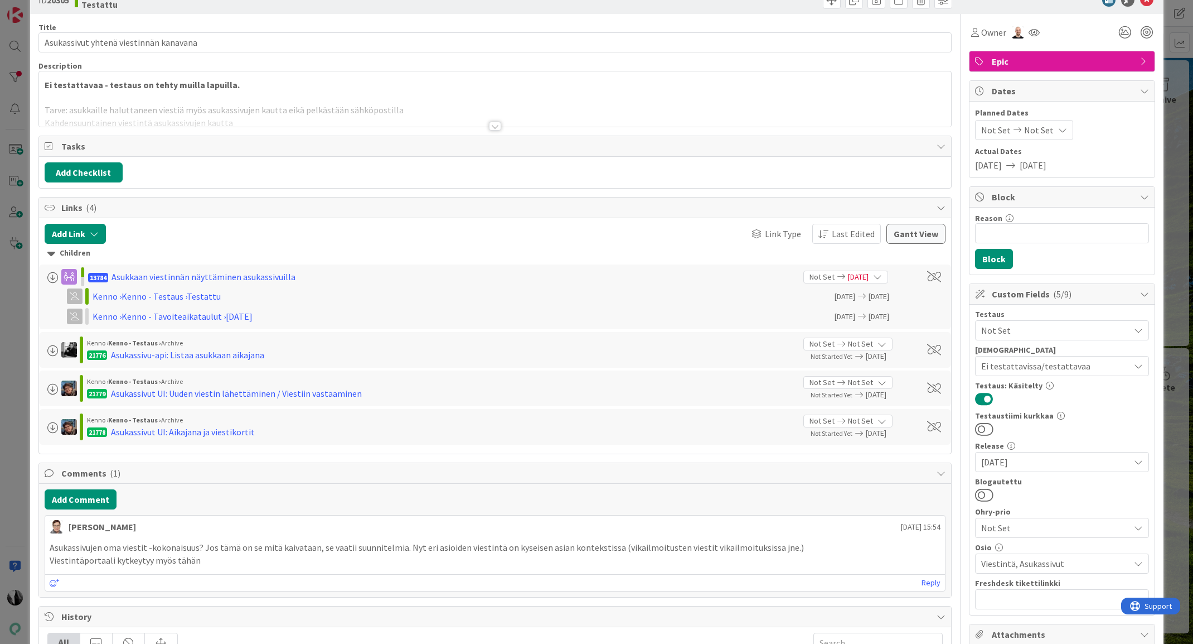
click at [496, 126] on div at bounding box center [495, 126] width 12 height 9
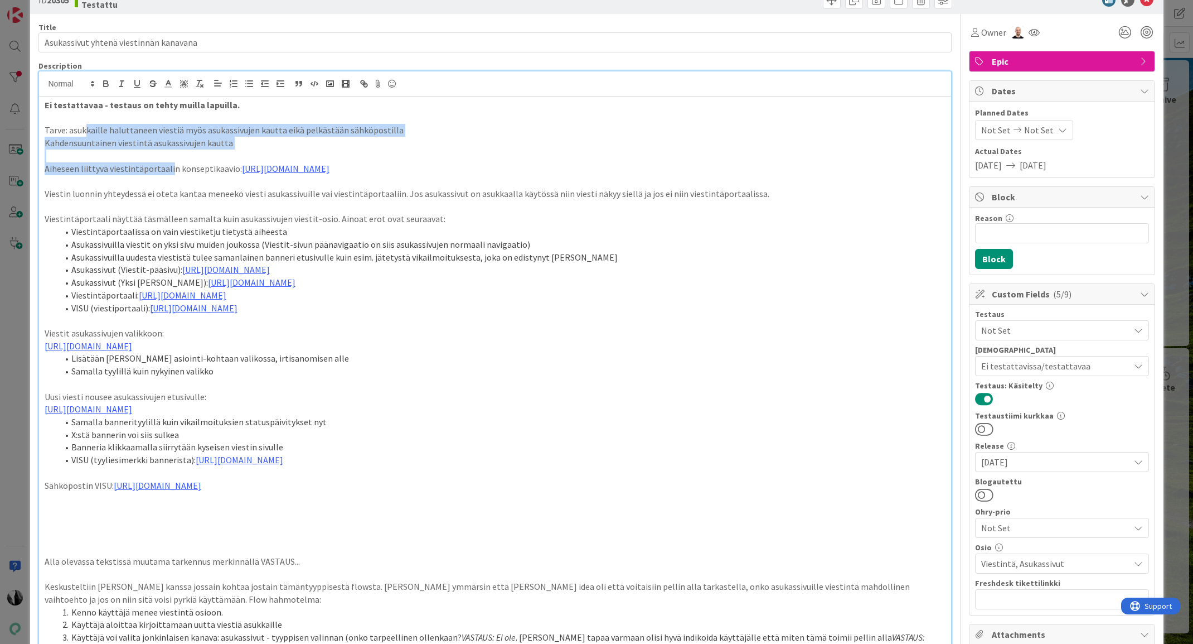
drag, startPoint x: 91, startPoint y: 131, endPoint x: 167, endPoint y: 171, distance: 85.3
click at [167, 171] on div "Ei testattavaa - testaus on tehty muilla lapuilla. Tarve: asukkaille haluttanee…" at bounding box center [495, 533] width 912 height 875
drag, startPoint x: 988, startPoint y: 496, endPoint x: 1015, endPoint y: 483, distance: 30.5
click at [989, 495] on button at bounding box center [984, 494] width 18 height 14
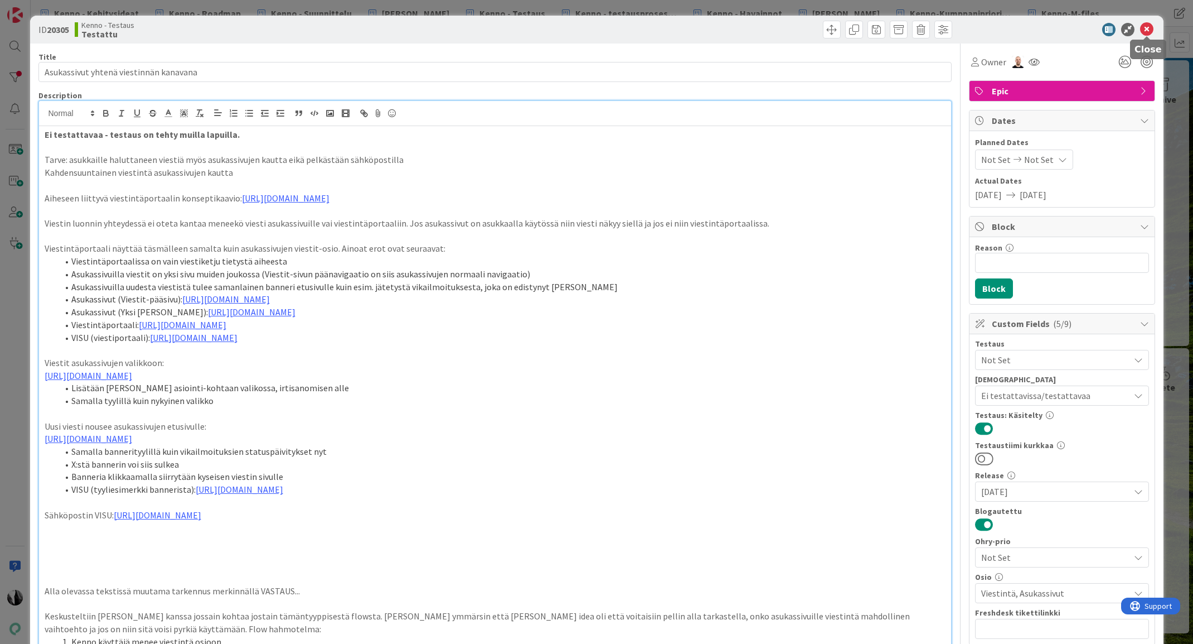
drag, startPoint x: 1150, startPoint y: 25, endPoint x: 1134, endPoint y: 27, distance: 16.3
click at [1150, 25] on icon at bounding box center [1146, 29] width 13 height 13
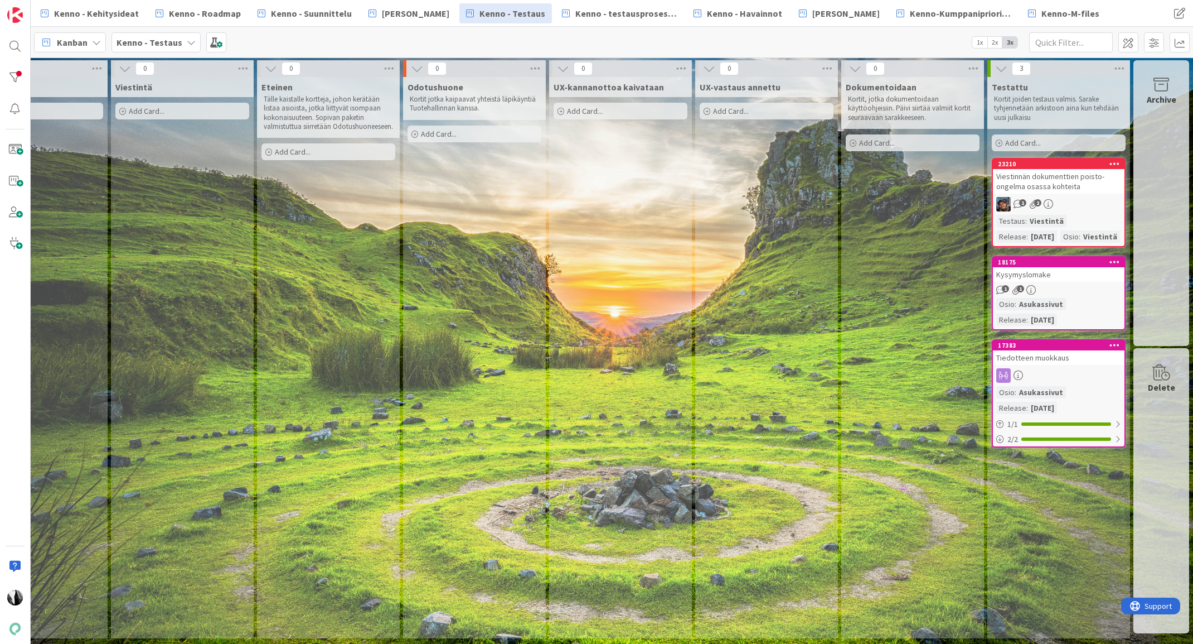
click at [1062, 282] on div "Kysymyslomake" at bounding box center [1059, 274] width 132 height 14
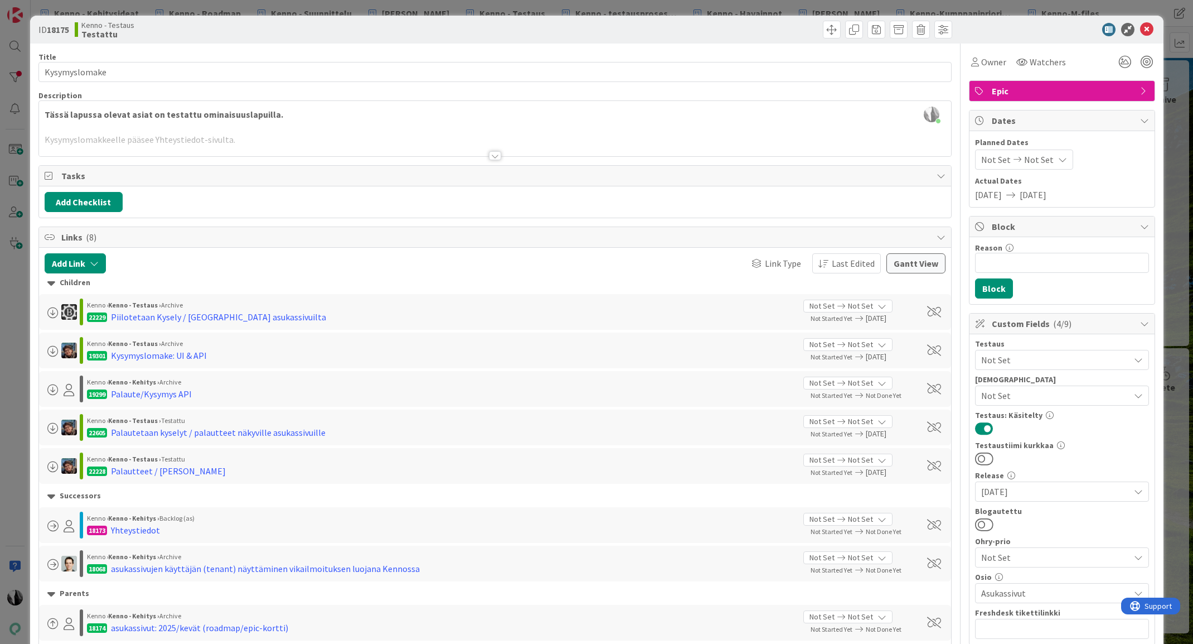
click at [993, 521] on button at bounding box center [984, 524] width 18 height 14
click at [1144, 23] on icon at bounding box center [1146, 29] width 13 height 13
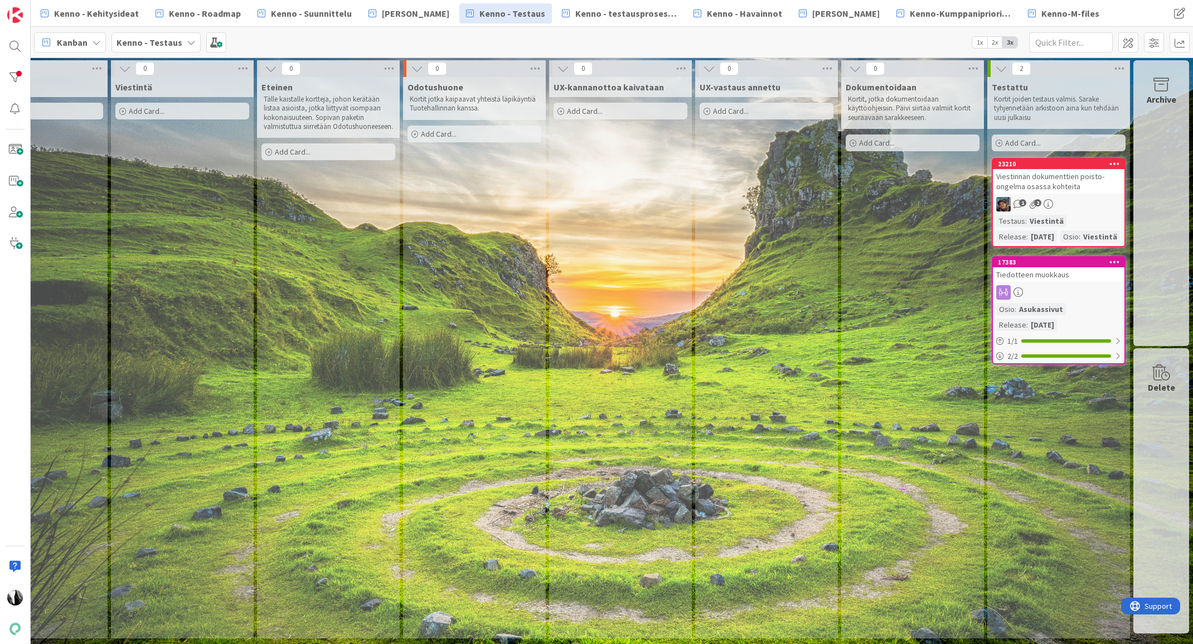
click at [1076, 282] on div "Tiedotteen muokkaus" at bounding box center [1059, 274] width 132 height 14
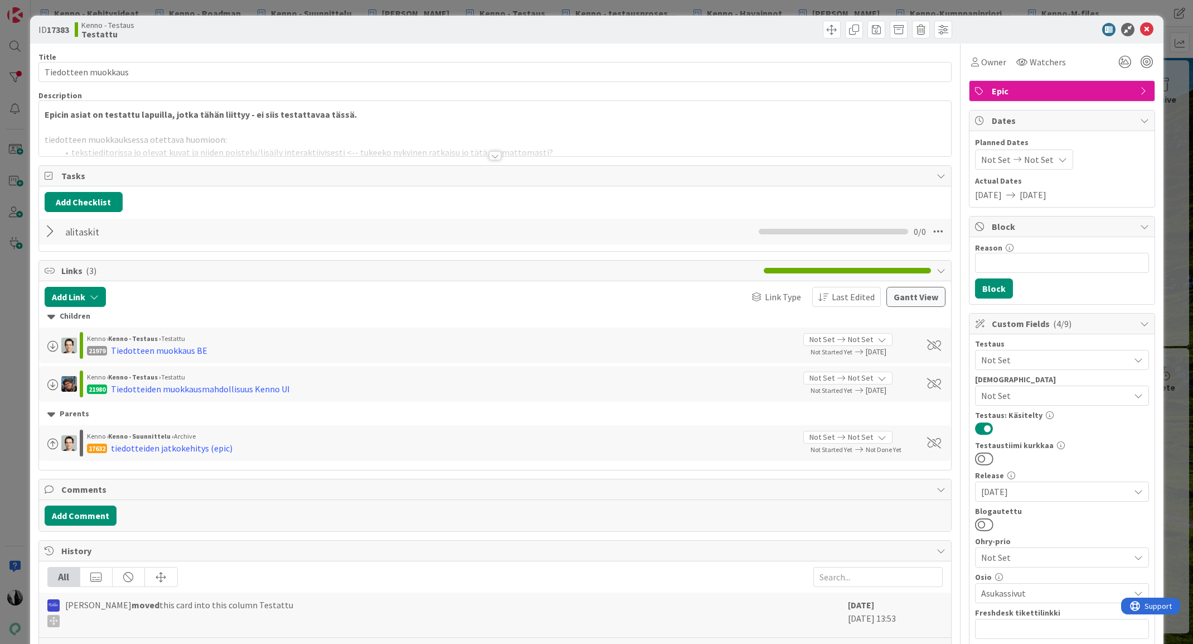
drag, startPoint x: 989, startPoint y: 520, endPoint x: 1123, endPoint y: 422, distance: 166.0
click at [1002, 516] on div "Blogautettu" at bounding box center [1062, 519] width 174 height 25
drag, startPoint x: 989, startPoint y: 521, endPoint x: 1057, endPoint y: 479, distance: 79.7
click at [990, 521] on button at bounding box center [984, 524] width 18 height 14
click at [1148, 27] on icon at bounding box center [1146, 29] width 13 height 13
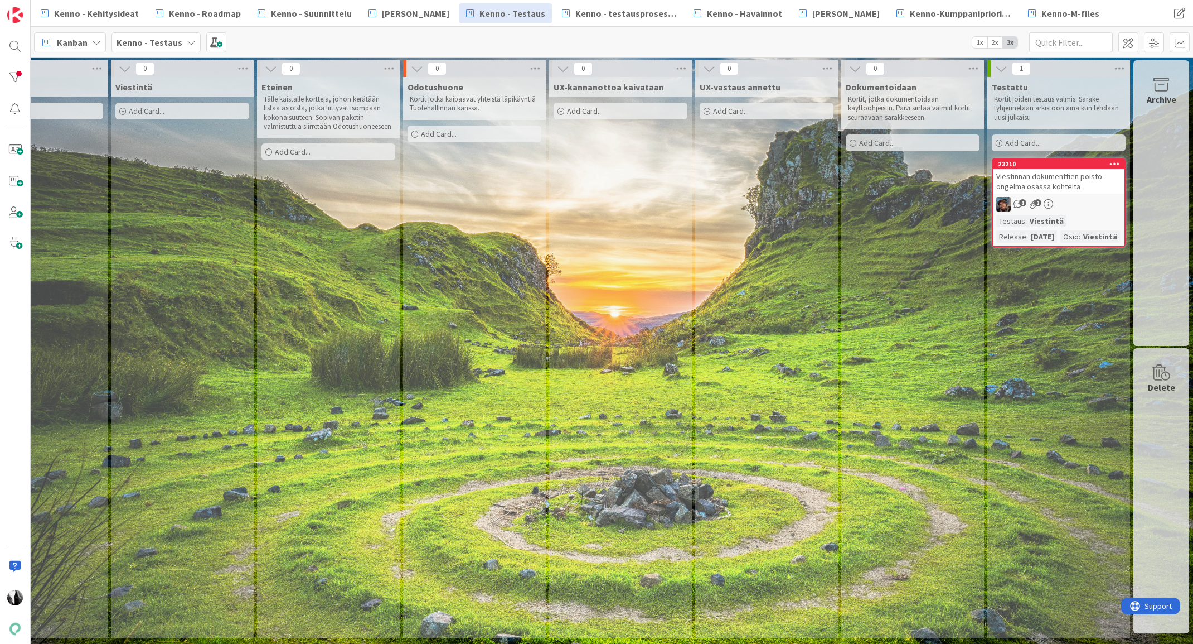
click at [1064, 185] on div "Viestinnän dokumenttien poisto-ongelma osassa kohteita" at bounding box center [1059, 181] width 132 height 25
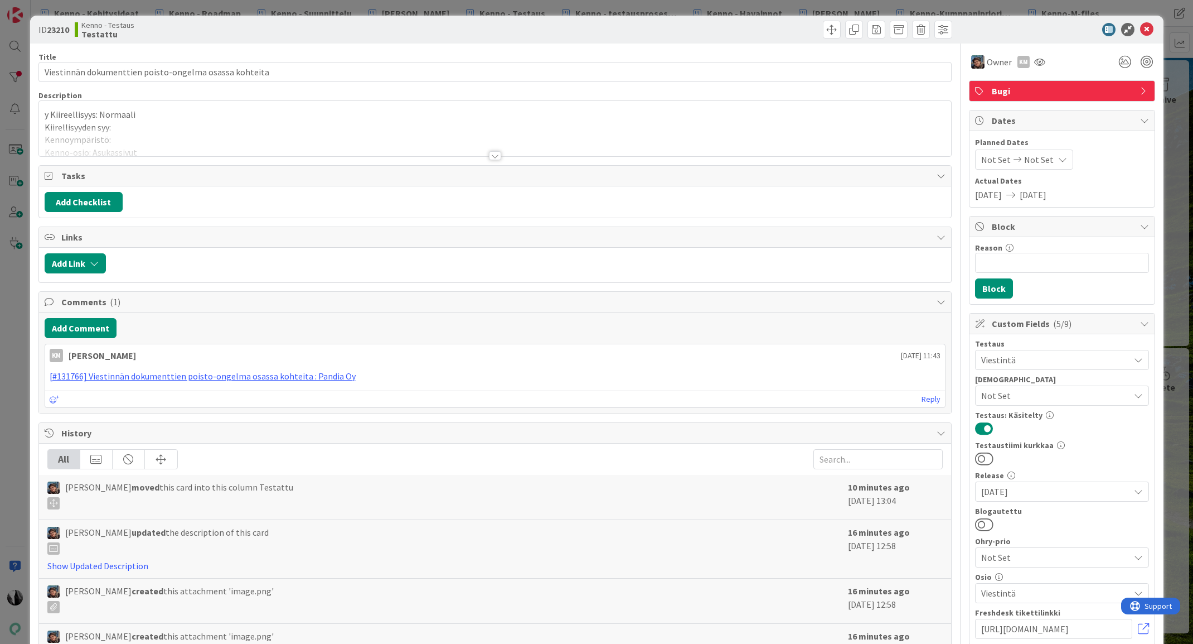
click at [497, 153] on div at bounding box center [495, 155] width 12 height 9
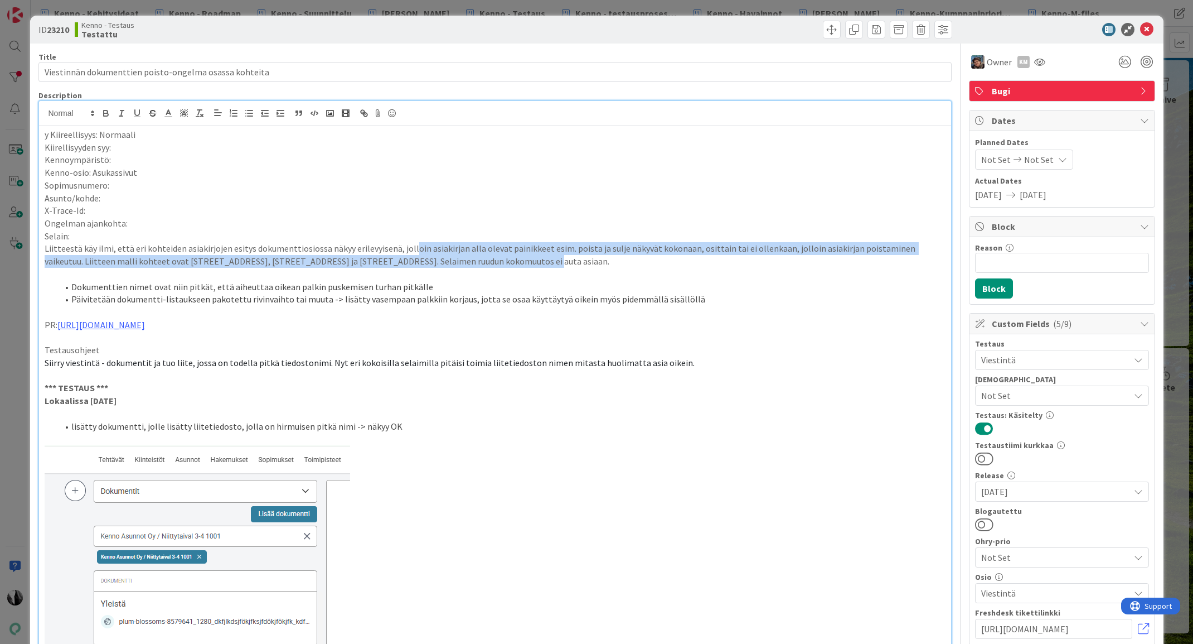
drag, startPoint x: 409, startPoint y: 250, endPoint x: 470, endPoint y: 259, distance: 62.0
click at [470, 259] on p "Liitteestä käy ilmi, että eri kohteiden asiakirjojen esitys dokumenttiosiossa n…" at bounding box center [495, 254] width 901 height 25
drag, startPoint x: 168, startPoint y: 246, endPoint x: 432, endPoint y: 256, distance: 263.9
click at [432, 256] on p "Liitteestä käy ilmi, että eri kohteiden asiakirjojen esitys dokumenttiosiossa n…" at bounding box center [495, 254] width 901 height 25
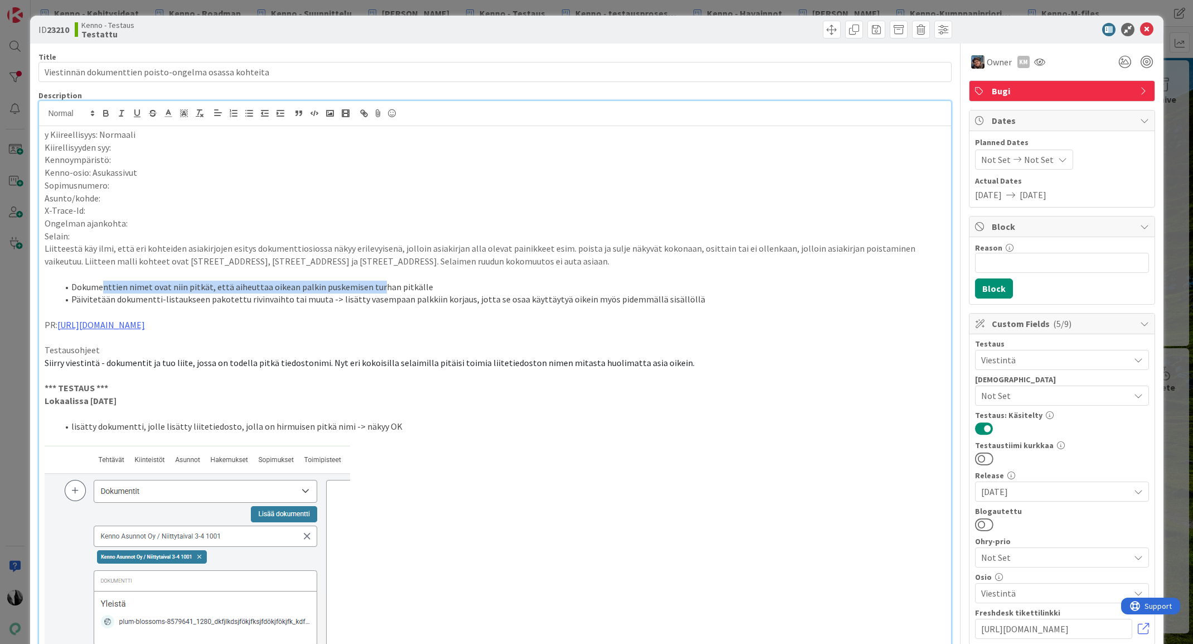
drag, startPoint x: 103, startPoint y: 291, endPoint x: 373, endPoint y: 289, distance: 269.9
click at [373, 289] on li "Dokumenttien nimet ovat niin pitkät, että aiheuttaa oikean palkin puskemisen tu…" at bounding box center [502, 286] width 888 height 13
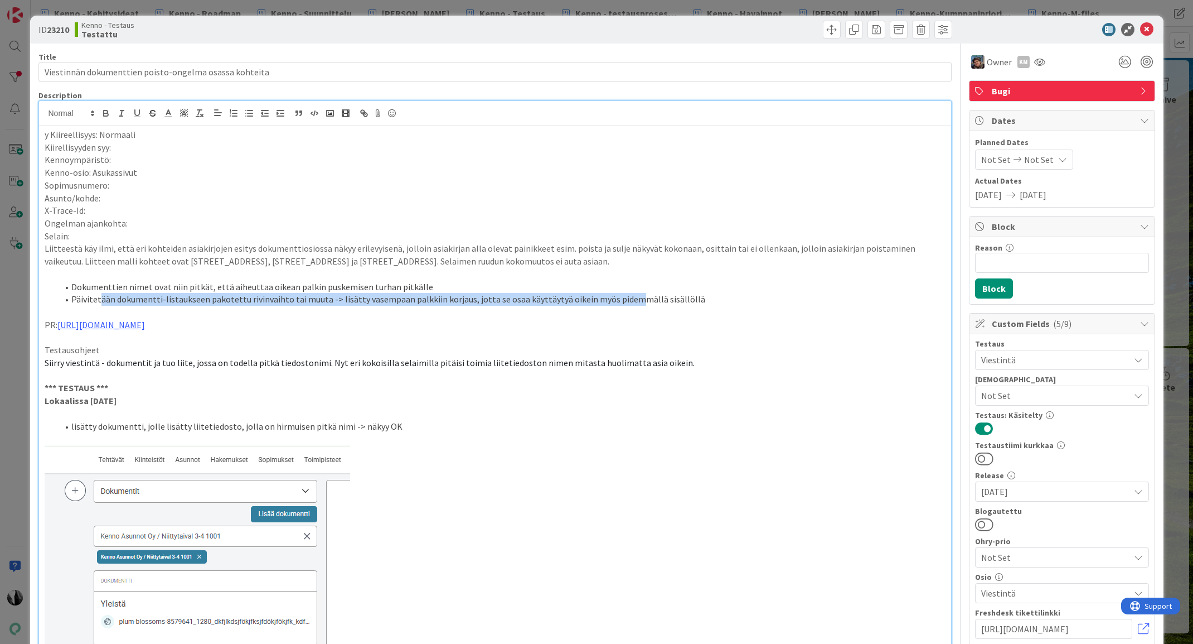
drag, startPoint x: 99, startPoint y: 301, endPoint x: 622, endPoint y: 302, distance: 522.5
click at [622, 302] on li "Päivitetään dokumentti-listaukseen pakotettu rivinvaihto tai muuta -> lisätty v…" at bounding box center [502, 299] width 888 height 13
drag, startPoint x: 988, startPoint y: 523, endPoint x: 1021, endPoint y: 503, distance: 37.8
click at [989, 522] on button at bounding box center [984, 524] width 18 height 14
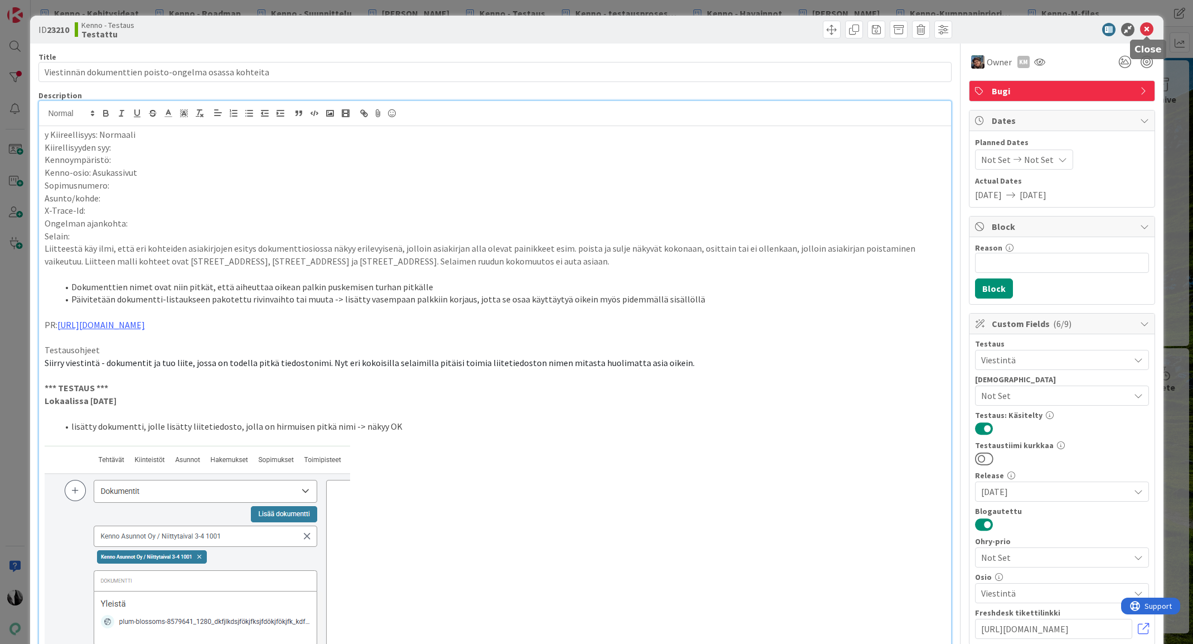
click at [1146, 32] on icon at bounding box center [1146, 29] width 13 height 13
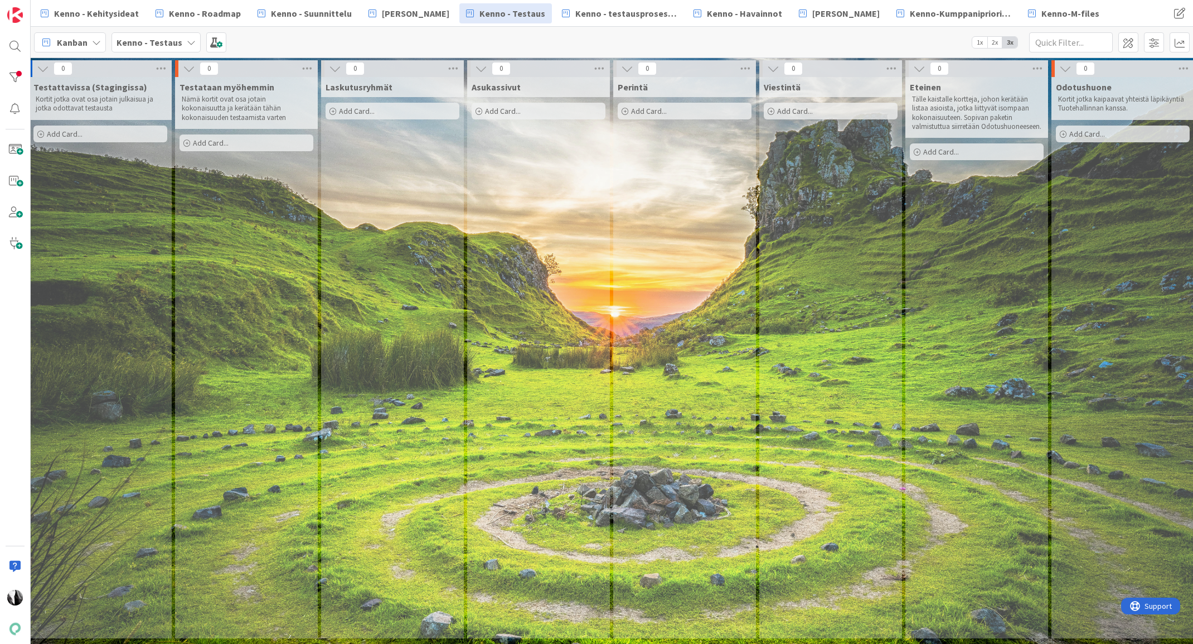
scroll to position [0, 11]
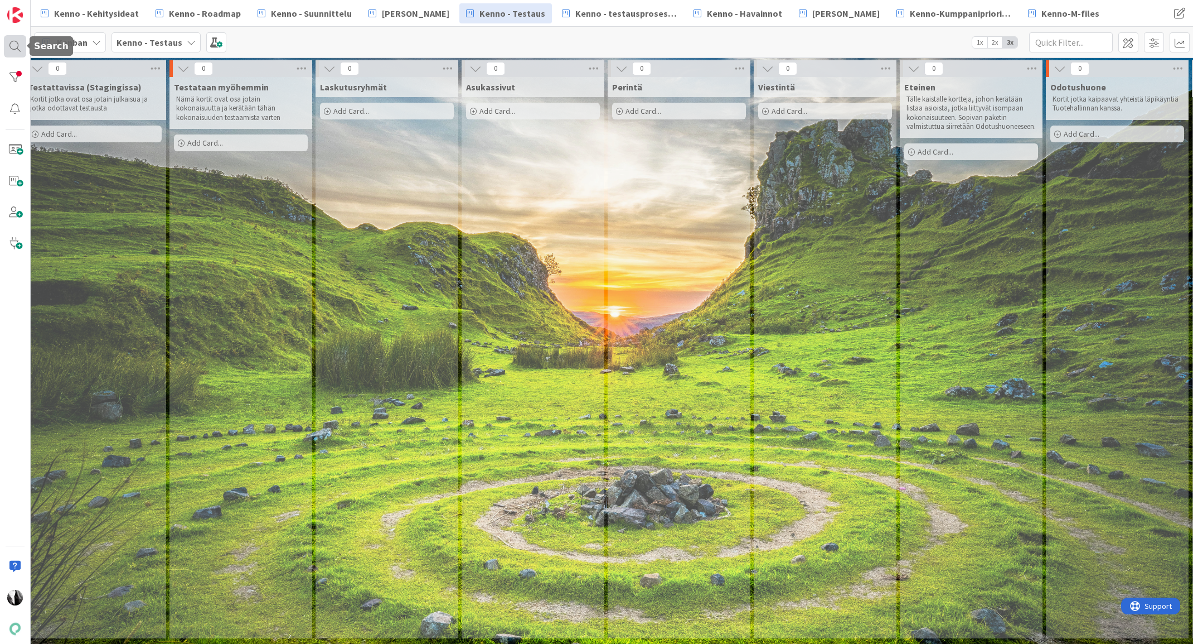
click at [11, 45] on div at bounding box center [15, 46] width 22 height 22
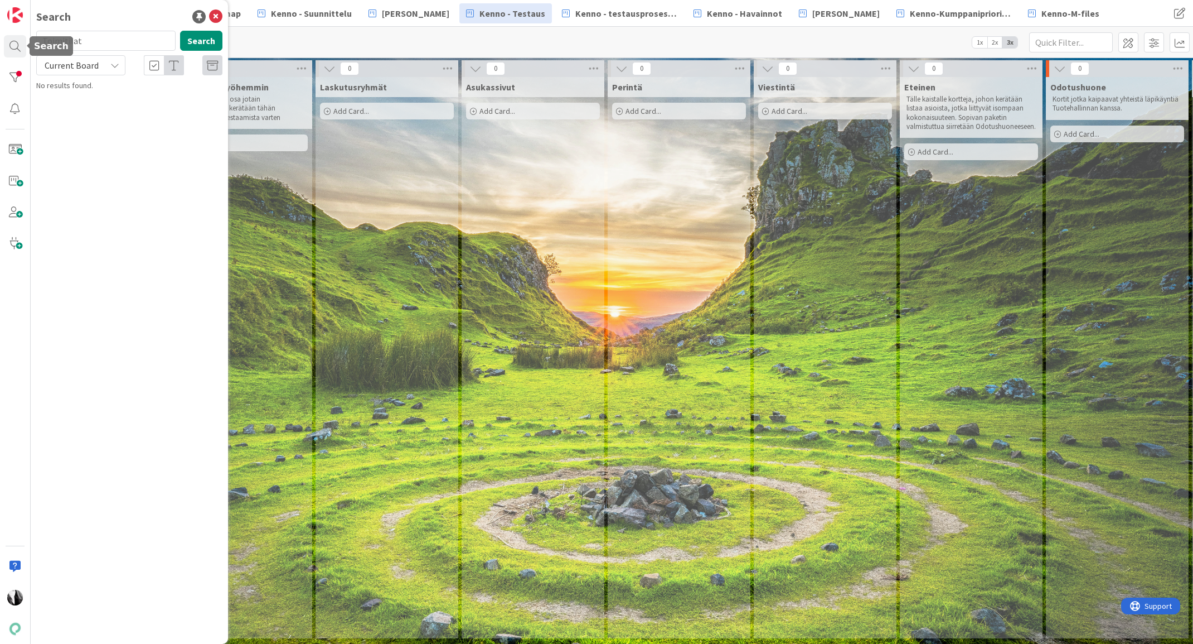
drag, startPoint x: 60, startPoint y: 40, endPoint x: 31, endPoint y: 36, distance: 29.7
click at [24, 40] on div "Search Toimitilat Search Current Board No results found." at bounding box center [15, 322] width 31 height 644
type input "20807"
click at [108, 60] on div "Current Board" at bounding box center [80, 65] width 89 height 20
click at [104, 110] on span "All Boards" at bounding box center [100, 111] width 116 height 17
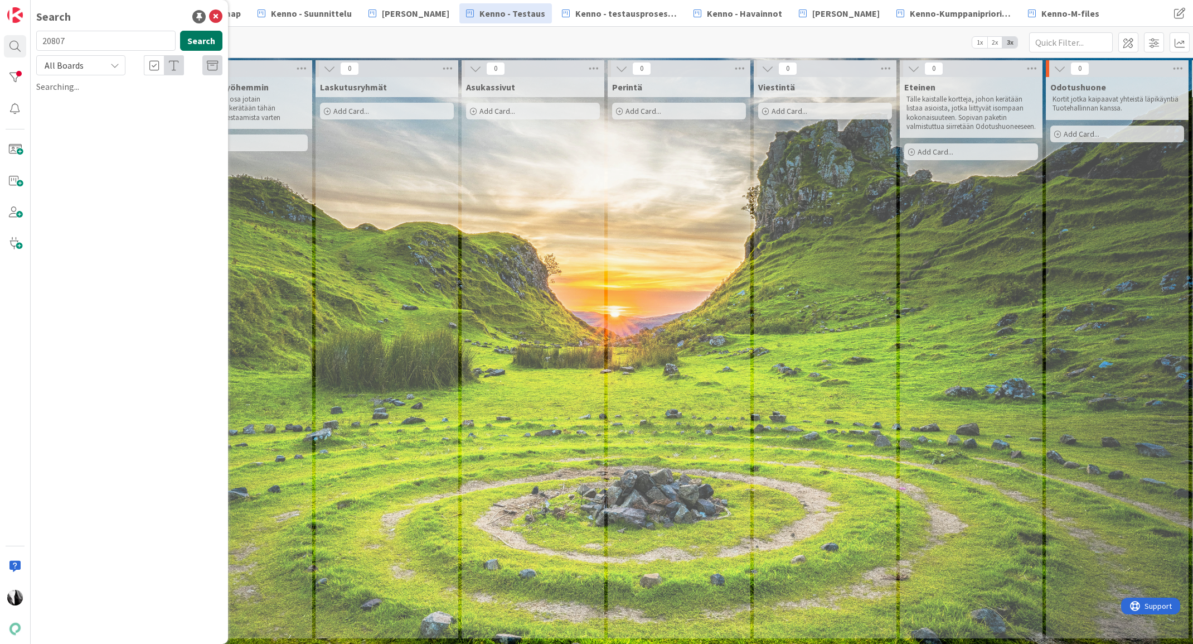
click at [210, 40] on button "Search" at bounding box center [201, 41] width 42 height 20
click at [185, 96] on span "Hinnantarkistuskirje laskutusryhmälle (palvelintoteutus)" at bounding box center [127, 104] width 151 height 22
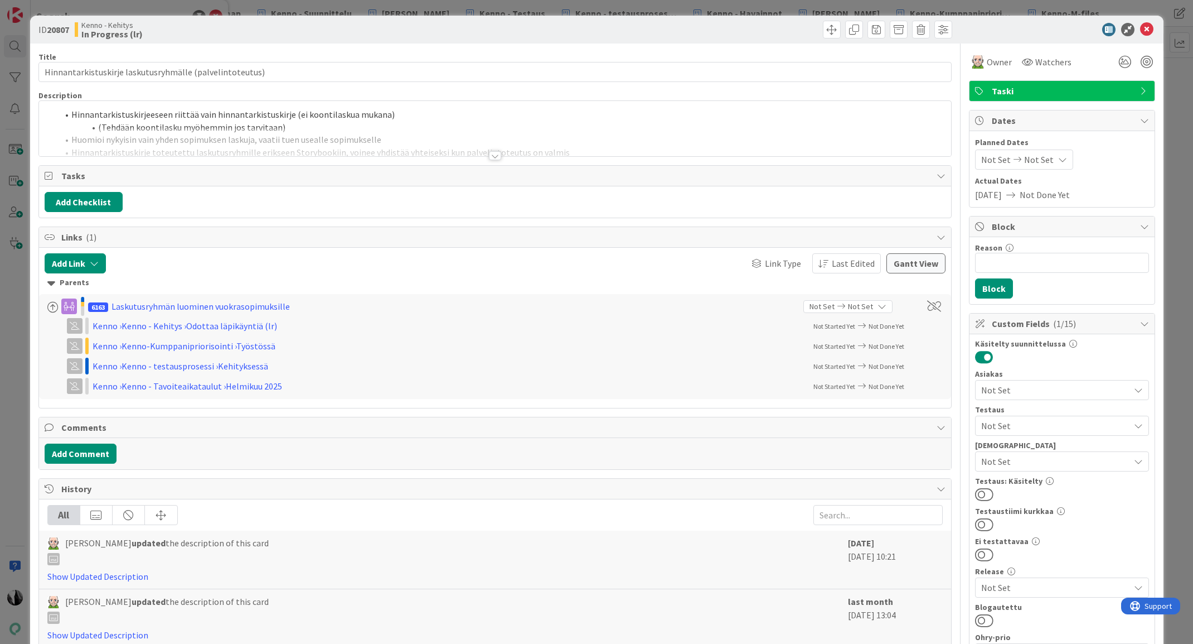
click at [497, 155] on div at bounding box center [495, 155] width 12 height 9
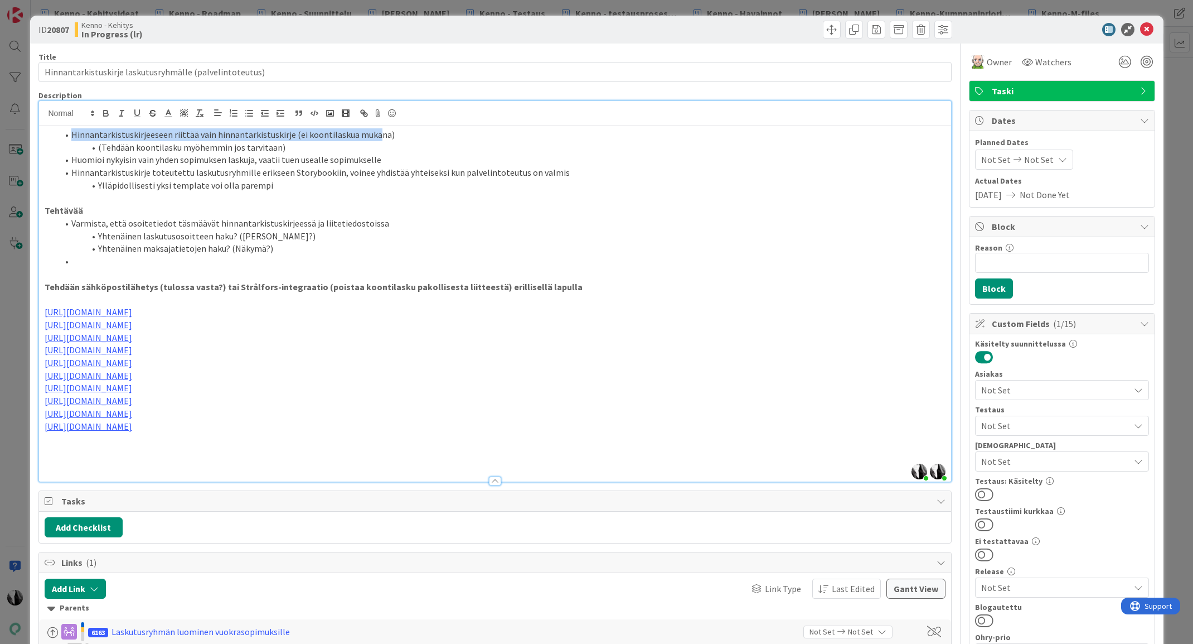
drag, startPoint x: 71, startPoint y: 134, endPoint x: 378, endPoint y: 137, distance: 306.7
click at [375, 137] on li "Hinnantarkistuskirjeeseen riittää vain hinnantarkistuskirje (ei koontilaskua mu…" at bounding box center [502, 134] width 888 height 13
click at [391, 138] on li "Hinnantarkistuskirjeeseen riittää vain hinnantarkistuskirje (ei koontilaskua mu…" at bounding box center [502, 134] width 888 height 13
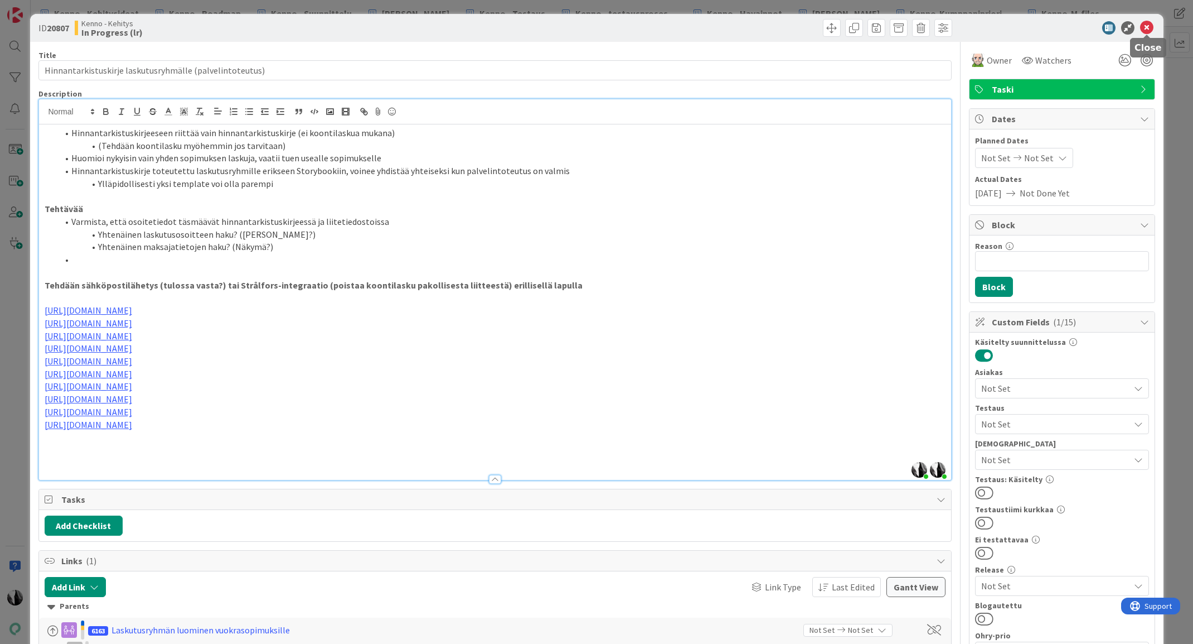
click at [1143, 26] on icon at bounding box center [1146, 27] width 13 height 13
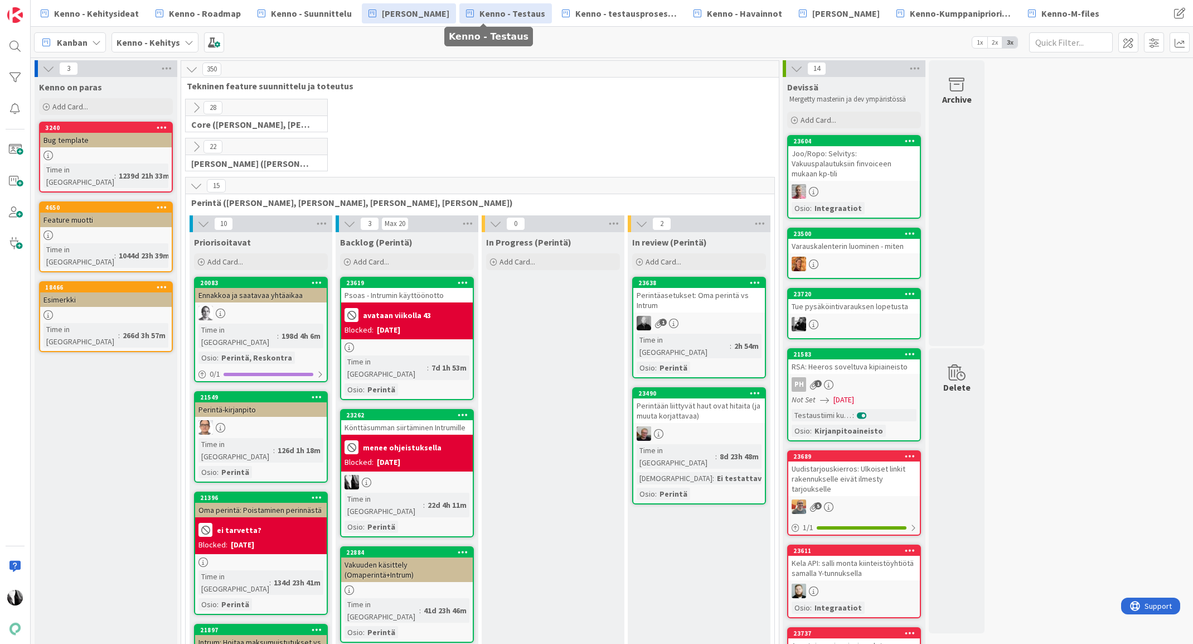
click at [505, 12] on span "Kenno - Testaus" at bounding box center [513, 13] width 66 height 13
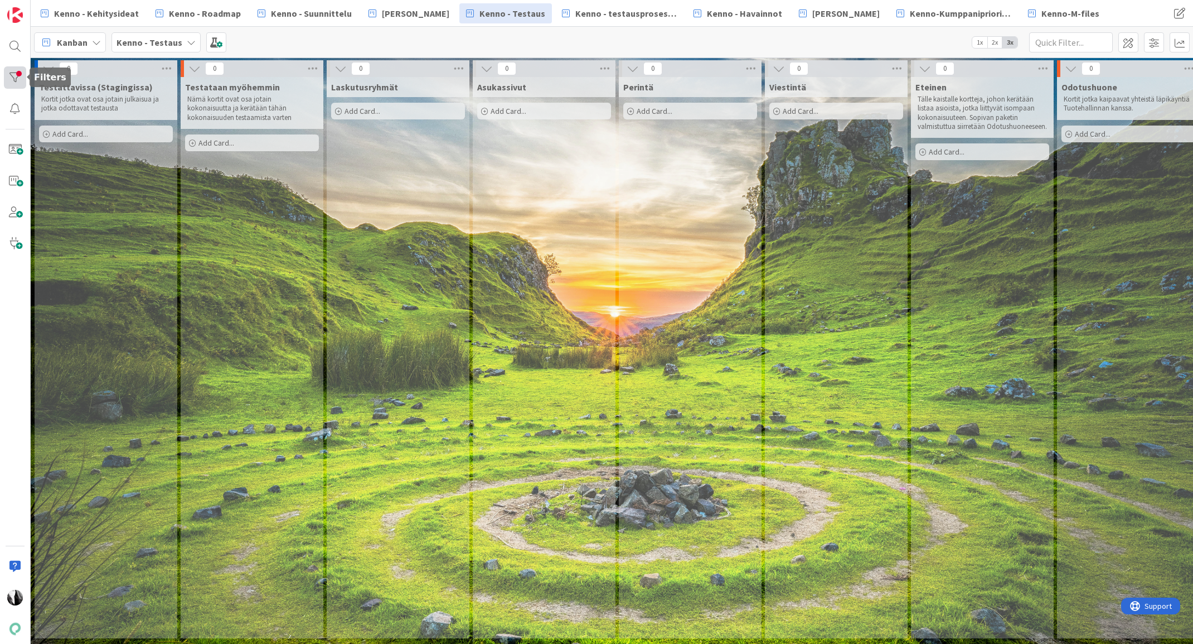
click at [15, 77] on div at bounding box center [15, 77] width 22 height 22
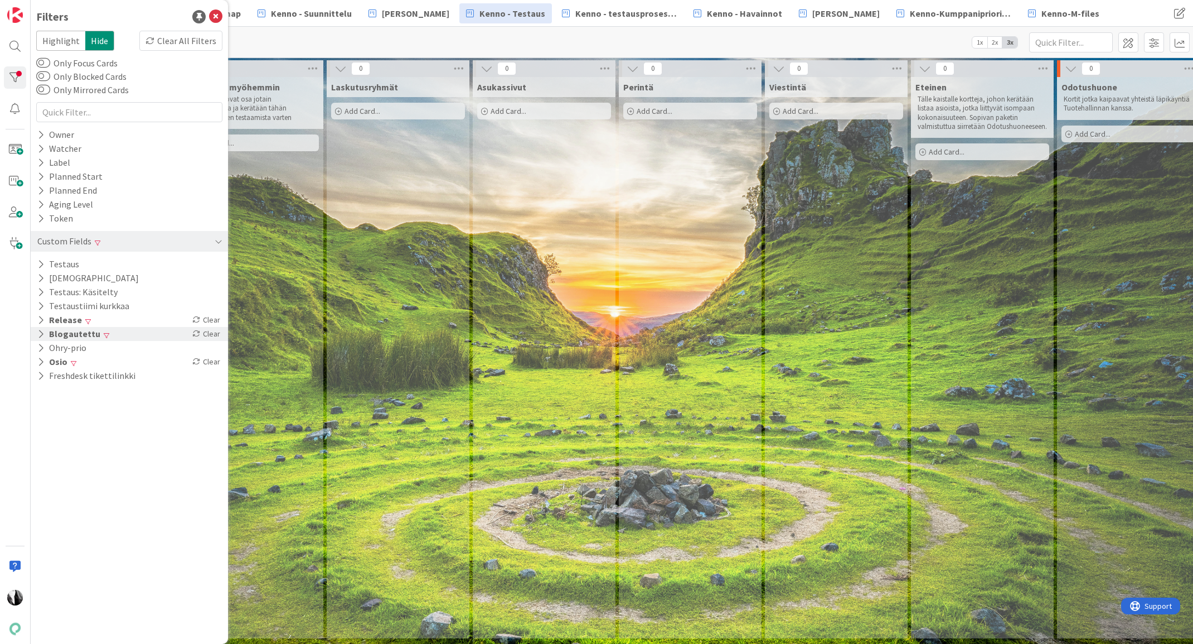
click at [83, 333] on button "Blogautettu" at bounding box center [68, 334] width 65 height 14
click at [79, 349] on div "Not Set" at bounding box center [70, 350] width 60 height 12
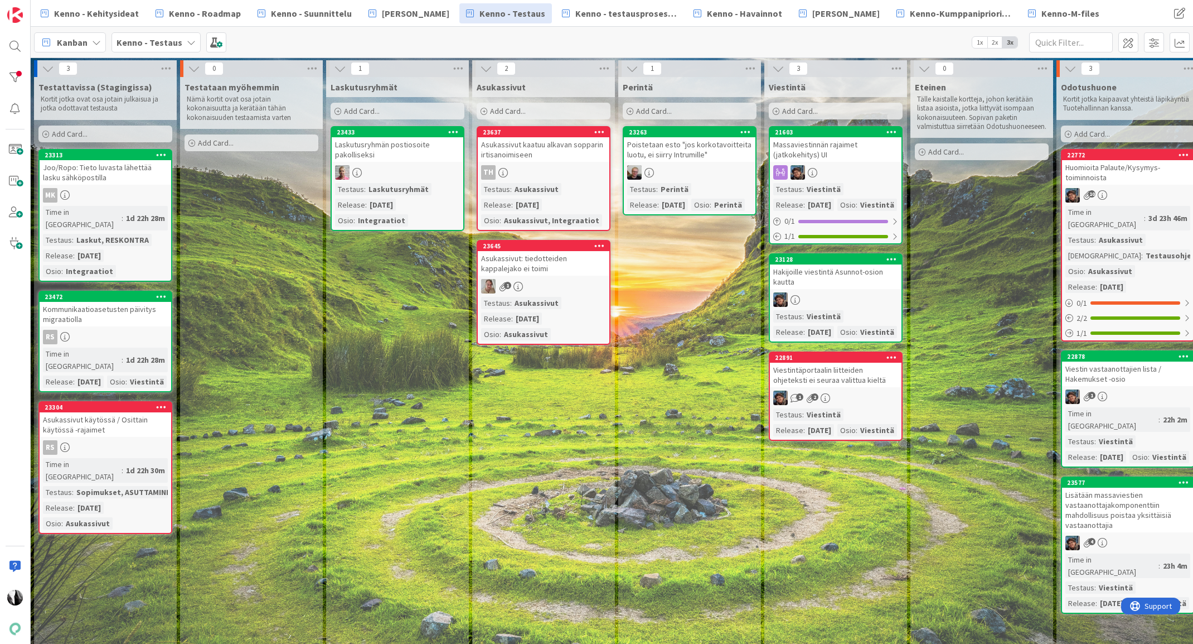
scroll to position [0, 5]
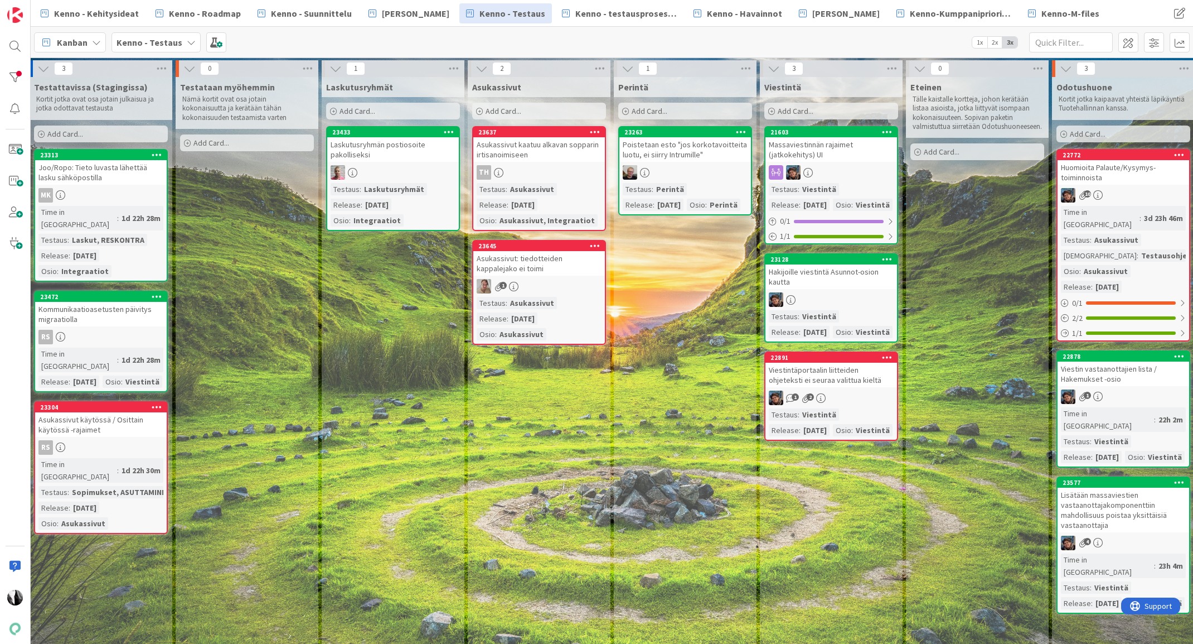
click at [131, 200] on div "MK" at bounding box center [101, 195] width 132 height 14
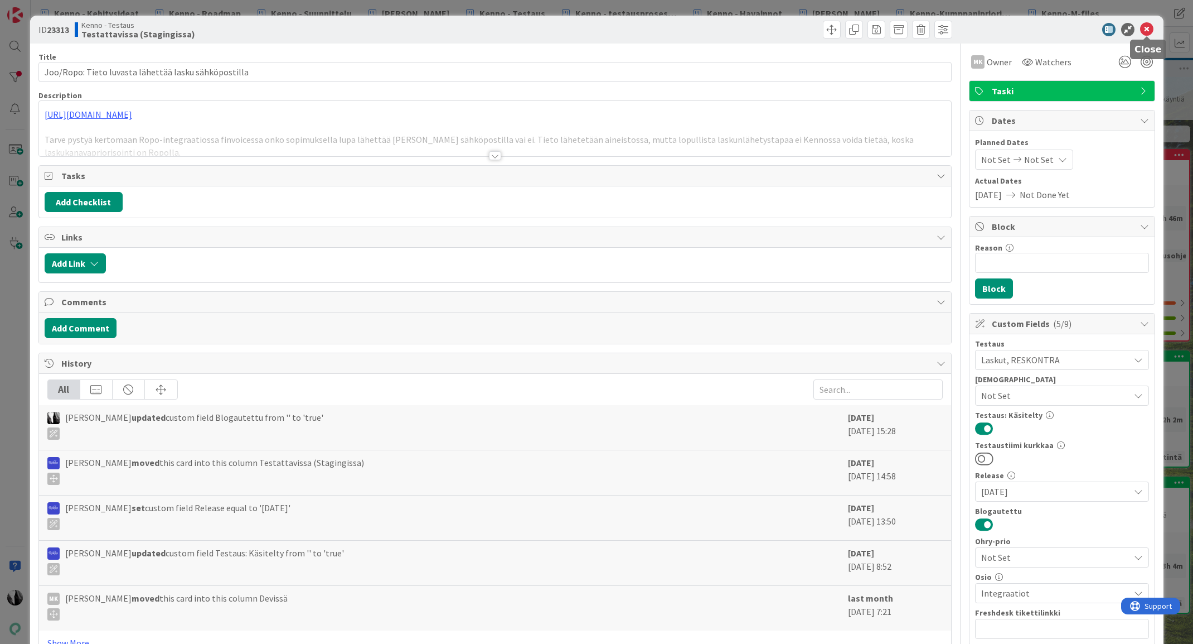
click at [1145, 30] on icon at bounding box center [1146, 29] width 13 height 13
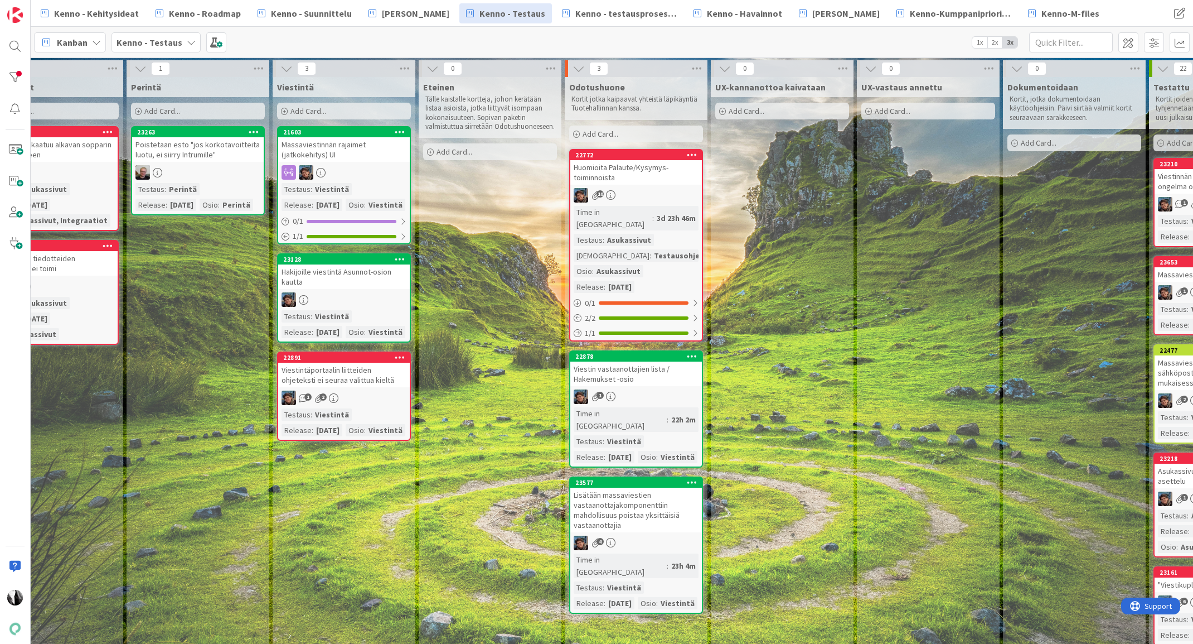
scroll to position [0, 465]
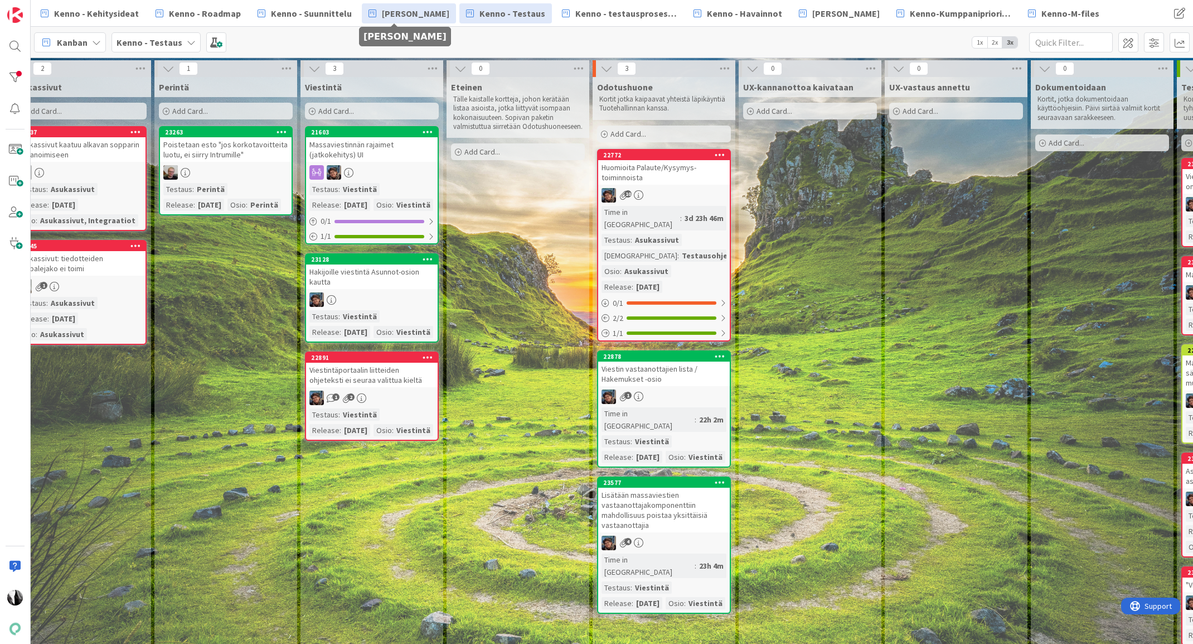
click at [412, 16] on span "[PERSON_NAME]" at bounding box center [415, 13] width 67 height 13
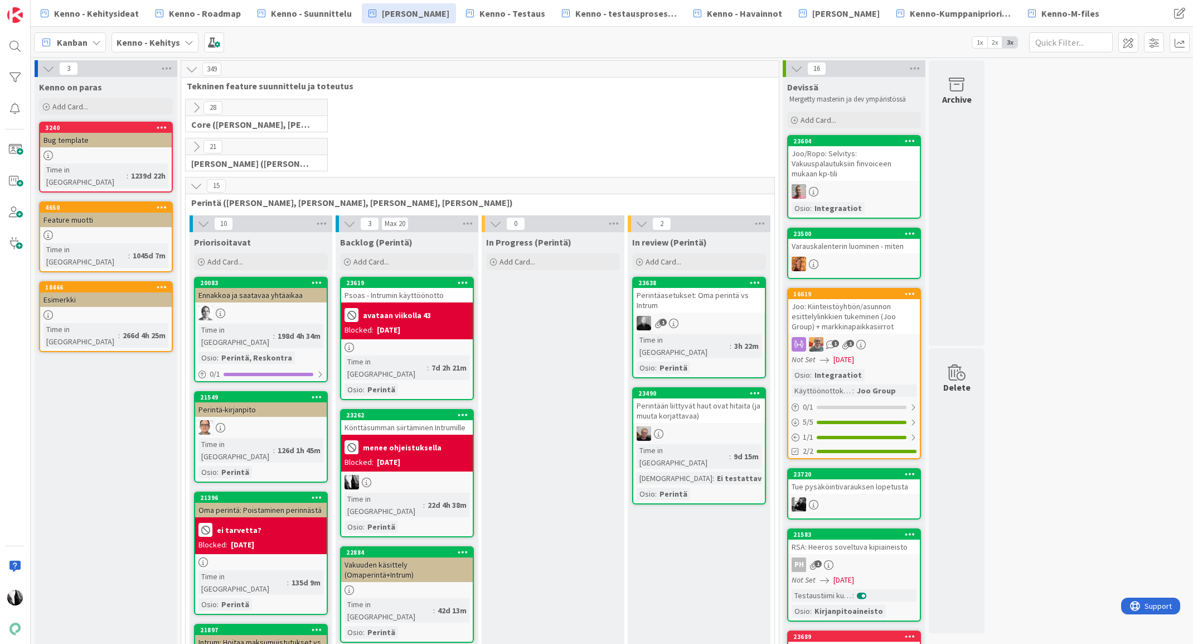
click at [196, 146] on icon at bounding box center [196, 147] width 12 height 12
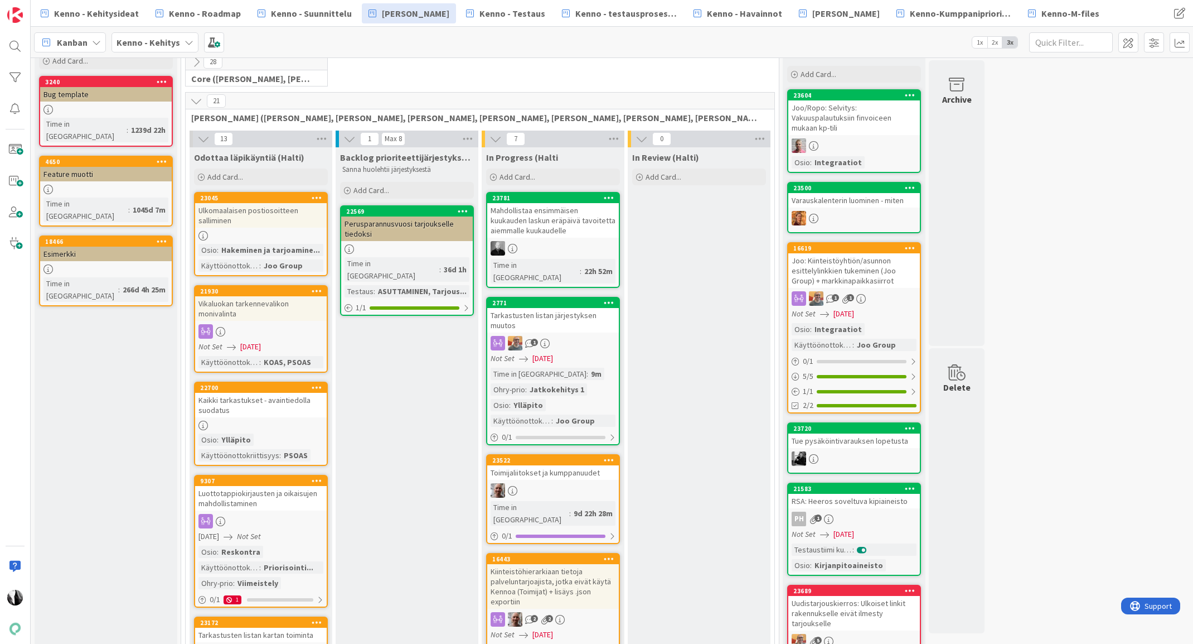
scroll to position [48, 0]
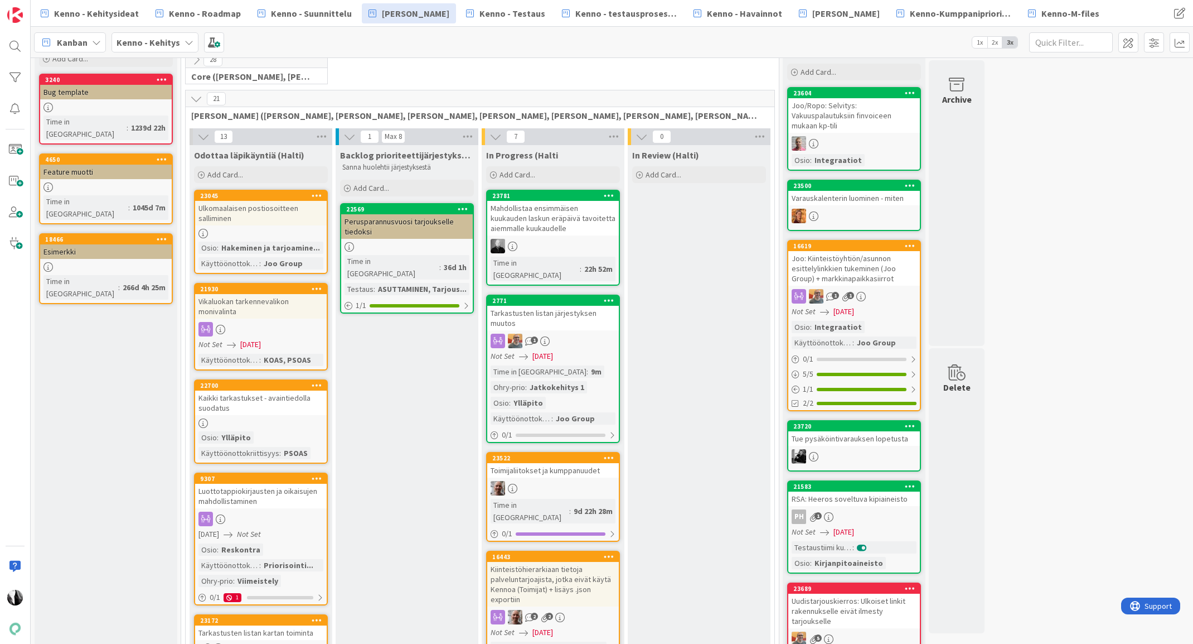
click at [195, 99] on icon at bounding box center [196, 99] width 12 height 12
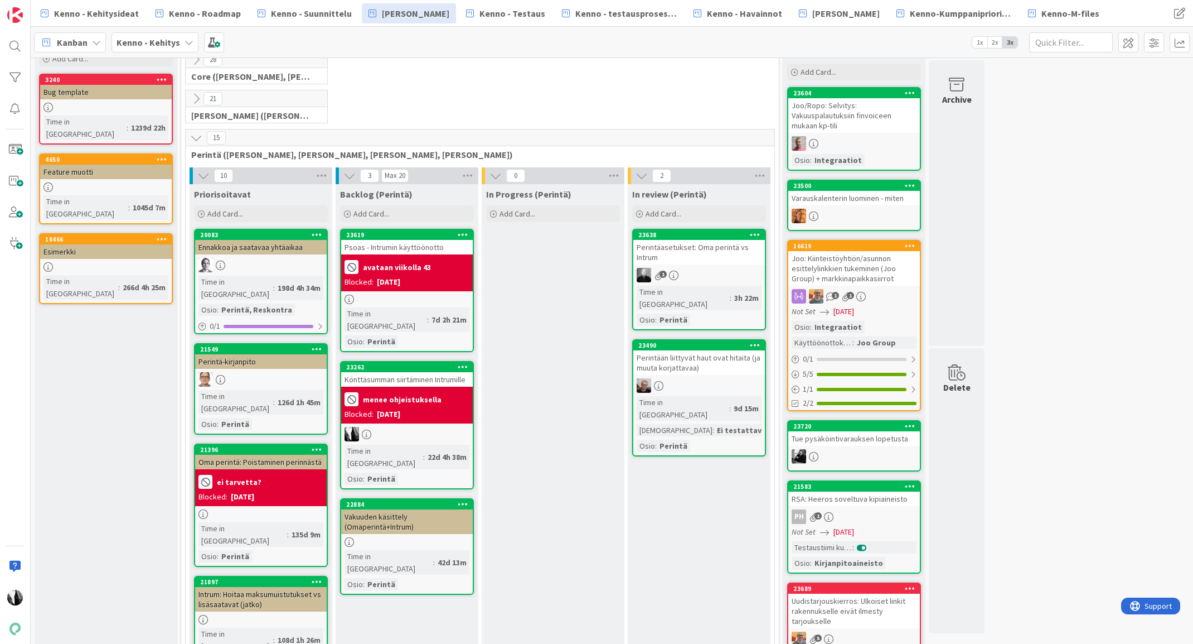
scroll to position [61, 0]
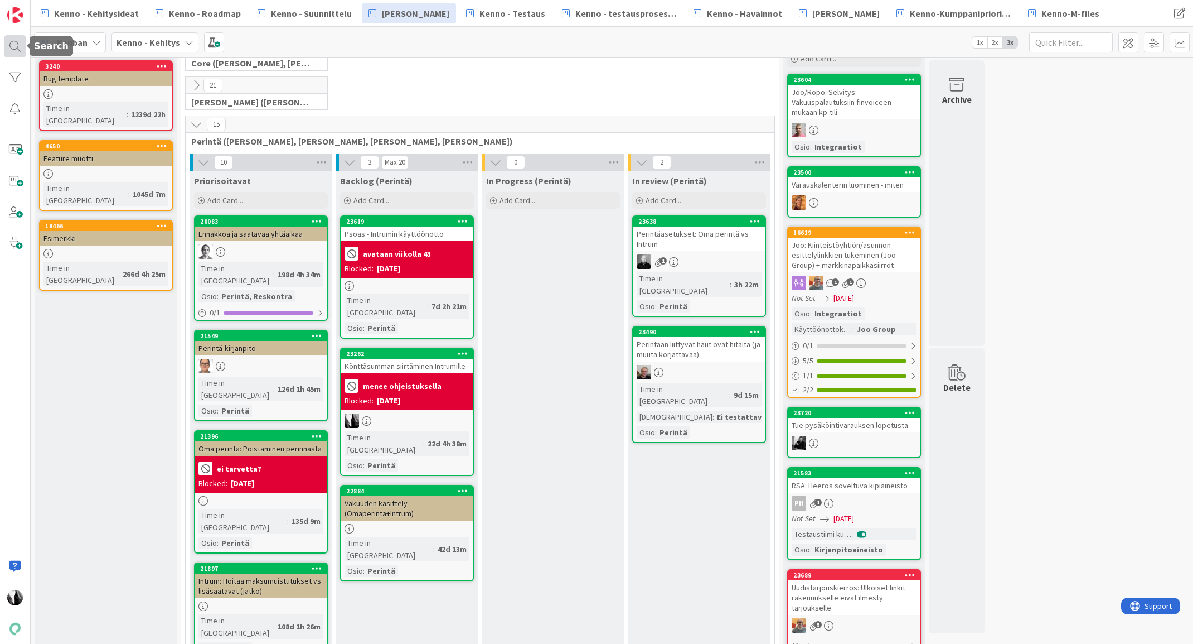
click at [12, 47] on div at bounding box center [15, 46] width 22 height 22
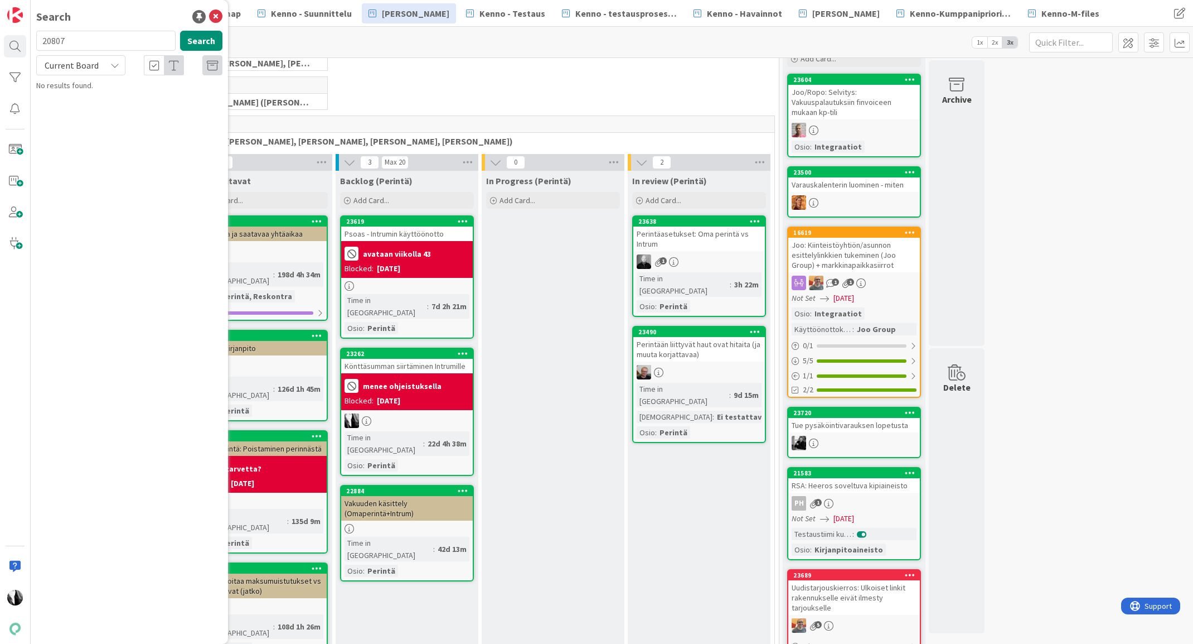
drag, startPoint x: 93, startPoint y: 42, endPoint x: 32, endPoint y: 41, distance: 60.2
click at [32, 41] on div "20807 Search" at bounding box center [130, 43] width 200 height 25
type input "23817"
click at [92, 63] on span "Current Board" at bounding box center [72, 65] width 54 height 11
click at [80, 118] on span "All Boards" at bounding box center [100, 111] width 116 height 17
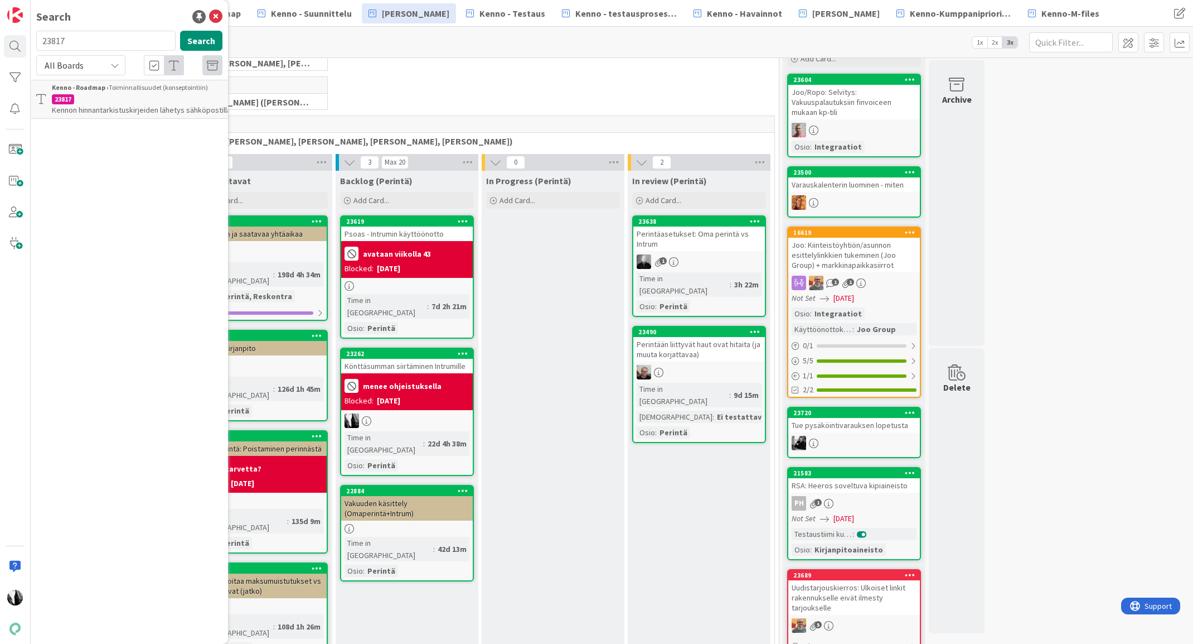
click at [159, 104] on p "Kennon hinnantarkistuskirjeiden lähetys sähköpostilla" at bounding box center [137, 104] width 171 height 23
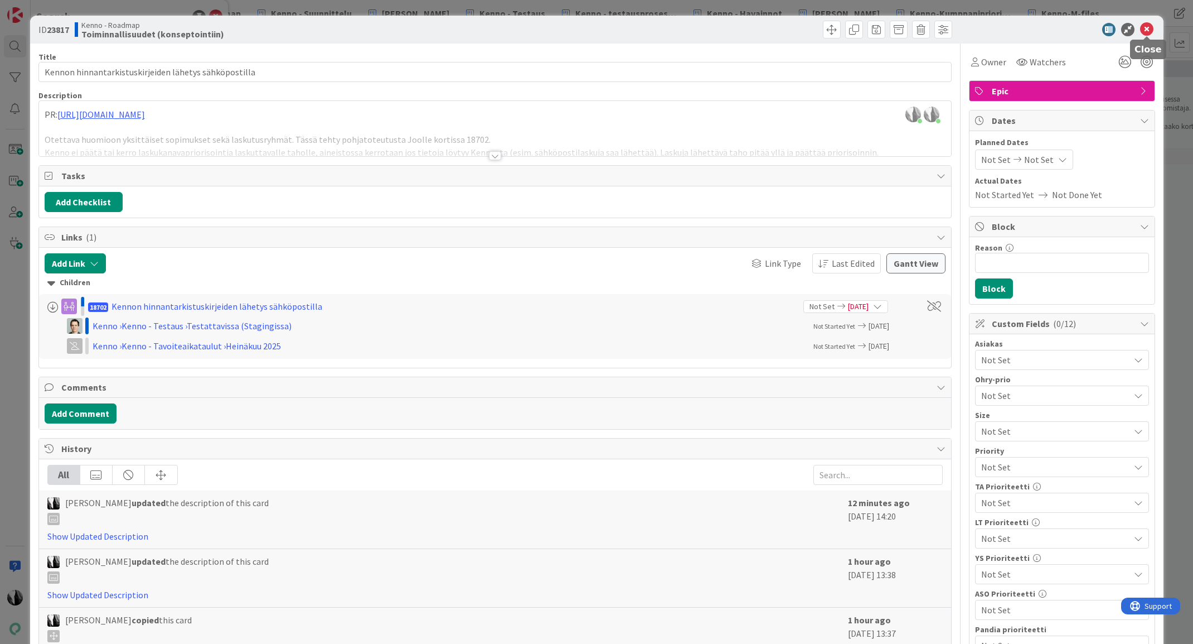
click at [1146, 28] on icon at bounding box center [1146, 29] width 13 height 13
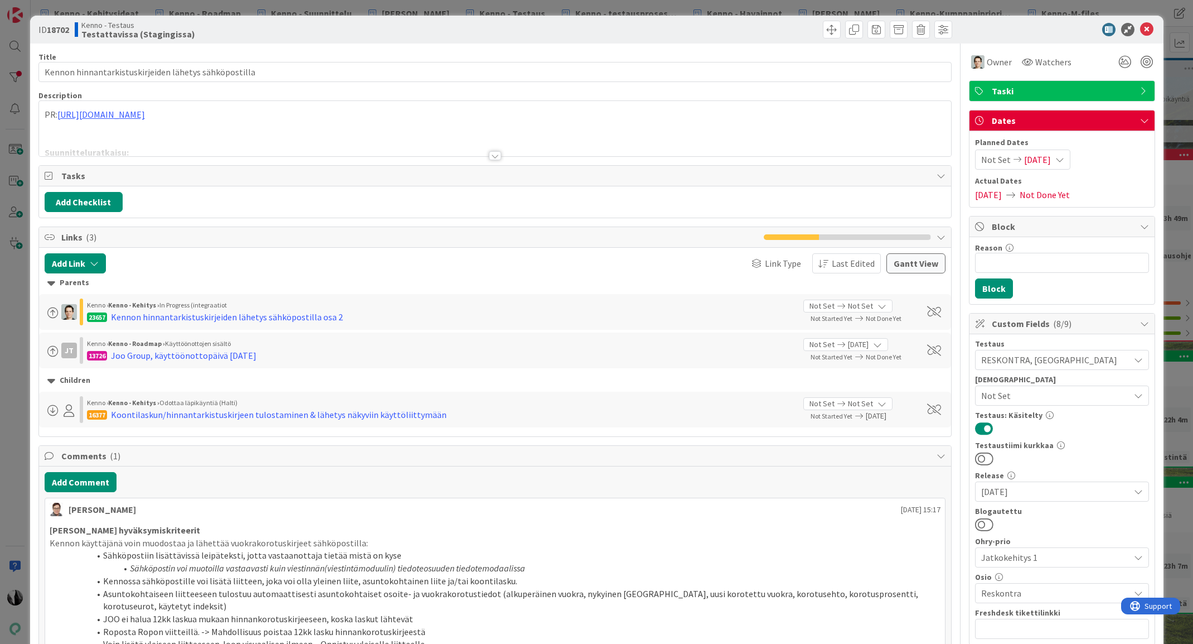
click at [492, 157] on div at bounding box center [495, 155] width 12 height 9
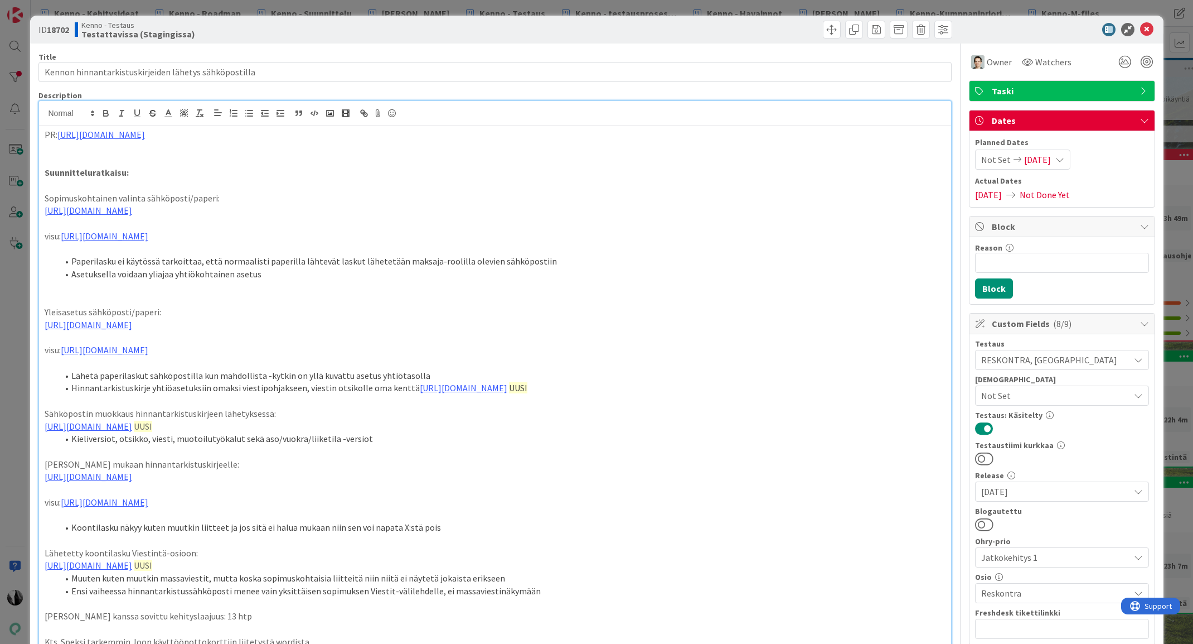
drag, startPoint x: 79, startPoint y: 156, endPoint x: 92, endPoint y: 155, distance: 12.9
click at [79, 156] on p at bounding box center [495, 159] width 901 height 13
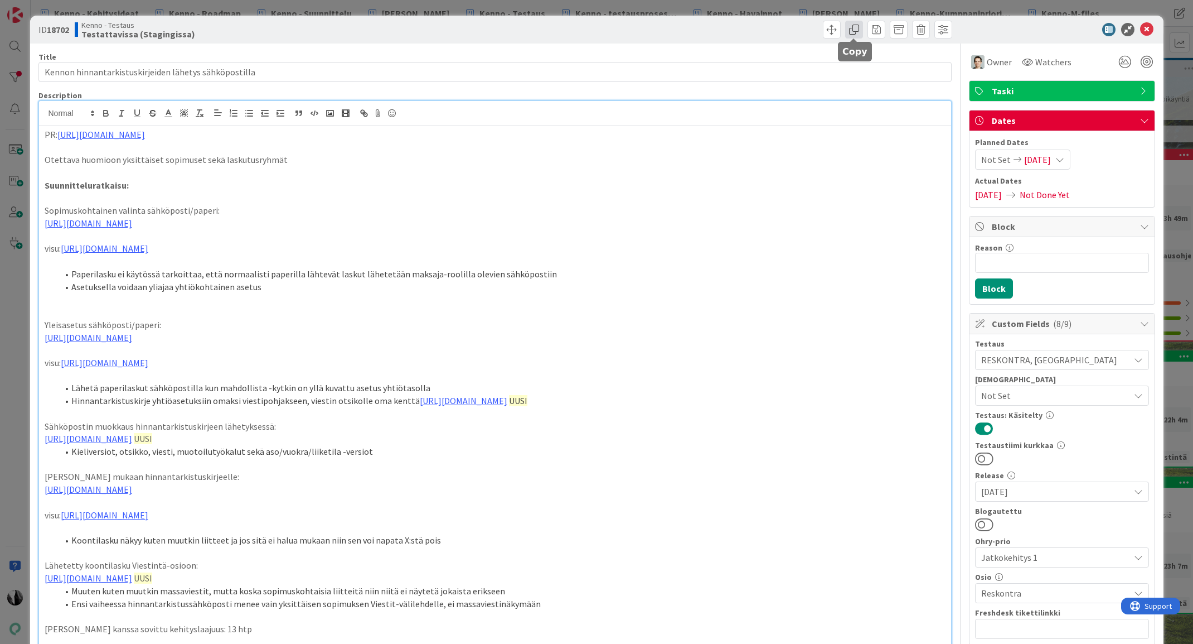
click at [852, 25] on span at bounding box center [854, 30] width 18 height 18
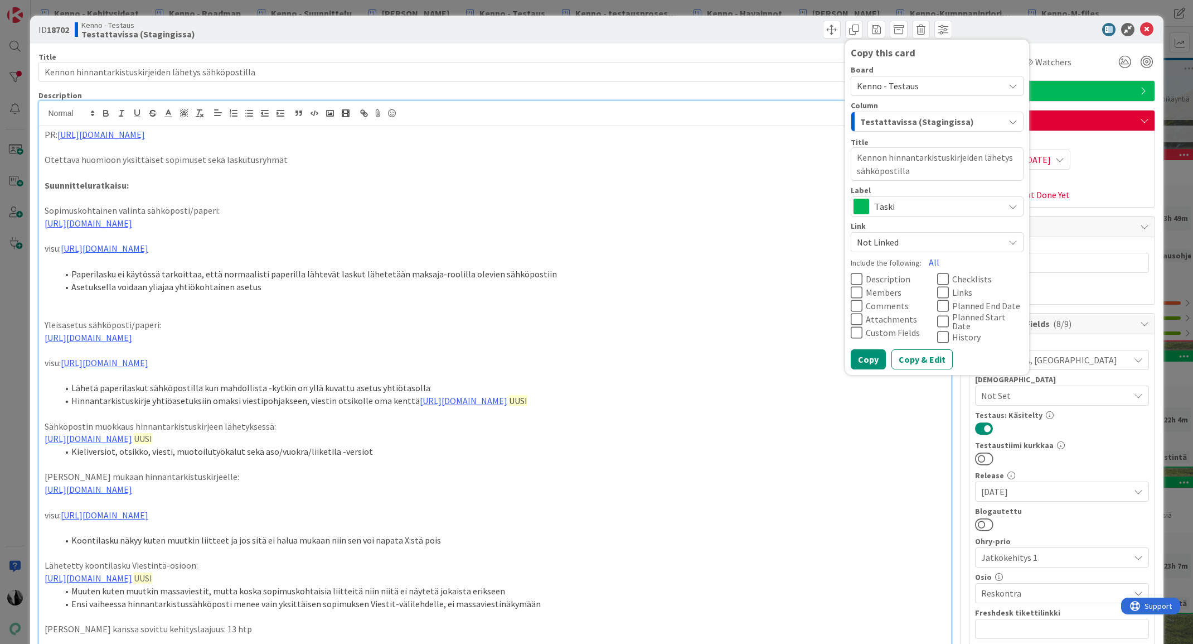
click at [944, 81] on span "Kenno - Testaus" at bounding box center [928, 86] width 142 height 16
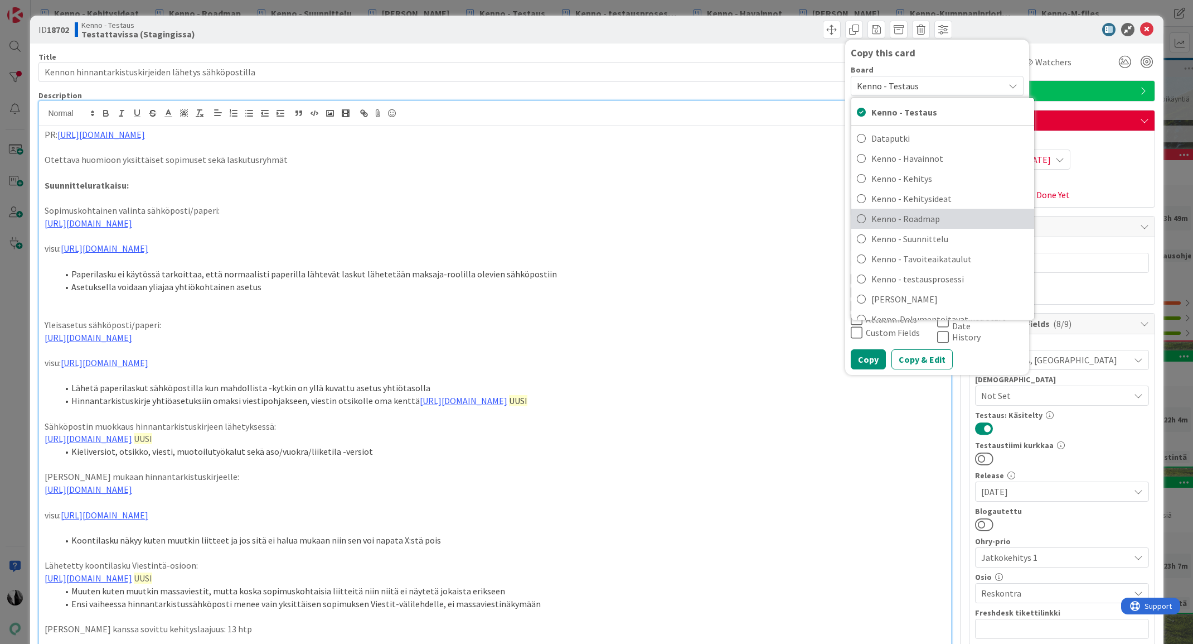
click at [929, 219] on span "Kenno - Roadmap" at bounding box center [950, 218] width 157 height 17
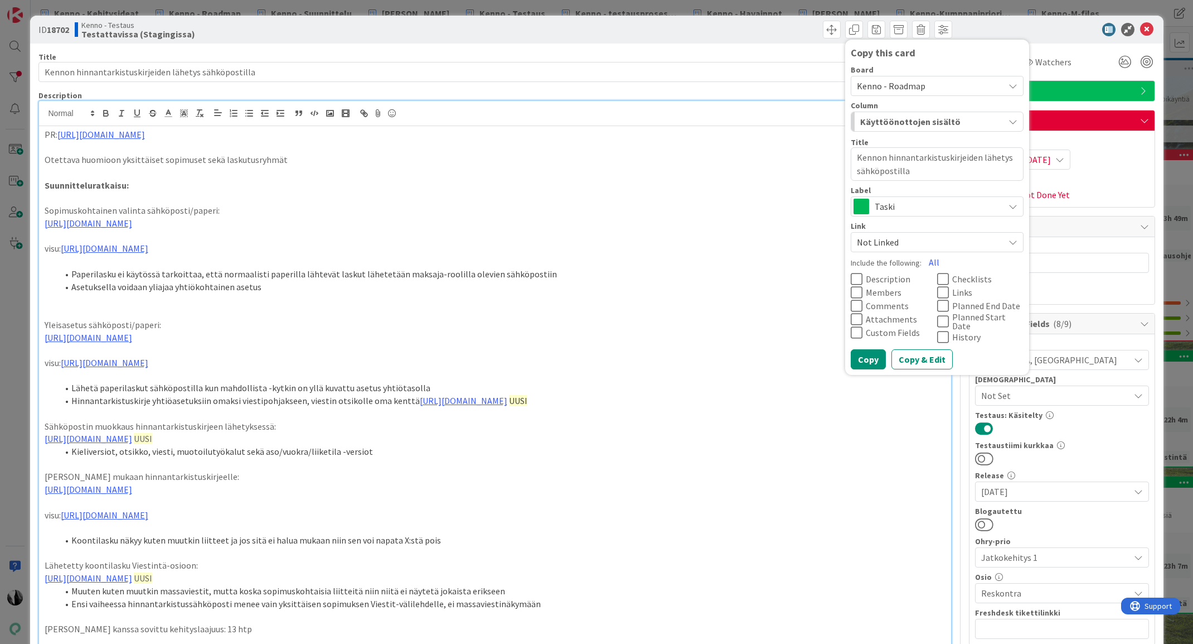
click at [940, 206] on span "Taski" at bounding box center [937, 207] width 124 height 16
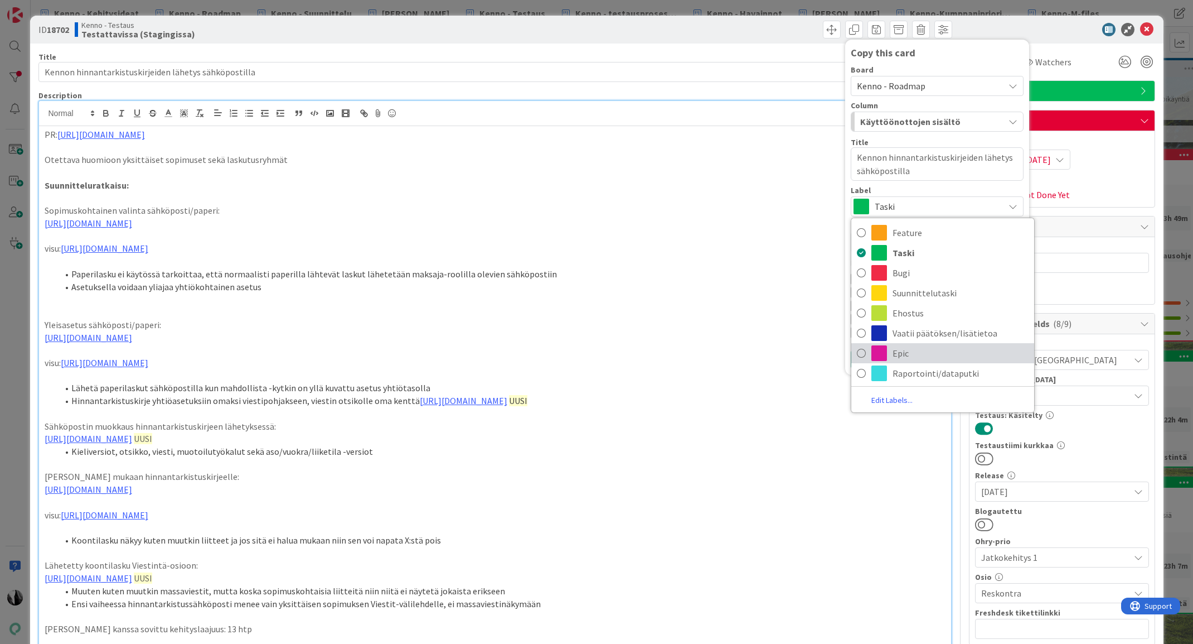
click at [921, 350] on span "Epic" at bounding box center [961, 353] width 136 height 17
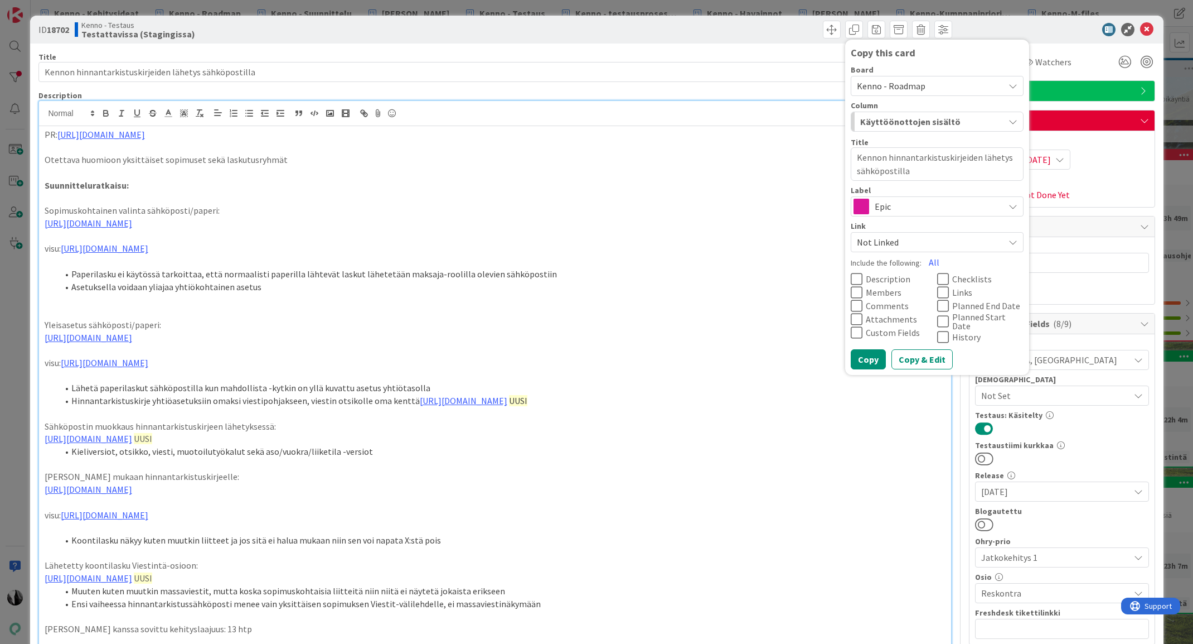
click at [936, 237] on span "Not Linked" at bounding box center [928, 242] width 142 height 16
click at [937, 310] on span "Link as Parent" at bounding box center [958, 314] width 141 height 17
click at [855, 276] on icon at bounding box center [857, 278] width 12 height 13
click at [1014, 119] on icon "button" at bounding box center [1013, 121] width 9 height 9
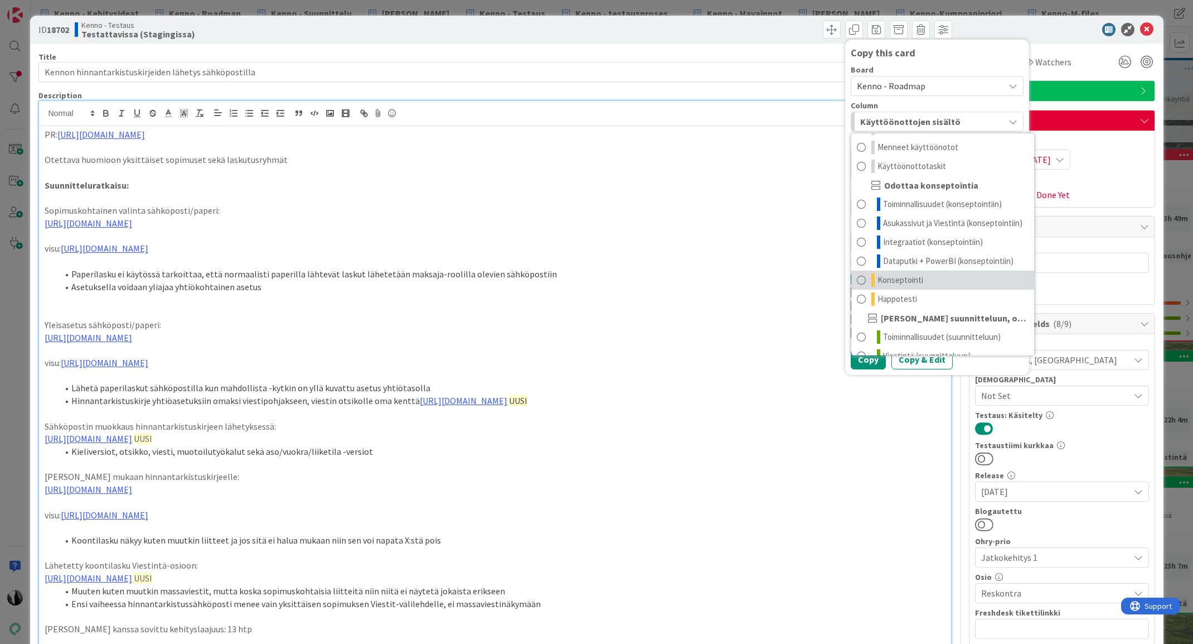
scroll to position [14, 0]
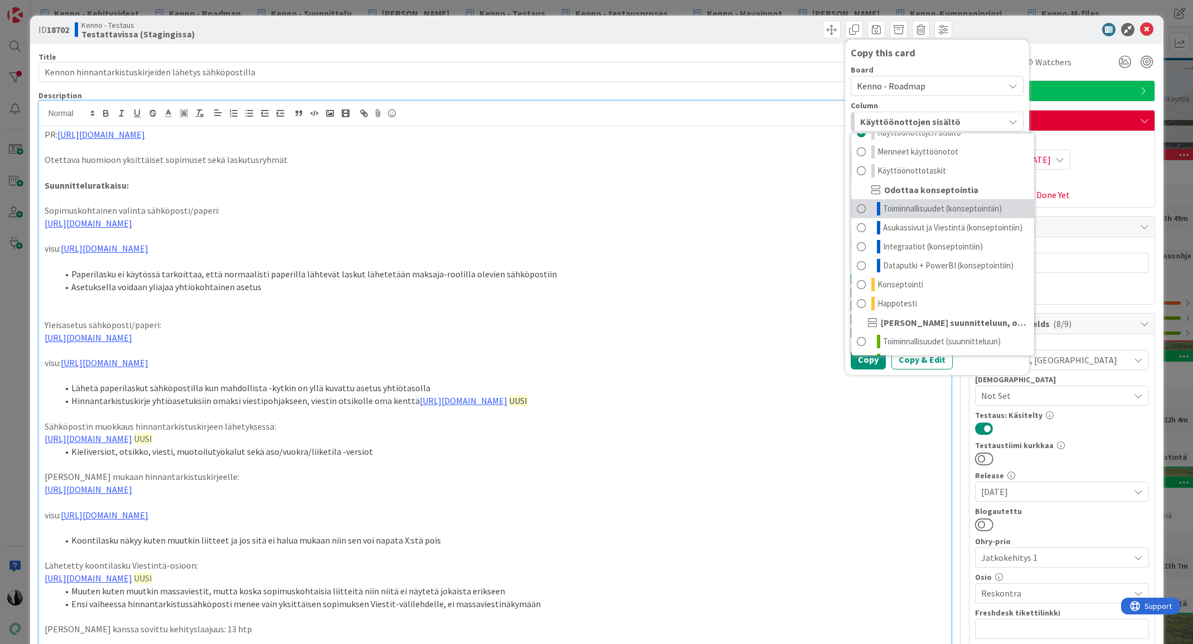
click at [968, 209] on span "Toiminnallisuudet (konseptointiin)" at bounding box center [942, 208] width 119 height 13
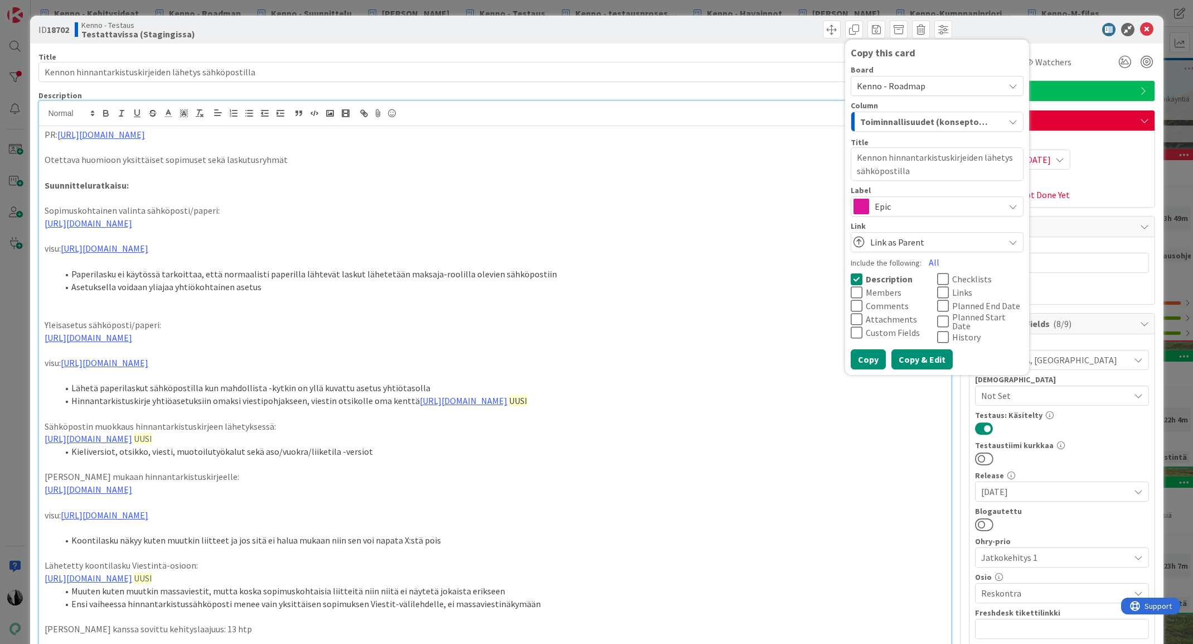
click at [930, 354] on button "Copy & Edit" at bounding box center [922, 359] width 61 height 20
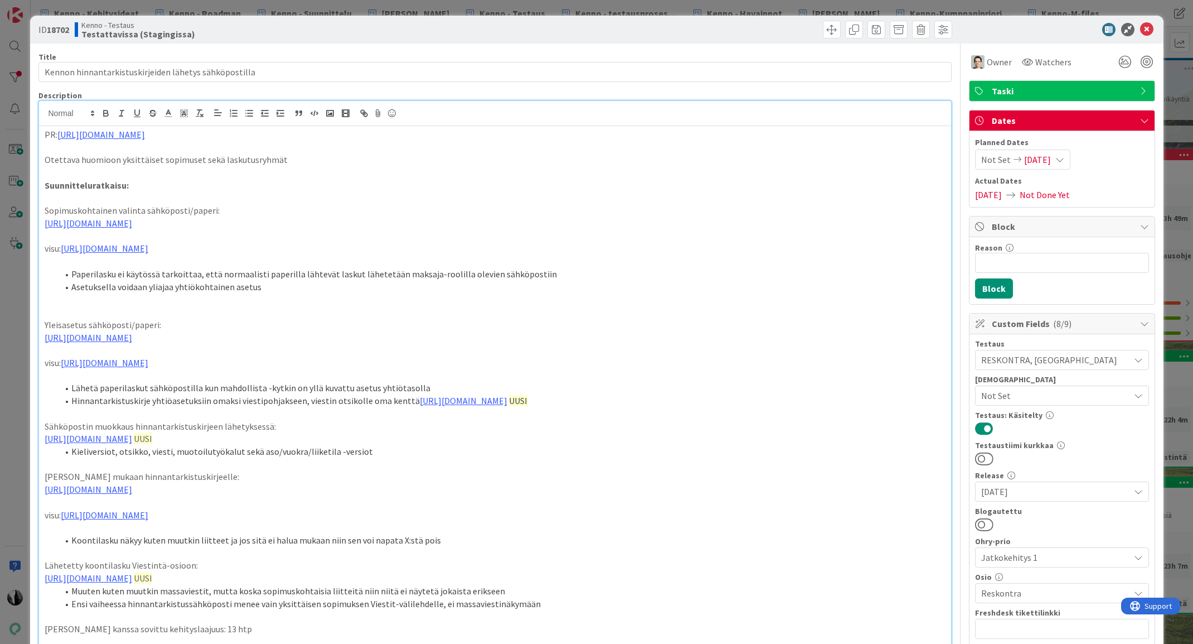
type textarea "x"
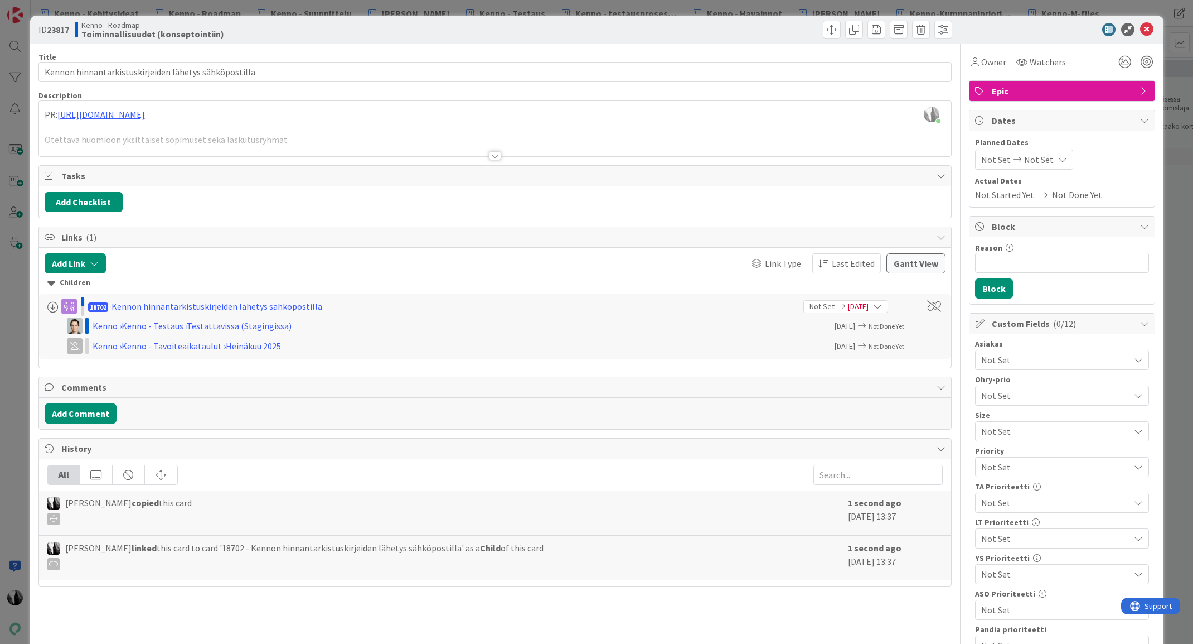
click at [498, 155] on div at bounding box center [495, 155] width 12 height 9
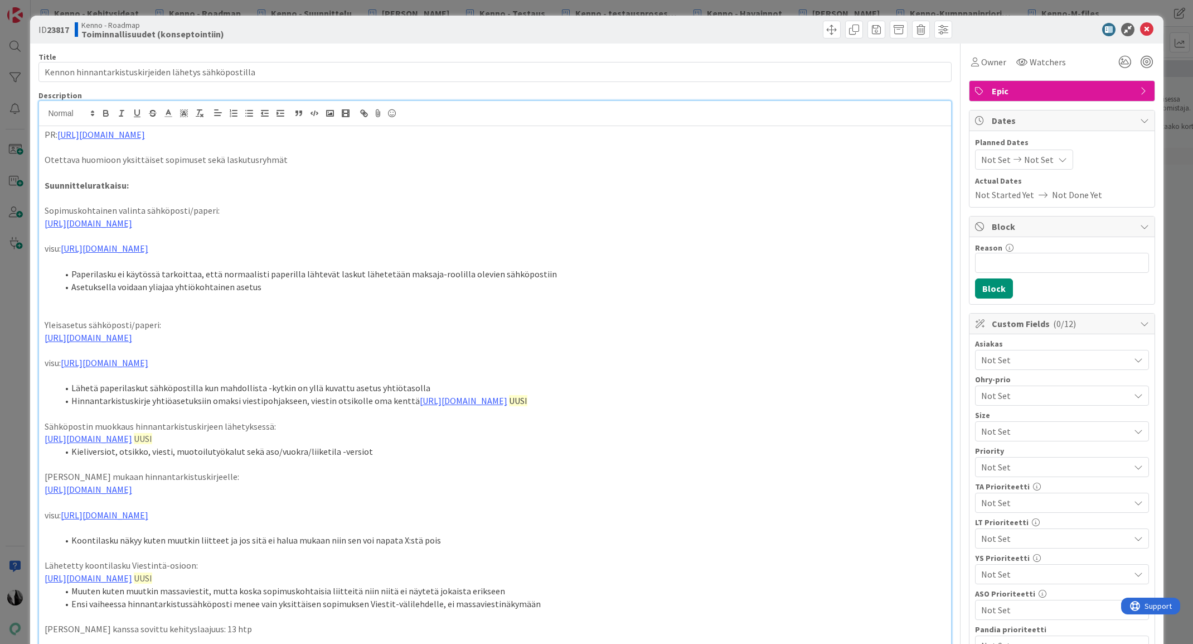
click at [384, 167] on p at bounding box center [495, 172] width 901 height 13
click at [388, 166] on p at bounding box center [495, 172] width 901 height 13
click at [327, 163] on p "Otettava huomioon yksittäiset sopimuset sekä laskutusryhmät" at bounding box center [495, 159] width 901 height 13
click at [187, 159] on p "Otettava huomioon yksittäiset sopimuset sekä laskutusryhmät. Tässä tehty pohjat…" at bounding box center [495, 159] width 901 height 13
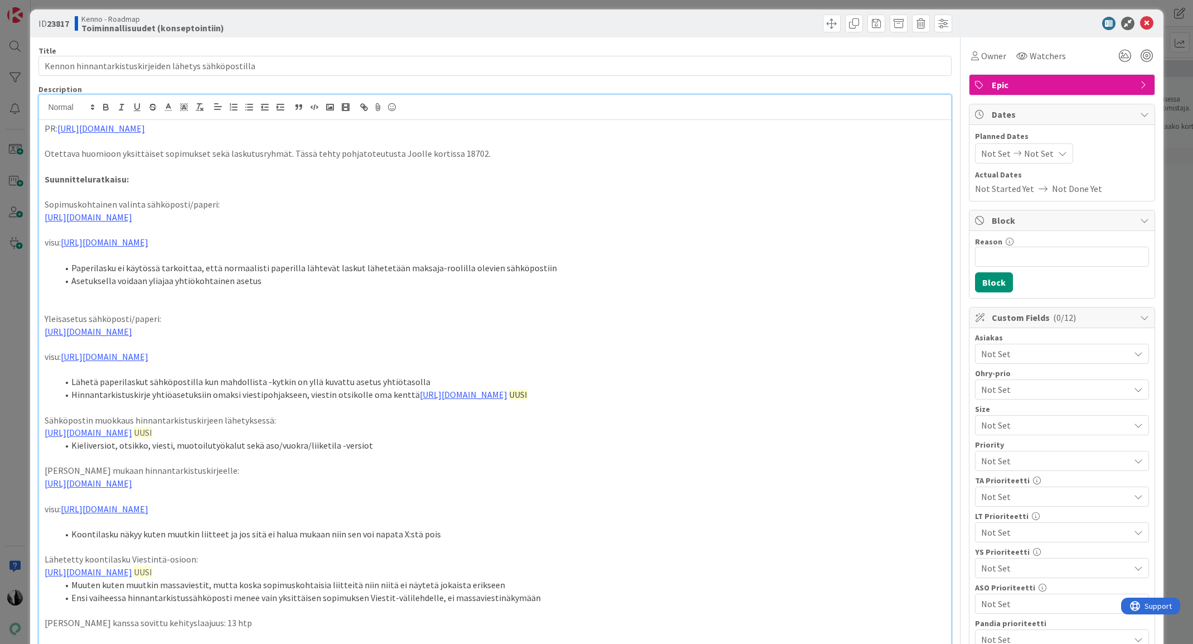
scroll to position [7, 0]
drag, startPoint x: 512, startPoint y: 152, endPoint x: 518, endPoint y: 149, distance: 5.7
click at [512, 152] on p "Otettava huomioon yksittäiset sopimukset sekä laskutusryhmät. Tässä tehty pohja…" at bounding box center [495, 153] width 901 height 13
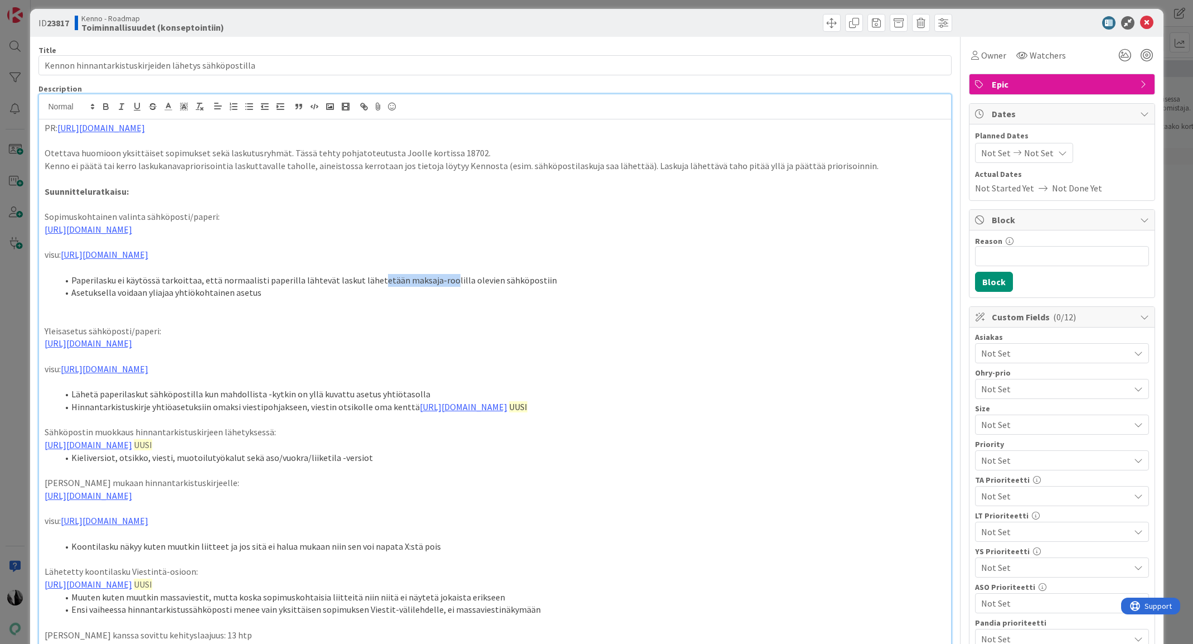
drag, startPoint x: 372, startPoint y: 293, endPoint x: 438, endPoint y: 293, distance: 65.8
click at [438, 287] on li "Paperilasku ei käytössä tarkoittaa, että normaalisti paperilla lähtevät laskut …" at bounding box center [502, 280] width 888 height 13
click at [258, 287] on li "Paperilasku ei käytössä tarkoittaa, että normaalisti paperilla lähtevät laskut …" at bounding box center [502, 280] width 888 height 13
drag, startPoint x: 99, startPoint y: 303, endPoint x: 166, endPoint y: 305, distance: 66.9
click at [166, 299] on li "Asetuksella voidaan yliajaa yhtiökohtainen asetus" at bounding box center [502, 292] width 888 height 13
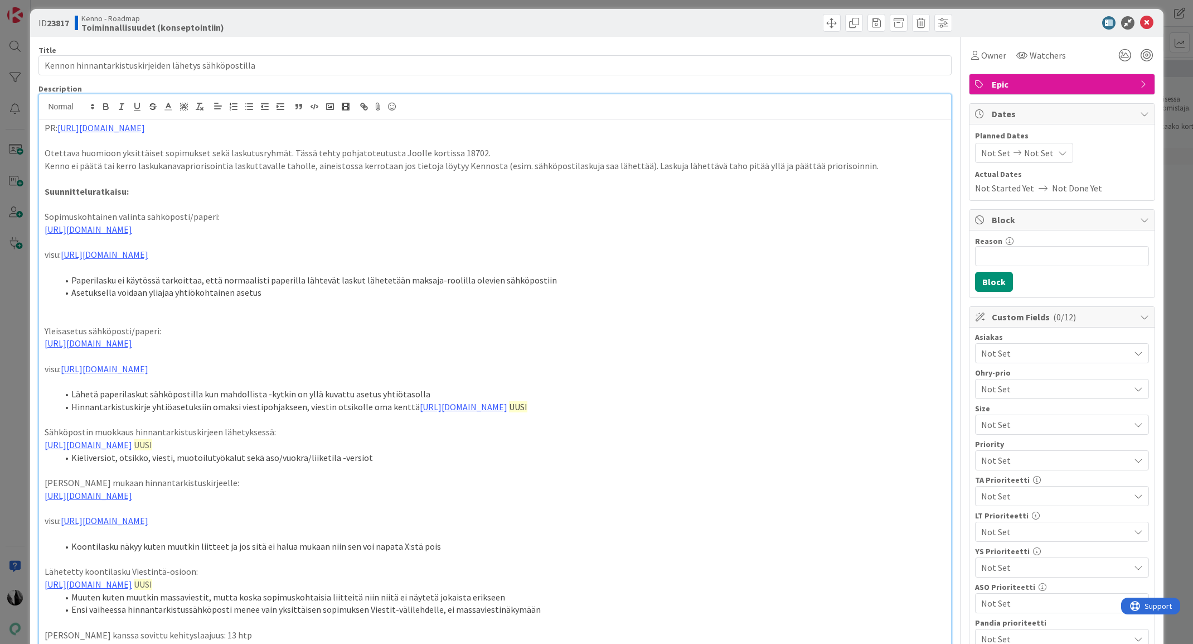
click at [859, 167] on p "Kenno ei päätä tai kerro laskukanavapriorisointia laskuttavalle taholle, aineis…" at bounding box center [495, 165] width 901 height 13
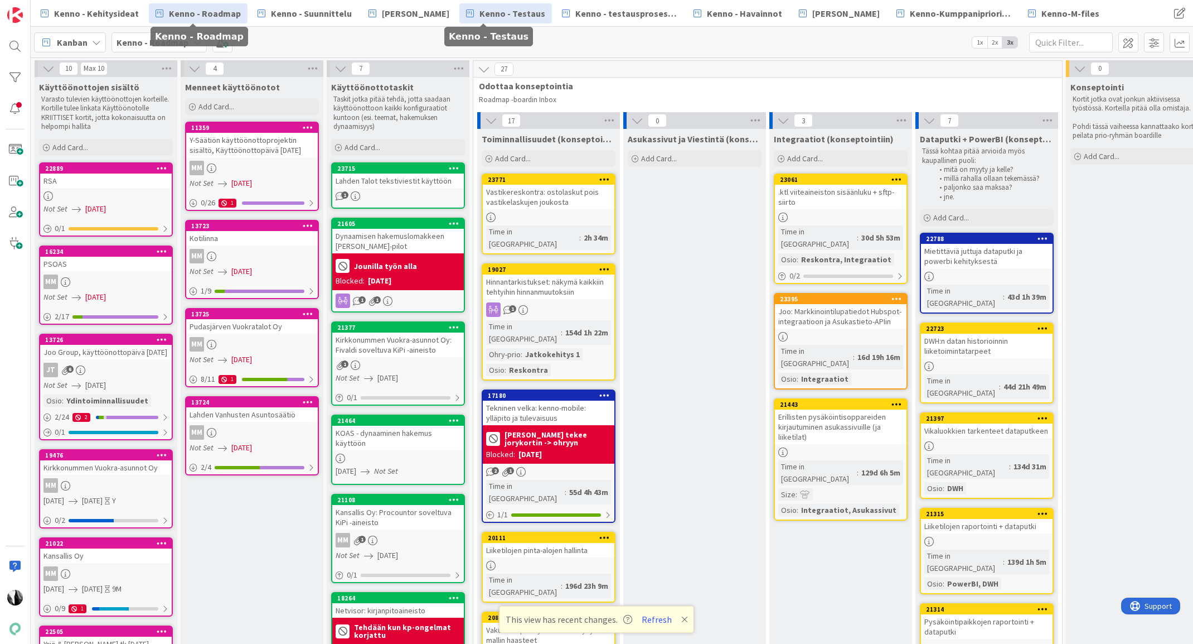
scroll to position [65, 818]
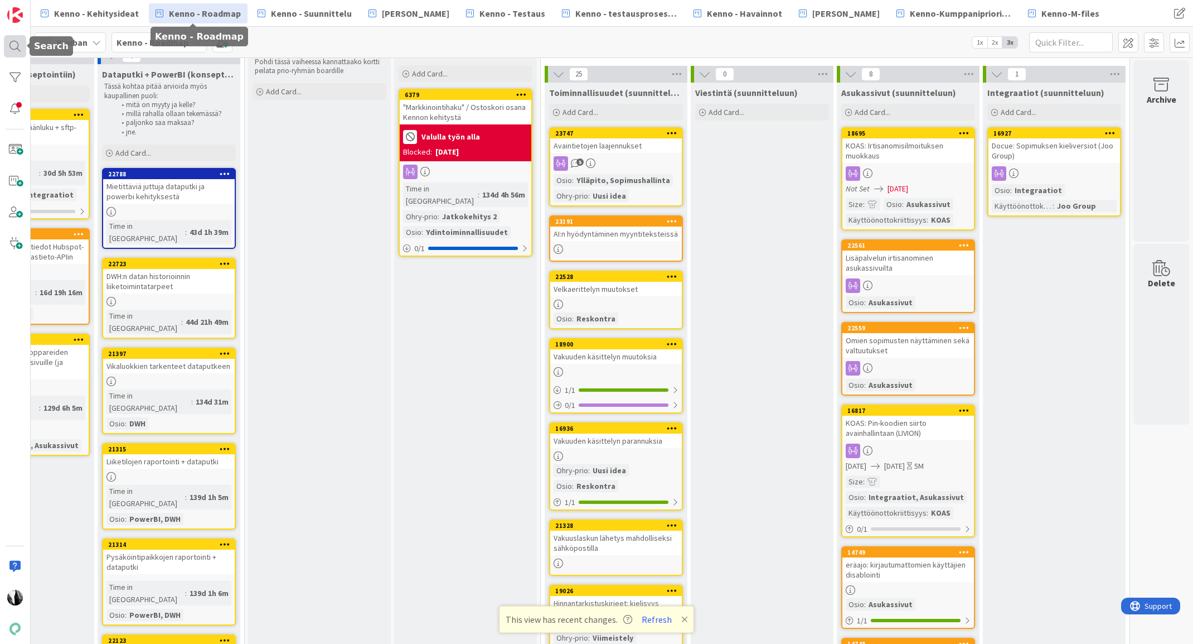
click at [17, 47] on div at bounding box center [15, 46] width 22 height 22
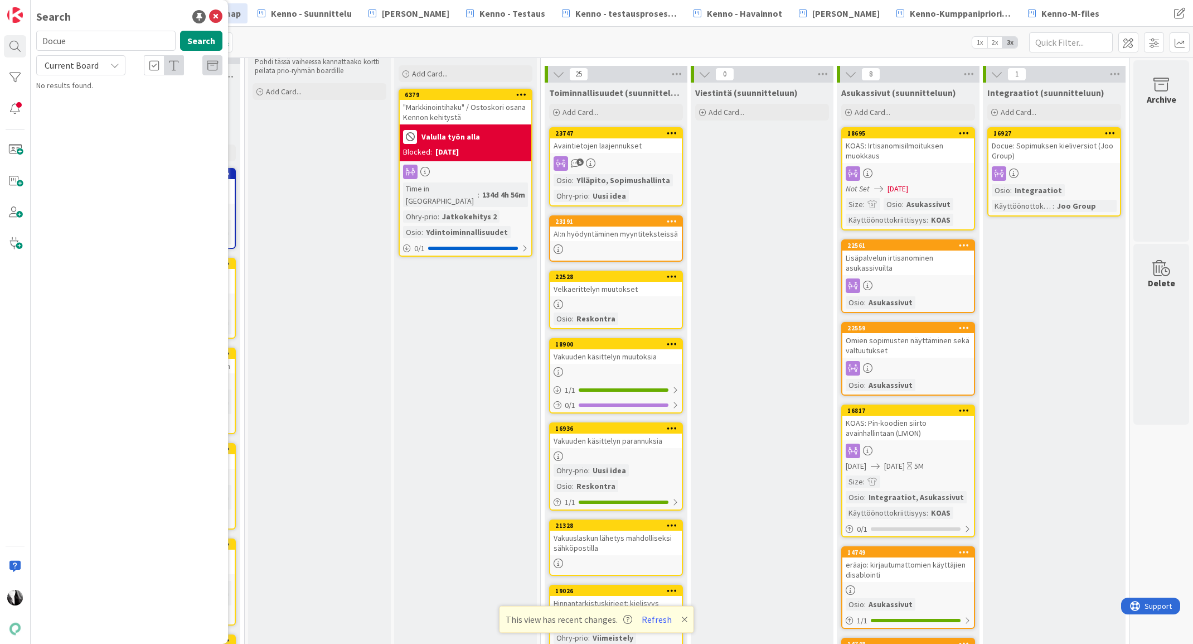
drag, startPoint x: 81, startPoint y: 42, endPoint x: 98, endPoint y: 37, distance: 17.5
click at [42, 43] on input "Docue" at bounding box center [105, 41] width 139 height 20
click at [82, 62] on span "Current Board" at bounding box center [72, 65] width 54 height 11
click at [81, 112] on span "All Boards" at bounding box center [100, 111] width 116 height 17
click at [199, 40] on button "Search" at bounding box center [201, 41] width 42 height 20
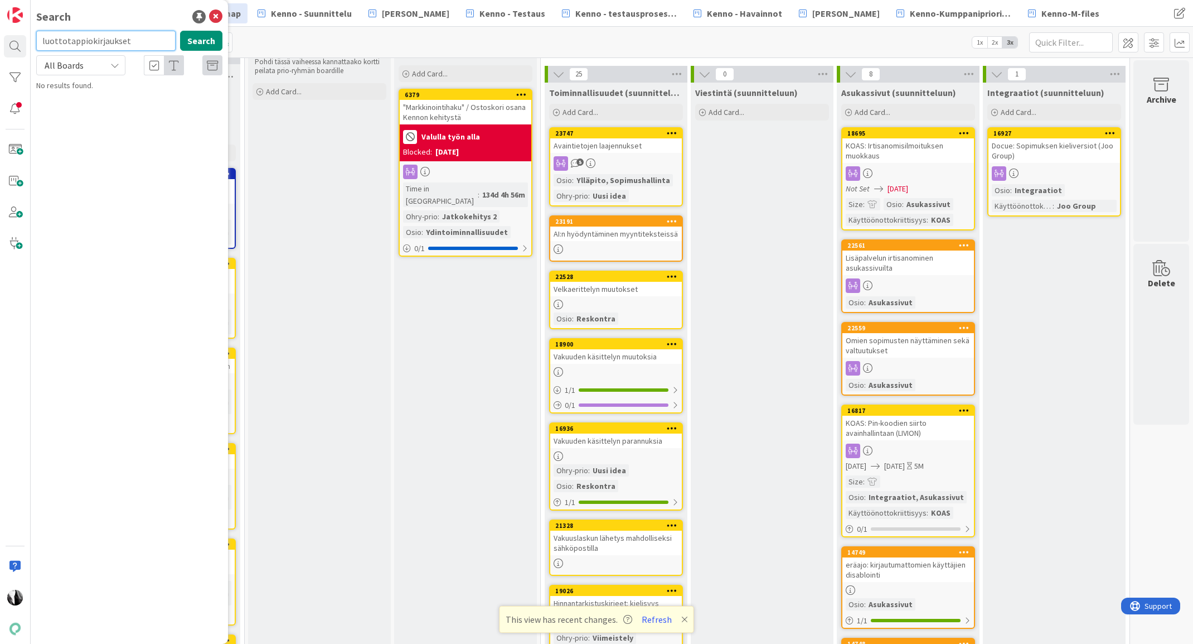
drag, startPoint x: 147, startPoint y: 56, endPoint x: 154, endPoint y: 47, distance: 11.1
click at [154, 47] on input "luottotappiokirjaukset" at bounding box center [105, 41] width 139 height 20
type input "luottotappio"
click at [192, 43] on button "Search" at bounding box center [201, 41] width 42 height 20
click at [215, 16] on icon at bounding box center [215, 16] width 13 height 13
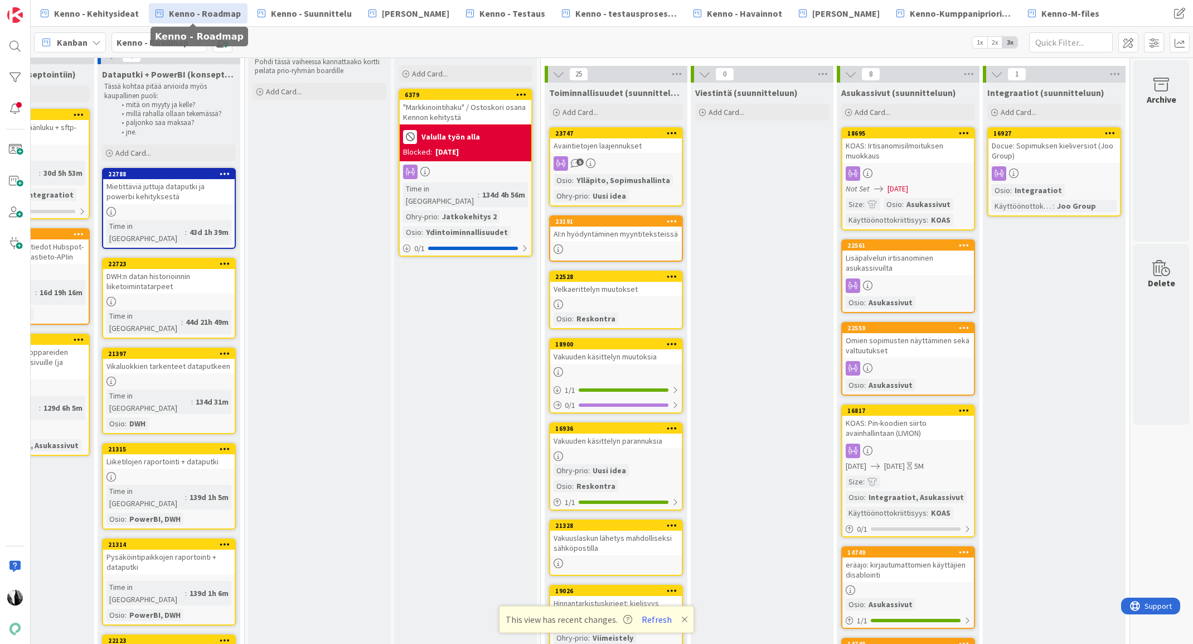
click at [205, 8] on span "Kenno - Roadmap" at bounding box center [205, 13] width 72 height 13
click at [321, 13] on span "Kenno - Suunnittelu" at bounding box center [311, 13] width 81 height 13
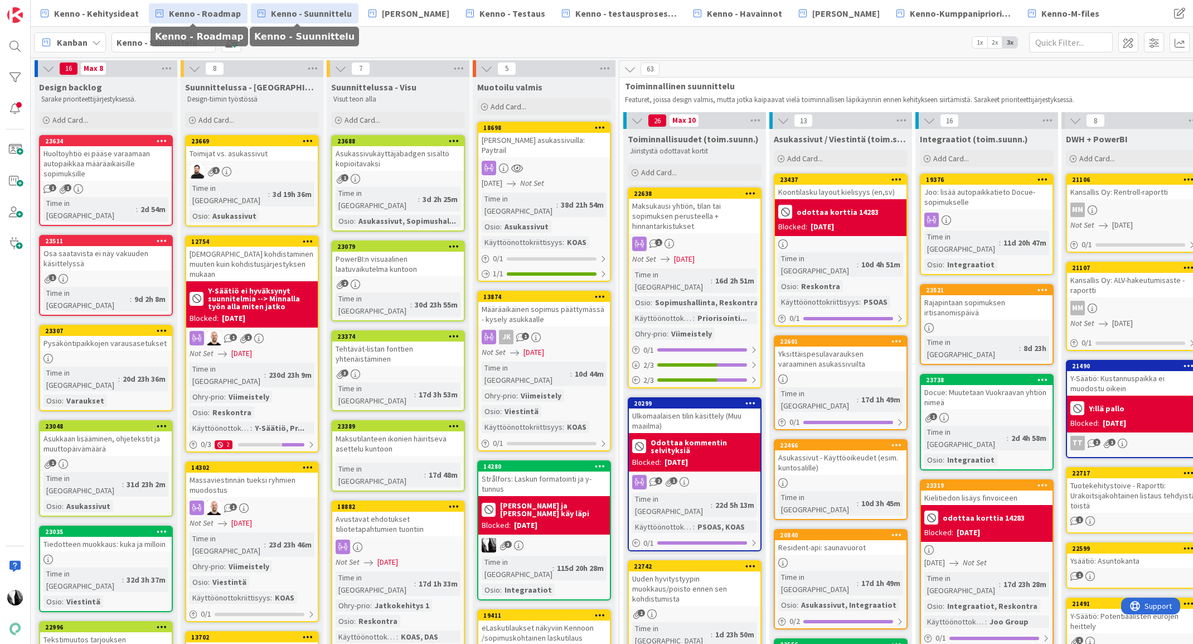
click at [216, 14] on span "Kenno - Roadmap" at bounding box center [205, 13] width 72 height 13
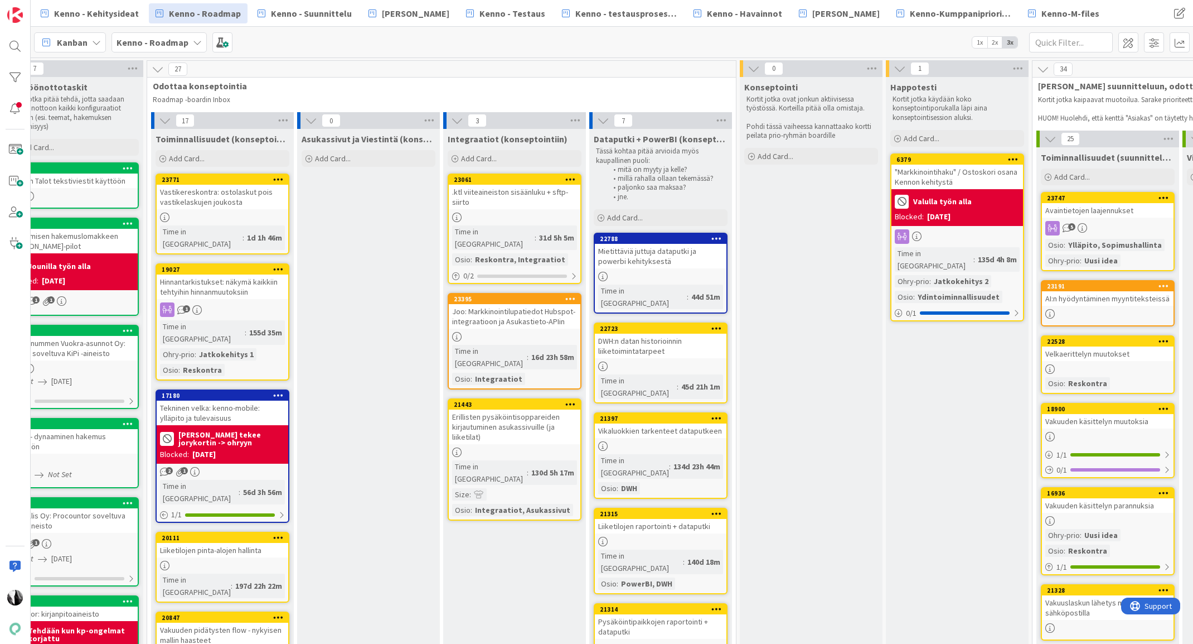
scroll to position [0, 270]
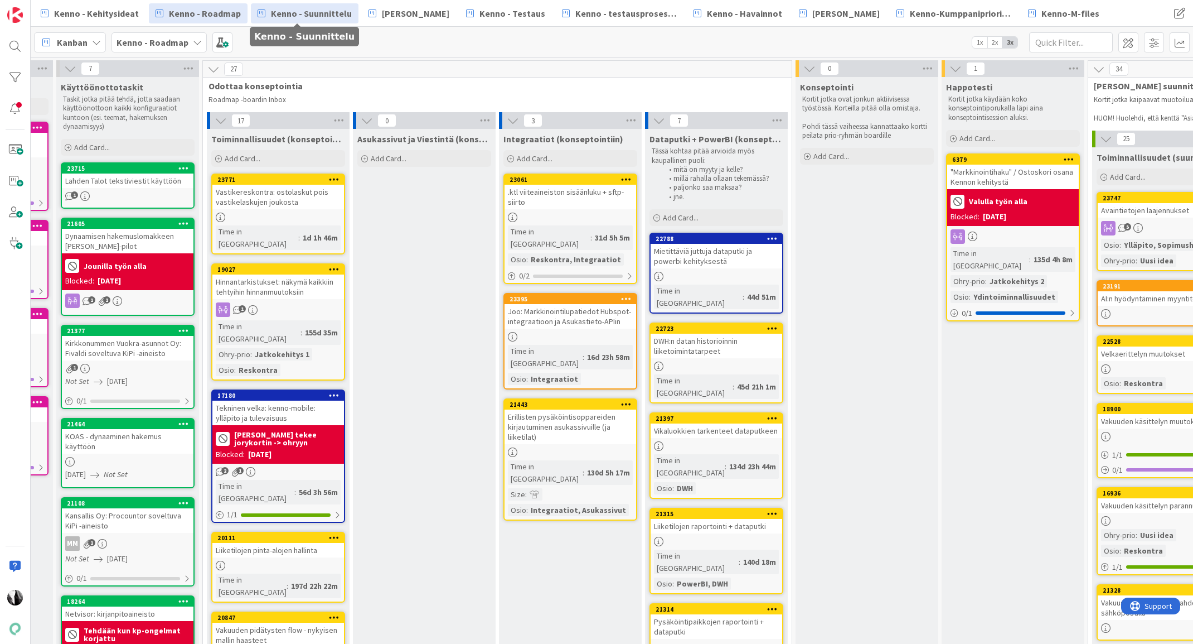
click at [327, 14] on span "Kenno - Suunnittelu" at bounding box center [311, 13] width 81 height 13
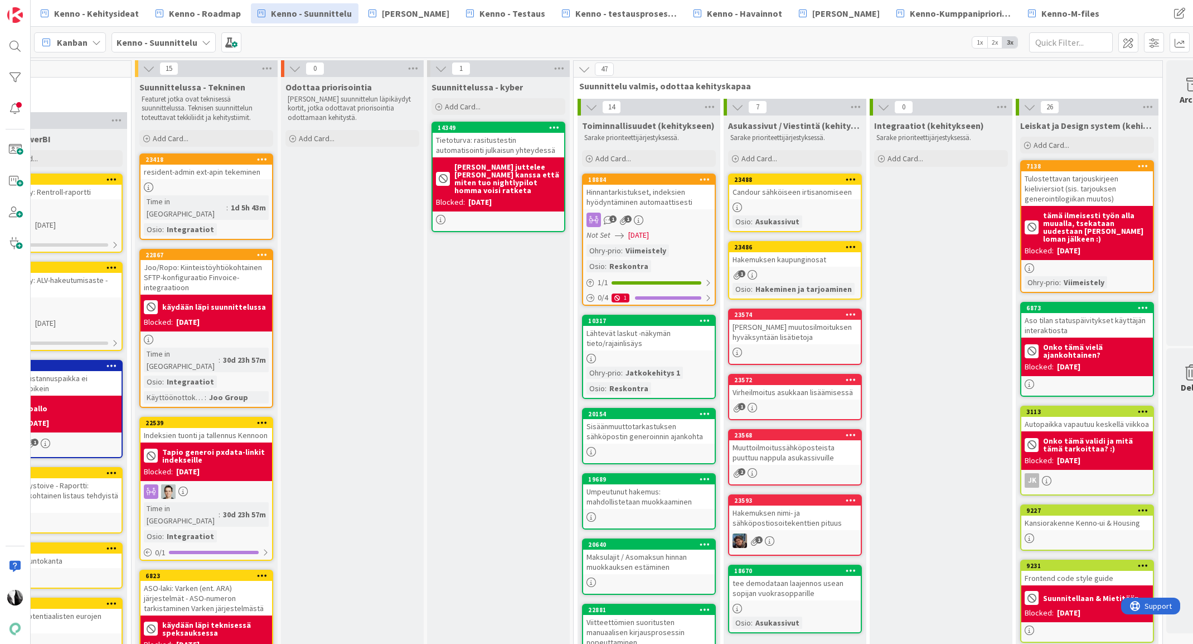
scroll to position [0, 1110]
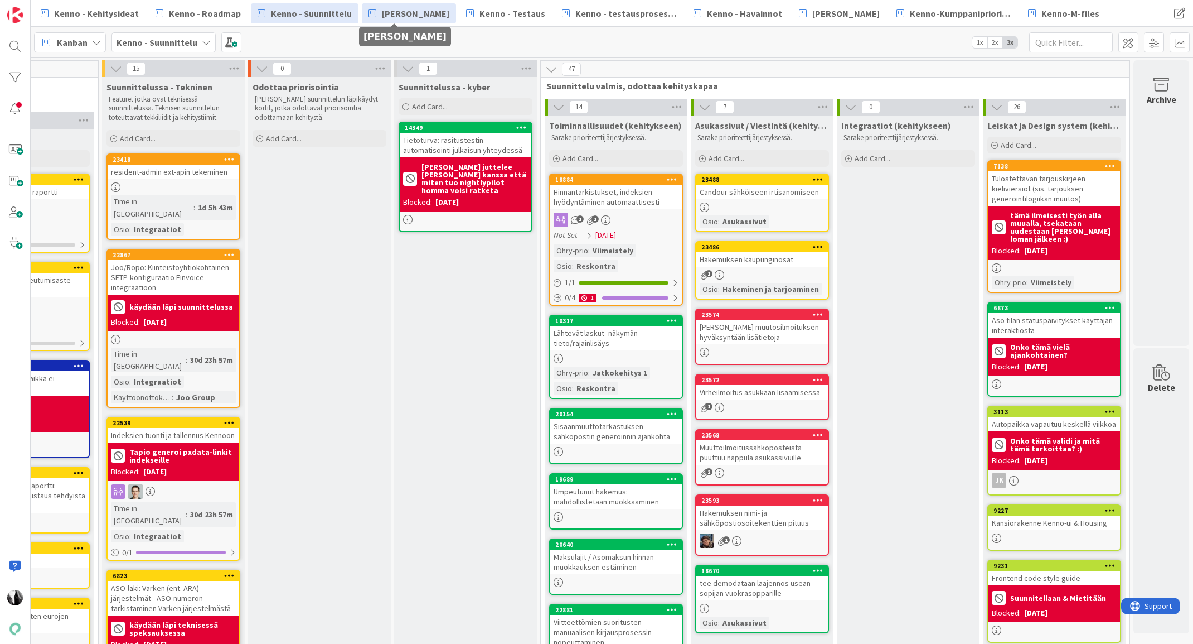
click at [398, 14] on span "[PERSON_NAME]" at bounding box center [415, 13] width 67 height 13
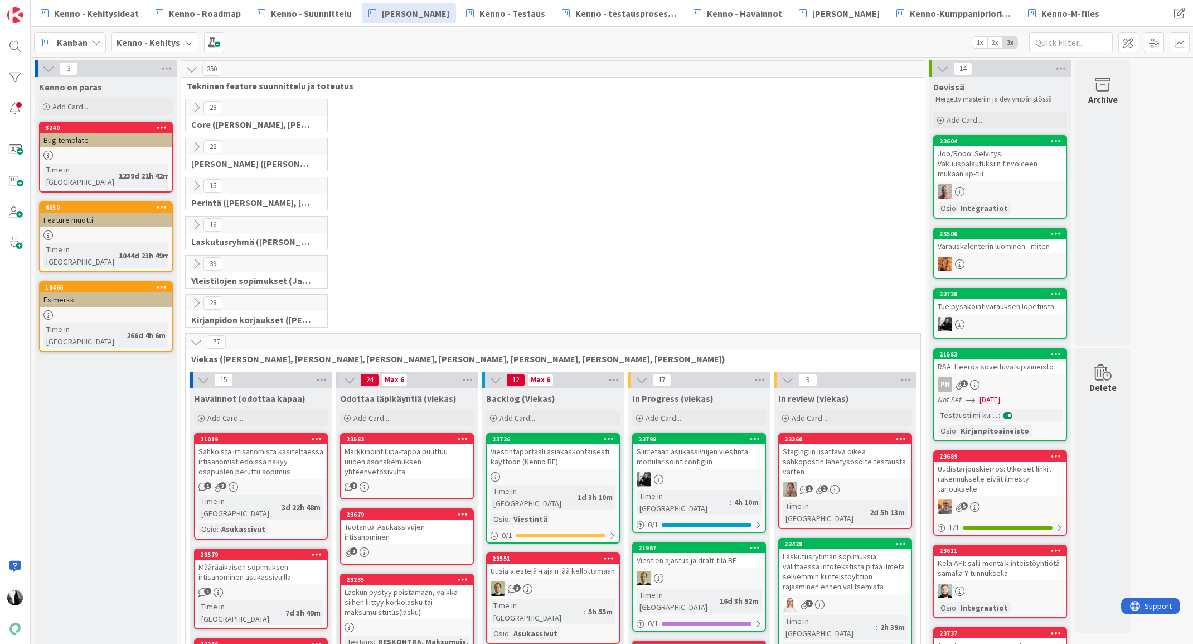
click at [196, 146] on icon at bounding box center [196, 147] width 12 height 12
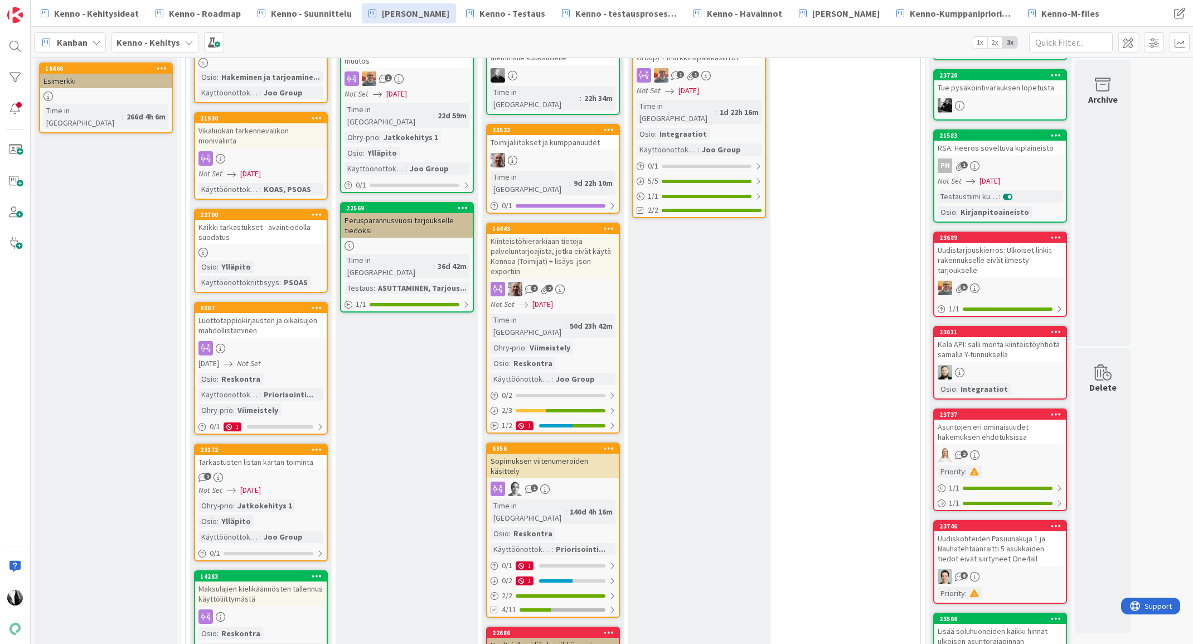
scroll to position [219, 0]
click at [262, 321] on div "Luottotappiokirjausten ja oikaisujen mahdollistaminen" at bounding box center [261, 324] width 132 height 25
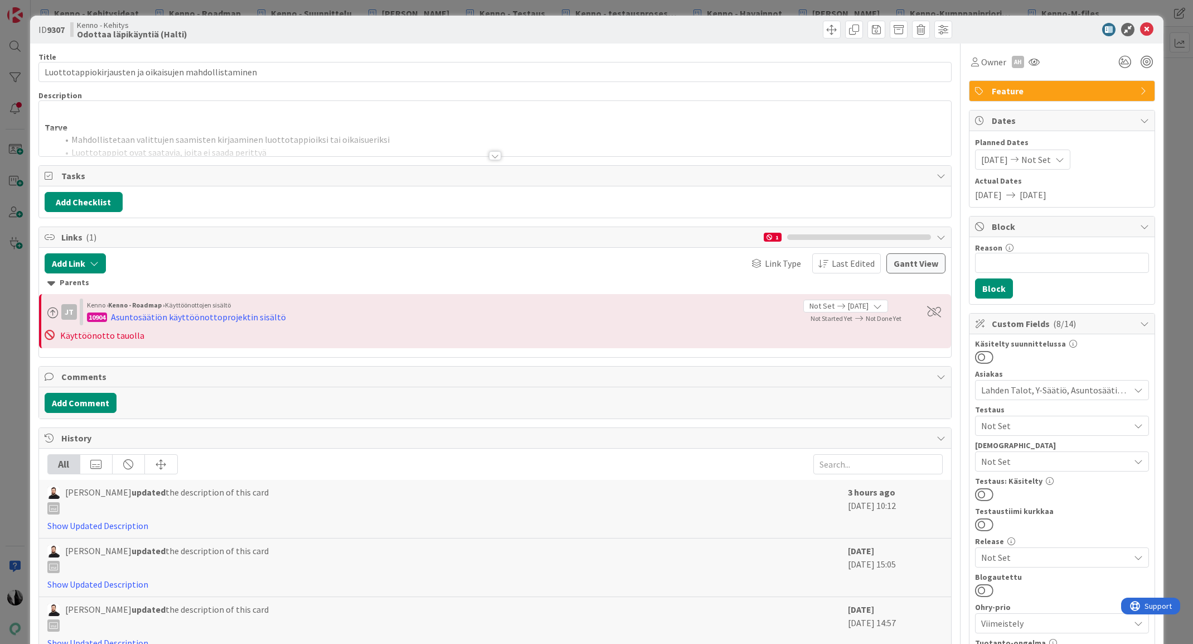
click at [496, 154] on div at bounding box center [495, 155] width 12 height 9
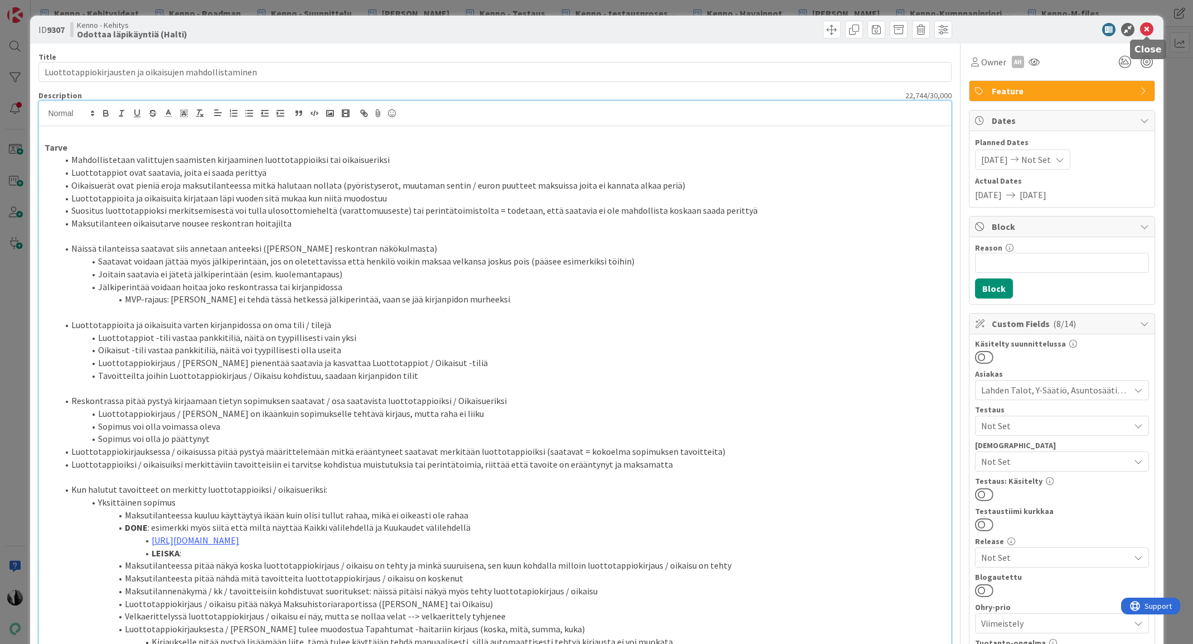
click at [1149, 30] on icon at bounding box center [1146, 29] width 13 height 13
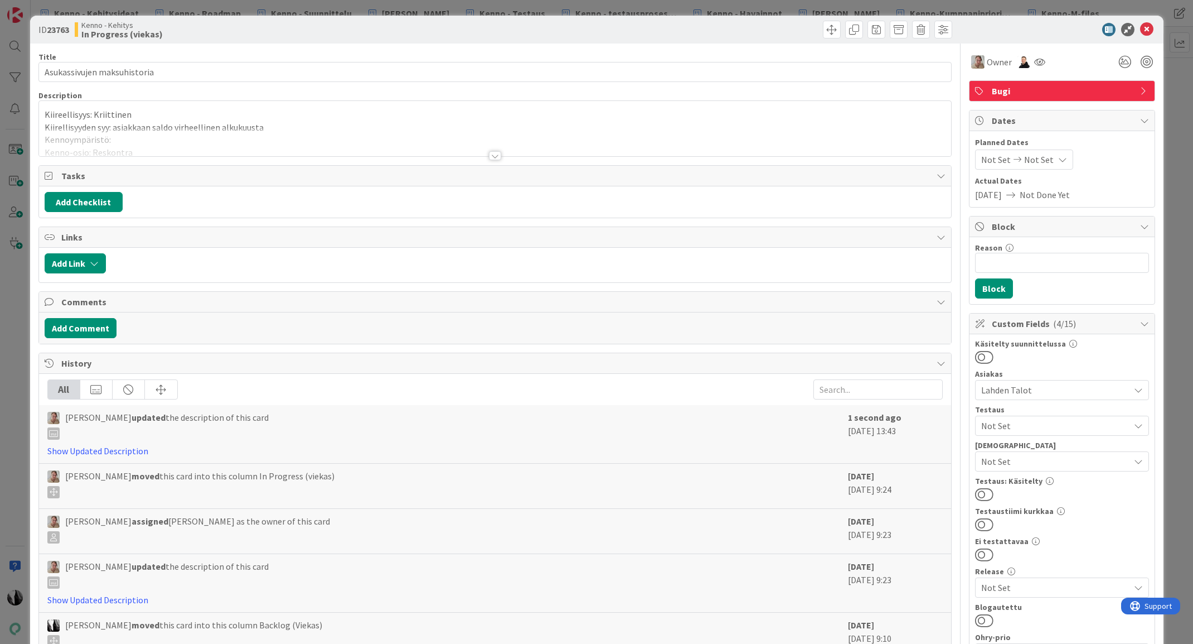
click at [497, 154] on div at bounding box center [495, 155] width 12 height 9
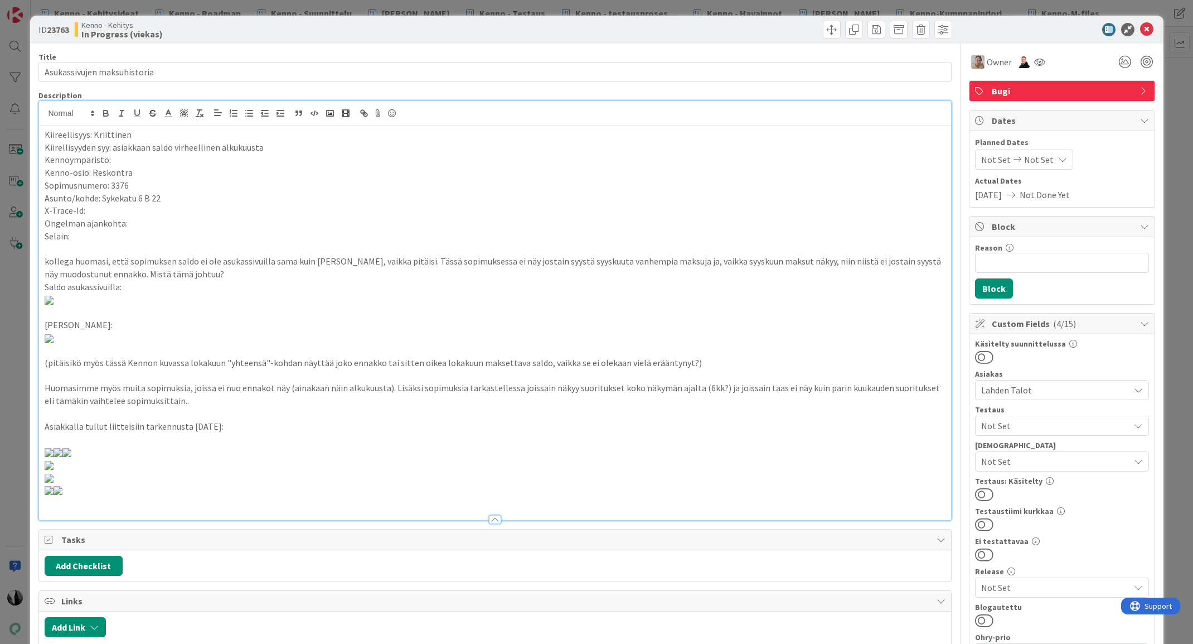
drag, startPoint x: 681, startPoint y: 265, endPoint x: 904, endPoint y: 265, distance: 222.5
click at [145, 268] on p "kollega huomasi, että sopimuksen saldo ei ole asukassivuilla sama kuin [PERSON_…" at bounding box center [495, 267] width 901 height 25
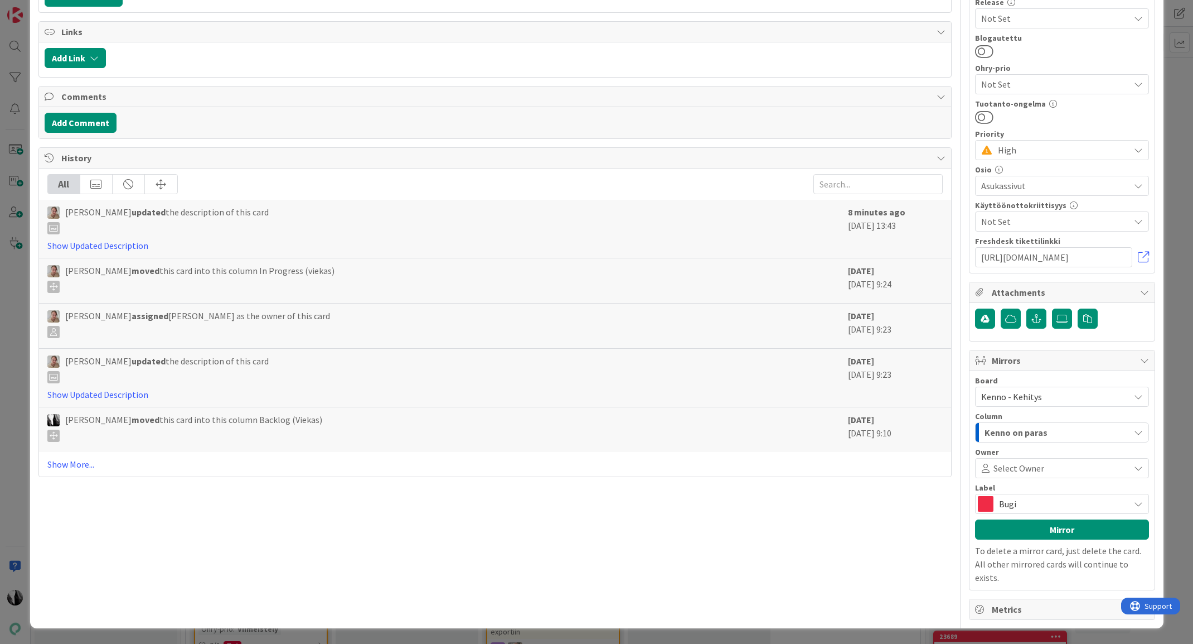
scroll to position [1247, 0]
type input "Asukassivujen maksuhistoria"
